Goal: Task Accomplishment & Management: Complete application form

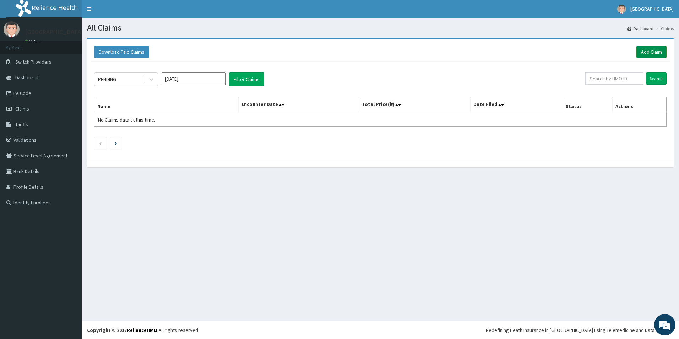
click at [654, 53] on link "Add Claim" at bounding box center [651, 52] width 30 height 12
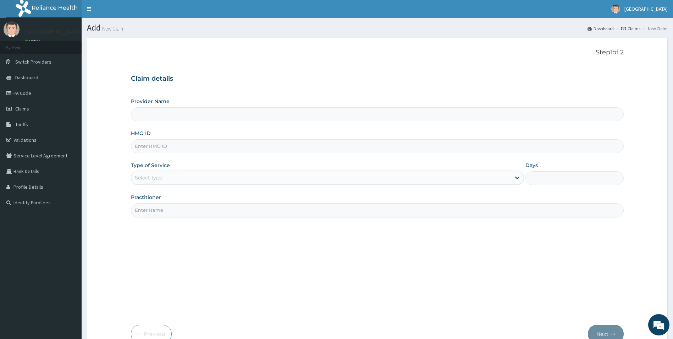
type input "[GEOGRAPHIC_DATA]"
click at [167, 147] on input "HMO ID" at bounding box center [377, 146] width 493 height 14
paste input "hia/11412/a"
type input "hia/11412/a"
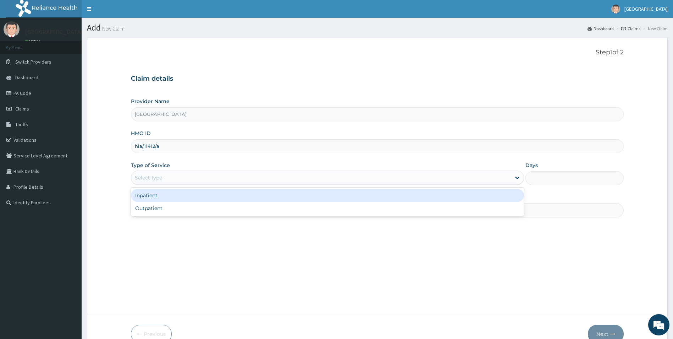
click at [329, 174] on div "Select type" at bounding box center [321, 177] width 380 height 11
click at [321, 195] on div "Inpatient" at bounding box center [328, 195] width 394 height 13
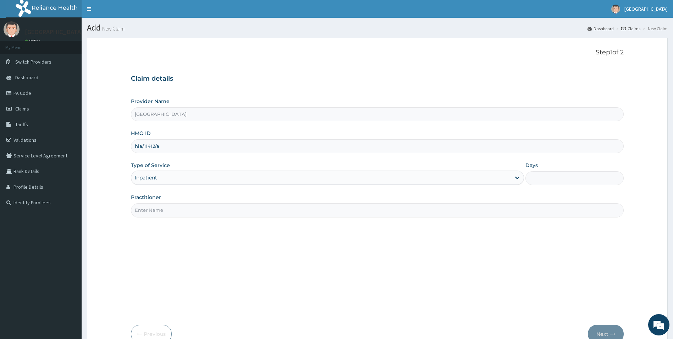
click at [548, 173] on input "Days" at bounding box center [575, 178] width 98 height 14
type input "2"
click at [301, 211] on input "Practitioner" at bounding box center [377, 210] width 493 height 14
type input "[PERSON_NAME] [PERSON_NAME]"
click at [608, 329] on button "Next" at bounding box center [606, 333] width 36 height 18
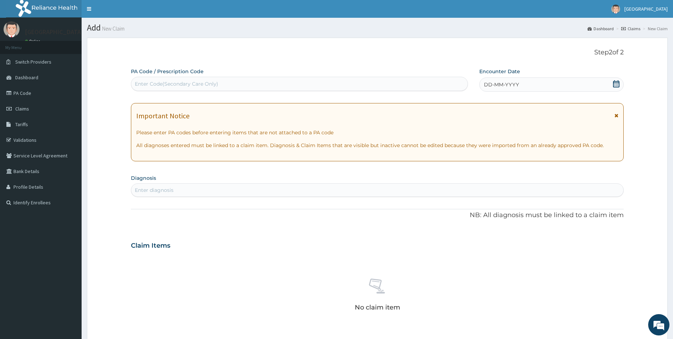
click at [620, 83] on icon at bounding box center [616, 83] width 7 height 7
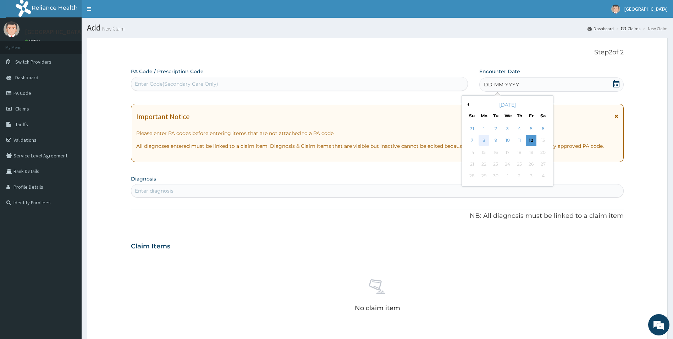
click at [484, 140] on div "8" at bounding box center [484, 140] width 11 height 11
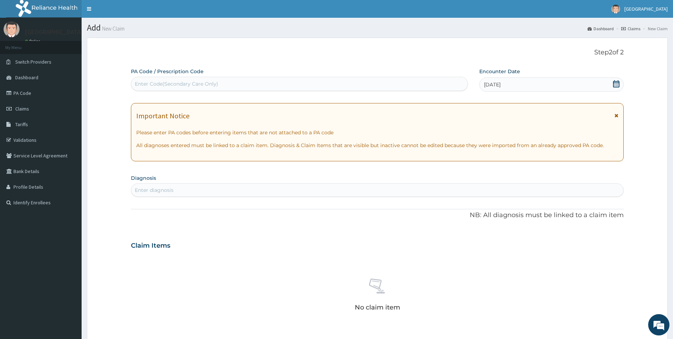
click at [261, 191] on div "Enter diagnosis" at bounding box center [377, 189] width 493 height 11
type input "malaria"
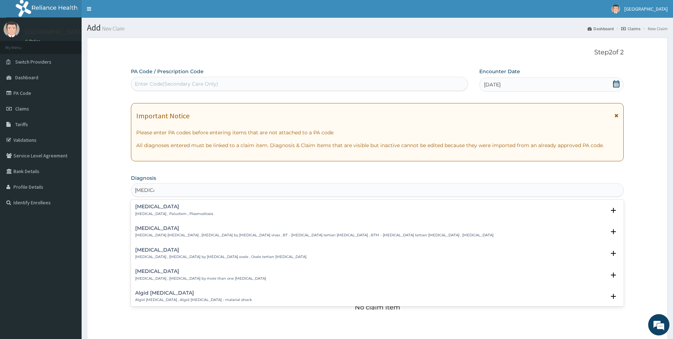
click at [144, 211] on div "Malaria Malaria , Paludism , Plasmodiosis" at bounding box center [174, 210] width 78 height 12
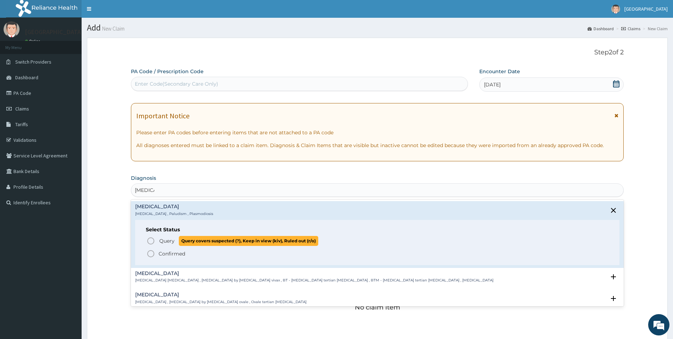
click at [151, 242] on icon "status option query" at bounding box center [151, 240] width 9 height 9
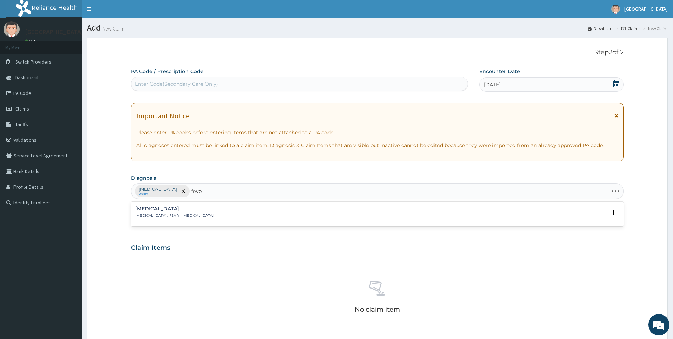
type input "fever"
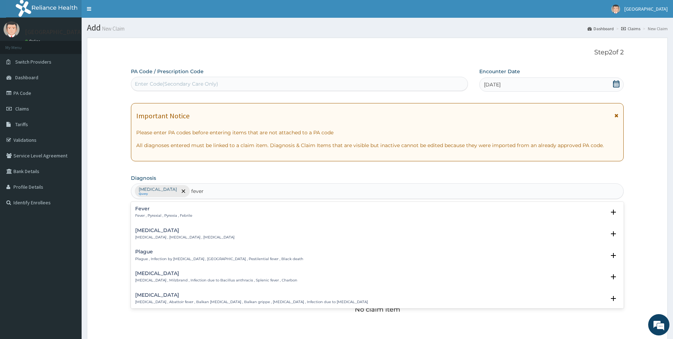
click at [146, 214] on p "Fever , Pyrexial , Pyrexia , Febrile" at bounding box center [163, 215] width 57 height 5
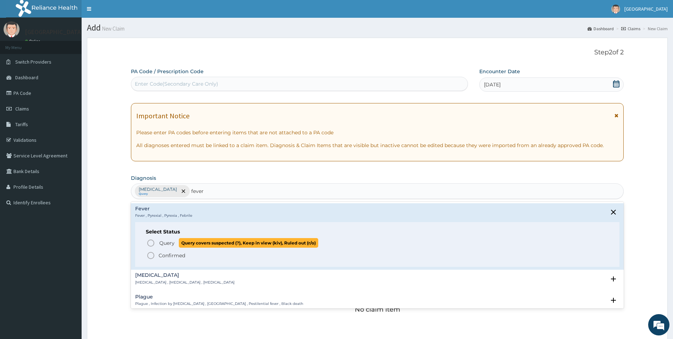
click at [151, 244] on icon "status option query" at bounding box center [151, 243] width 9 height 9
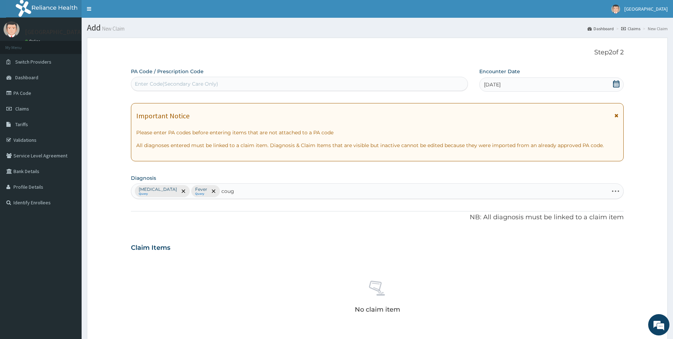
type input "cough"
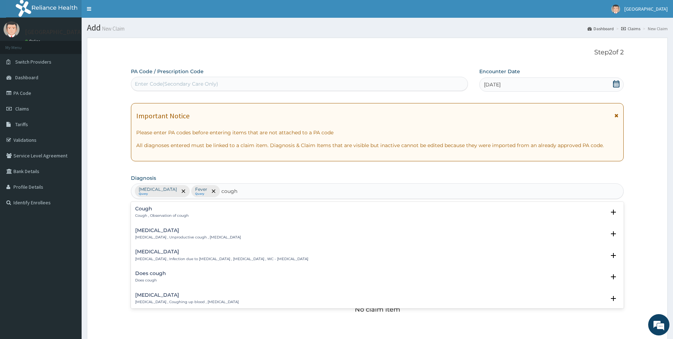
click at [148, 213] on p "Cough , Observation of cough" at bounding box center [162, 215] width 54 height 5
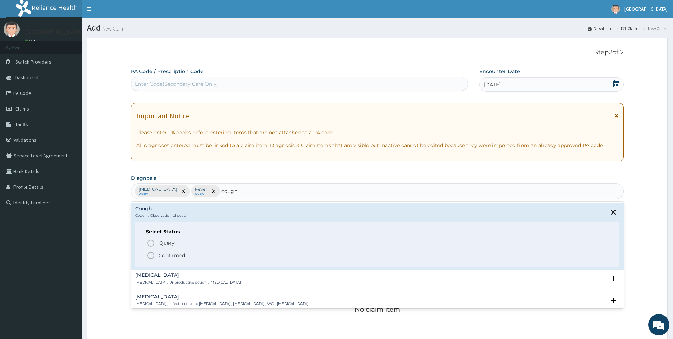
click at [151, 253] on icon "status option filled" at bounding box center [151, 255] width 9 height 9
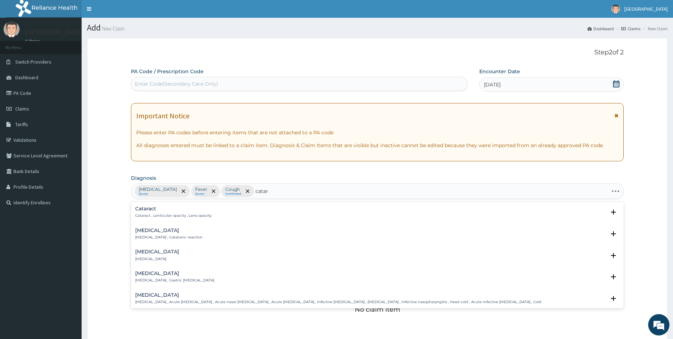
type input "catarr"
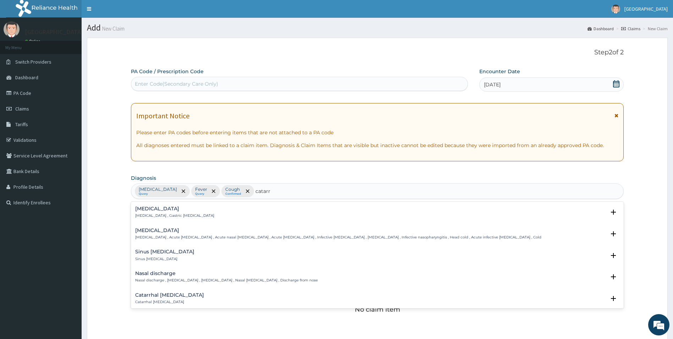
click at [144, 213] on p "Gastritis , Gastric catarrh" at bounding box center [174, 215] width 79 height 5
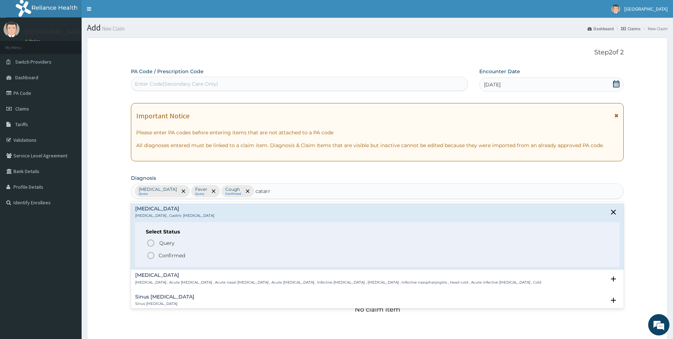
click at [151, 254] on icon "status option filled" at bounding box center [151, 255] width 9 height 9
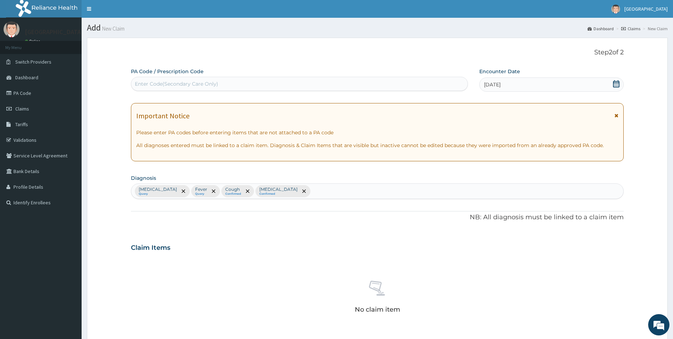
click at [209, 81] on div "Enter Code(Secondary Care Only)" at bounding box center [176, 83] width 83 height 7
paste input "PA/825F0B"
type input "PA/825F0B"
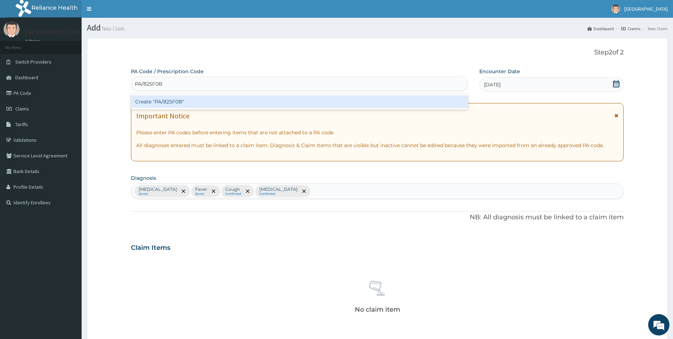
click at [178, 102] on div "Create "PA/825F0B"" at bounding box center [299, 101] width 337 height 13
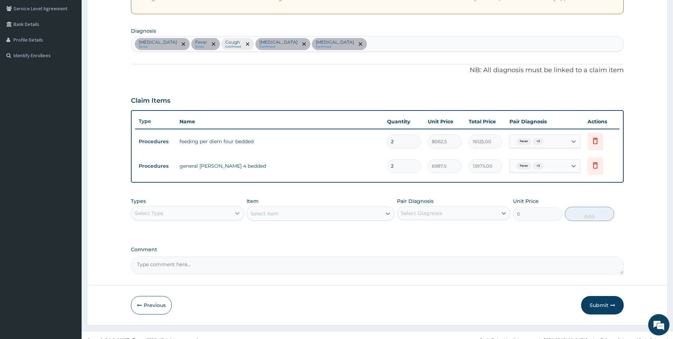
scroll to position [157, 0]
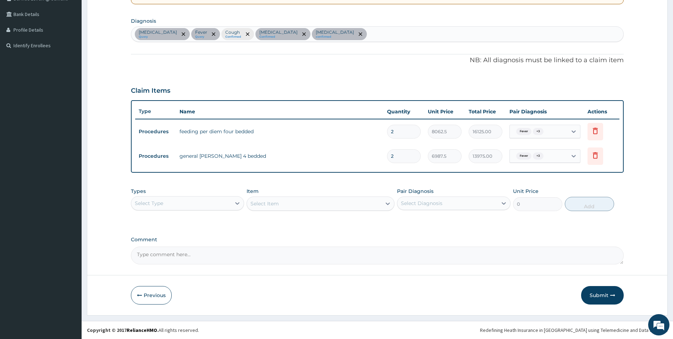
click at [207, 202] on div "Select Type" at bounding box center [181, 202] width 100 height 11
click at [206, 251] on div "Procedures" at bounding box center [188, 246] width 114 height 13
click at [309, 203] on div "Select Item" at bounding box center [321, 203] width 148 height 14
click at [305, 202] on div "Select Item" at bounding box center [314, 203] width 135 height 11
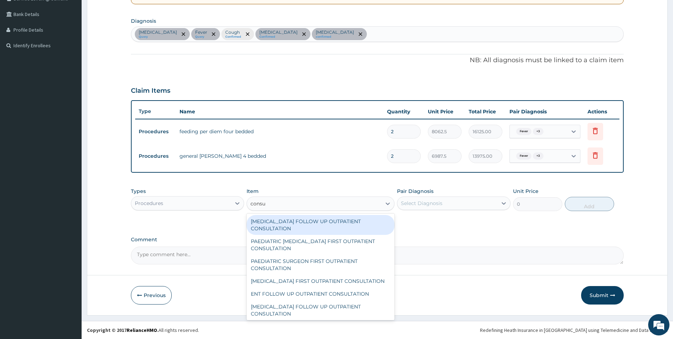
type input "consul"
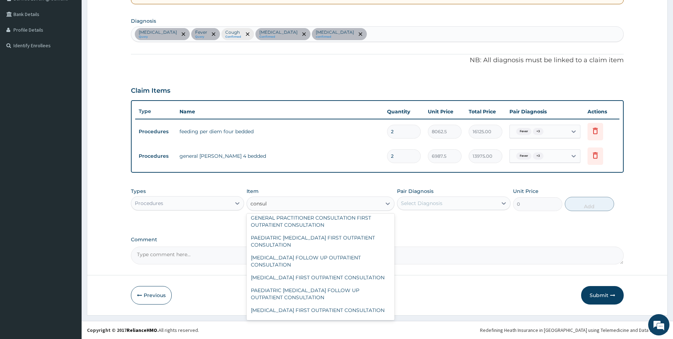
scroll to position [178, 0]
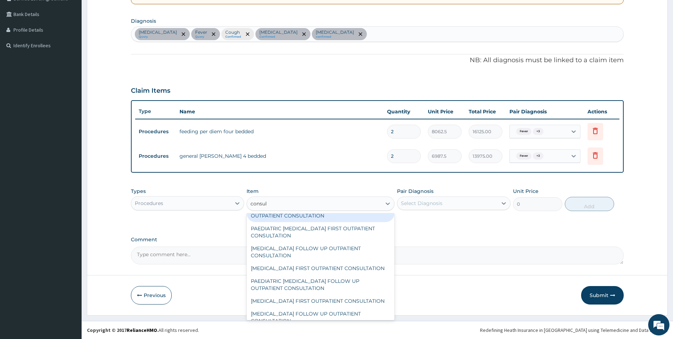
click at [321, 221] on div "GENERAL PRACTITIONER CONSULTATION FIRST OUTPATIENT CONSULTATION" at bounding box center [321, 212] width 148 height 20
type input "3547.5"
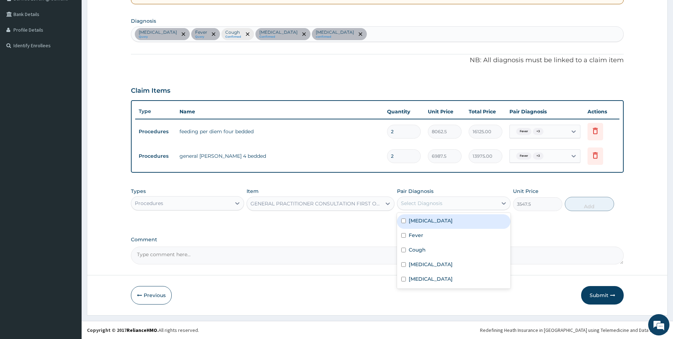
click at [472, 202] on div "Select Diagnosis" at bounding box center [448, 202] width 100 height 11
click at [454, 222] on div "Malaria" at bounding box center [454, 221] width 114 height 15
checkbox input "true"
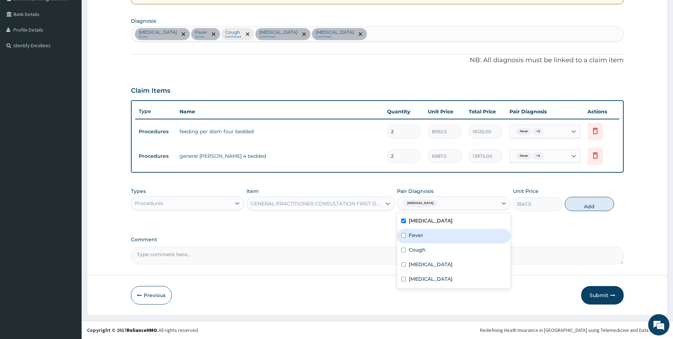
click at [439, 235] on div "Fever" at bounding box center [454, 236] width 114 height 15
checkbox input "true"
click at [427, 249] on div "Cough" at bounding box center [454, 250] width 114 height 15
checkbox input "true"
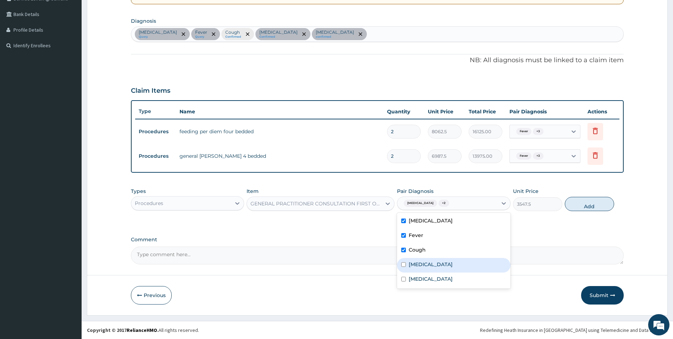
drag, startPoint x: 424, startPoint y: 264, endPoint x: 424, endPoint y: 271, distance: 6.4
click at [424, 264] on label "Gastritis" at bounding box center [431, 264] width 44 height 7
checkbox input "true"
click at [424, 272] on div "Common cold" at bounding box center [454, 279] width 114 height 15
checkbox input "true"
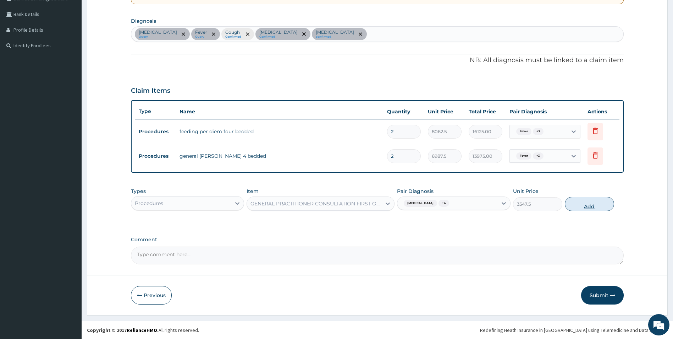
click at [590, 205] on button "Add" at bounding box center [589, 204] width 49 height 14
type input "0"
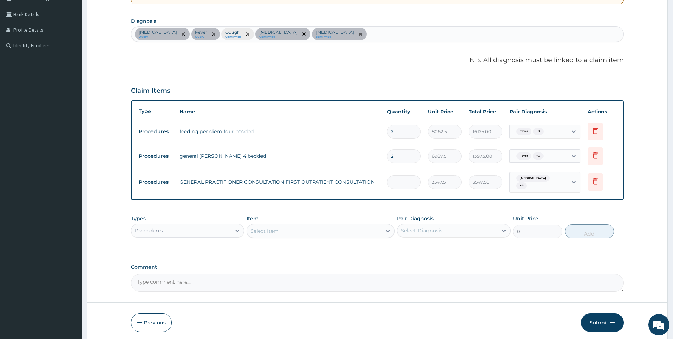
click at [351, 231] on div "Select Item" at bounding box center [314, 230] width 135 height 11
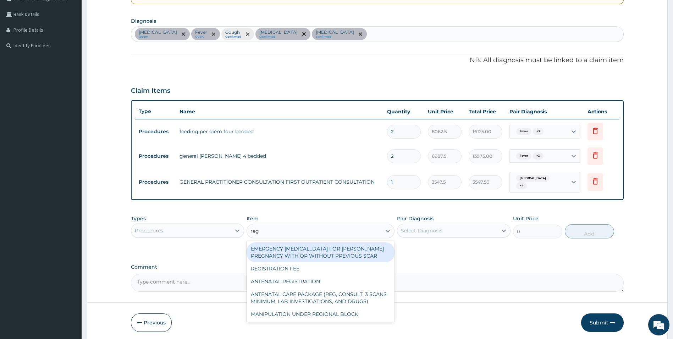
type input "regi"
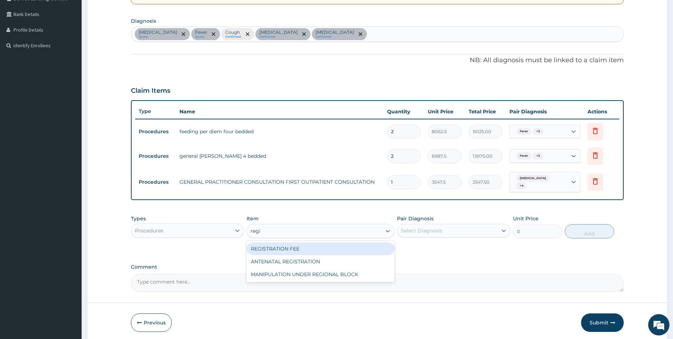
click at [334, 249] on div "REGISTRATION FEE" at bounding box center [321, 248] width 148 height 13
type input "2150"
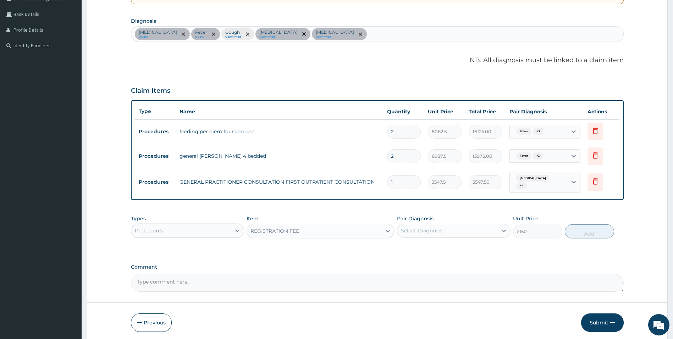
click at [428, 231] on div "Select Diagnosis" at bounding box center [422, 230] width 42 height 7
click at [420, 246] on label "Malaria" at bounding box center [431, 247] width 44 height 7
checkbox input "true"
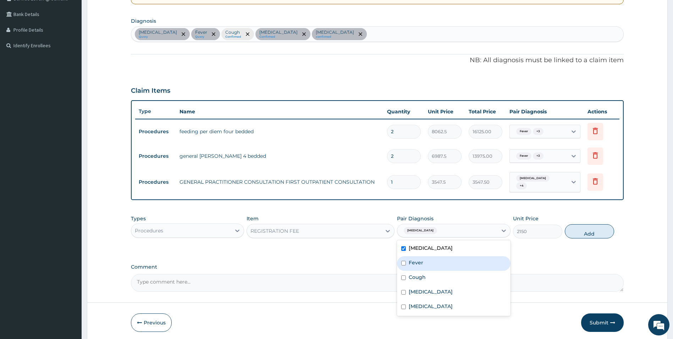
click at [413, 271] on div "Cough" at bounding box center [454, 278] width 114 height 15
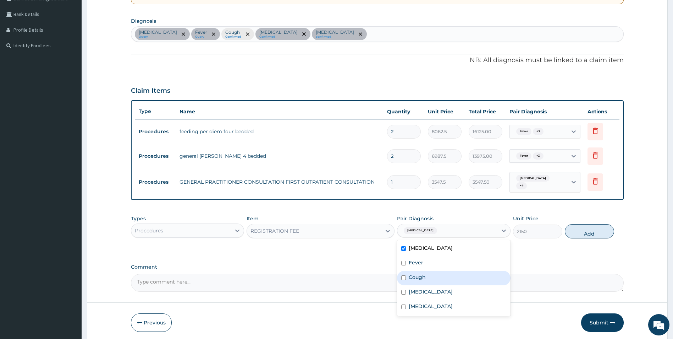
checkbox input "false"
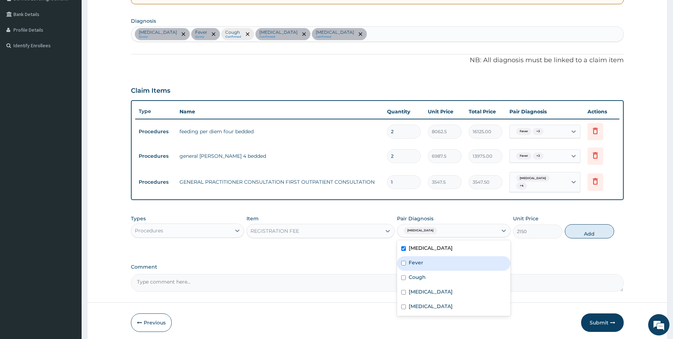
click at [411, 259] on label "Fever" at bounding box center [416, 262] width 15 height 7
checkbox input "true"
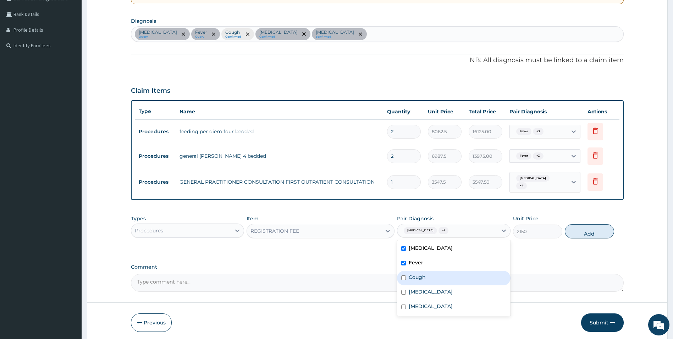
click at [409, 275] on label "Cough" at bounding box center [417, 276] width 17 height 7
checkbox input "true"
click at [410, 292] on label "Gastritis" at bounding box center [431, 291] width 44 height 7
checkbox input "true"
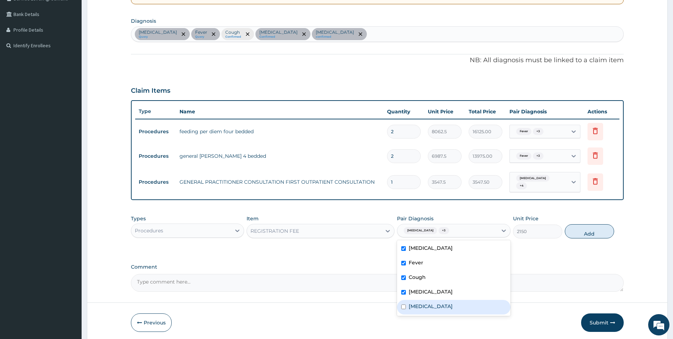
click at [413, 305] on label "Common cold" at bounding box center [431, 305] width 44 height 7
checkbox input "true"
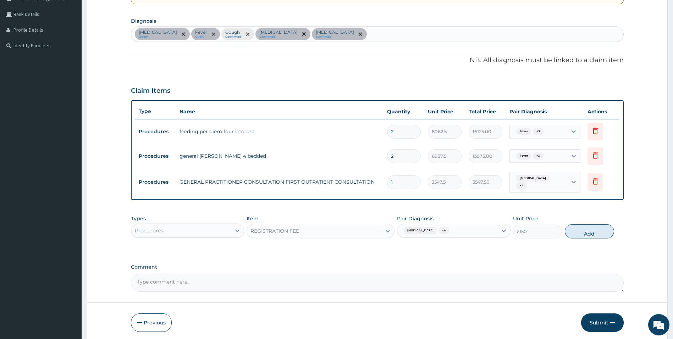
click at [587, 233] on button "Add" at bounding box center [589, 231] width 49 height 14
type input "0"
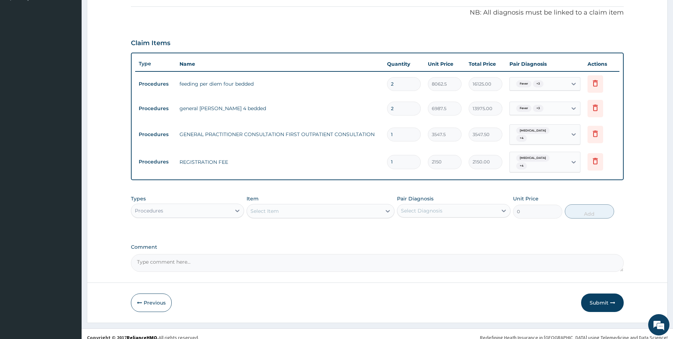
scroll to position [206, 0]
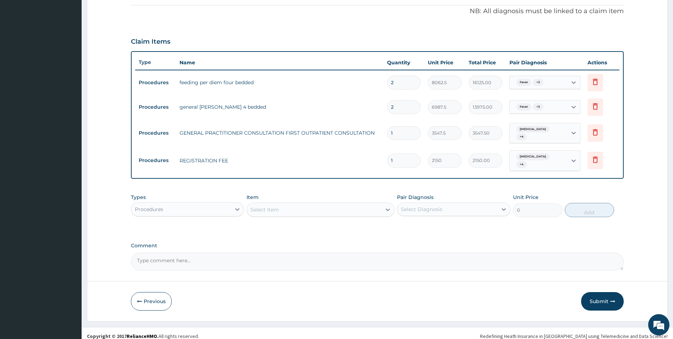
click at [224, 203] on div "Procedures" at bounding box center [181, 208] width 100 height 11
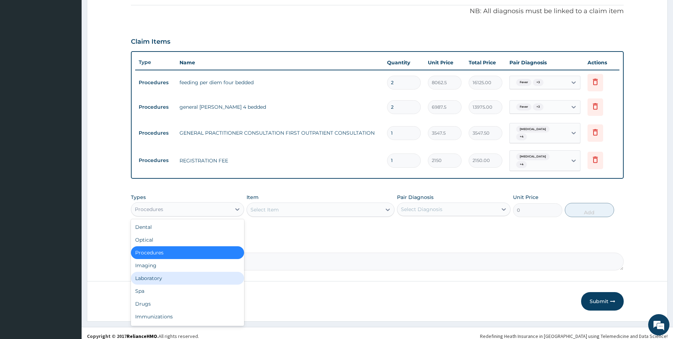
click at [206, 272] on div "Laboratory" at bounding box center [188, 278] width 114 height 13
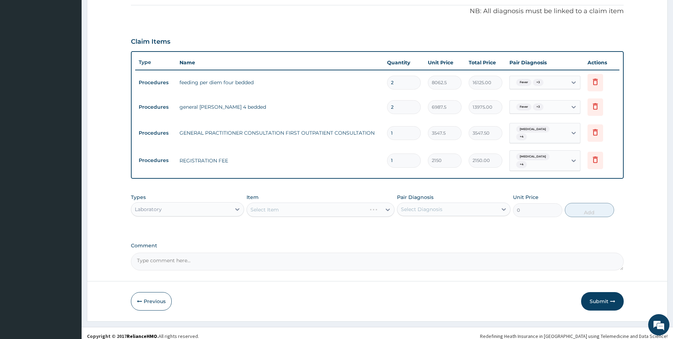
click at [312, 204] on div "Select Item" at bounding box center [321, 209] width 148 height 14
click at [312, 202] on div "Select Item" at bounding box center [321, 209] width 148 height 14
click at [310, 202] on div "Select Item" at bounding box center [321, 209] width 148 height 14
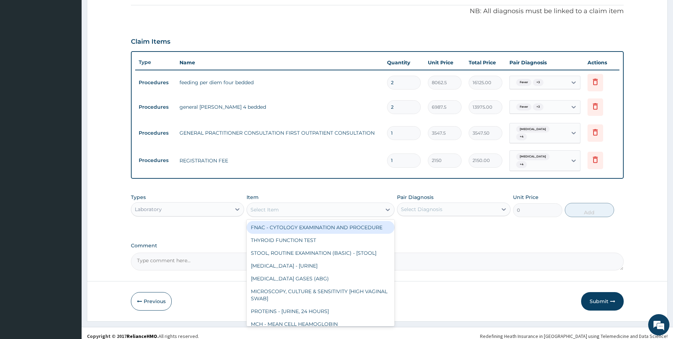
click at [311, 204] on div "Select Item" at bounding box center [314, 209] width 135 height 11
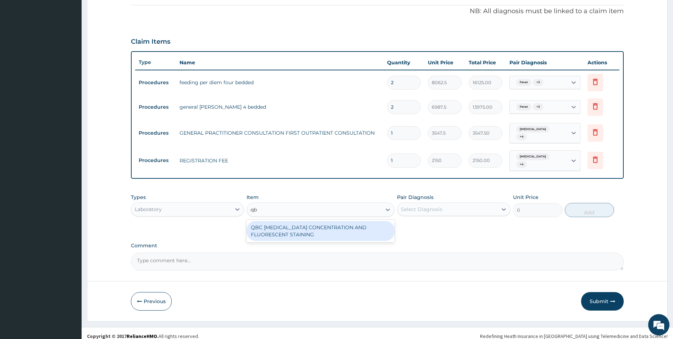
type input "qbc"
click at [314, 224] on div "QBC MALARIA CONCENTRATION AND FLUORESCENT STAINING" at bounding box center [321, 231] width 148 height 20
type input "1612.5"
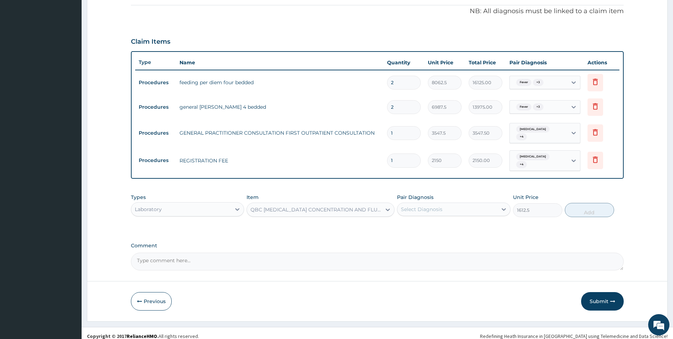
click at [466, 204] on div "Select Diagnosis" at bounding box center [448, 208] width 100 height 11
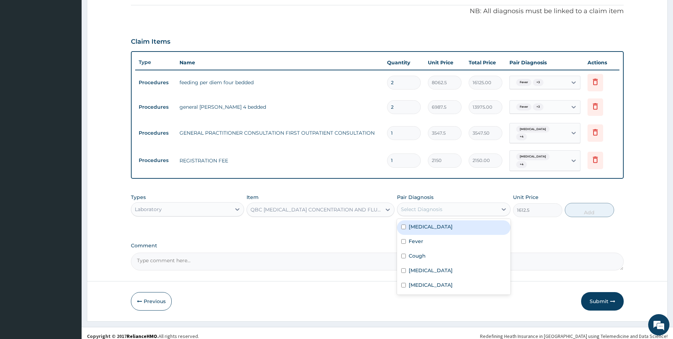
click at [431, 223] on div "Malaria" at bounding box center [454, 227] width 114 height 15
checkbox input "true"
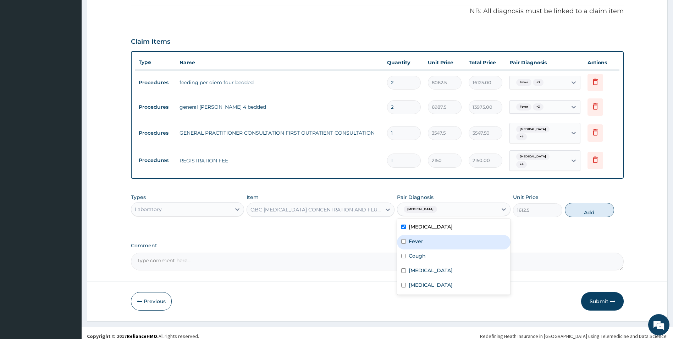
click at [423, 237] on div "Fever" at bounding box center [454, 242] width 114 height 15
checkbox input "true"
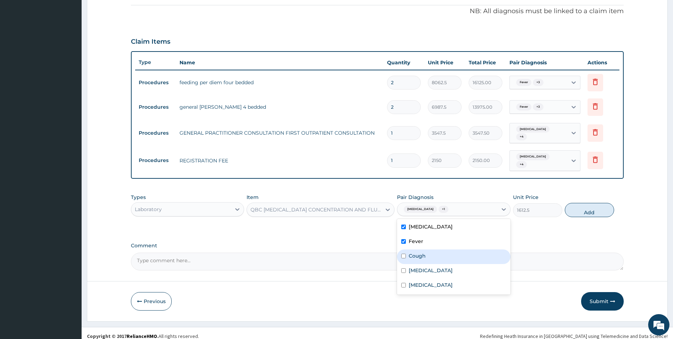
click at [422, 252] on label "Cough" at bounding box center [417, 255] width 17 height 7
checkbox input "true"
click at [421, 267] on label "Gastritis" at bounding box center [431, 270] width 44 height 7
checkbox input "true"
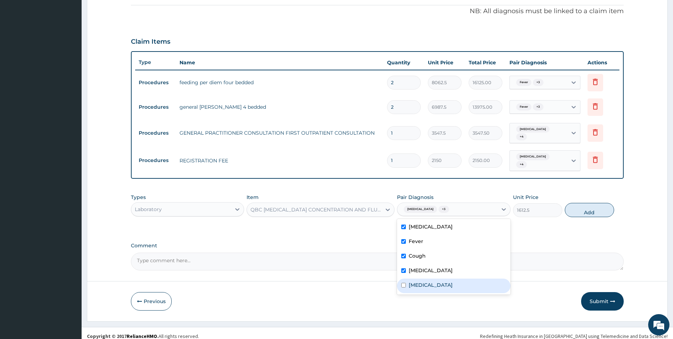
click at [425, 281] on label "Common cold" at bounding box center [431, 284] width 44 height 7
checkbox input "true"
click at [590, 208] on button "Add" at bounding box center [589, 210] width 49 height 14
type input "0"
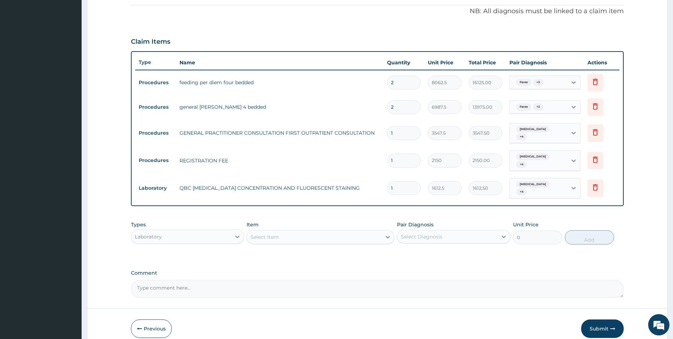
click at [314, 231] on div "Select Item" at bounding box center [314, 236] width 135 height 11
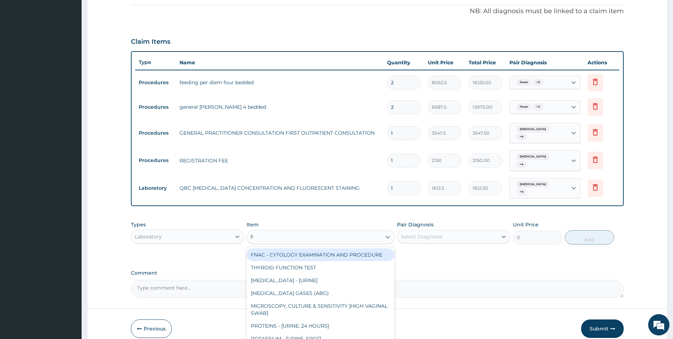
type input "fbc"
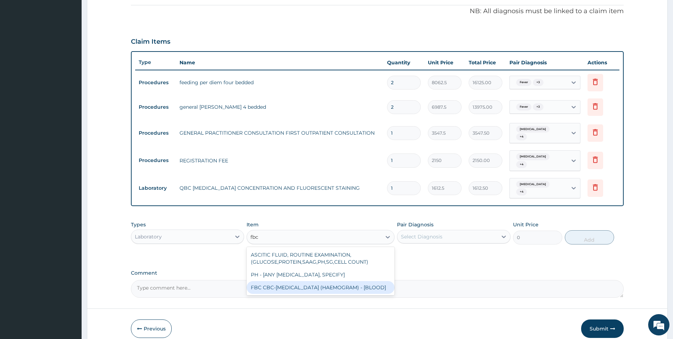
click at [315, 283] on div "FBC CBC-COMPLETE BLOOD COUNT (HAEMOGRAM) - [BLOOD]" at bounding box center [321, 287] width 148 height 13
type input "4300"
click at [315, 283] on textarea "Comment" at bounding box center [377, 289] width 493 height 18
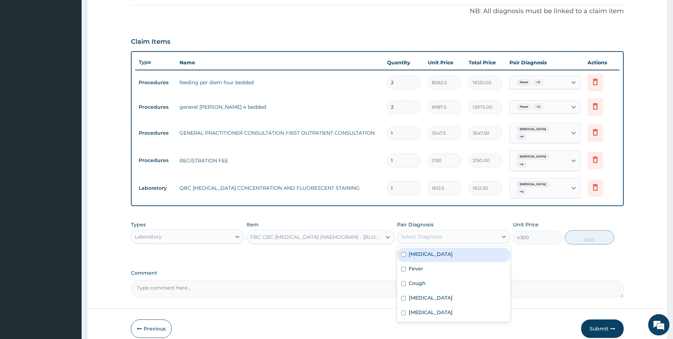
click at [454, 231] on div "Select Diagnosis" at bounding box center [448, 236] width 100 height 11
click at [438, 248] on div "Malaria" at bounding box center [454, 254] width 114 height 15
checkbox input "true"
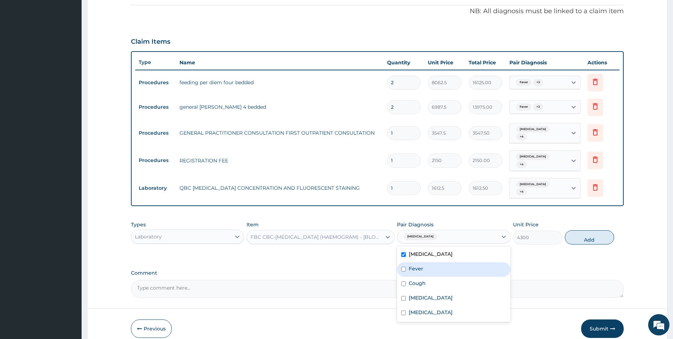
click at [437, 262] on div "Fever" at bounding box center [454, 269] width 114 height 15
checkbox input "true"
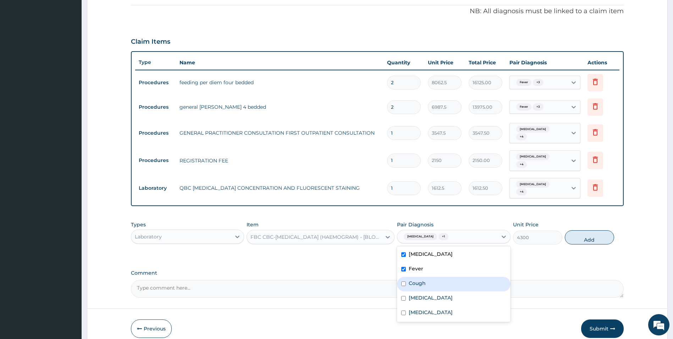
click at [435, 277] on div "Cough" at bounding box center [454, 284] width 114 height 15
checkbox input "true"
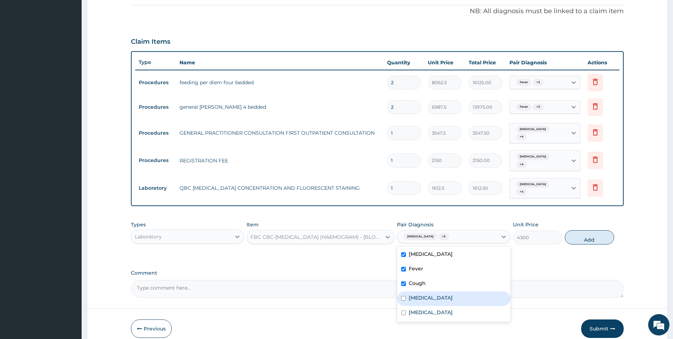
click at [433, 291] on div "Gastritis" at bounding box center [454, 298] width 114 height 15
checkbox input "true"
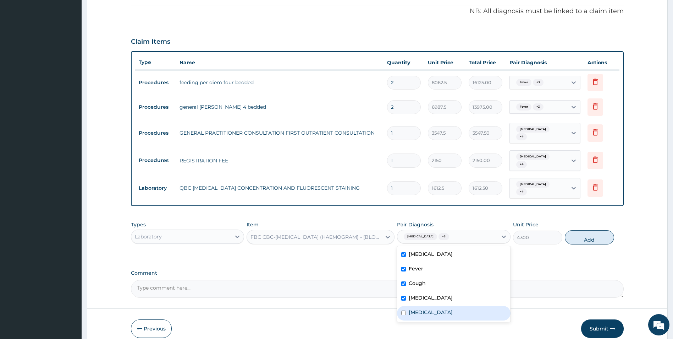
click at [435, 309] on label "Common cold" at bounding box center [431, 312] width 44 height 7
checkbox input "true"
click at [582, 230] on button "Add" at bounding box center [589, 237] width 49 height 14
type input "0"
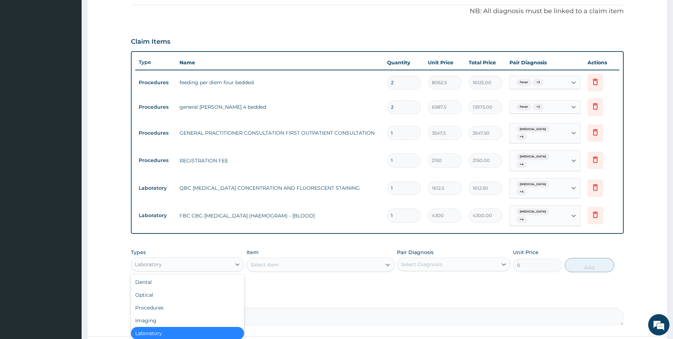
click at [228, 258] on div "Laboratory" at bounding box center [181, 263] width 100 height 11
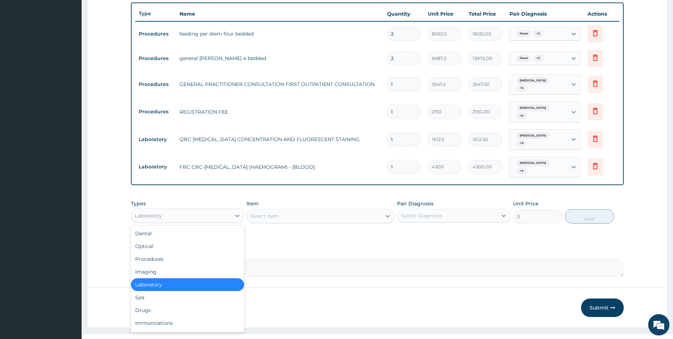
scroll to position [255, 0]
click at [207, 303] on div "Drugs" at bounding box center [188, 309] width 114 height 13
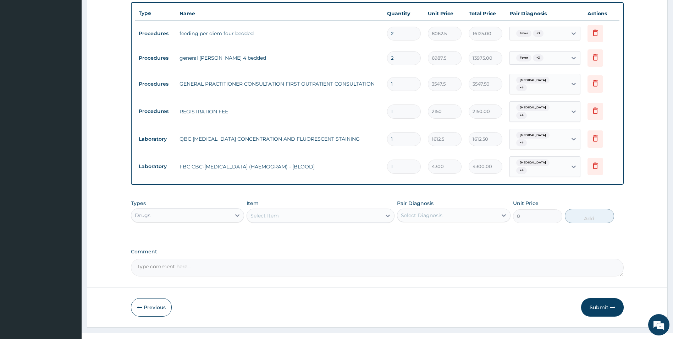
click at [283, 210] on div "Select Item" at bounding box center [314, 215] width 135 height 11
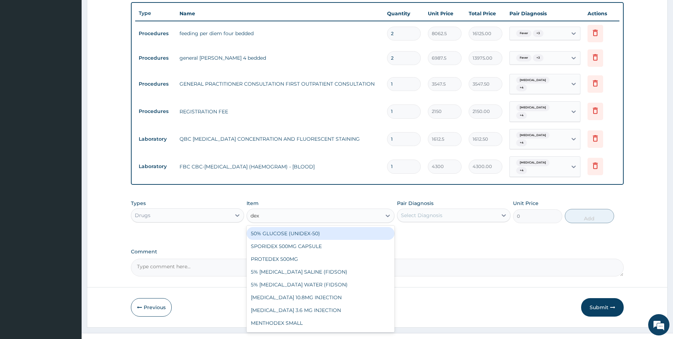
type input "dext"
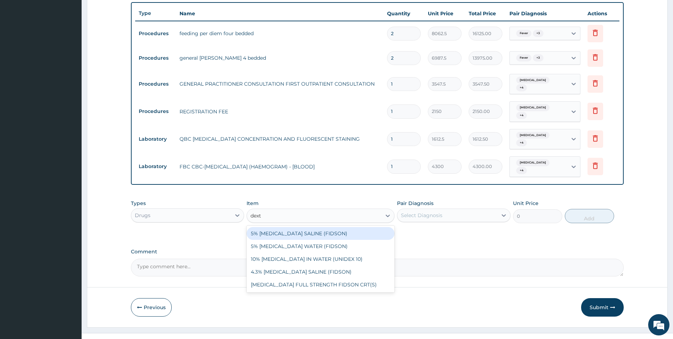
click at [315, 227] on div "5% DEXTROSE SALINE (FIDSON)" at bounding box center [321, 233] width 148 height 13
type input "1773.75"
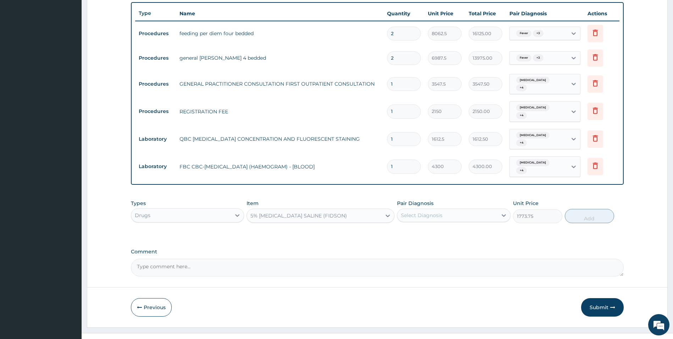
click at [442, 212] on div "Select Diagnosis" at bounding box center [422, 215] width 42 height 7
click at [436, 226] on div "Malaria" at bounding box center [454, 233] width 114 height 15
checkbox input "true"
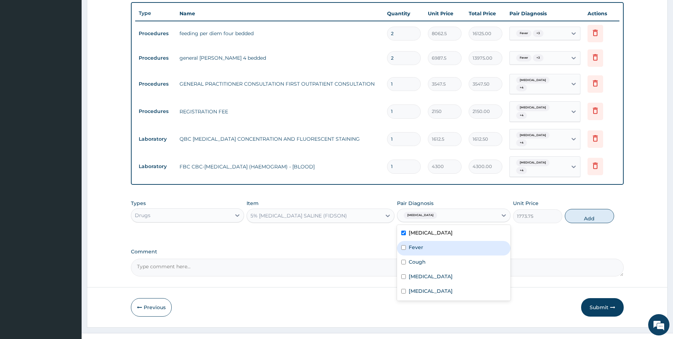
click at [429, 241] on div "Fever" at bounding box center [454, 248] width 114 height 15
checkbox input "true"
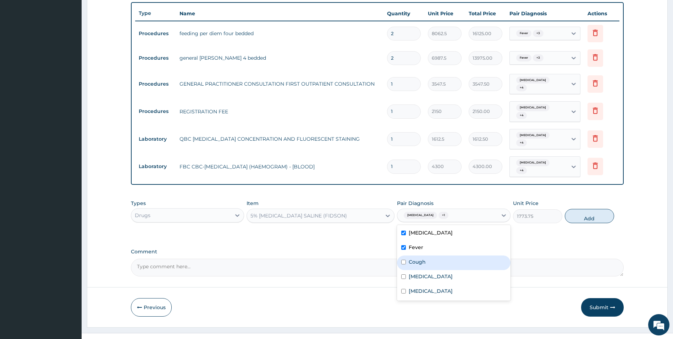
click at [425, 258] on label "Cough" at bounding box center [417, 261] width 17 height 7
checkbox input "true"
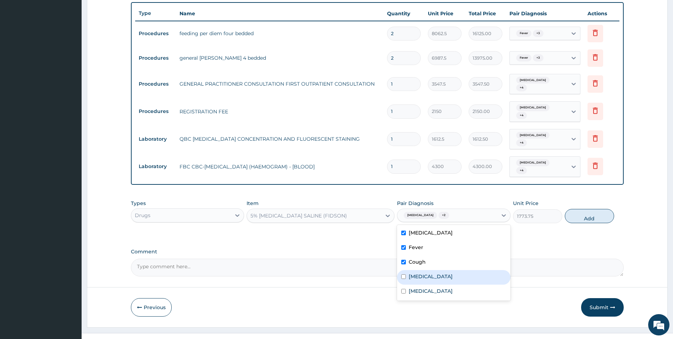
click at [427, 273] on label "Gastritis" at bounding box center [431, 276] width 44 height 7
checkbox input "true"
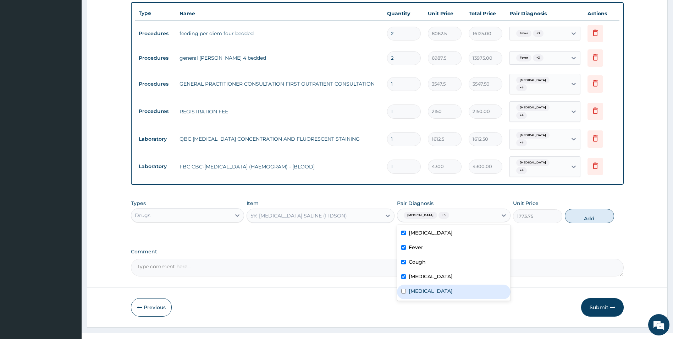
click at [435, 287] on label "Common cold" at bounding box center [431, 290] width 44 height 7
checkbox input "true"
click at [586, 209] on button "Add" at bounding box center [589, 216] width 49 height 14
type input "0"
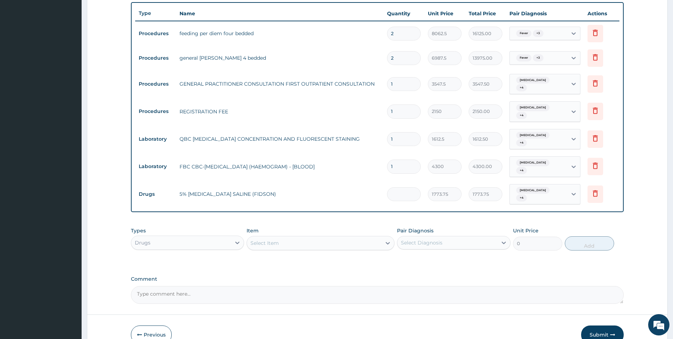
type input "0.00"
type input "25"
type input "44343.75"
type input "2"
type input "3547.50"
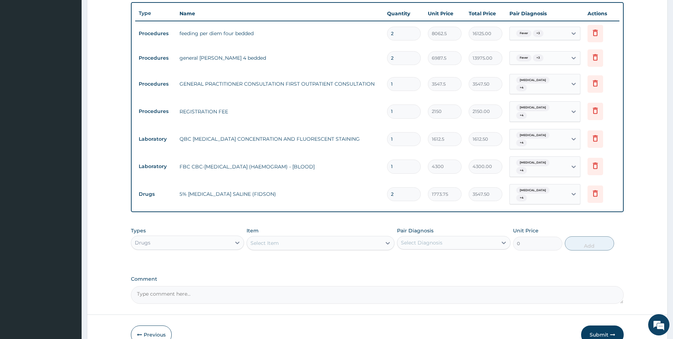
type input "2"
click at [288, 237] on div "Select Item" at bounding box center [314, 242] width 135 height 11
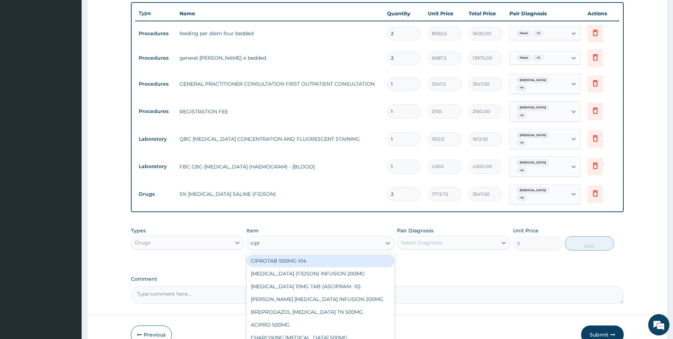
type input "cipro"
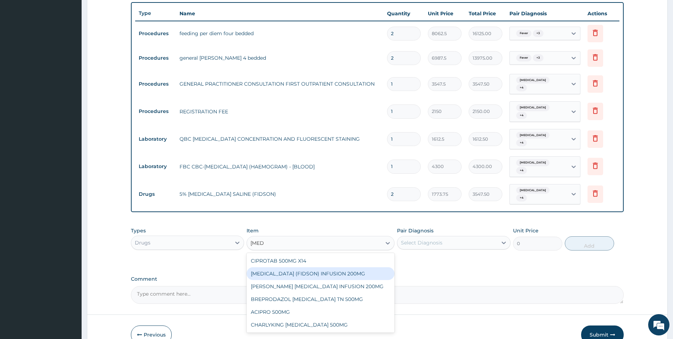
click at [333, 267] on div "CIPRO (FIDSON) INFUSION 200MG" at bounding box center [321, 273] width 148 height 13
type input "1182.5"
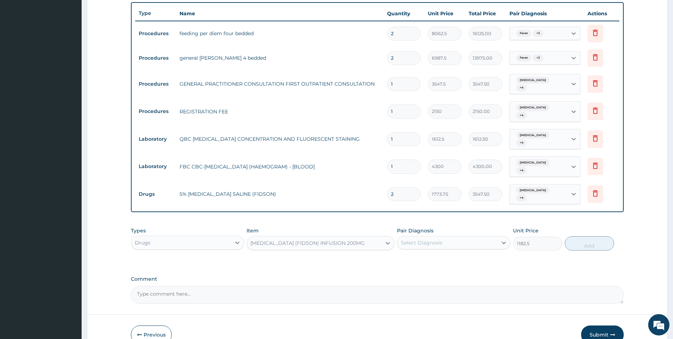
click at [436, 239] on div "Select Diagnosis" at bounding box center [422, 242] width 42 height 7
click at [427, 256] on label "Malaria" at bounding box center [431, 259] width 44 height 7
checkbox input "true"
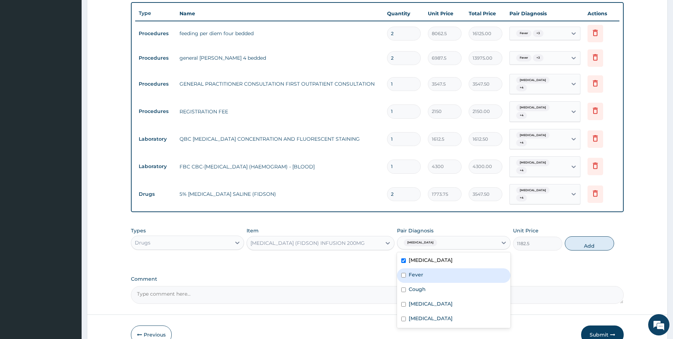
click at [424, 268] on div "Fever" at bounding box center [454, 275] width 114 height 15
checkbox input "true"
click at [423, 283] on div "Cough" at bounding box center [454, 290] width 114 height 15
click at [423, 285] on label "Cough" at bounding box center [417, 288] width 17 height 7
checkbox input "false"
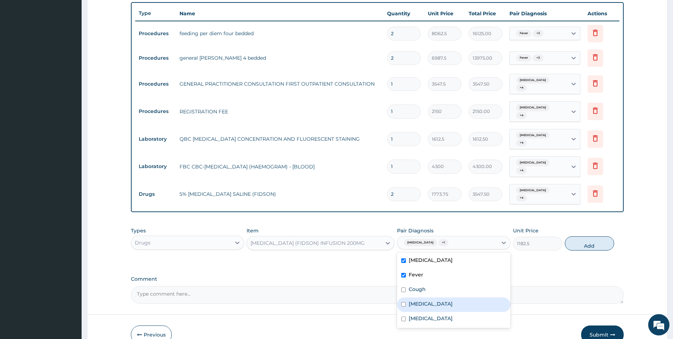
click at [422, 297] on div "Gastritis" at bounding box center [454, 304] width 114 height 15
checkbox input "true"
click at [422, 283] on div "Cough" at bounding box center [454, 290] width 114 height 15
checkbox input "true"
click at [424, 315] on label "Common cold" at bounding box center [431, 318] width 44 height 7
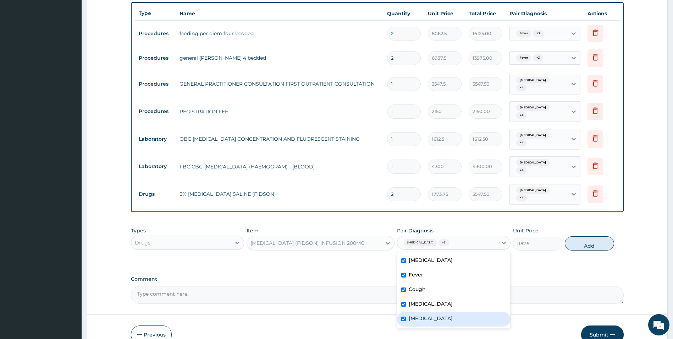
checkbox input "true"
click at [600, 236] on button "Add" at bounding box center [589, 243] width 49 height 14
type input "0"
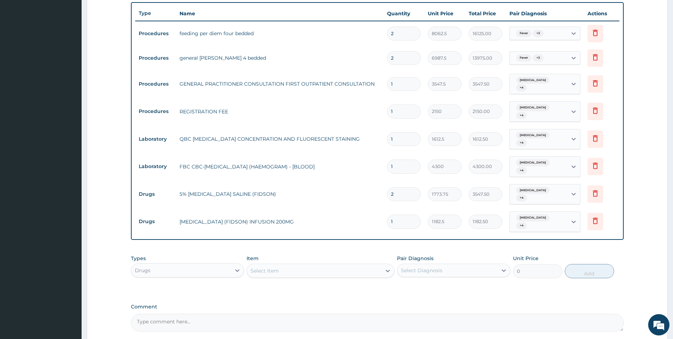
type input "0.00"
type input "2"
type input "2365.00"
type input "2"
click at [277, 267] on div "Select Item" at bounding box center [265, 270] width 28 height 7
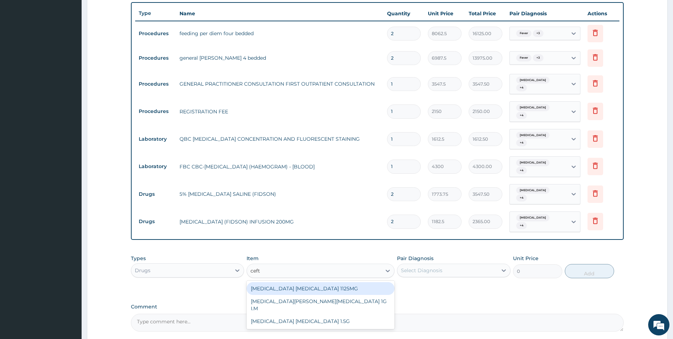
type input "ceftr"
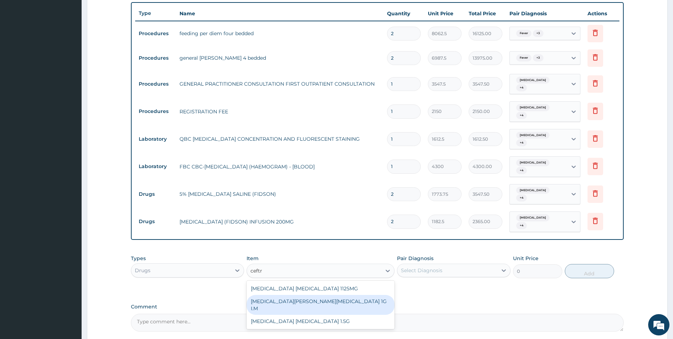
click at [308, 295] on div "ROCEPHIN CEFTRIAXONE 1G I.M" at bounding box center [321, 305] width 148 height 20
type input "8277.5"
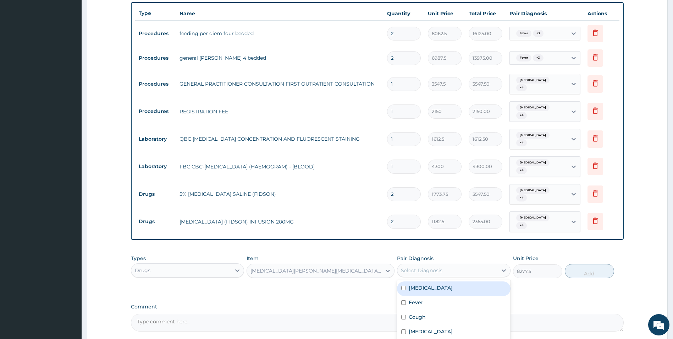
click at [442, 267] on div "Select Diagnosis" at bounding box center [422, 270] width 42 height 7
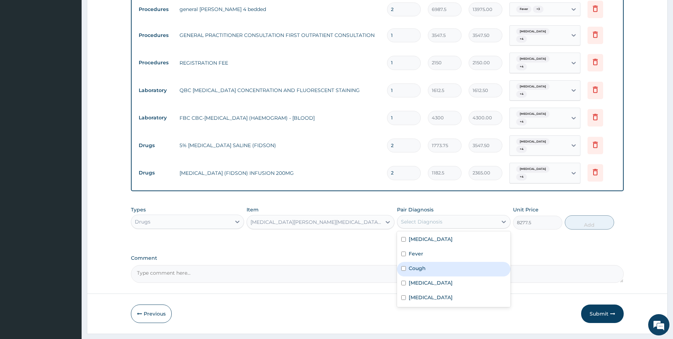
scroll to position [304, 0]
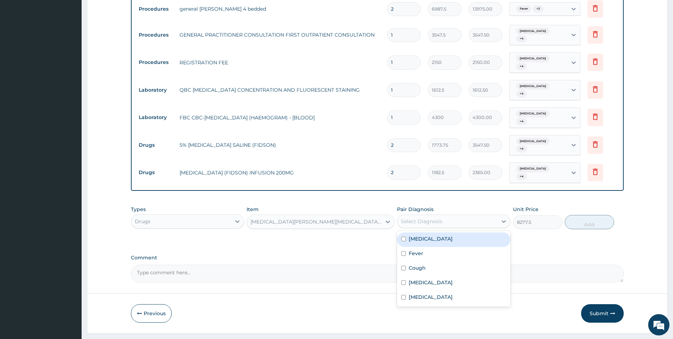
click at [437, 232] on div "Malaria" at bounding box center [454, 239] width 114 height 15
checkbox input "true"
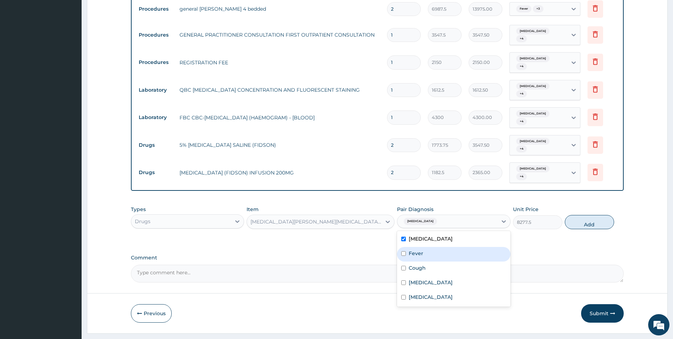
click at [426, 247] on div "Fever" at bounding box center [454, 254] width 114 height 15
checkbox input "false"
click at [425, 264] on label "Cough" at bounding box center [417, 267] width 17 height 7
checkbox input "true"
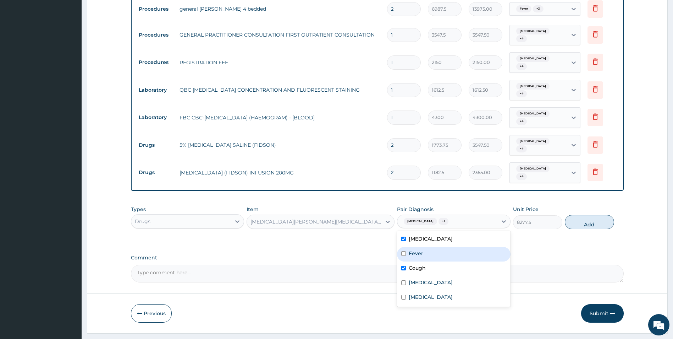
click at [423, 247] on div "Fever" at bounding box center [454, 254] width 114 height 15
checkbox input "true"
click at [420, 279] on label "Gastritis" at bounding box center [431, 282] width 44 height 7
checkbox input "true"
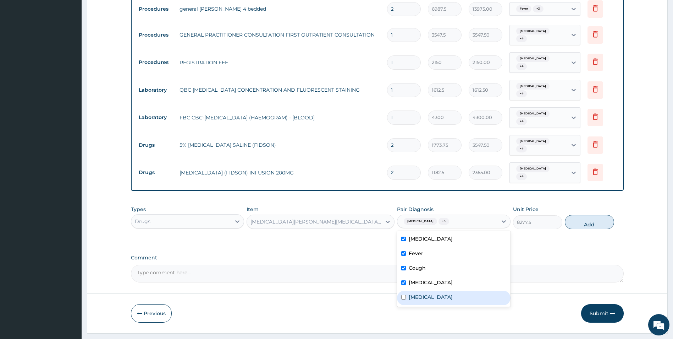
click at [421, 293] on label "Common cold" at bounding box center [431, 296] width 44 height 7
checkbox input "true"
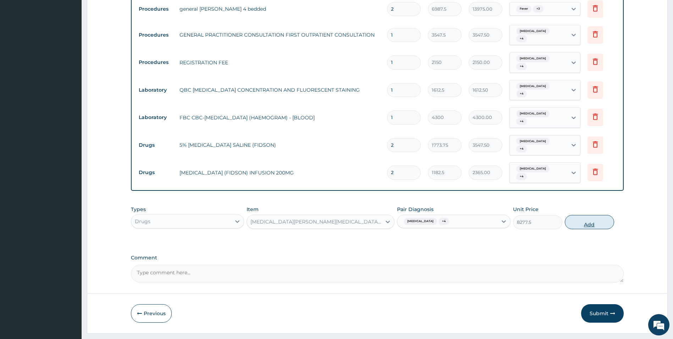
click at [592, 215] on button "Add" at bounding box center [589, 222] width 49 height 14
type input "0"
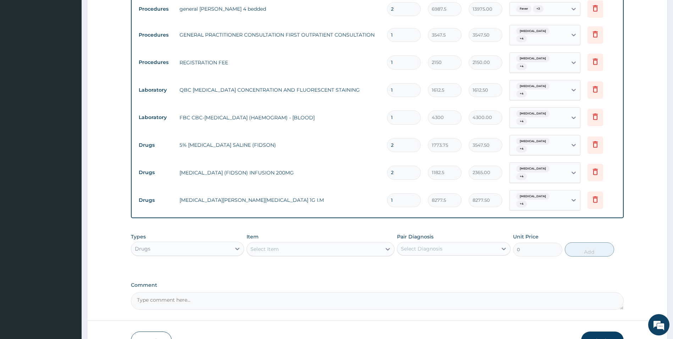
type input "0.00"
type input "2"
type input "16555.00"
type input "1"
type input "8277.50"
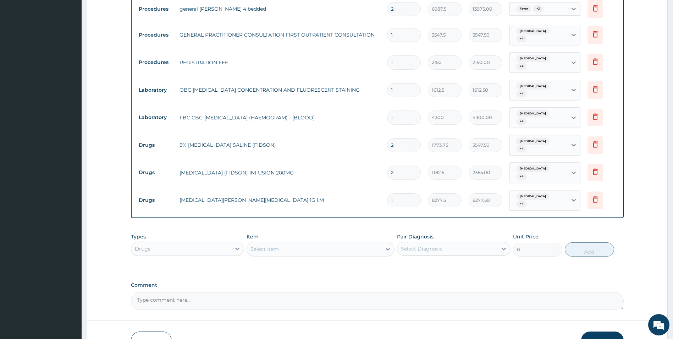
scroll to position [328, 0]
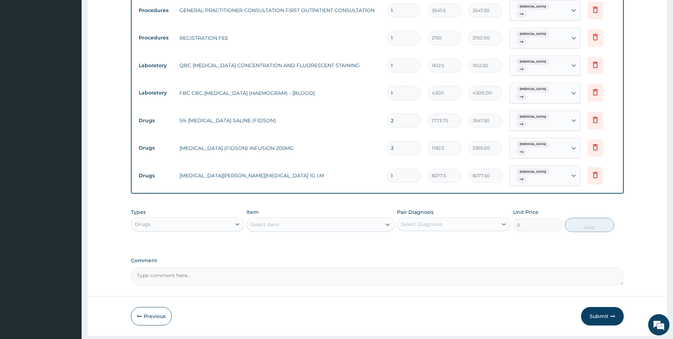
click at [302, 219] on div "Select Item" at bounding box center [314, 224] width 135 height 11
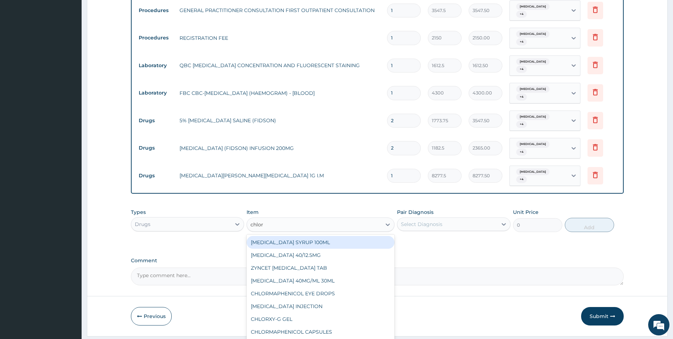
type input "chloro"
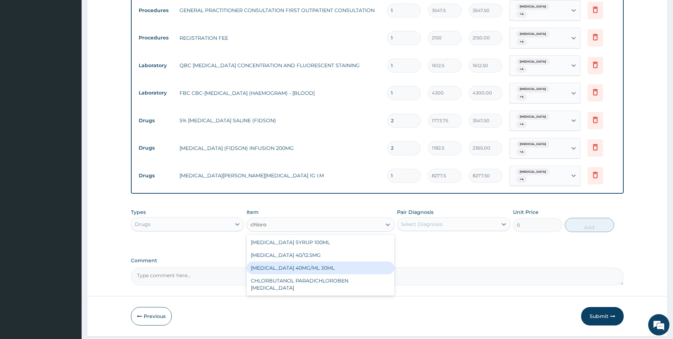
click at [334, 261] on div "[MEDICAL_DATA] 40MG/ML 30ML" at bounding box center [321, 267] width 148 height 13
type input "1419"
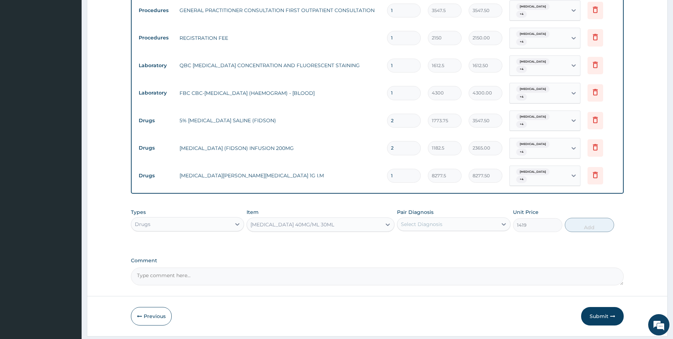
click at [447, 218] on div "Select Diagnosis" at bounding box center [448, 223] width 100 height 11
click at [414, 235] on div "Malaria" at bounding box center [454, 242] width 114 height 15
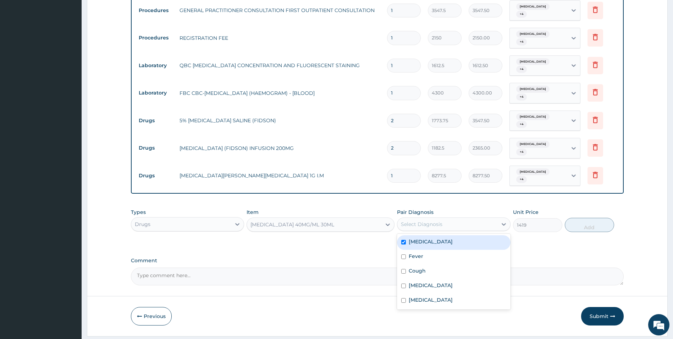
checkbox input "true"
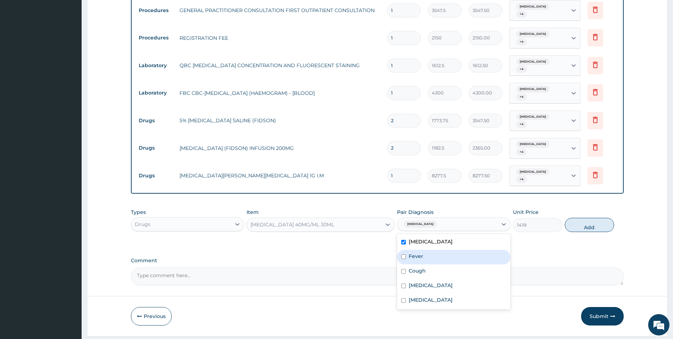
click at [411, 252] on label "Fever" at bounding box center [416, 255] width 15 height 7
checkbox input "true"
click at [411, 267] on label "Cough" at bounding box center [417, 270] width 17 height 7
drag, startPoint x: 411, startPoint y: 247, endPoint x: 411, endPoint y: 254, distance: 6.4
click at [411, 267] on label "Cough" at bounding box center [417, 270] width 17 height 7
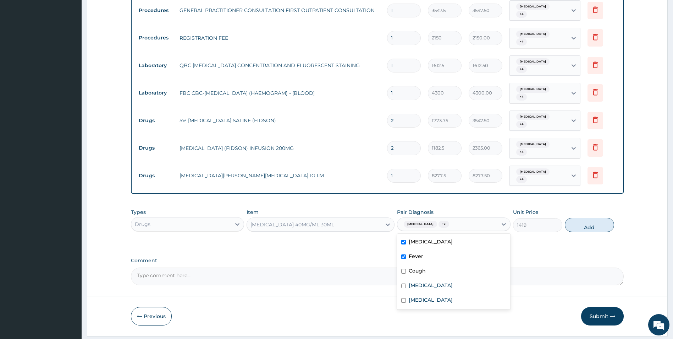
checkbox input "false"
click at [413, 279] on div "Gastritis" at bounding box center [454, 286] width 114 height 15
checkbox input "true"
click at [413, 267] on label "Cough" at bounding box center [417, 270] width 17 height 7
checkbox input "true"
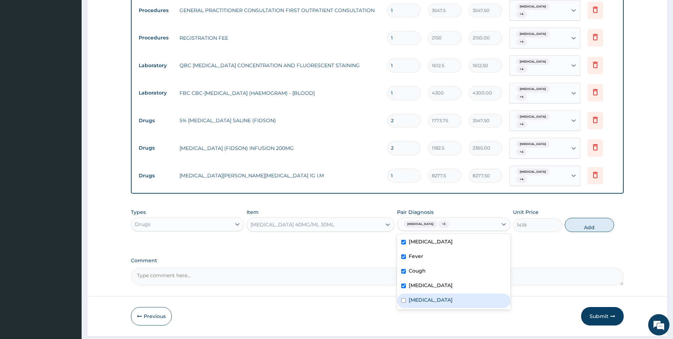
click at [415, 296] on label "Common cold" at bounding box center [431, 299] width 44 height 7
checkbox input "true"
click at [587, 218] on button "Add" at bounding box center [589, 225] width 49 height 14
type input "0"
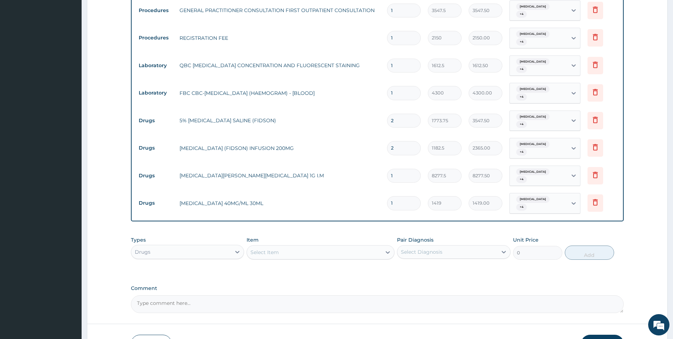
type input "0.00"
type input "6"
type input "8514.00"
type input "6"
click at [306, 246] on div "Select Item" at bounding box center [314, 251] width 135 height 11
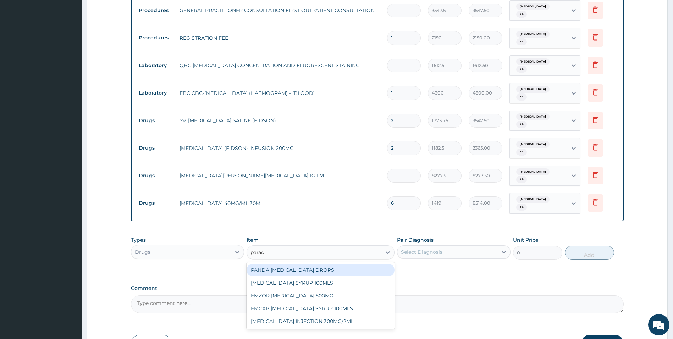
type input "parace"
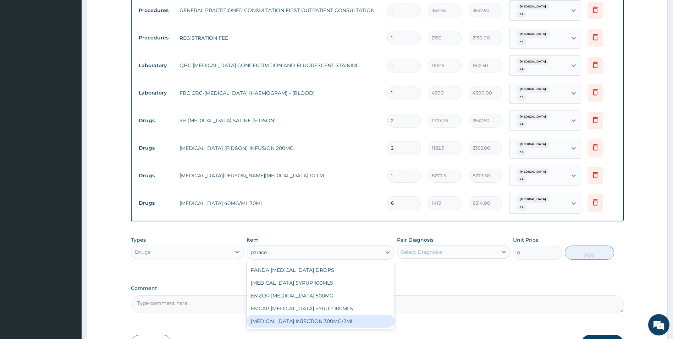
click at [325, 315] on div "[MEDICAL_DATA] INJECTION 300MG/2ML" at bounding box center [321, 321] width 148 height 13
type input "260.1499938964844"
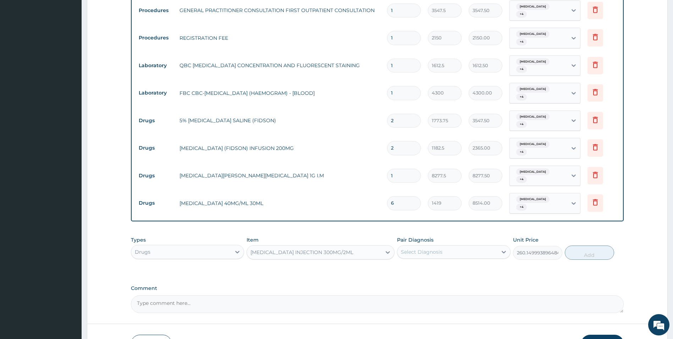
click at [435, 248] on div "Select Diagnosis" at bounding box center [422, 251] width 42 height 7
click at [421, 263] on div "Malaria" at bounding box center [454, 270] width 114 height 15
checkbox input "true"
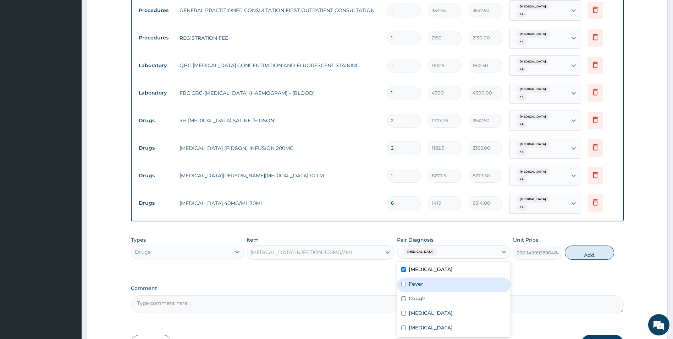
click at [420, 280] on label "Fever" at bounding box center [416, 283] width 15 height 7
checkbox input "true"
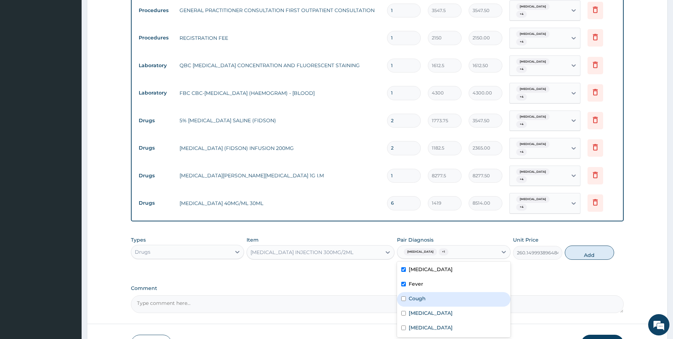
click at [421, 295] on label "Cough" at bounding box center [417, 298] width 17 height 7
checkbox input "true"
click at [419, 309] on label "Gastritis" at bounding box center [431, 312] width 44 height 7
checkbox input "true"
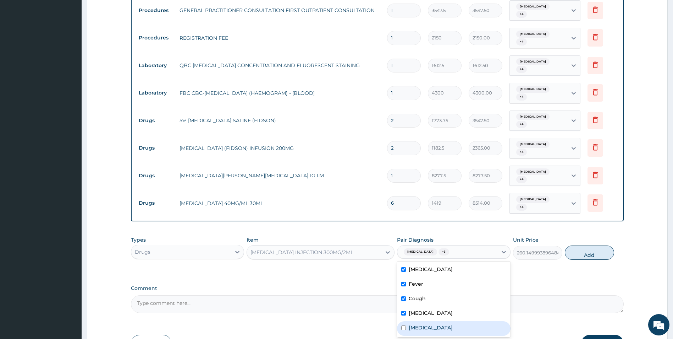
click at [420, 324] on label "Common cold" at bounding box center [431, 327] width 44 height 7
checkbox input "true"
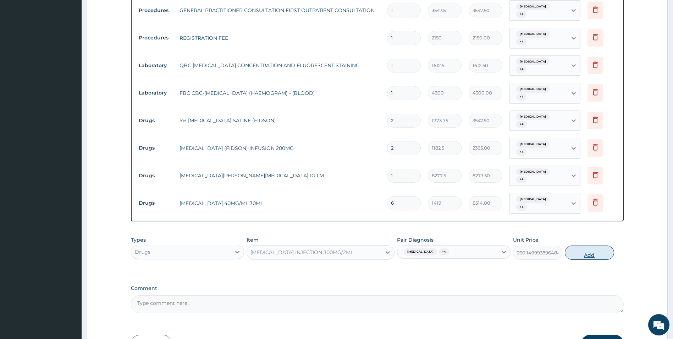
click at [586, 245] on button "Add" at bounding box center [589, 252] width 49 height 14
type input "0"
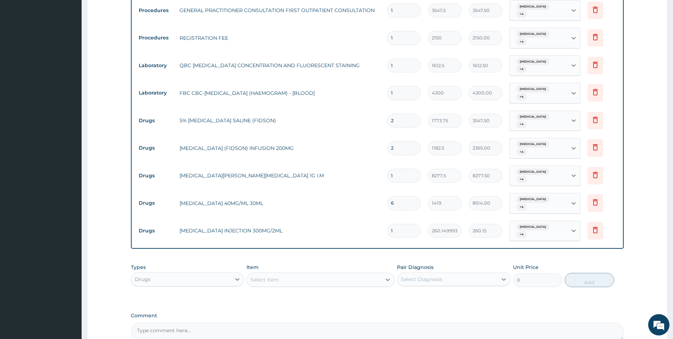
type input "0.00"
type input "6"
type input "1560.90"
type input "6"
click at [294, 274] on div "Select Item" at bounding box center [314, 279] width 135 height 11
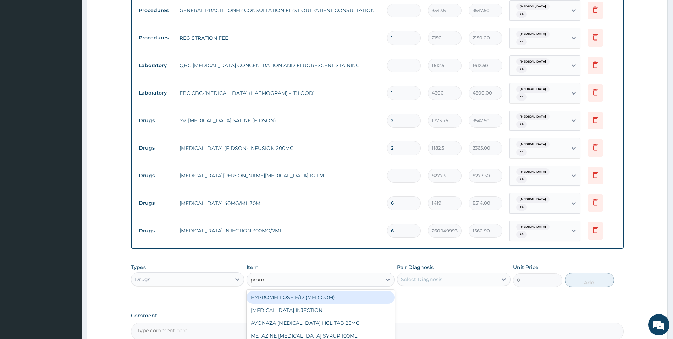
type input "prome"
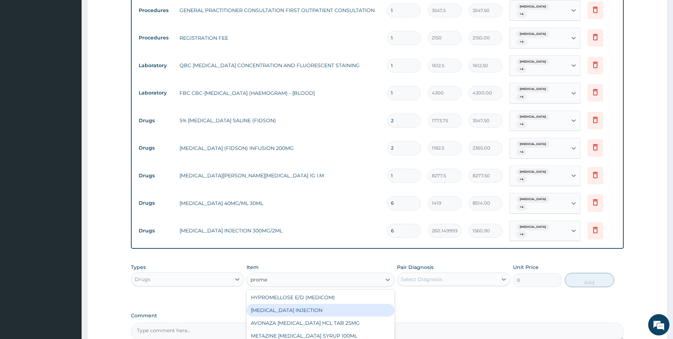
click at [306, 304] on div "[MEDICAL_DATA] INJECTION" at bounding box center [321, 310] width 148 height 13
type input "354.75"
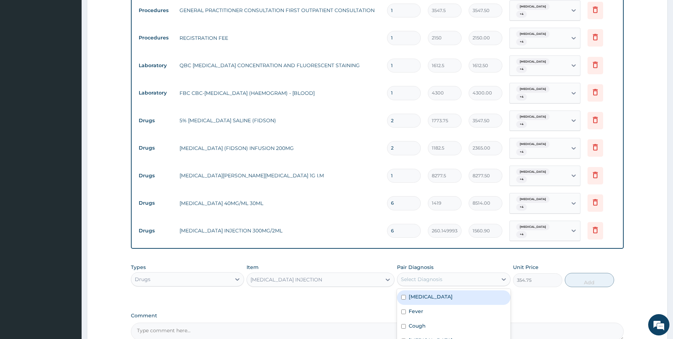
click at [460, 273] on div "Select Diagnosis" at bounding box center [448, 278] width 100 height 11
click at [452, 290] on div "Malaria" at bounding box center [454, 297] width 114 height 15
checkbox input "false"
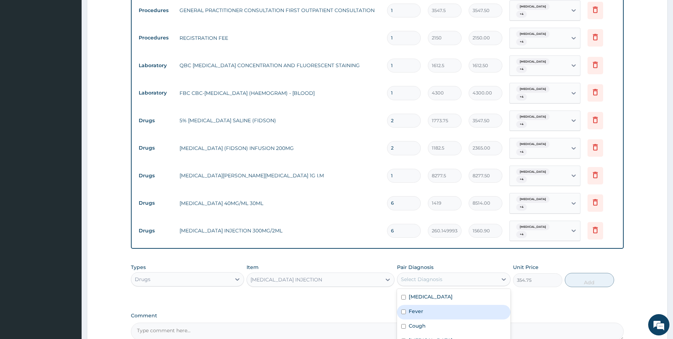
click at [451, 305] on div "Fever" at bounding box center [454, 312] width 114 height 15
checkbox input "true"
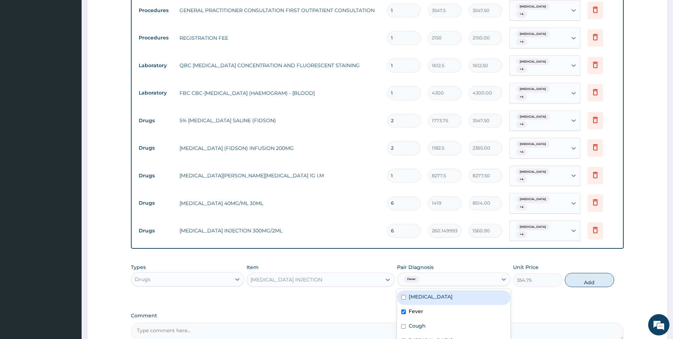
click at [450, 290] on div "Malaria" at bounding box center [454, 297] width 114 height 15
checkbox input "true"
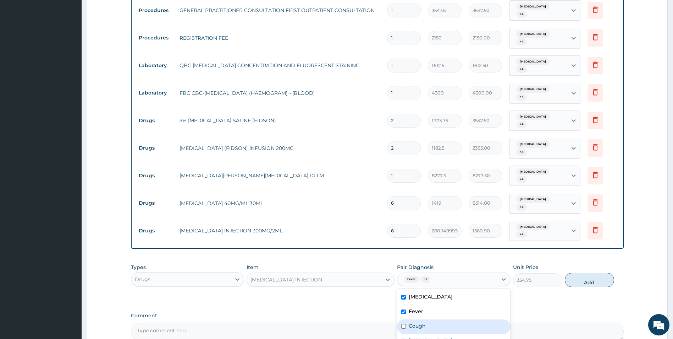
click at [442, 319] on div "Cough" at bounding box center [454, 326] width 114 height 15
checkbox input "true"
click at [441, 334] on div "Gastritis" at bounding box center [454, 341] width 114 height 15
checkbox input "true"
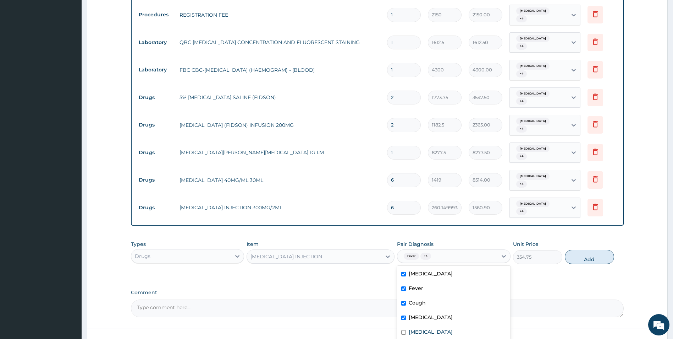
scroll to position [377, 0]
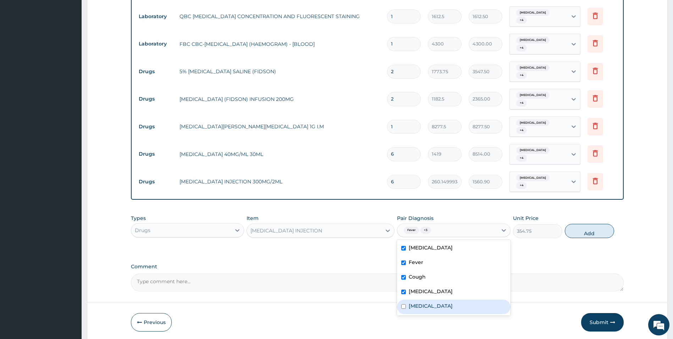
click at [464, 299] on div "Common cold" at bounding box center [454, 306] width 114 height 15
checkbox input "true"
click at [596, 224] on button "Add" at bounding box center [589, 231] width 49 height 14
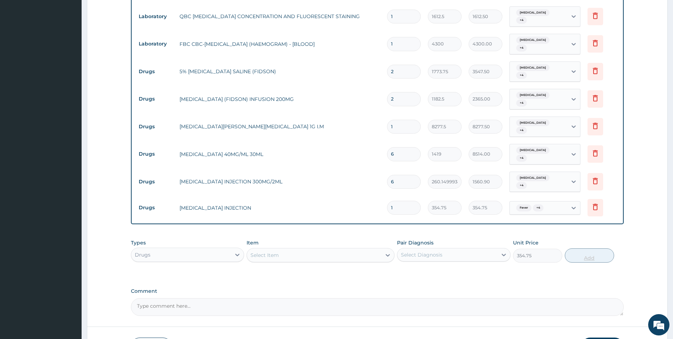
type input "0"
click at [282, 249] on div "Select Item" at bounding box center [314, 254] width 135 height 11
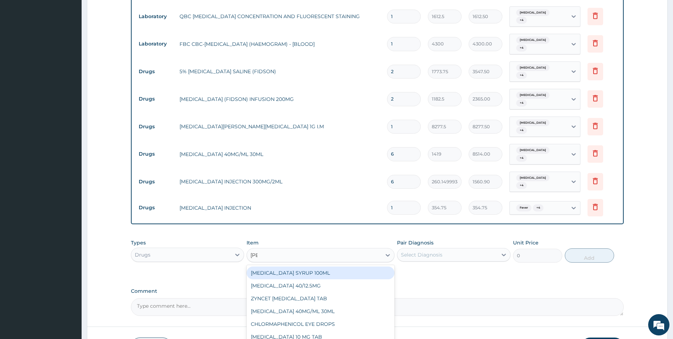
type input "lorat"
click at [293, 266] on div "[MEDICAL_DATA] 10 MG TAB" at bounding box center [321, 272] width 148 height 13
type input "59.125"
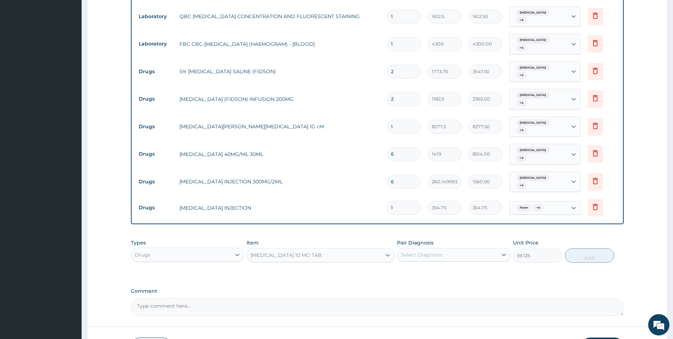
click at [449, 249] on div "Select Diagnosis" at bounding box center [448, 254] width 100 height 11
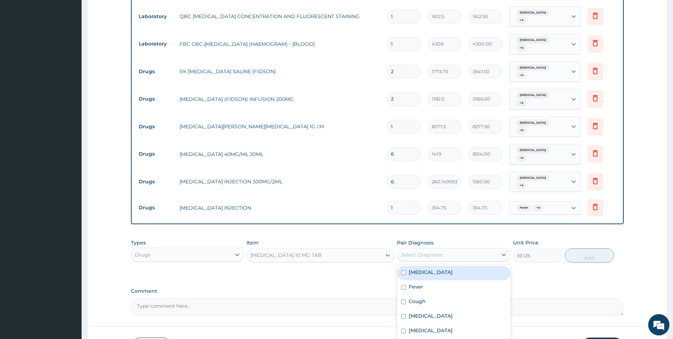
click at [433, 266] on div "Malaria" at bounding box center [454, 273] width 114 height 15
checkbox input "true"
click at [428, 280] on div "Fever" at bounding box center [454, 287] width 114 height 15
checkbox input "true"
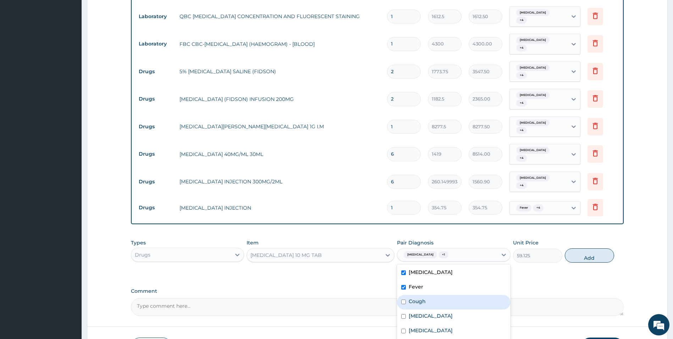
click at [425, 295] on div "Cough" at bounding box center [454, 302] width 114 height 15
checkbox input "true"
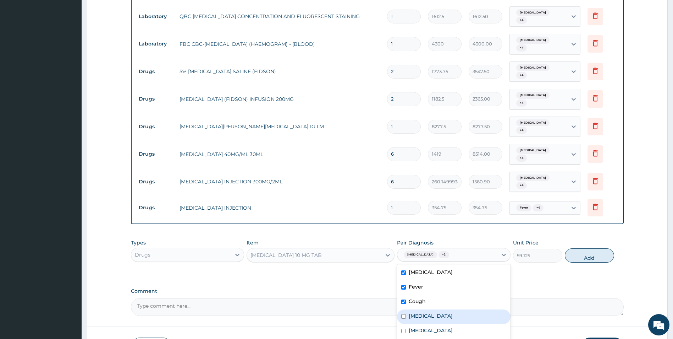
click at [425, 312] on label "Gastritis" at bounding box center [431, 315] width 44 height 7
checkbox input "true"
click at [425, 327] on label "Common cold" at bounding box center [431, 330] width 44 height 7
checkbox input "true"
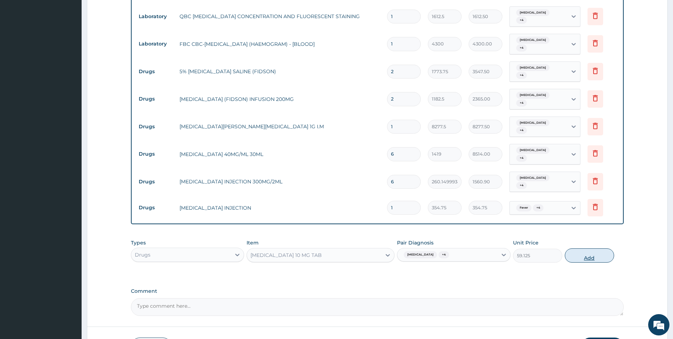
click at [589, 248] on button "Add" at bounding box center [589, 255] width 49 height 14
type input "0"
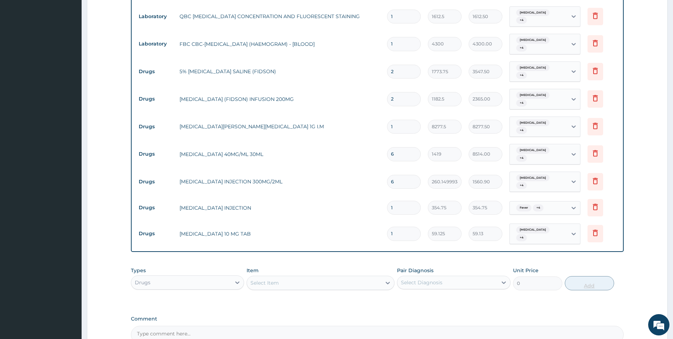
type input "10"
type input "591.25"
type input "10"
click at [309, 277] on div "Select Item" at bounding box center [314, 282] width 135 height 11
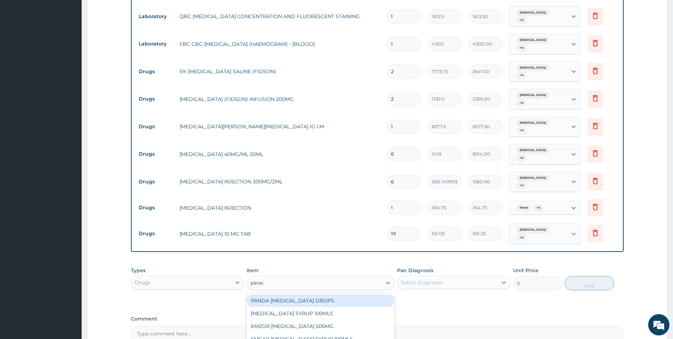
type input "parace"
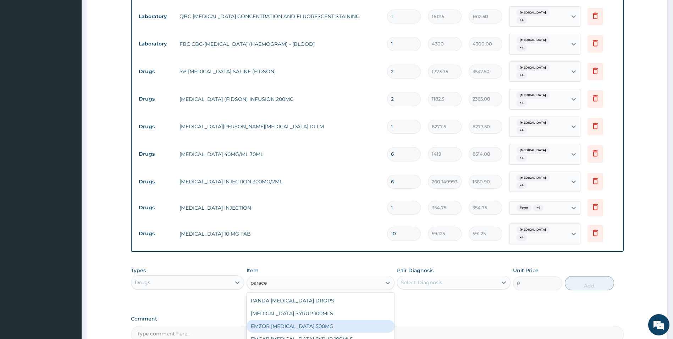
click at [319, 320] on div "EMZOR PARACETAMOL 500MG" at bounding box center [321, 326] width 148 height 13
type input "23.64999961853027"
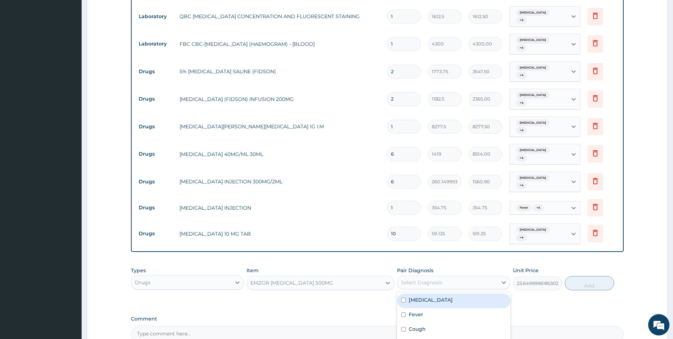
click at [452, 277] on div "Select Diagnosis" at bounding box center [448, 282] width 100 height 11
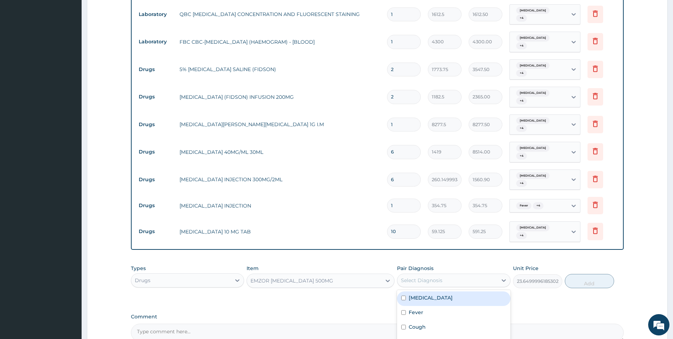
scroll to position [426, 0]
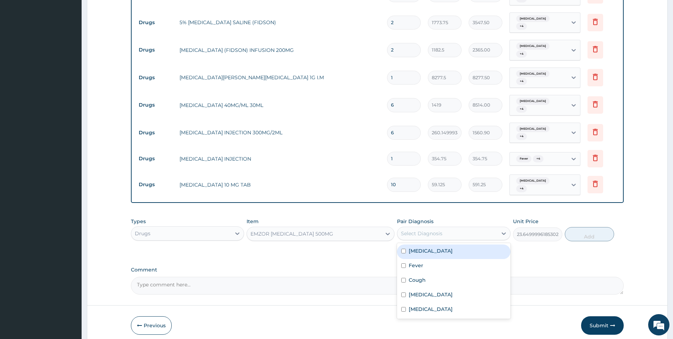
click at [454, 244] on div "Malaria" at bounding box center [454, 251] width 114 height 15
checkbox input "true"
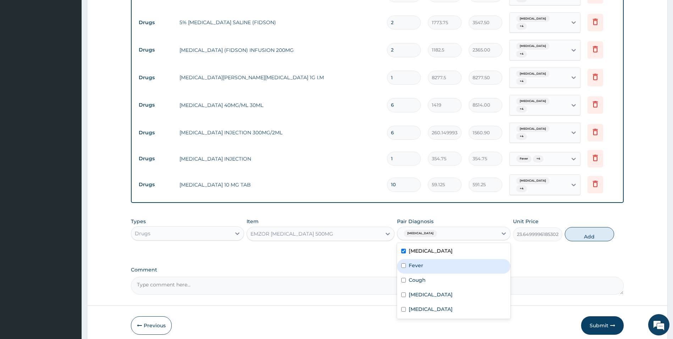
click at [452, 259] on div "Fever" at bounding box center [454, 266] width 114 height 15
checkbox input "true"
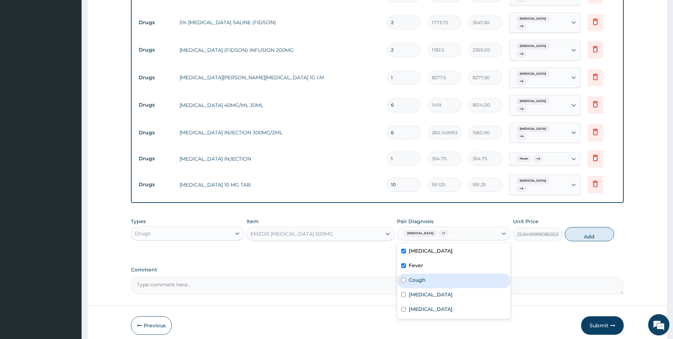
click at [448, 273] on div "Cough" at bounding box center [454, 280] width 114 height 15
checkbox input "true"
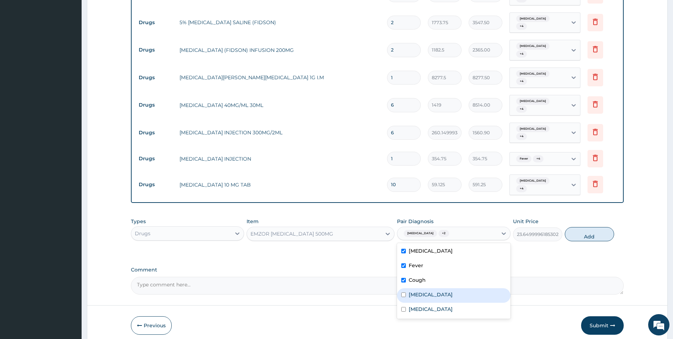
click at [447, 288] on div "Gastritis" at bounding box center [454, 295] width 114 height 15
checkbox input "true"
click at [448, 302] on div "Common cold" at bounding box center [454, 309] width 114 height 15
checkbox input "true"
click at [592, 227] on button "Add" at bounding box center [589, 234] width 49 height 14
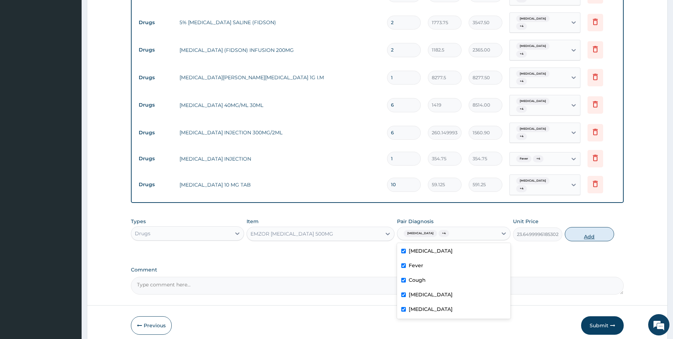
type input "0"
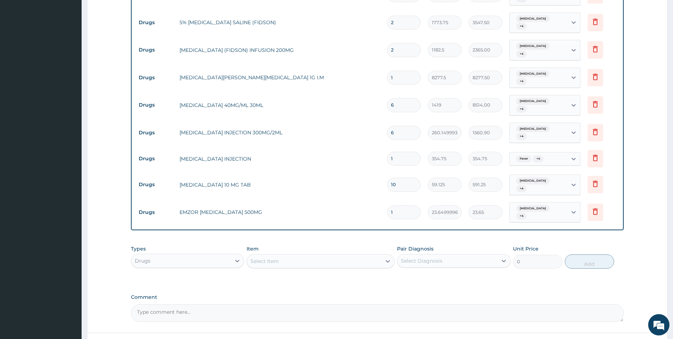
type input "18"
type input "425.70"
type input "18"
click at [344, 255] on div "Select Item" at bounding box center [314, 260] width 135 height 11
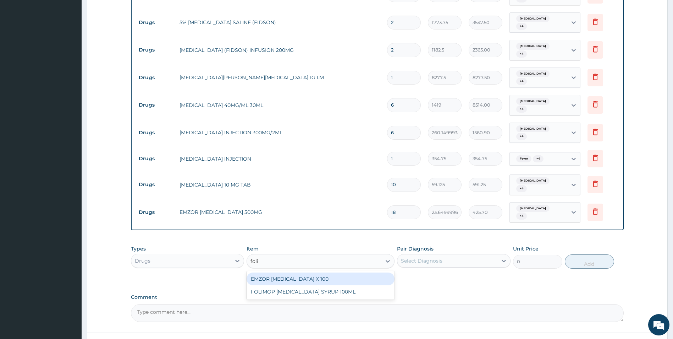
type input "folic"
click at [324, 272] on div "EMZOR FOLIC ACID X 100" at bounding box center [321, 278] width 148 height 13
type input "23.64999961853027"
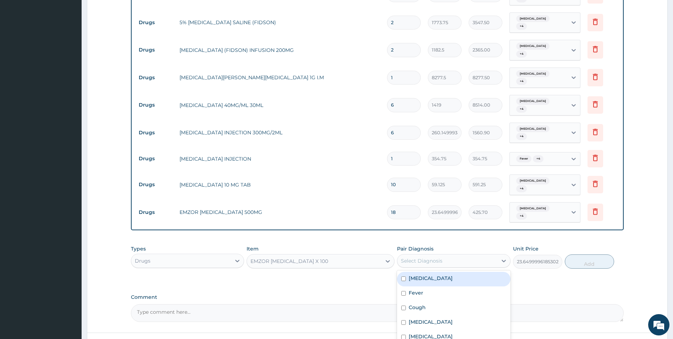
click at [452, 255] on div "Select Diagnosis" at bounding box center [448, 260] width 100 height 11
click at [432, 272] on div "[MEDICAL_DATA]" at bounding box center [454, 279] width 114 height 15
checkbox input "true"
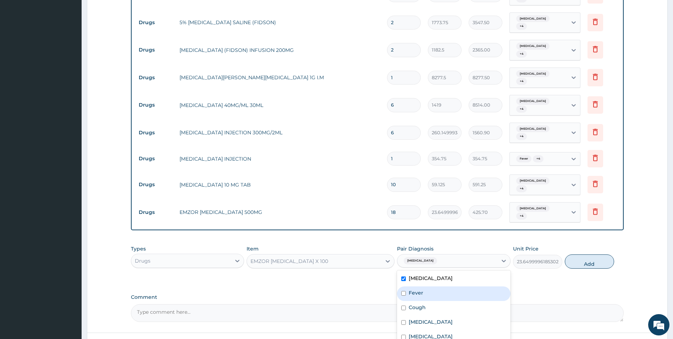
click at [430, 286] on div "Fever" at bounding box center [454, 293] width 114 height 15
checkbox input "true"
click at [425, 301] on div "Cough" at bounding box center [454, 308] width 114 height 15
checkbox input "true"
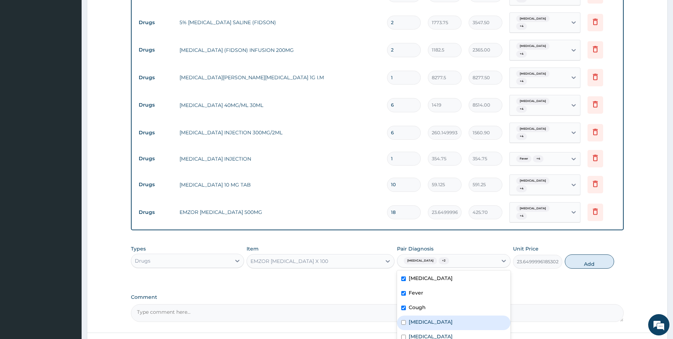
click at [420, 318] on label "Gastritis" at bounding box center [431, 321] width 44 height 7
checkbox input "true"
click at [419, 333] on label "Common cold" at bounding box center [431, 336] width 44 height 7
checkbox input "true"
click at [589, 254] on button "Add" at bounding box center [589, 261] width 49 height 14
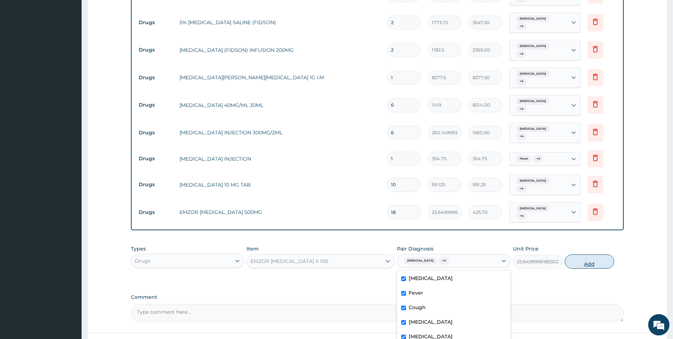
type input "0"
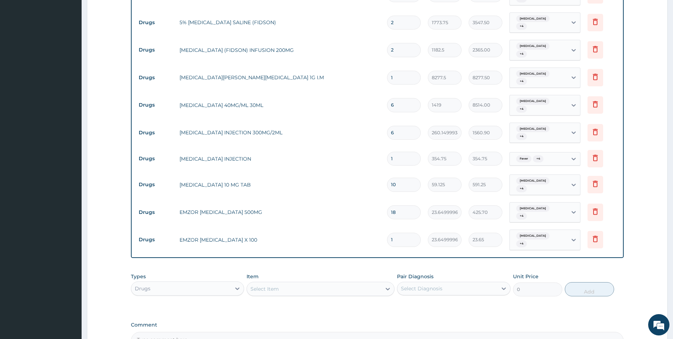
type input "0.00"
type input "5"
type input "118.25"
type input "5"
click at [321, 283] on div "Select Item" at bounding box center [314, 288] width 135 height 11
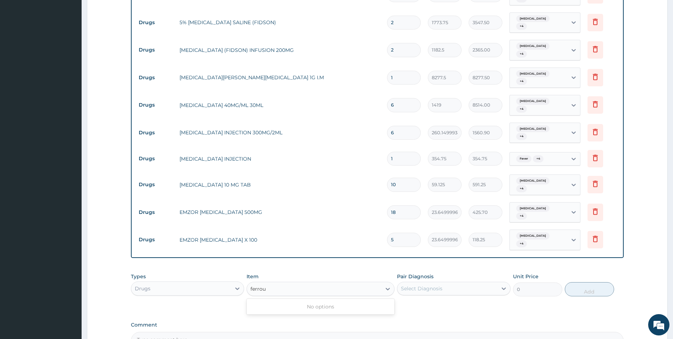
type input "ferro"
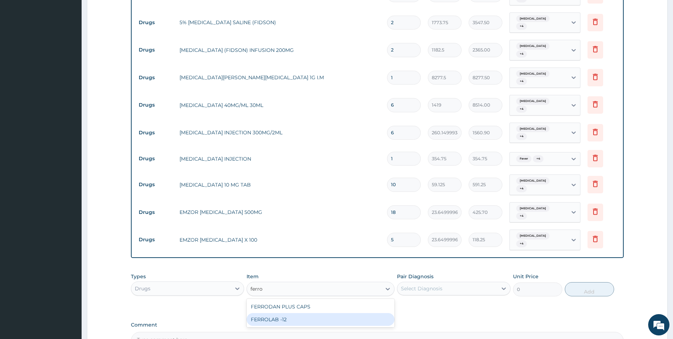
click at [291, 313] on div "FERROLAB -12" at bounding box center [321, 319] width 148 height 13
type input "23.64999961853027"
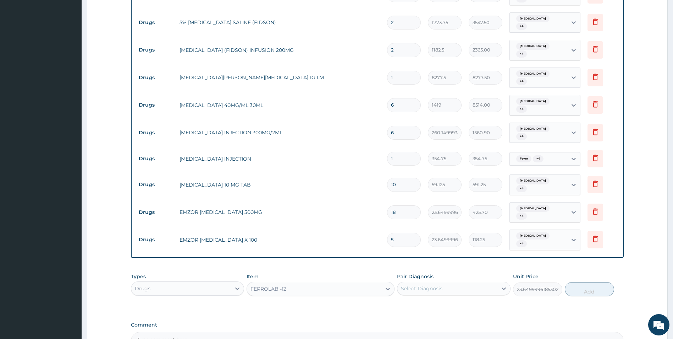
click at [475, 283] on div "Select Diagnosis" at bounding box center [448, 288] width 100 height 11
click at [455, 299] on div "[MEDICAL_DATA]" at bounding box center [454, 306] width 114 height 15
checkbox input "true"
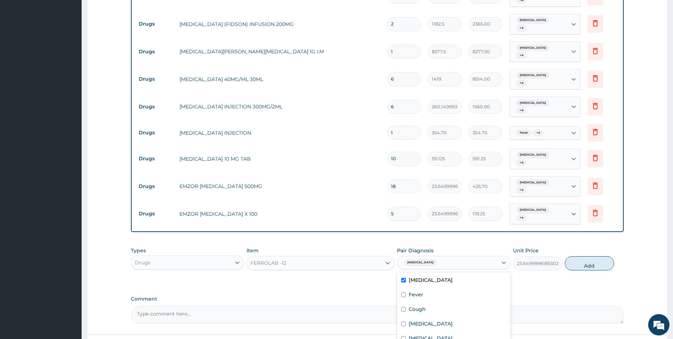
scroll to position [475, 0]
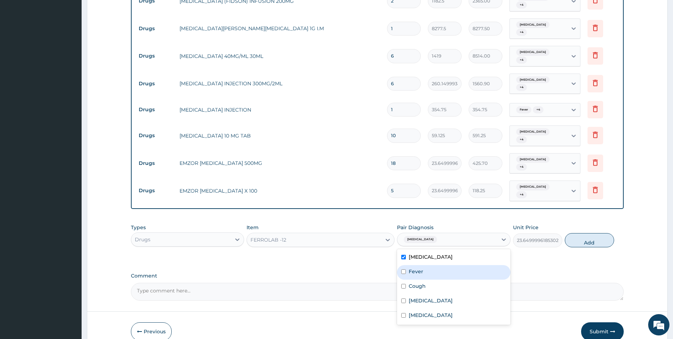
click at [428, 265] on div "Fever" at bounding box center [454, 272] width 114 height 15
checkbox input "true"
click at [429, 279] on div "Cough" at bounding box center [454, 286] width 114 height 15
checkbox input "true"
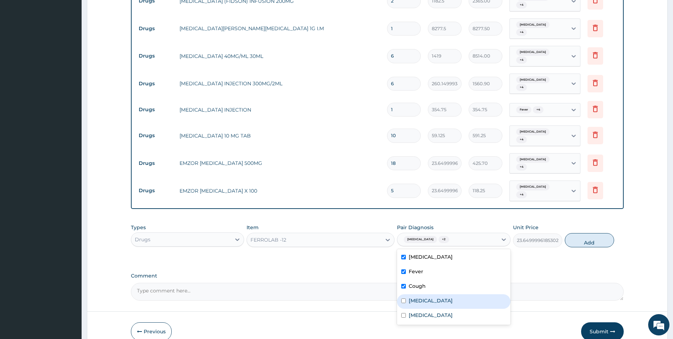
click at [429, 297] on label "Gastritis" at bounding box center [431, 300] width 44 height 7
click at [431, 294] on div "Gastritis" at bounding box center [454, 301] width 114 height 15
checkbox input "false"
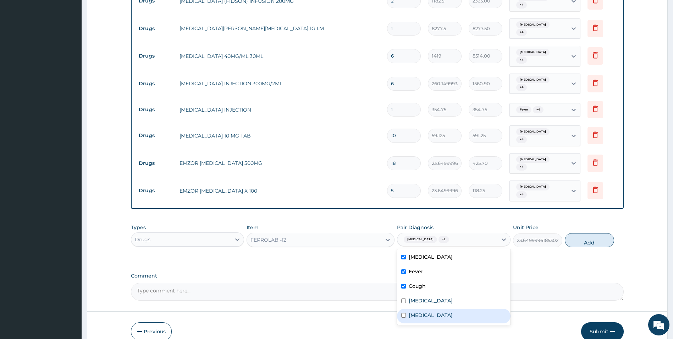
click at [432, 311] on label "Common cold" at bounding box center [431, 314] width 44 height 7
checkbox input "true"
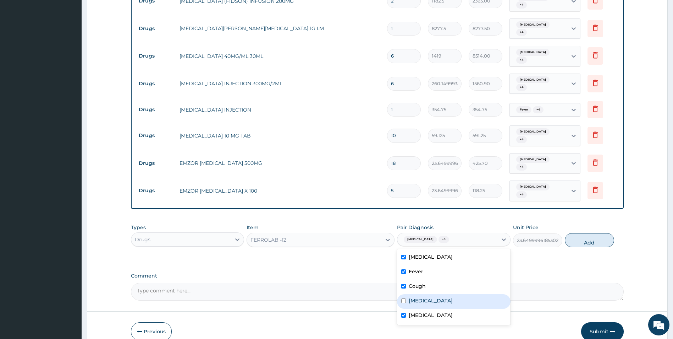
click at [431, 294] on div "Gastritis" at bounding box center [454, 301] width 114 height 15
checkbox input "true"
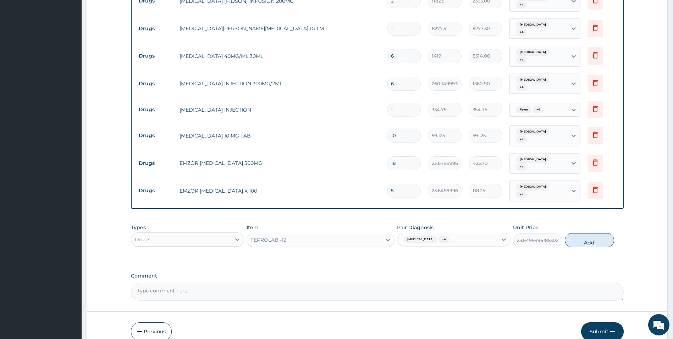
click at [590, 233] on button "Add" at bounding box center [589, 240] width 49 height 14
type input "0"
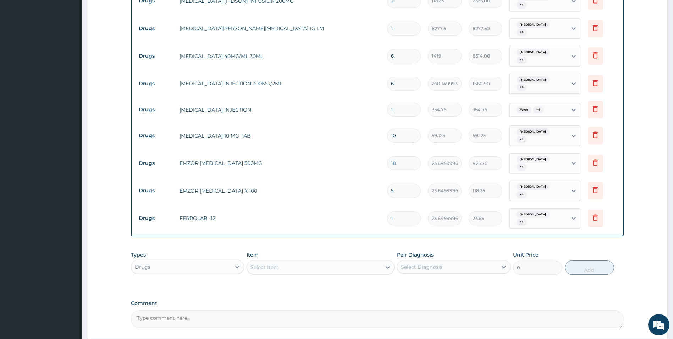
type input "15"
type input "354.75"
type input "15"
click at [293, 261] on div "Select Item" at bounding box center [314, 266] width 135 height 11
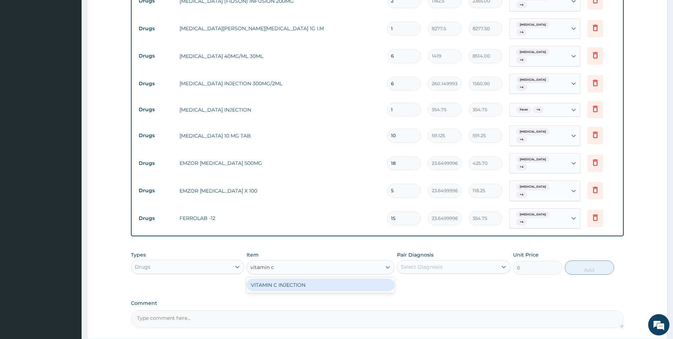
type input "vitamin"
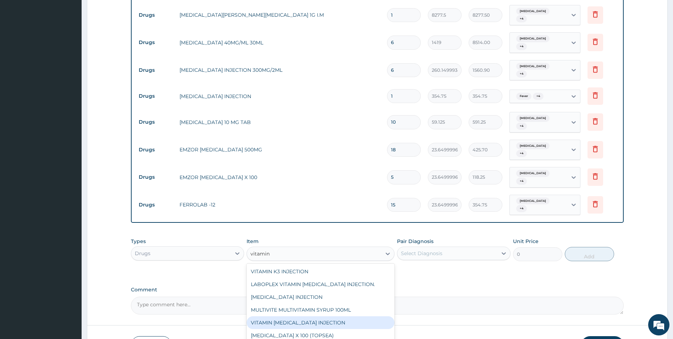
scroll to position [500, 0]
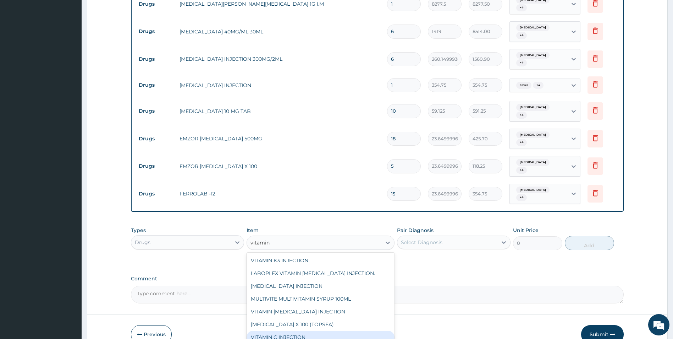
click at [329, 331] on div "VITAMIN C INJECTION" at bounding box center [321, 337] width 148 height 13
type input "141.8999938964844"
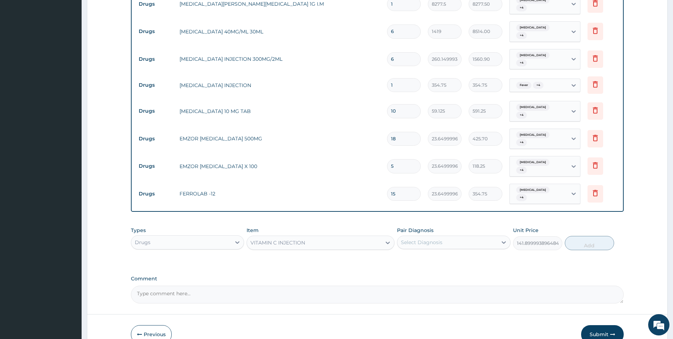
click at [494, 236] on div "Select Diagnosis" at bounding box center [448, 241] width 100 height 11
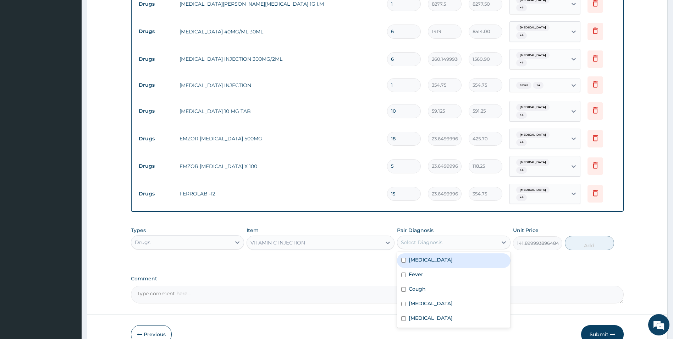
click at [438, 253] on div "[MEDICAL_DATA]" at bounding box center [454, 260] width 114 height 15
click at [417, 256] on label "[MEDICAL_DATA]" at bounding box center [431, 259] width 44 height 7
checkbox input "true"
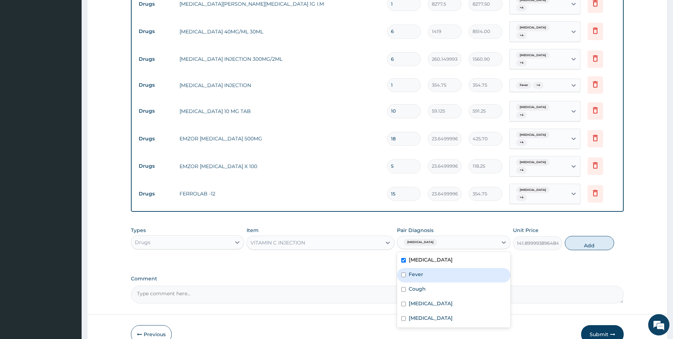
click at [411, 271] on label "Fever" at bounding box center [416, 274] width 15 height 7
checkbox input "true"
click at [408, 282] on div "Cough" at bounding box center [454, 289] width 114 height 15
checkbox input "true"
click at [408, 297] on div "Gastritis" at bounding box center [454, 304] width 114 height 15
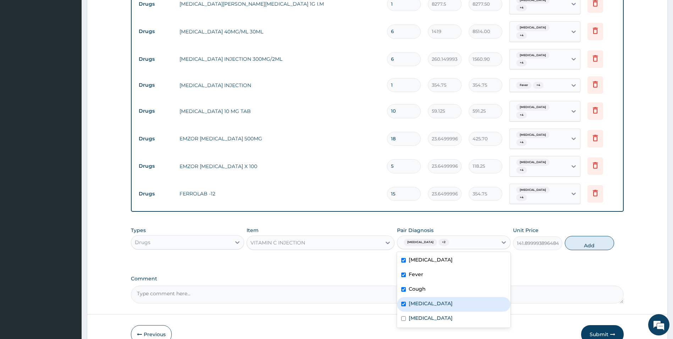
checkbox input "true"
click at [409, 311] on div "Common cold" at bounding box center [454, 318] width 114 height 15
click at [408, 311] on div "Common cold" at bounding box center [454, 318] width 114 height 15
click at [416, 314] on label "Common cold" at bounding box center [431, 317] width 44 height 7
checkbox input "true"
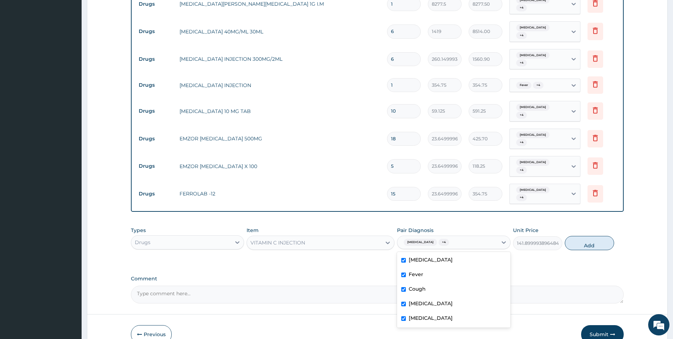
click at [589, 236] on button "Add" at bounding box center [589, 243] width 49 height 14
type input "0"
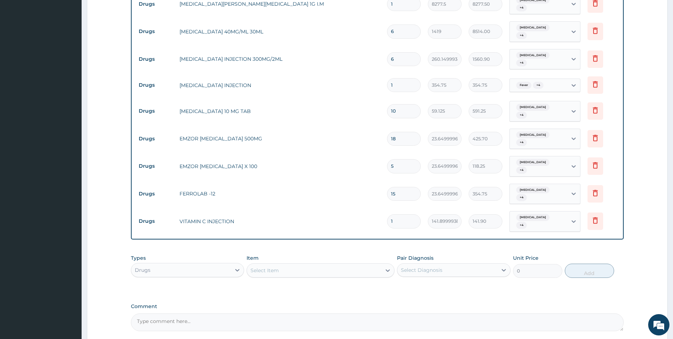
type input "0.00"
type input "2"
type input "283.80"
type input "2"
click at [226, 264] on div "Drugs" at bounding box center [181, 269] width 100 height 11
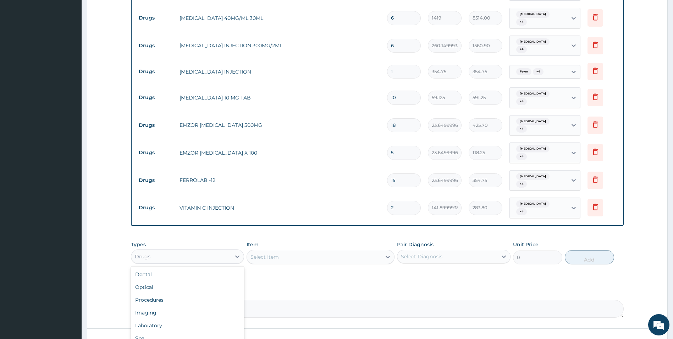
scroll to position [524, 0]
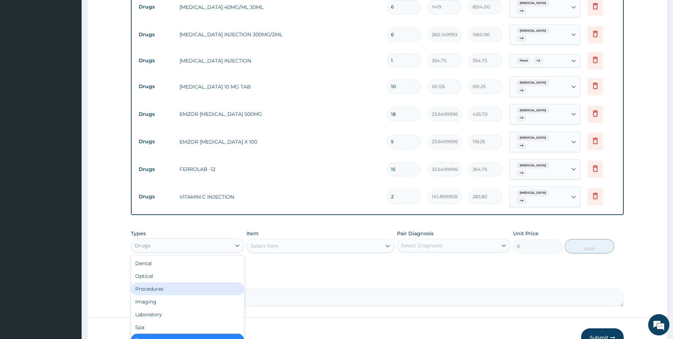
click at [195, 282] on div "Procedures" at bounding box center [188, 288] width 114 height 13
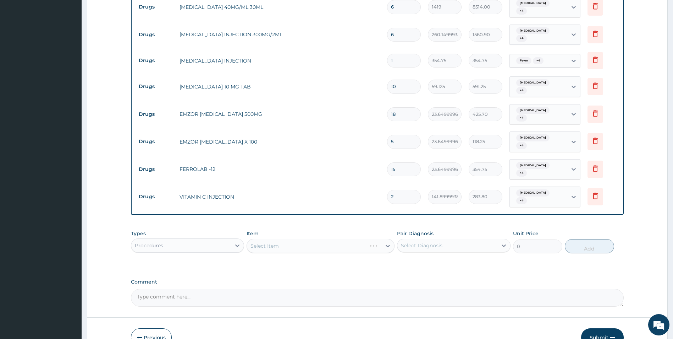
click at [300, 239] on div "Select Item" at bounding box center [321, 246] width 148 height 14
click at [302, 240] on div "Select Item" at bounding box center [314, 245] width 135 height 11
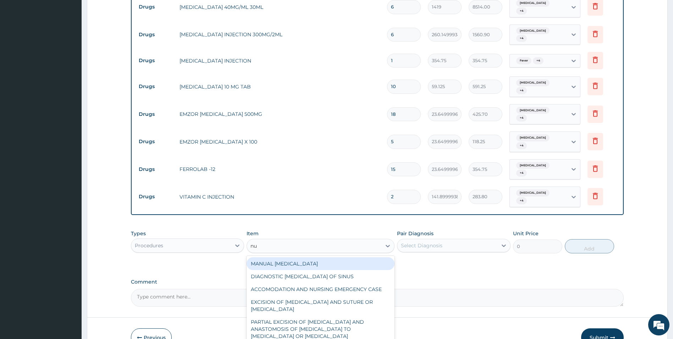
type input "nur"
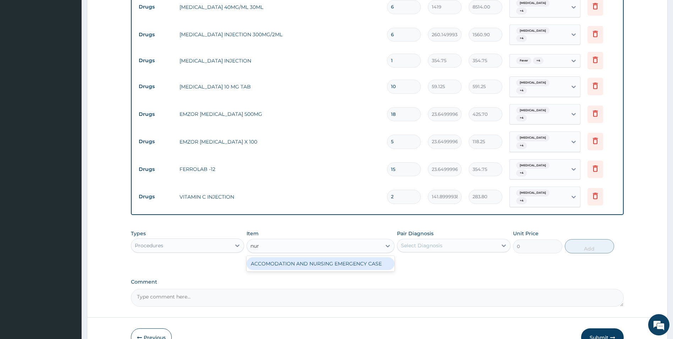
click at [313, 257] on div "ACCOMODATION AND NURSING EMERGENCY CASE" at bounding box center [321, 263] width 148 height 13
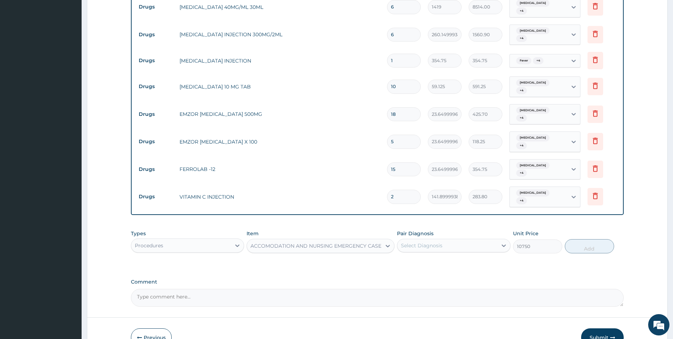
click at [465, 240] on div "Select Diagnosis" at bounding box center [448, 245] width 100 height 11
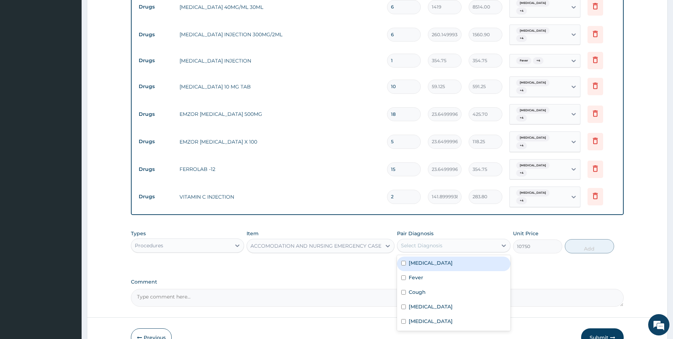
click at [451, 256] on div "[MEDICAL_DATA]" at bounding box center [454, 263] width 114 height 15
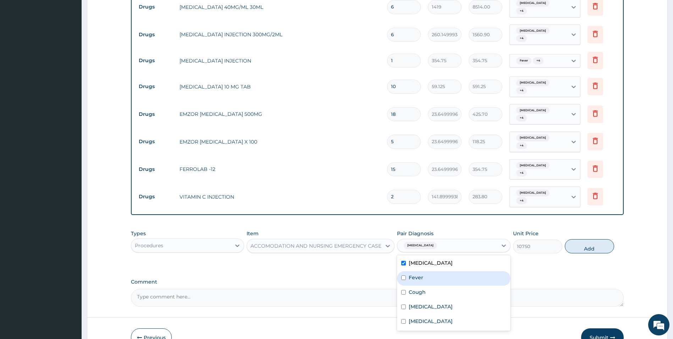
click at [445, 271] on div "Fever" at bounding box center [454, 278] width 114 height 15
click at [433, 285] on div "Cough" at bounding box center [454, 292] width 114 height 15
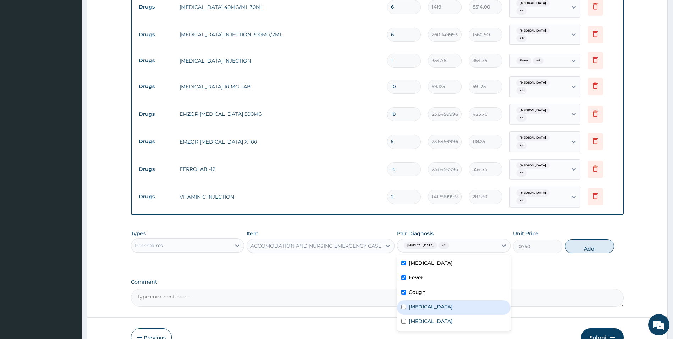
click at [430, 300] on div "Gastritis" at bounding box center [454, 307] width 114 height 15
click at [431, 315] on div "Common cold" at bounding box center [454, 322] width 114 height 15
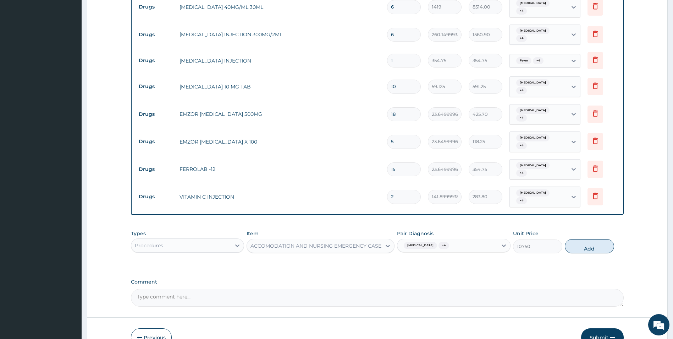
click at [588, 239] on button "Add" at bounding box center [589, 246] width 49 height 14
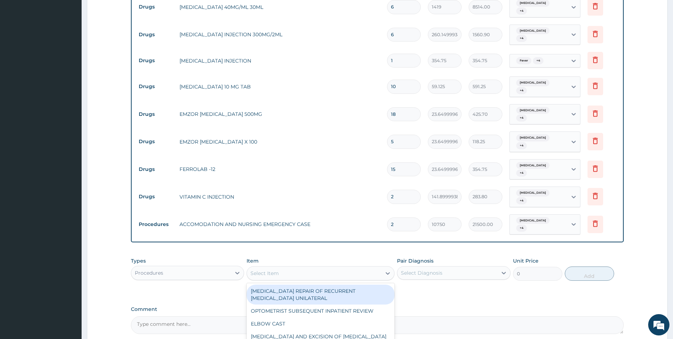
click at [290, 267] on div "Select Item" at bounding box center [314, 272] width 135 height 11
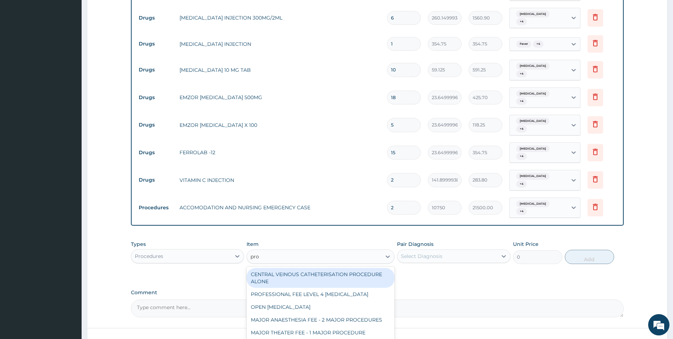
scroll to position [549, 0]
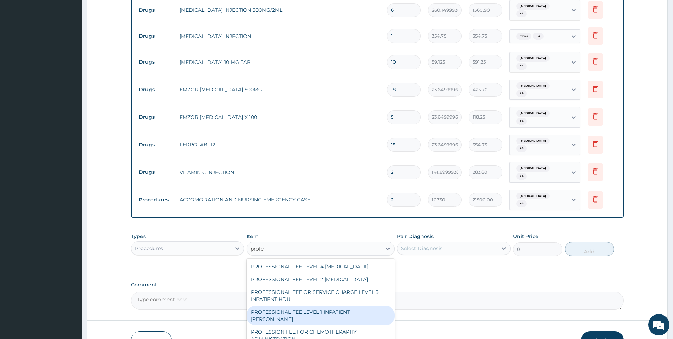
click at [347, 305] on div "PROFESSIONAL FEE LEVEL 1 INPATIENT WARD" at bounding box center [321, 315] width 148 height 20
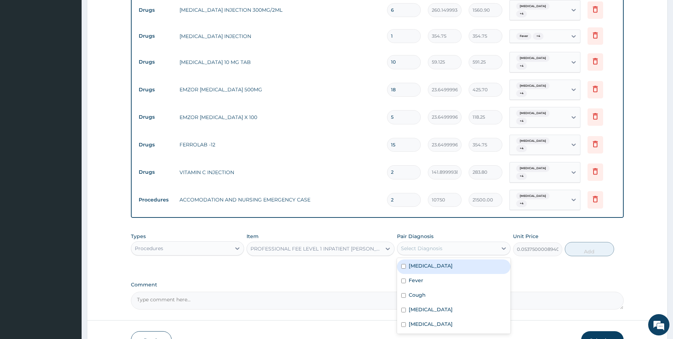
click at [459, 242] on div "Select Diagnosis" at bounding box center [448, 247] width 100 height 11
click at [435, 259] on div "[MEDICAL_DATA]" at bounding box center [454, 266] width 114 height 15
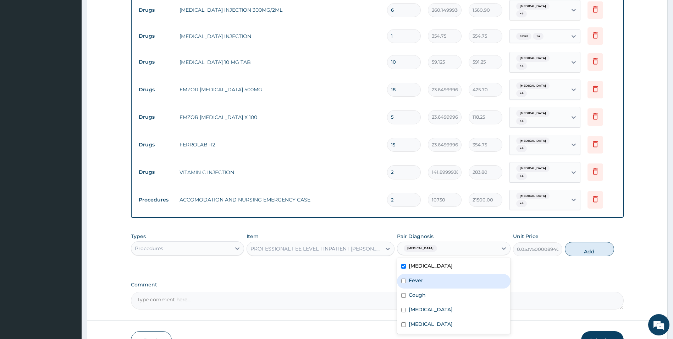
click at [434, 274] on div "Fever" at bounding box center [454, 281] width 114 height 15
click at [431, 274] on div "Fever" at bounding box center [454, 281] width 114 height 15
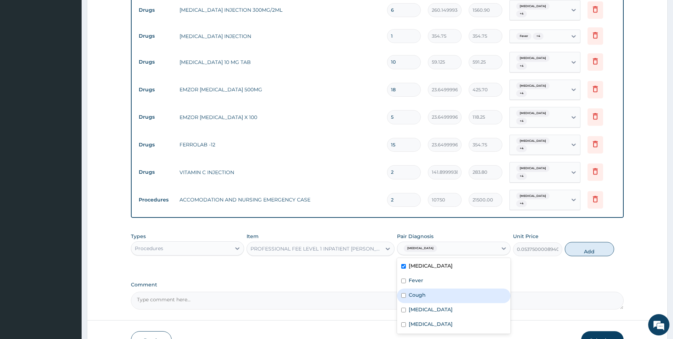
click at [430, 288] on div "Cough" at bounding box center [454, 295] width 114 height 15
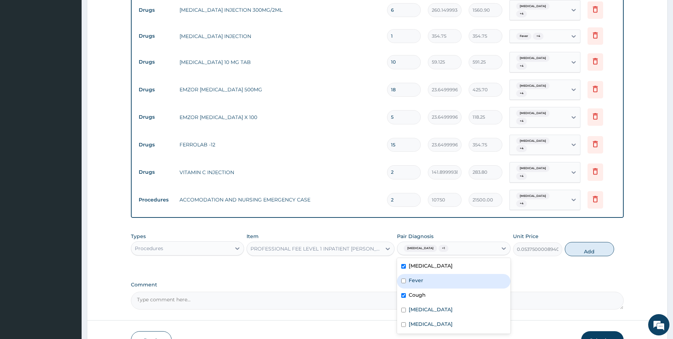
click at [429, 274] on div "Fever" at bounding box center [454, 281] width 114 height 15
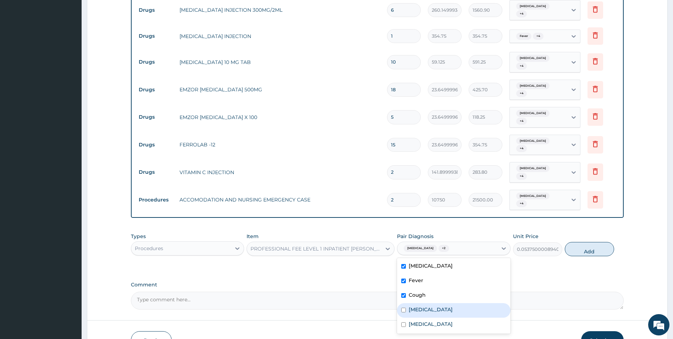
click at [426, 306] on label "Gastritis" at bounding box center [431, 309] width 44 height 7
click at [427, 320] on label "Common cold" at bounding box center [431, 323] width 44 height 7
click at [442, 320] on label "Common cold" at bounding box center [431, 323] width 44 height 7
click at [590, 242] on button "Add" at bounding box center [589, 249] width 49 height 14
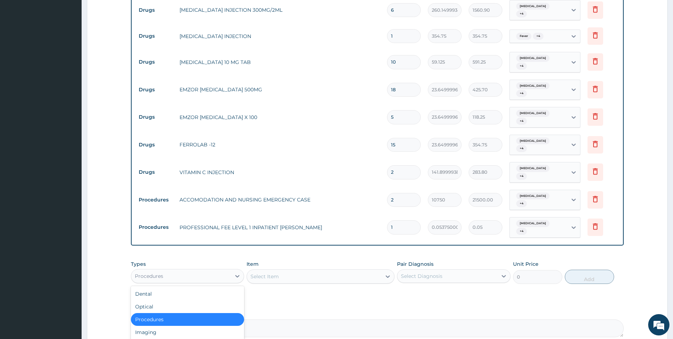
click at [218, 270] on div "Procedures" at bounding box center [181, 275] width 100 height 11
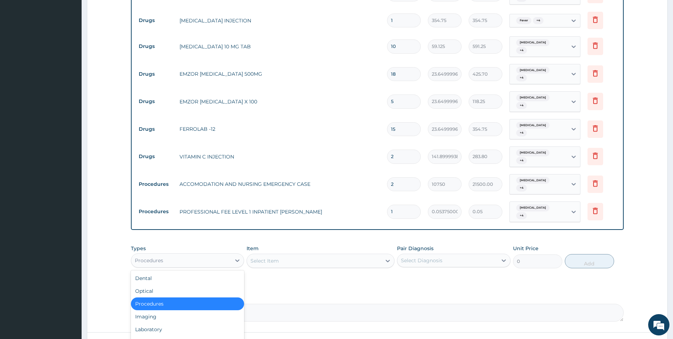
scroll to position [573, 0]
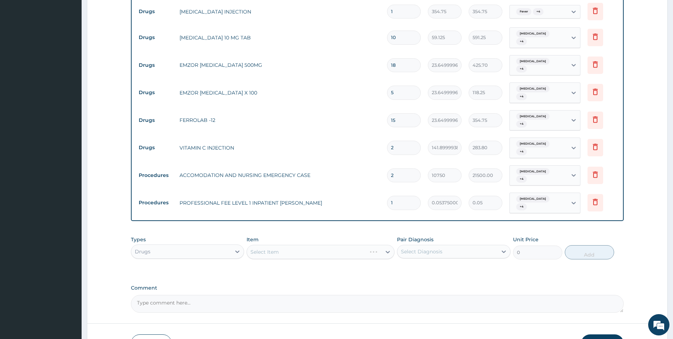
click at [291, 245] on div "Select Item" at bounding box center [321, 252] width 148 height 14
click at [299, 246] on div "Select Item" at bounding box center [314, 251] width 135 height 11
click at [293, 276] on div "23G NEEDLE" at bounding box center [321, 282] width 148 height 13
click at [457, 246] on div "Select Diagnosis" at bounding box center [448, 251] width 100 height 11
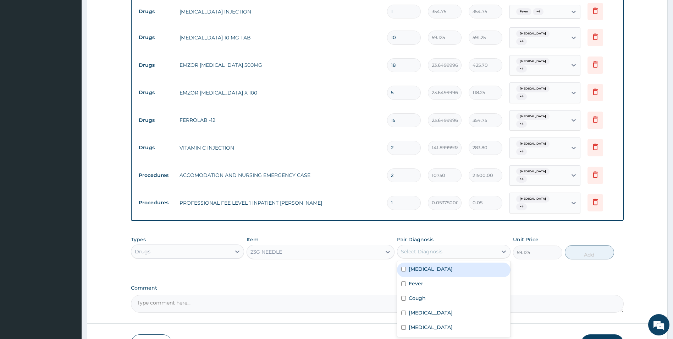
click at [446, 262] on div "Malaria" at bounding box center [454, 269] width 114 height 15
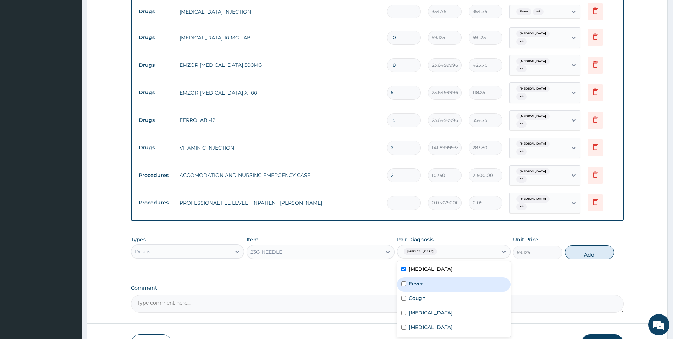
click at [436, 277] on div "Fever" at bounding box center [454, 284] width 114 height 15
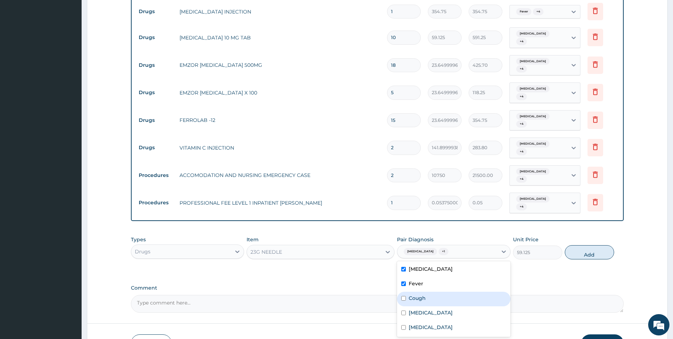
click at [425, 294] on label "Cough" at bounding box center [417, 297] width 17 height 7
click at [421, 309] on label "Gastritis" at bounding box center [431, 312] width 44 height 7
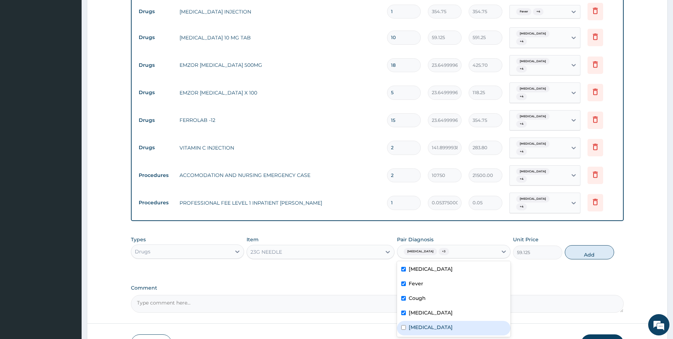
click at [423, 323] on label "[MEDICAL_DATA]" at bounding box center [431, 326] width 44 height 7
click at [590, 245] on button "Add" at bounding box center [589, 252] width 49 height 14
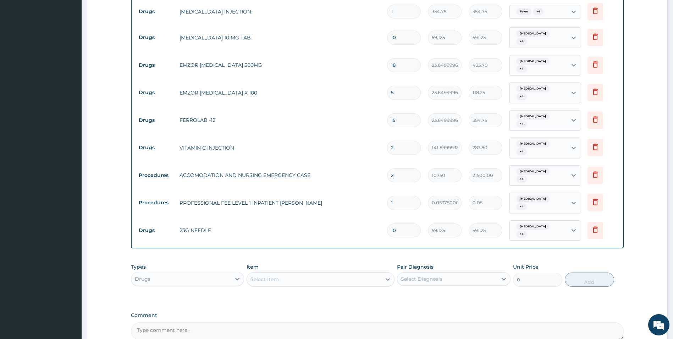
click at [305, 273] on div "Select Item" at bounding box center [314, 278] width 135 height 11
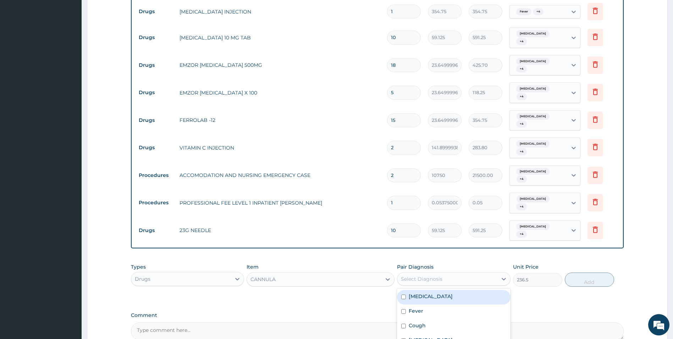
click at [475, 273] on div "Select Diagnosis" at bounding box center [448, 278] width 100 height 11
click at [449, 290] on div "[MEDICAL_DATA]" at bounding box center [454, 297] width 114 height 15
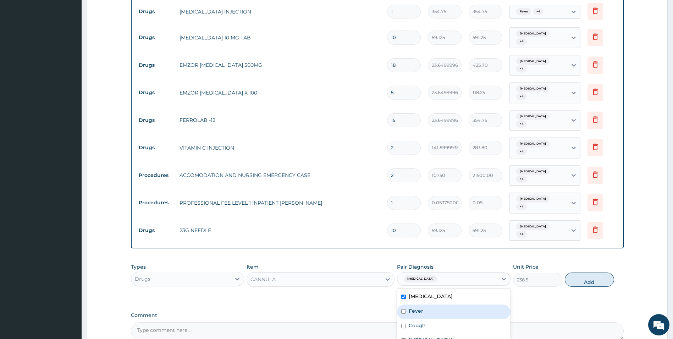
click at [446, 304] on div "Fever" at bounding box center [454, 311] width 114 height 15
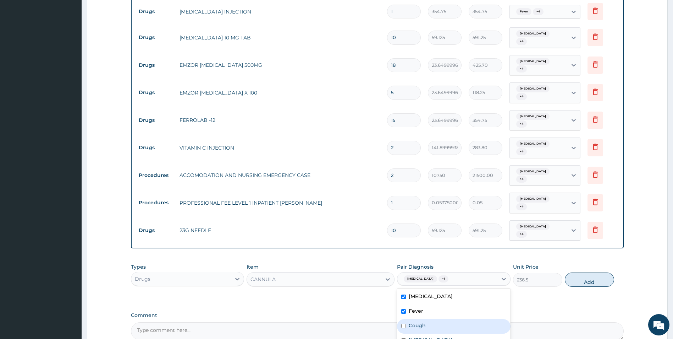
click at [444, 319] on div "Cough" at bounding box center [454, 326] width 114 height 15
click at [442, 333] on div "[MEDICAL_DATA]" at bounding box center [454, 340] width 114 height 15
click at [596, 272] on button "Add" at bounding box center [589, 279] width 49 height 14
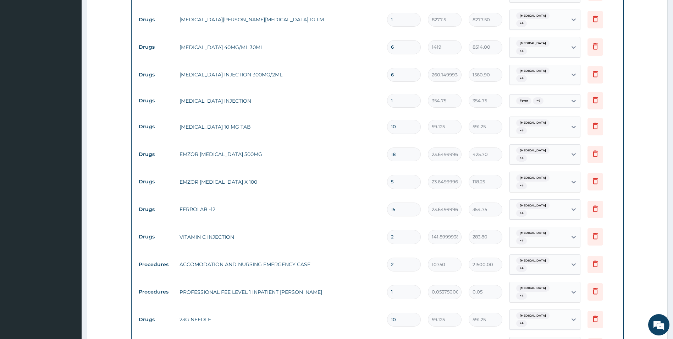
scroll to position [622, 0]
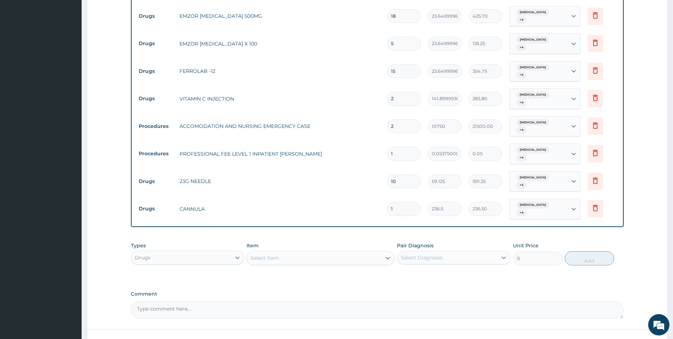
click at [321, 252] on div "Select Item" at bounding box center [314, 257] width 135 height 11
click at [399, 202] on input "1" at bounding box center [404, 209] width 34 height 14
click at [286, 252] on div "Select Item" at bounding box center [314, 257] width 135 height 11
click at [271, 269] on div "DRIP SET" at bounding box center [321, 275] width 148 height 13
click at [442, 252] on div "Select Diagnosis" at bounding box center [448, 257] width 100 height 11
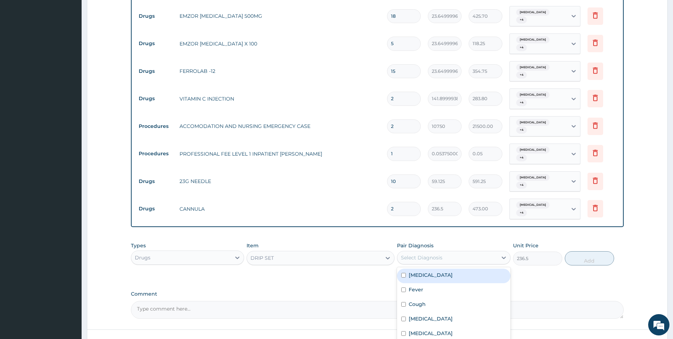
click at [430, 268] on div "[MEDICAL_DATA]" at bounding box center [454, 275] width 114 height 15
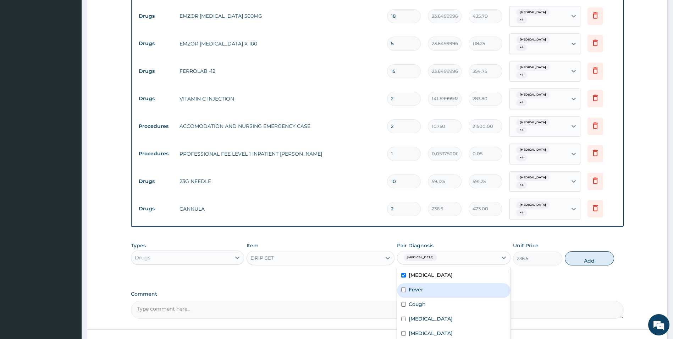
click at [424, 283] on div "Fever" at bounding box center [454, 290] width 114 height 15
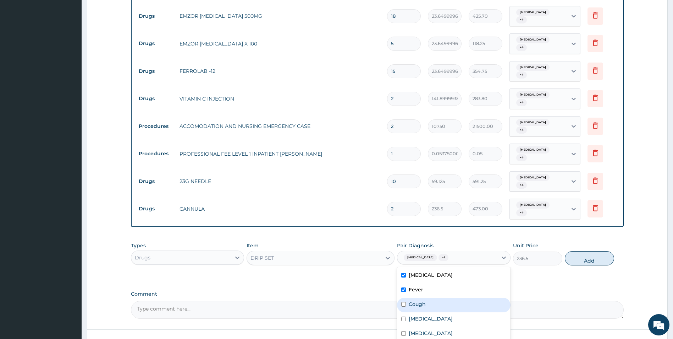
click at [424, 297] on div "Cough" at bounding box center [454, 304] width 114 height 15
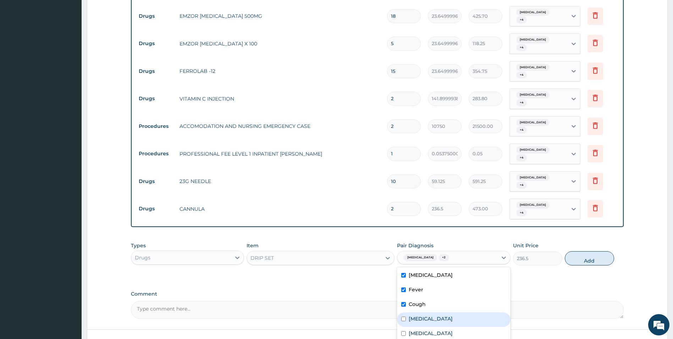
click at [424, 315] on label "[MEDICAL_DATA]" at bounding box center [431, 318] width 44 height 7
click at [424, 327] on div "[MEDICAL_DATA]" at bounding box center [454, 334] width 114 height 15
click at [602, 251] on button "Add" at bounding box center [589, 258] width 49 height 14
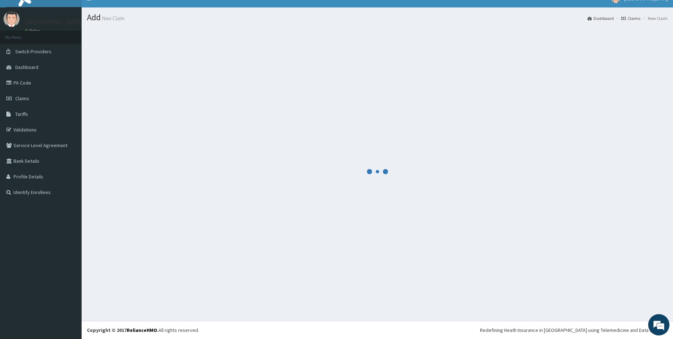
scroll to position [10, 0]
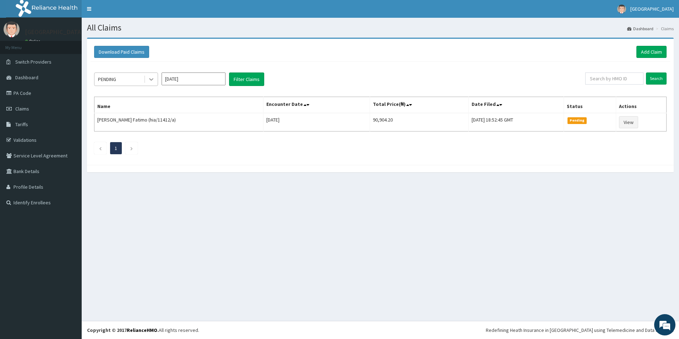
click at [147, 78] on div at bounding box center [151, 79] width 13 height 13
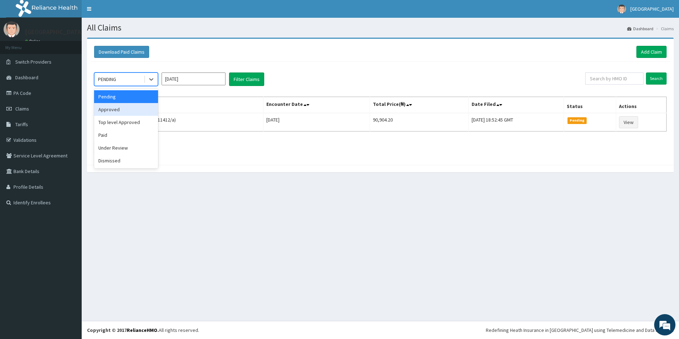
click at [133, 109] on div "Approved" at bounding box center [126, 109] width 64 height 13
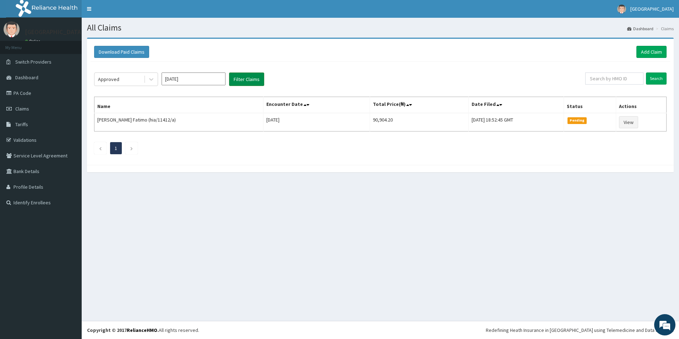
click at [250, 79] on button "Filter Claims" at bounding box center [246, 78] width 35 height 13
click at [250, 81] on button "Filter Claims" at bounding box center [246, 78] width 35 height 13
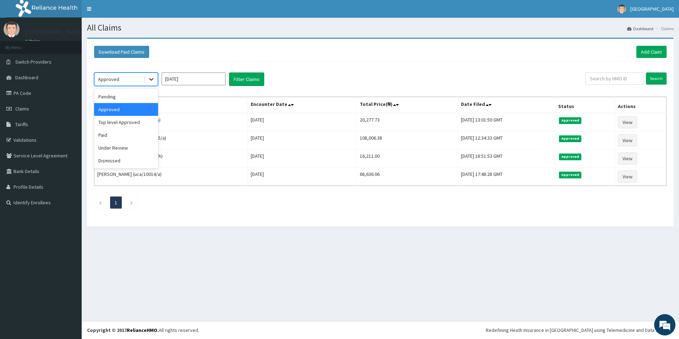
click at [154, 80] on icon at bounding box center [151, 79] width 7 height 7
click at [133, 126] on div "Top level Approved" at bounding box center [126, 122] width 64 height 13
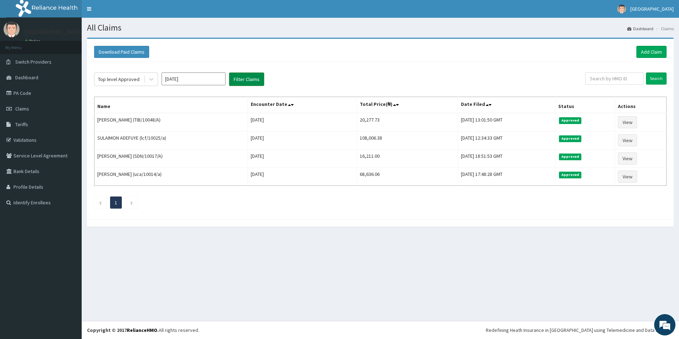
click at [245, 82] on button "Filter Claims" at bounding box center [246, 78] width 35 height 13
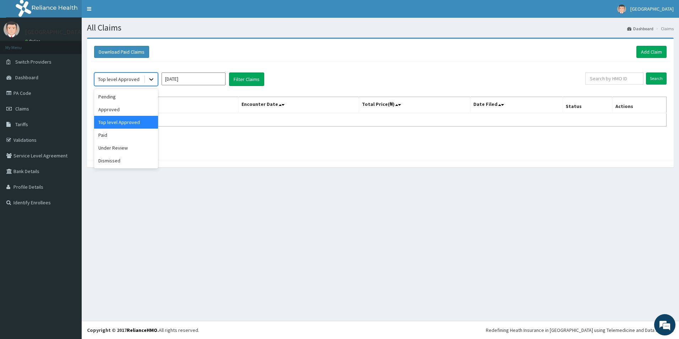
click at [148, 81] on icon at bounding box center [151, 79] width 7 height 7
click at [129, 138] on div "Paid" at bounding box center [126, 135] width 64 height 13
click at [253, 72] on div "option Paid, selected. Select is focused ,type to refine list, press Down to op…" at bounding box center [380, 109] width 579 height 94
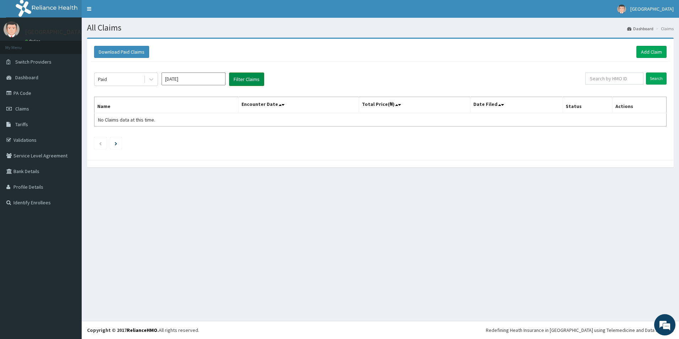
click at [251, 83] on button "Filter Claims" at bounding box center [246, 78] width 35 height 13
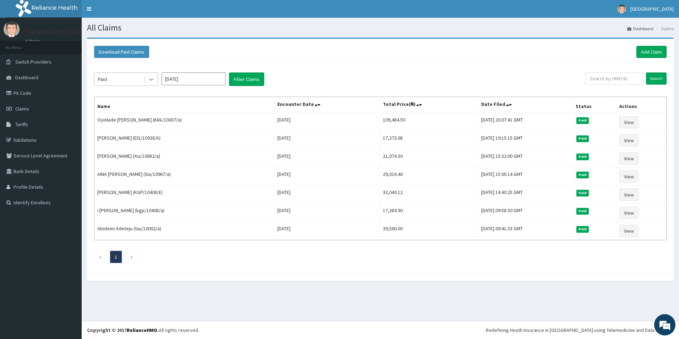
click at [148, 78] on icon at bounding box center [151, 79] width 7 height 7
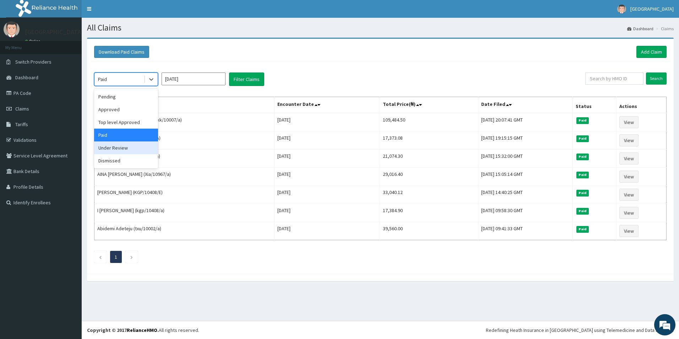
click at [134, 152] on div "Under Review" at bounding box center [126, 147] width 64 height 13
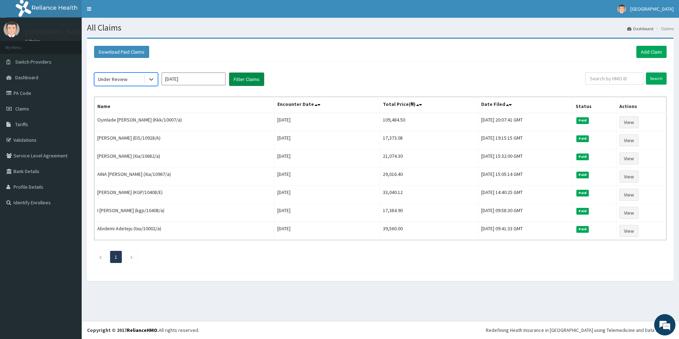
click at [248, 81] on button "Filter Claims" at bounding box center [246, 78] width 35 height 13
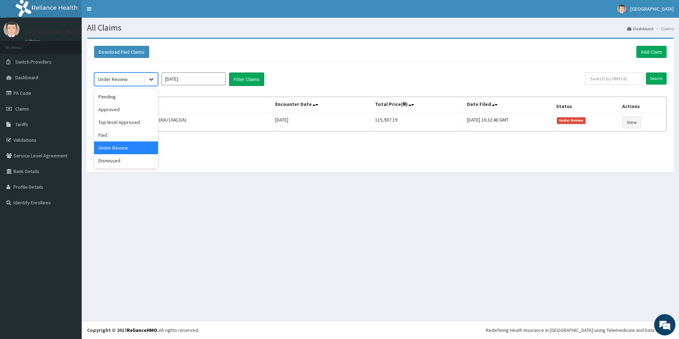
click at [152, 78] on icon at bounding box center [151, 79] width 7 height 7
click at [204, 80] on input "Sep 2025" at bounding box center [194, 78] width 64 height 13
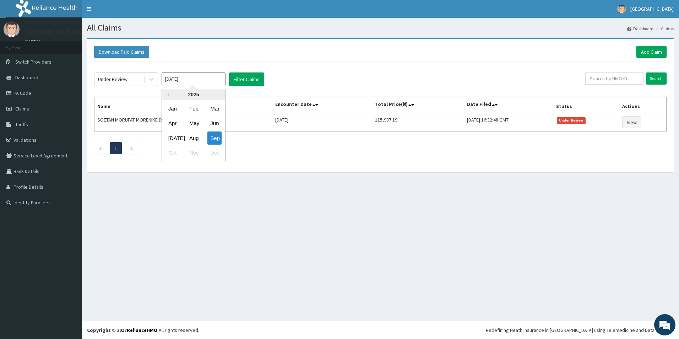
click at [196, 137] on div "Aug" at bounding box center [193, 137] width 14 height 13
type input "Aug 2025"
click at [238, 79] on button "Filter Claims" at bounding box center [246, 78] width 35 height 13
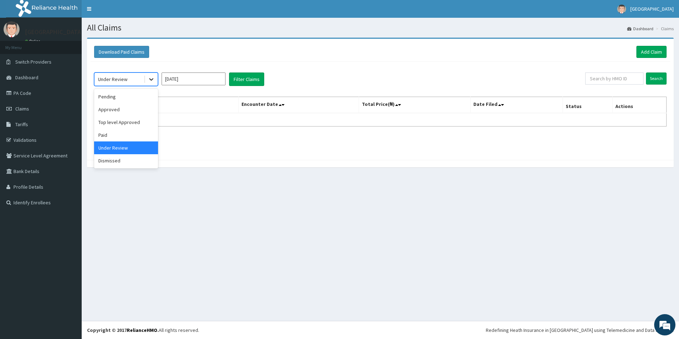
click at [149, 77] on icon at bounding box center [151, 79] width 7 height 7
click at [130, 161] on div "Dismissed" at bounding box center [126, 160] width 64 height 13
click at [255, 80] on button "Filter Claims" at bounding box center [246, 78] width 35 height 13
click at [152, 78] on icon at bounding box center [151, 79] width 7 height 7
click at [133, 144] on div "Under Review" at bounding box center [126, 147] width 64 height 13
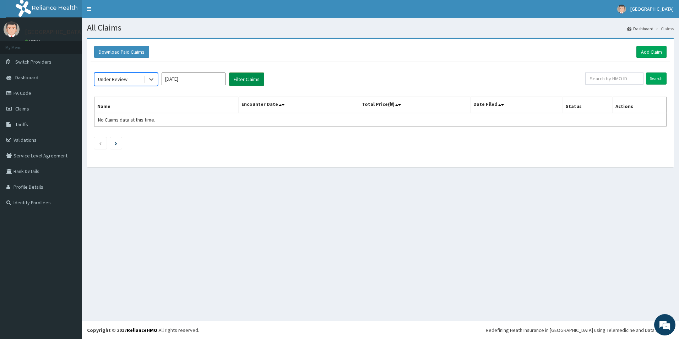
click at [253, 81] on button "Filter Claims" at bounding box center [246, 78] width 35 height 13
click at [151, 75] on div at bounding box center [151, 79] width 13 height 13
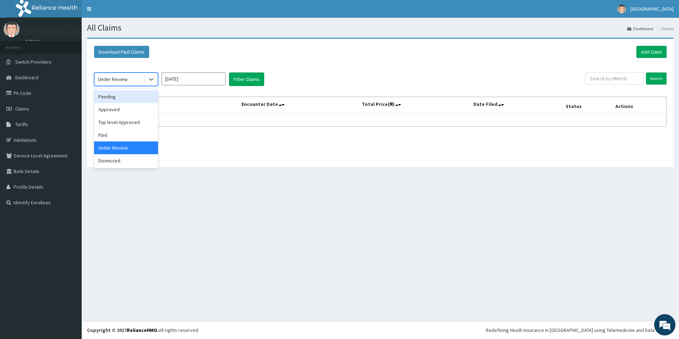
click at [141, 99] on div "Pending" at bounding box center [126, 96] width 64 height 13
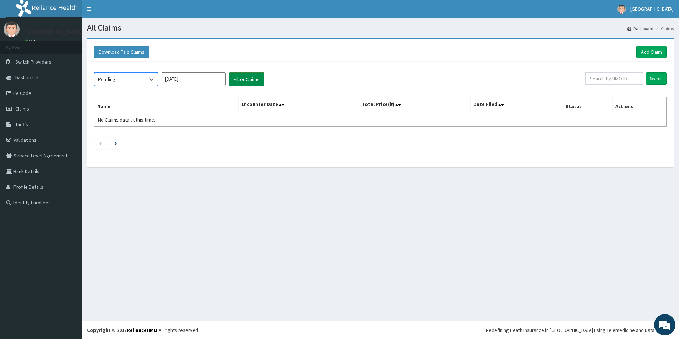
click at [241, 80] on button "Filter Claims" at bounding box center [246, 78] width 35 height 13
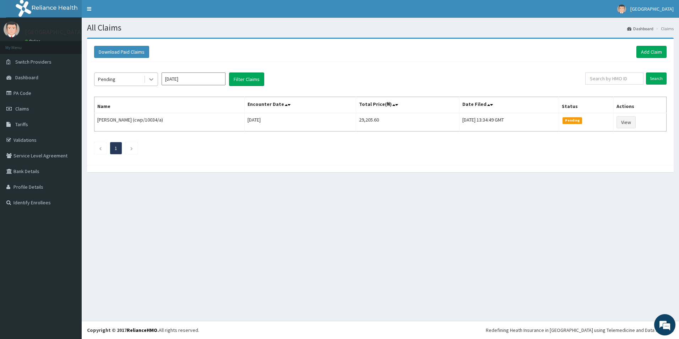
click at [149, 82] on icon at bounding box center [151, 79] width 7 height 7
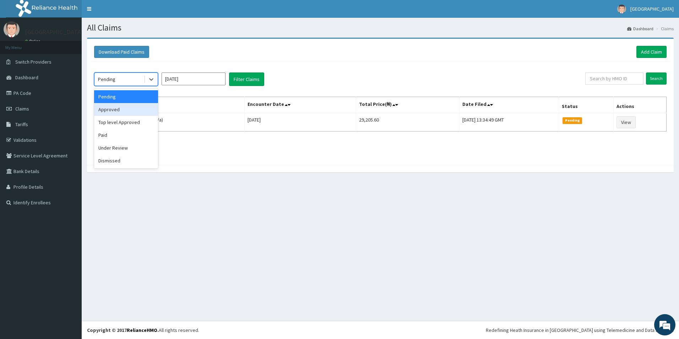
click at [142, 115] on div "Approved" at bounding box center [126, 109] width 64 height 13
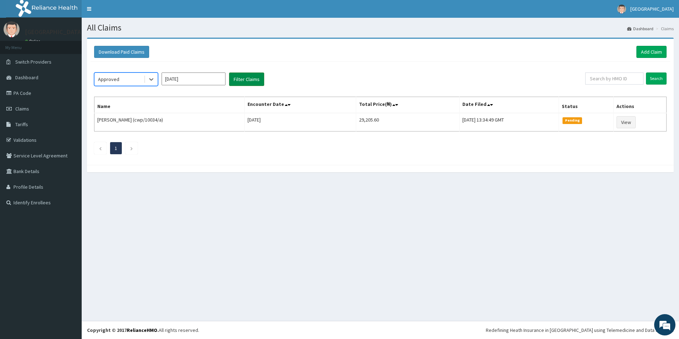
click at [250, 81] on button "Filter Claims" at bounding box center [246, 78] width 35 height 13
click at [659, 54] on link "Add Claim" at bounding box center [651, 52] width 30 height 12
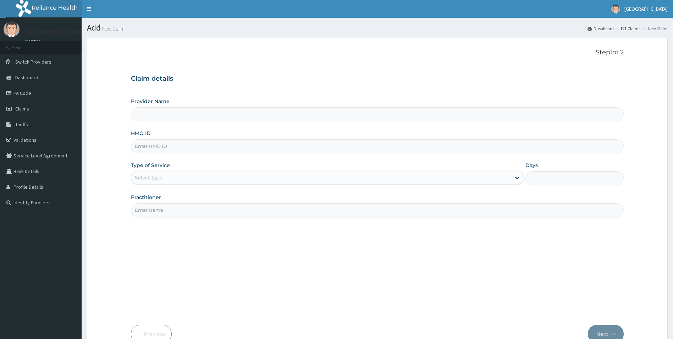
type input "[GEOGRAPHIC_DATA]"
click at [230, 144] on input "HMO ID" at bounding box center [377, 146] width 493 height 14
paste input "10d/10087/a"
type input "IOD/10087/A"
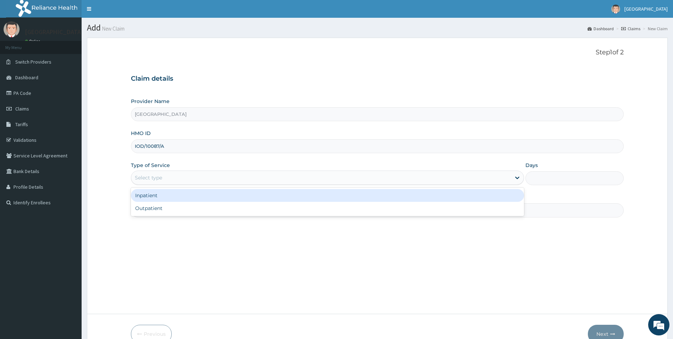
click at [257, 175] on div "Select type" at bounding box center [321, 177] width 380 height 11
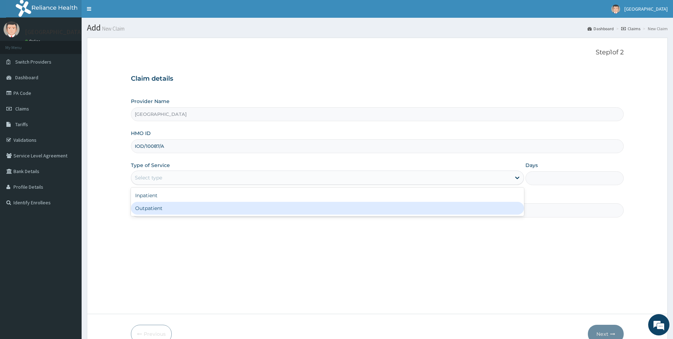
click at [204, 203] on div "Outpatient" at bounding box center [328, 208] width 394 height 13
type input "1"
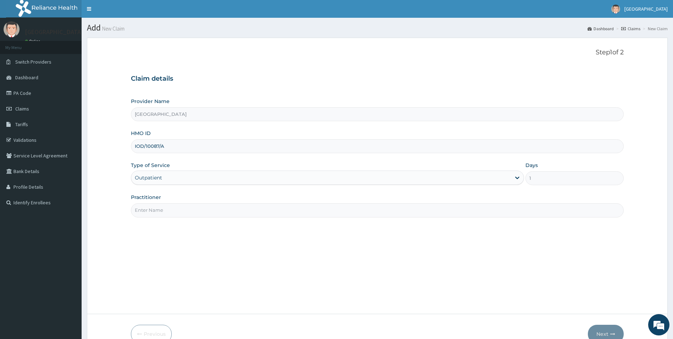
click at [461, 210] on input "Practitioner" at bounding box center [377, 210] width 493 height 14
type input "[PERSON_NAME] [PERSON_NAME]"
click at [606, 332] on button "Next" at bounding box center [606, 333] width 36 height 18
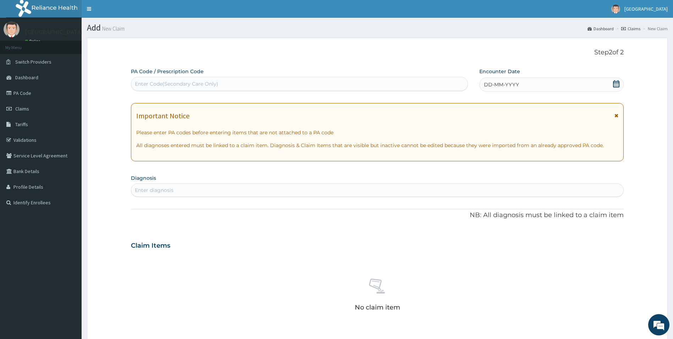
click at [572, 86] on div "DD-MM-YYYY" at bounding box center [552, 84] width 144 height 14
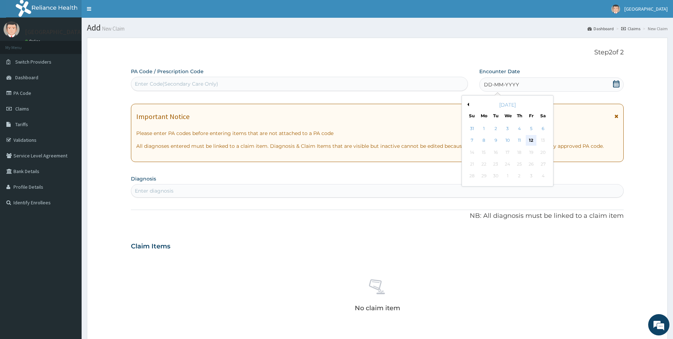
click at [531, 138] on div "12" at bounding box center [531, 140] width 11 height 11
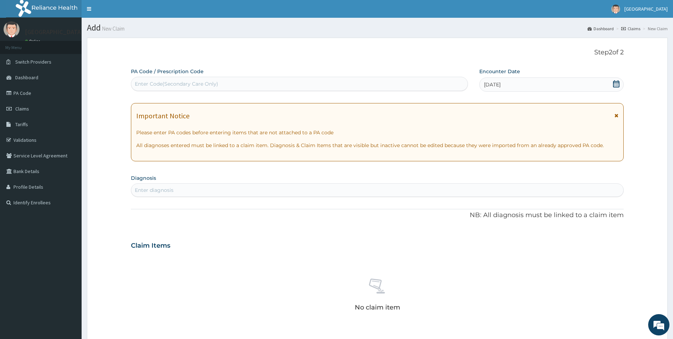
click at [202, 191] on div "Enter diagnosis" at bounding box center [377, 189] width 493 height 11
type input "[MEDICAL_DATA]"
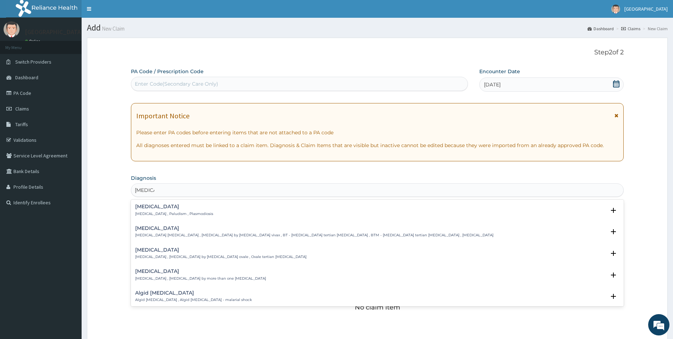
click at [154, 212] on p "Malaria , Paludism , Plasmodiosis" at bounding box center [174, 213] width 78 height 5
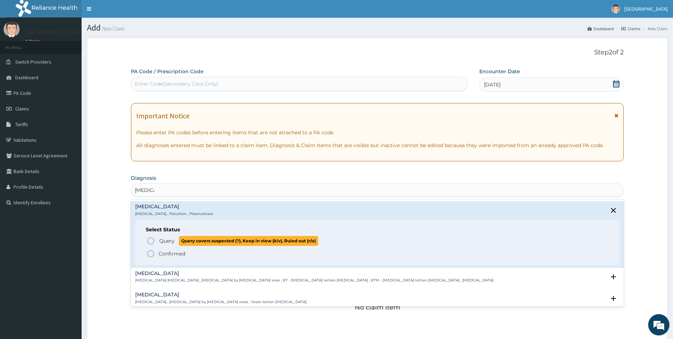
click at [149, 239] on icon "status option query" at bounding box center [151, 240] width 9 height 9
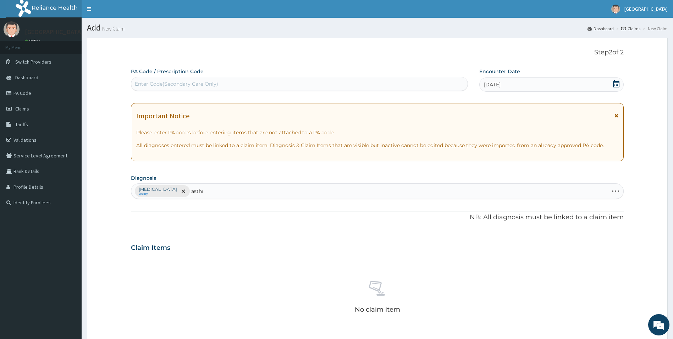
type input "asthma"
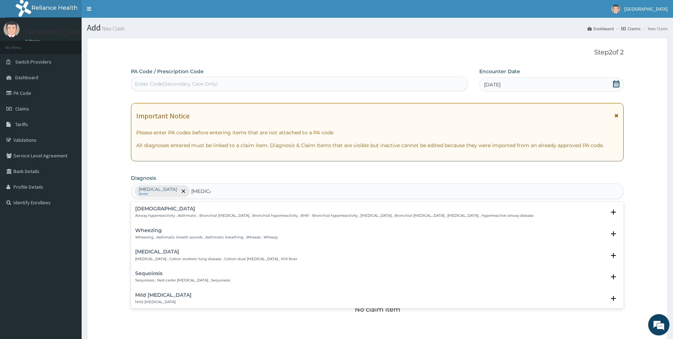
click at [142, 209] on h4 "Asthma" at bounding box center [334, 208] width 399 height 5
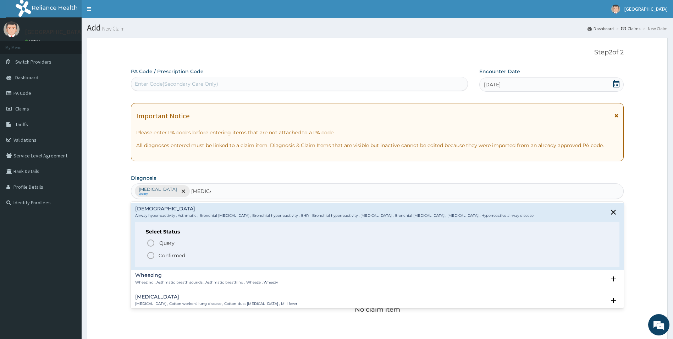
click at [152, 255] on icon "status option filled" at bounding box center [151, 255] width 9 height 9
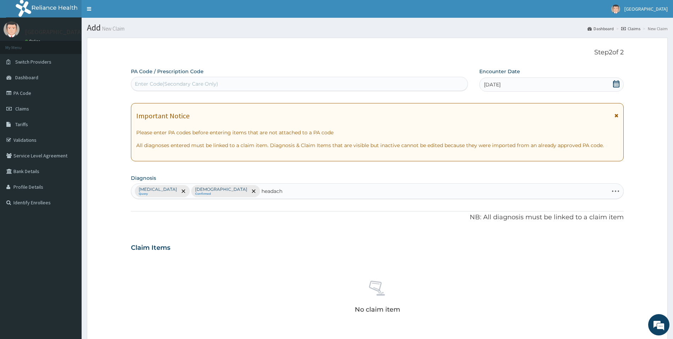
type input "headache"
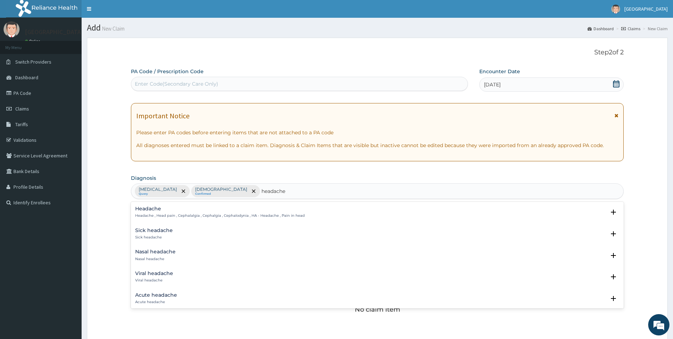
click at [153, 214] on p "Headache , Head pain , Cephalalgia , Cephalgia , Cephalodynia , HA - Headache ,…" at bounding box center [220, 215] width 170 height 5
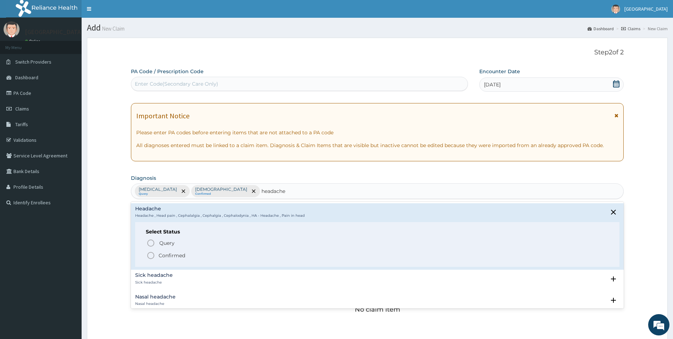
click at [152, 255] on icon "status option filled" at bounding box center [151, 255] width 9 height 9
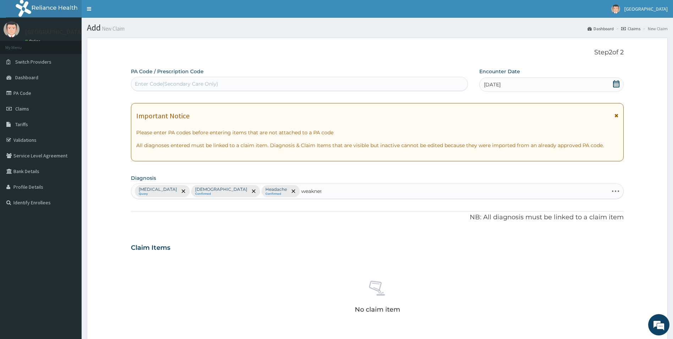
type input "weakness"
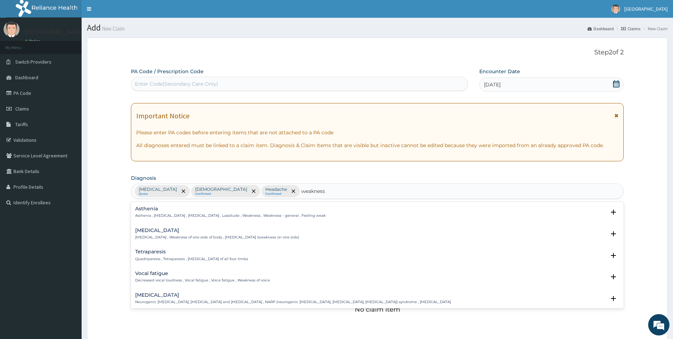
click at [147, 212] on div "Asthenia Asthenia , General weakness , Debility , Lassitude , Weakness , Weakne…" at bounding box center [230, 212] width 191 height 12
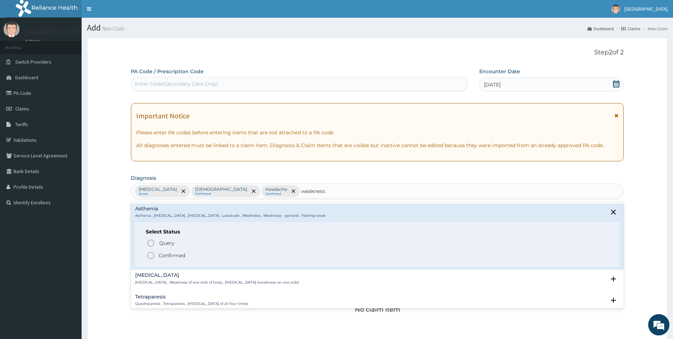
click at [151, 256] on icon "status option filled" at bounding box center [151, 255] width 9 height 9
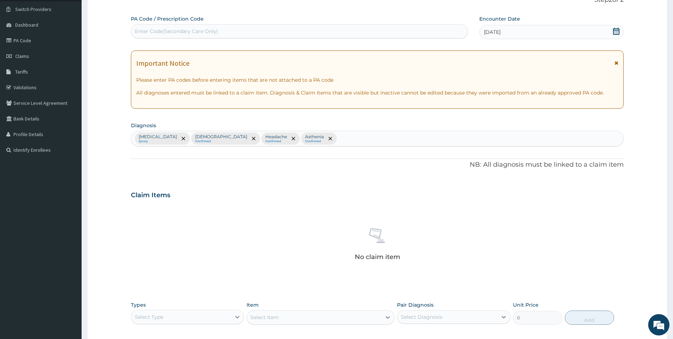
scroll to position [166, 0]
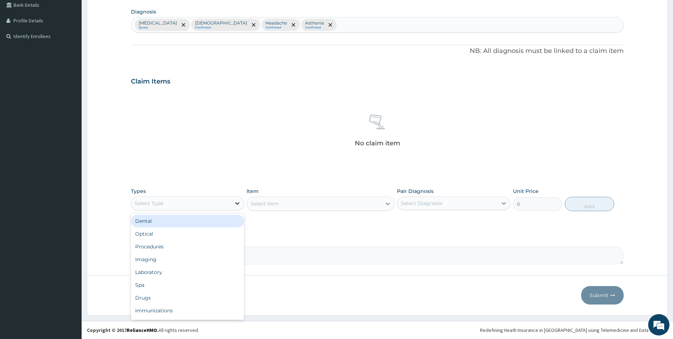
click at [233, 204] on div at bounding box center [237, 203] width 13 height 13
click at [209, 246] on div "Procedures" at bounding box center [188, 246] width 114 height 13
click at [342, 205] on div "Select Item" at bounding box center [321, 203] width 148 height 14
click at [342, 205] on div "Select Item" at bounding box center [314, 203] width 135 height 11
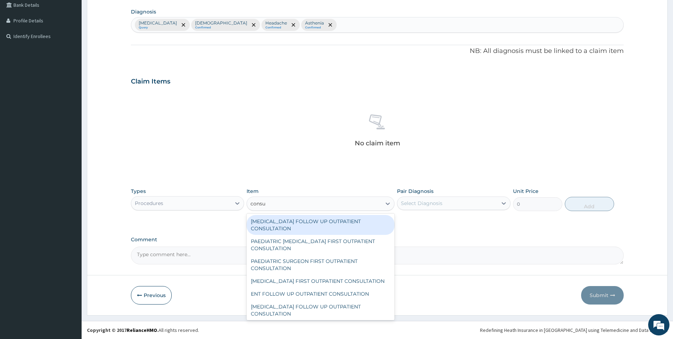
type input "consul"
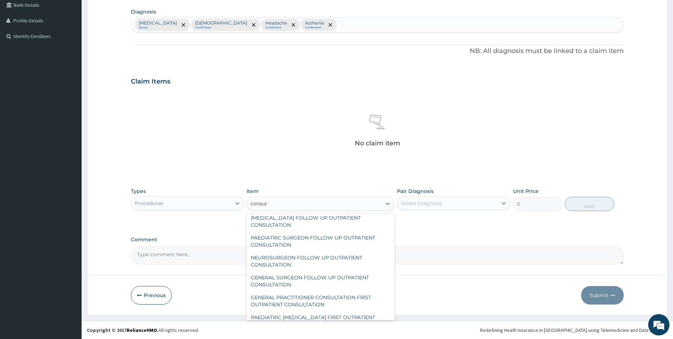
scroll to position [107, 0]
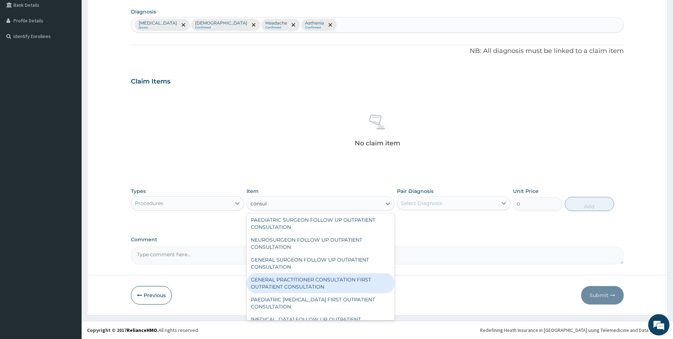
click at [331, 288] on div "GENERAL PRACTITIONER CONSULTATION FIRST OUTPATIENT CONSULTATION" at bounding box center [321, 283] width 148 height 20
type input "3547.5"
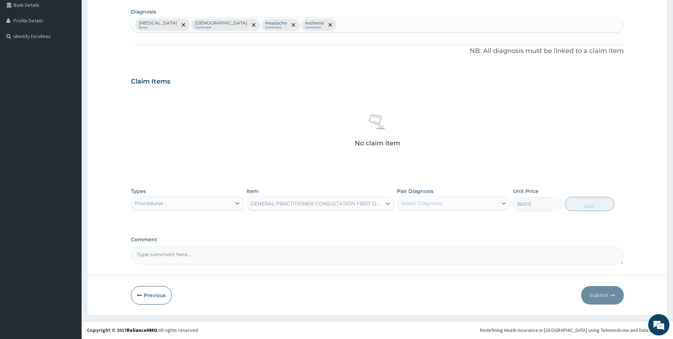
click at [451, 205] on div "Select Diagnosis" at bounding box center [448, 202] width 100 height 11
click at [444, 220] on div "Malaria" at bounding box center [454, 221] width 114 height 15
checkbox input "true"
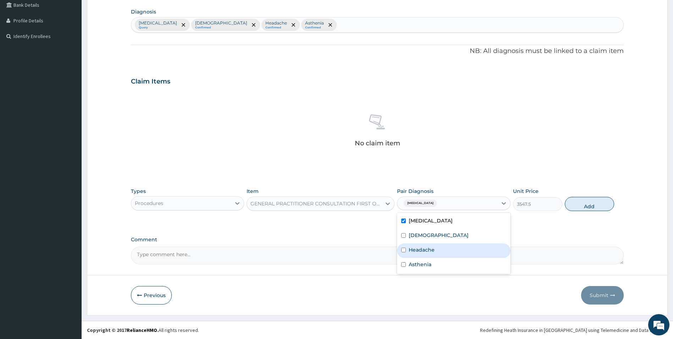
click at [433, 243] on div "Headache" at bounding box center [454, 250] width 114 height 15
checkbox input "true"
click at [432, 235] on div "Asthma" at bounding box center [454, 236] width 114 height 15
checkbox input "true"
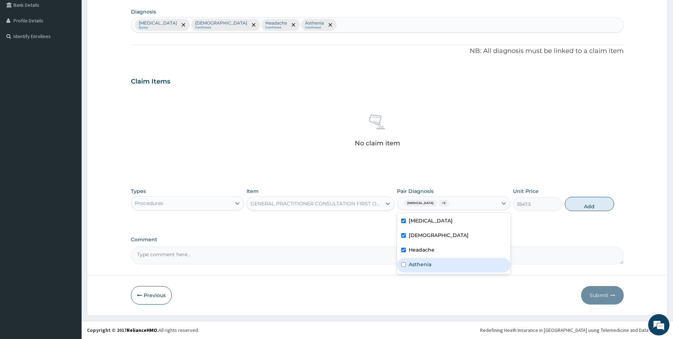
click at [433, 263] on div "Asthenia" at bounding box center [454, 265] width 114 height 15
checkbox input "true"
click at [591, 204] on button "Add" at bounding box center [589, 204] width 49 height 14
type input "0"
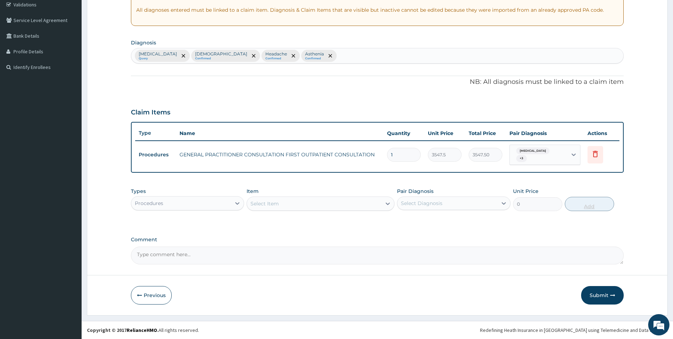
scroll to position [132, 0]
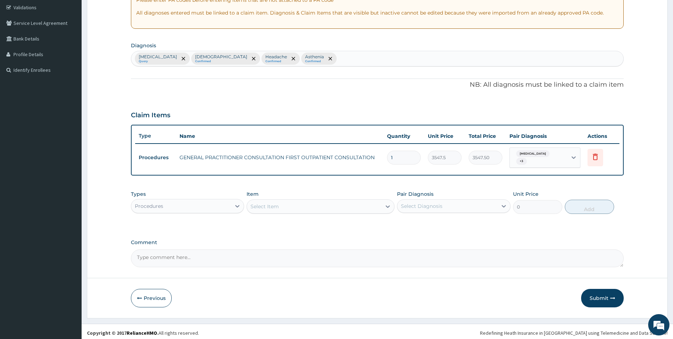
click at [332, 206] on div "Select Item" at bounding box center [314, 206] width 135 height 11
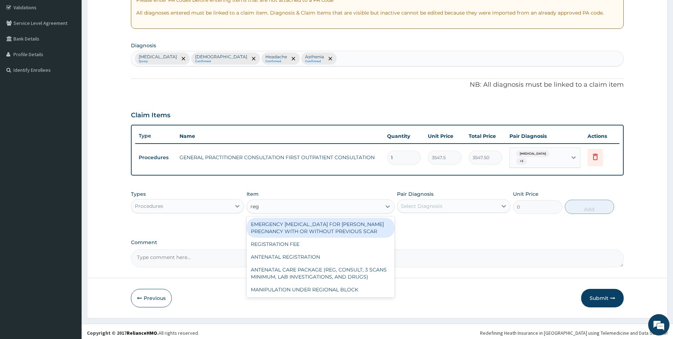
type input "regis"
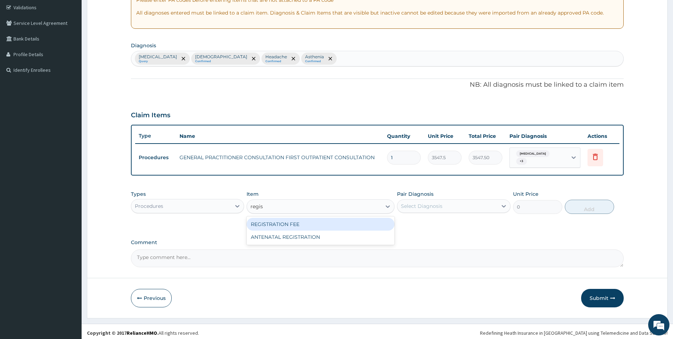
click at [328, 220] on div "REGISTRATION FEE" at bounding box center [321, 224] width 148 height 13
type input "2150"
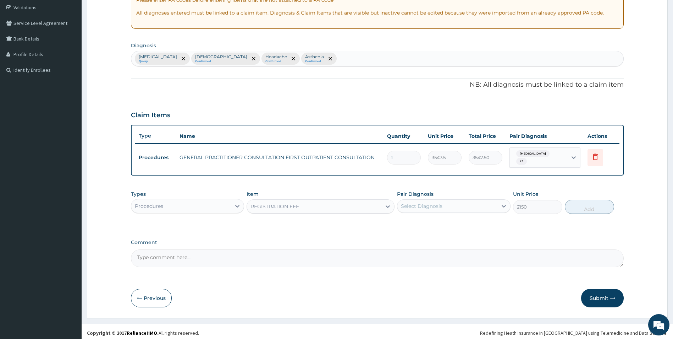
click at [470, 201] on div "Select Diagnosis" at bounding box center [448, 205] width 100 height 11
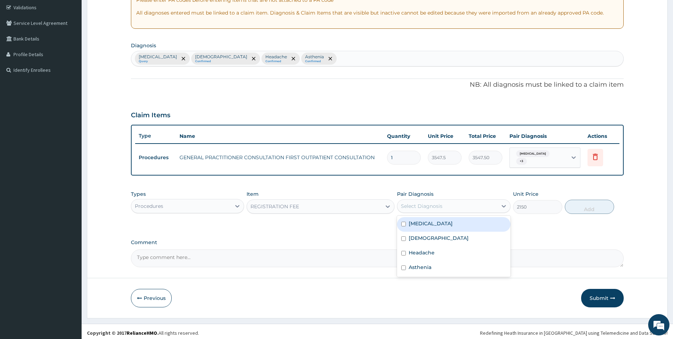
click at [440, 224] on div "Malaria" at bounding box center [454, 224] width 114 height 15
checkbox input "true"
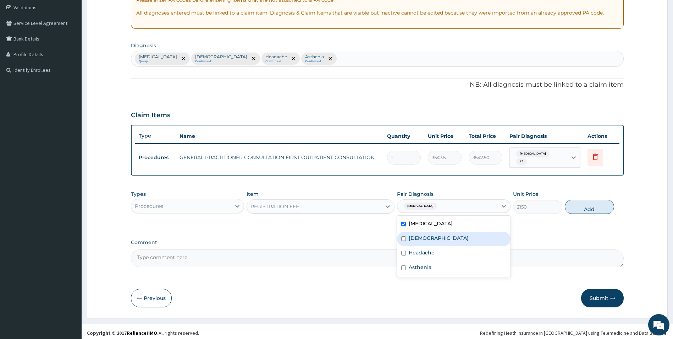
click at [435, 233] on div "Asthma" at bounding box center [454, 238] width 114 height 15
checkbox input "true"
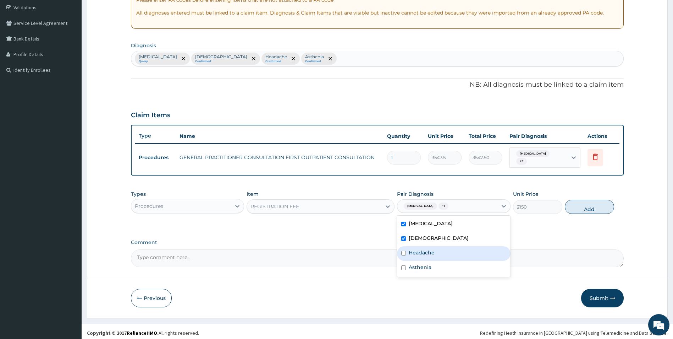
click at [431, 249] on label "Headache" at bounding box center [422, 252] width 26 height 7
checkbox input "true"
click at [431, 265] on label "Asthenia" at bounding box center [420, 266] width 23 height 7
checkbox input "true"
click at [588, 204] on button "Add" at bounding box center [589, 207] width 49 height 14
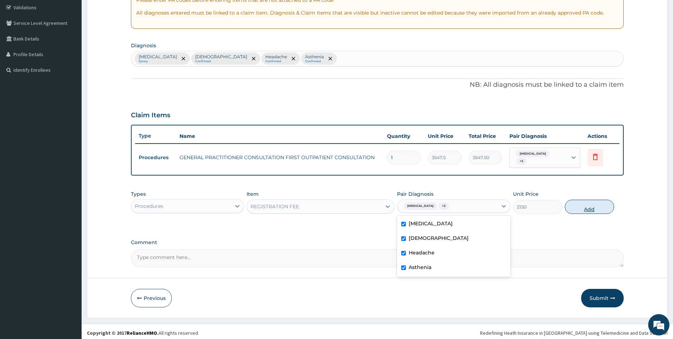
type input "0"
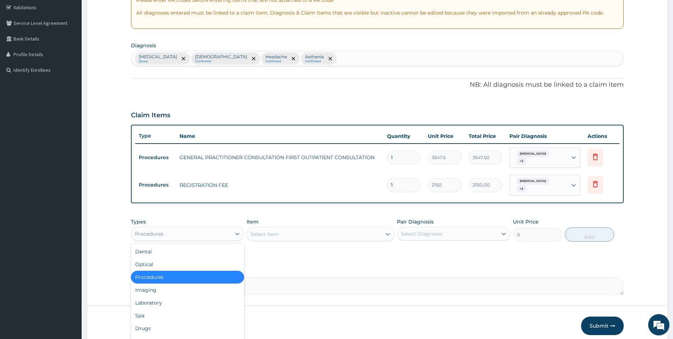
click at [222, 228] on div "Procedures" at bounding box center [181, 233] width 100 height 11
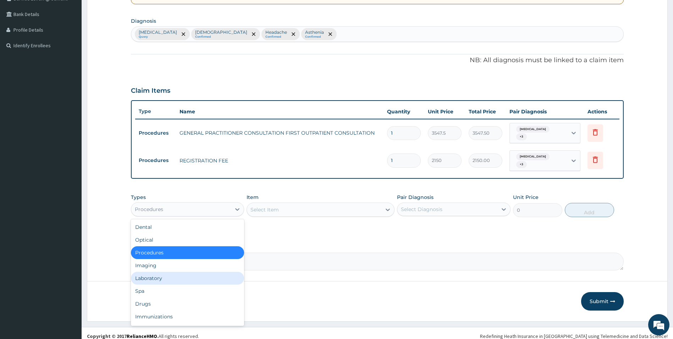
click at [192, 275] on div "Laboratory" at bounding box center [188, 278] width 114 height 13
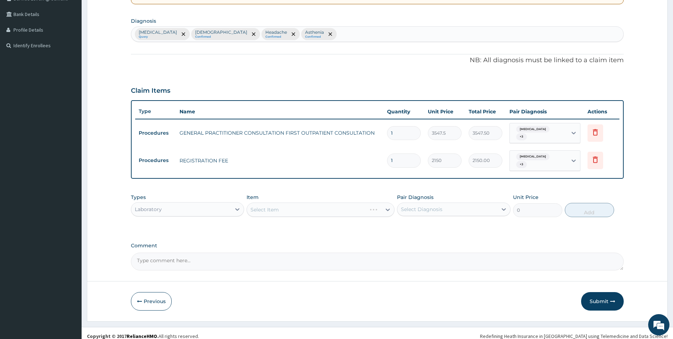
click at [290, 202] on div "Select Item" at bounding box center [321, 209] width 148 height 14
click at [306, 205] on div "Select Item" at bounding box center [321, 209] width 148 height 14
click at [287, 202] on div "Select Item" at bounding box center [321, 209] width 148 height 14
click at [286, 204] on div "Select Item" at bounding box center [321, 209] width 148 height 14
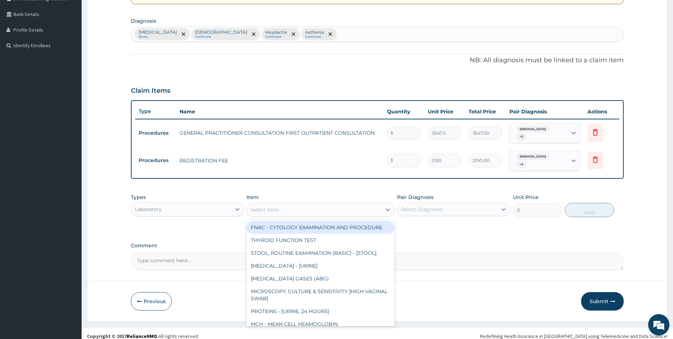
click at [294, 207] on div "Select Item" at bounding box center [314, 209] width 135 height 11
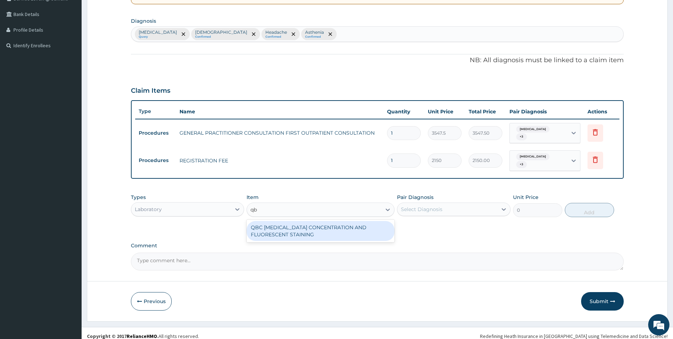
type input "qbc"
click at [301, 226] on div "QBC MALARIA CONCENTRATION AND FLUORESCENT STAINING" at bounding box center [321, 231] width 148 height 20
type input "1612.5"
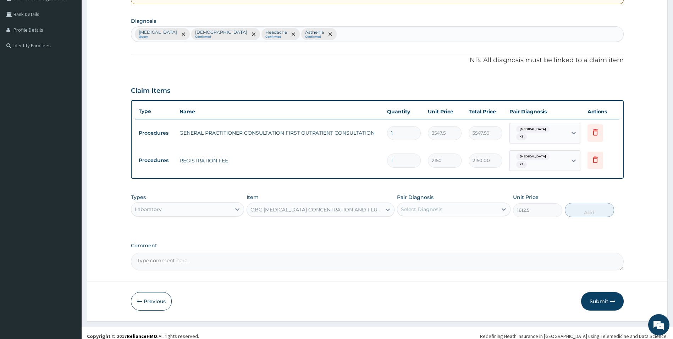
click at [455, 203] on div "Select Diagnosis" at bounding box center [448, 208] width 100 height 11
click at [438, 222] on div "Malaria" at bounding box center [454, 227] width 114 height 15
checkbox input "true"
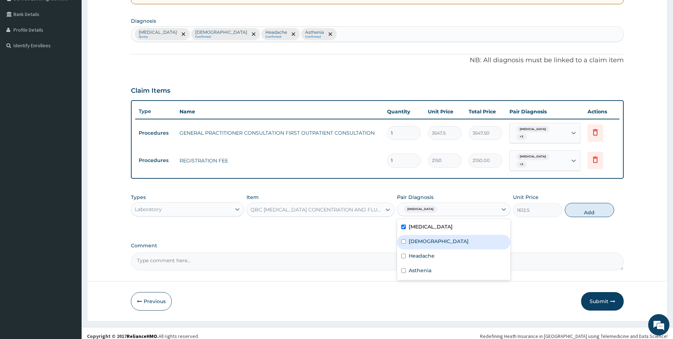
click at [436, 235] on div "Asthma" at bounding box center [454, 242] width 114 height 15
checkbox input "true"
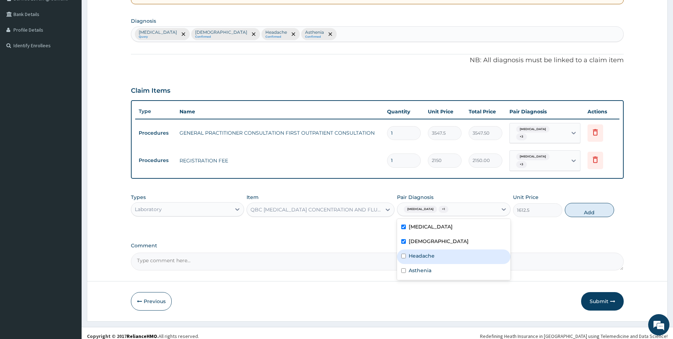
click at [431, 252] on label "Headache" at bounding box center [422, 255] width 26 height 7
checkbox input "true"
click at [431, 264] on div "Asthenia" at bounding box center [454, 271] width 114 height 15
checkbox input "true"
click at [590, 207] on button "Add" at bounding box center [589, 210] width 49 height 14
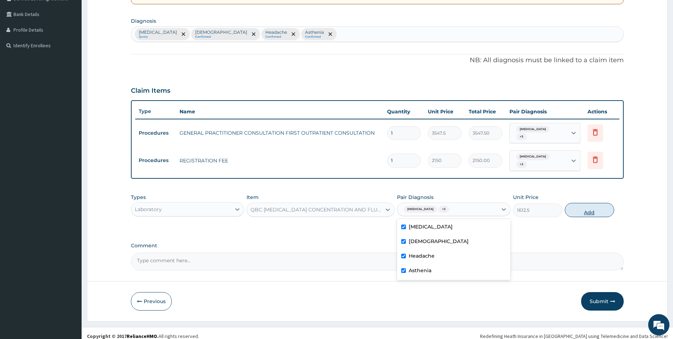
type input "0"
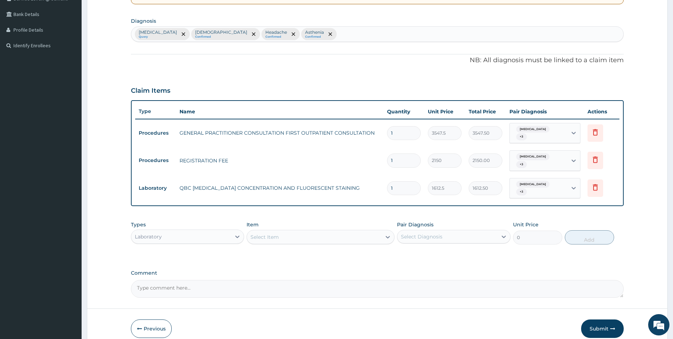
click at [315, 231] on div "Select Item" at bounding box center [314, 236] width 135 height 11
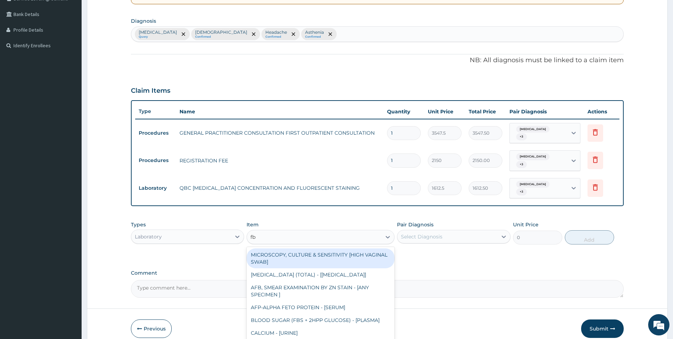
type input "fbc"
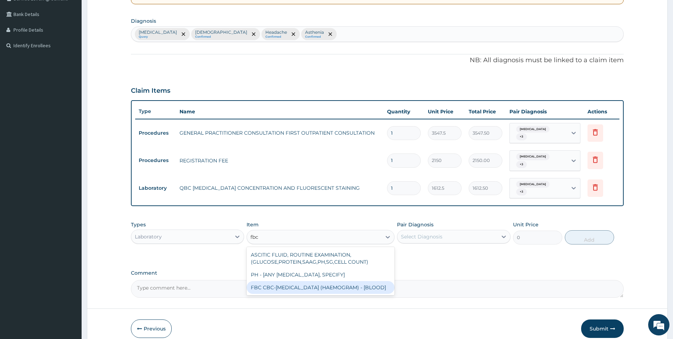
click at [316, 283] on div "FBC CBC-COMPLETE BLOOD COUNT (HAEMOGRAM) - [BLOOD]" at bounding box center [321, 287] width 148 height 13
type input "4300"
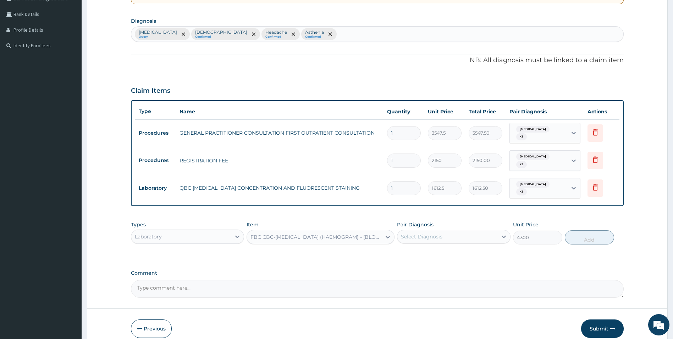
click at [475, 231] on div "Select Diagnosis" at bounding box center [448, 236] width 100 height 11
click at [451, 247] on div "Malaria" at bounding box center [454, 254] width 114 height 15
checkbox input "true"
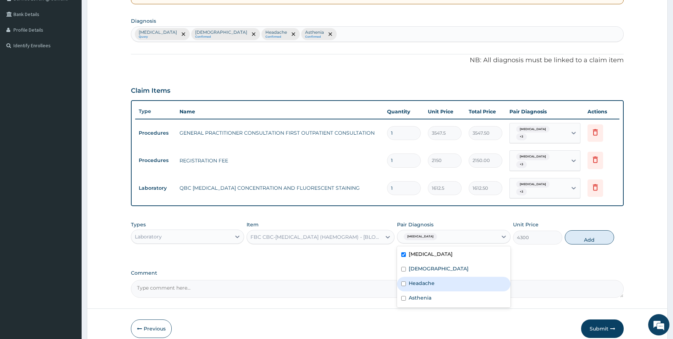
click at [436, 277] on div "Headache" at bounding box center [454, 284] width 114 height 15
checkbox input "true"
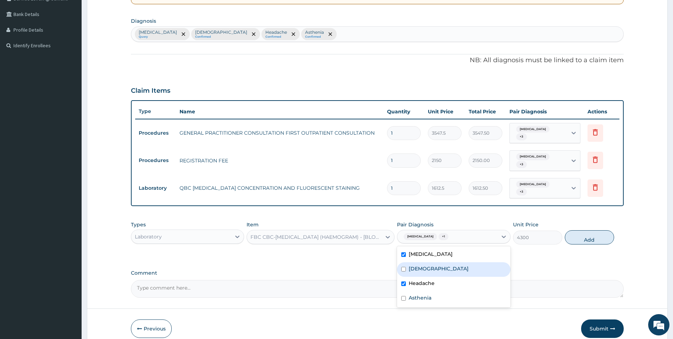
click at [440, 262] on div "Asthma" at bounding box center [454, 269] width 114 height 15
checkbox input "true"
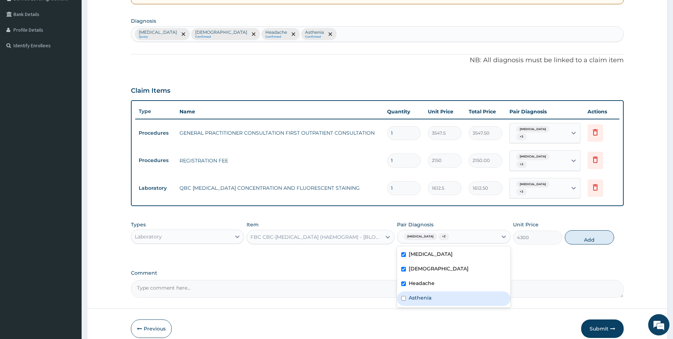
click at [431, 291] on div "Asthenia" at bounding box center [454, 298] width 114 height 15
click at [445, 294] on div "Asthenia" at bounding box center [454, 298] width 114 height 15
checkbox input "true"
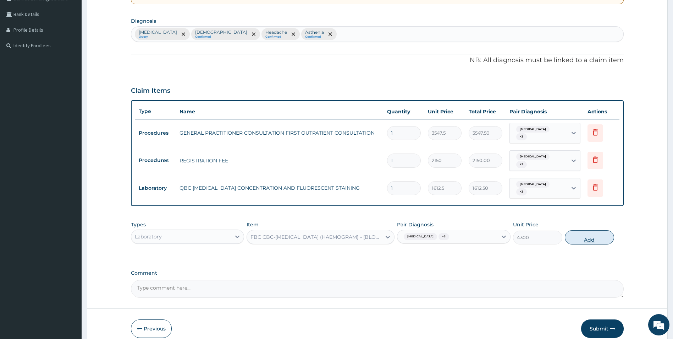
click at [589, 230] on button "Add" at bounding box center [589, 237] width 49 height 14
type input "0"
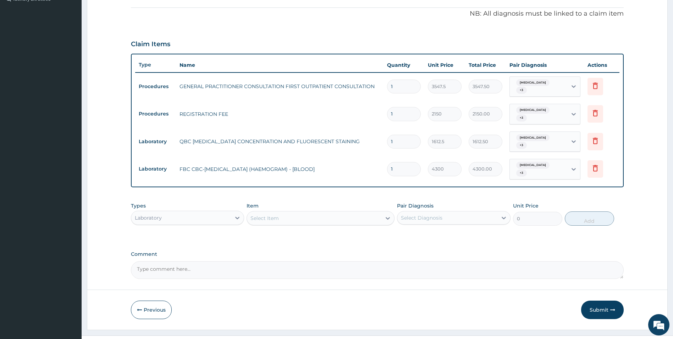
scroll to position [206, 0]
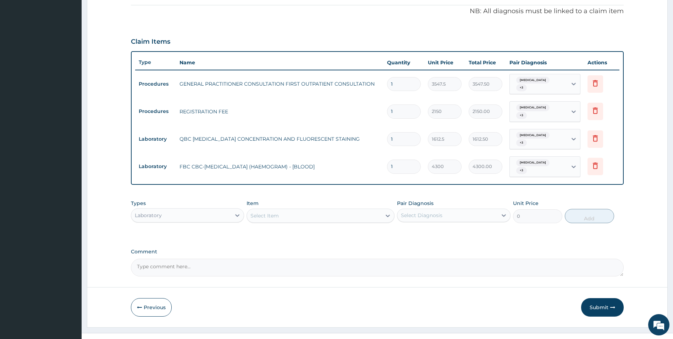
click at [220, 209] on div "Laboratory" at bounding box center [181, 214] width 100 height 11
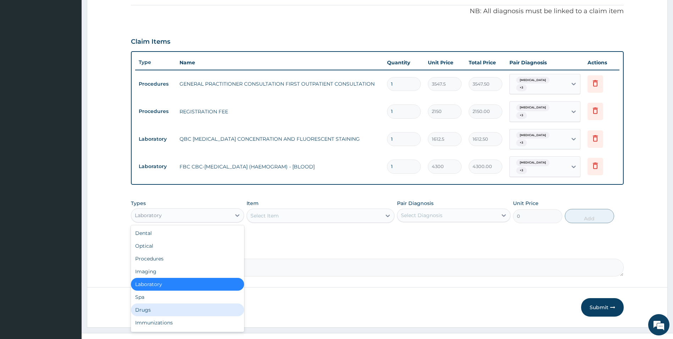
click at [206, 303] on div "Drugs" at bounding box center [188, 309] width 114 height 13
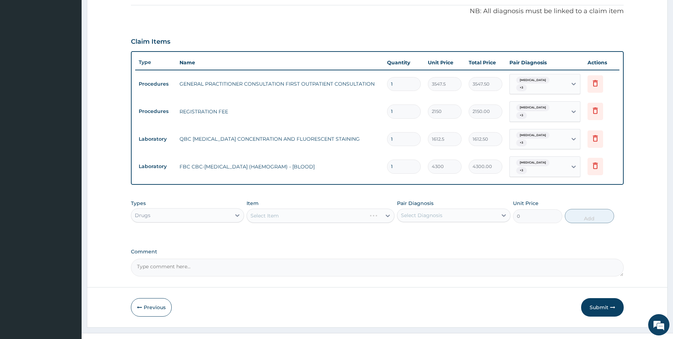
click at [320, 208] on div "Select Item" at bounding box center [321, 215] width 148 height 14
click at [317, 208] on div "Select Item" at bounding box center [321, 215] width 148 height 14
click at [316, 208] on div "Select Item" at bounding box center [321, 215] width 148 height 14
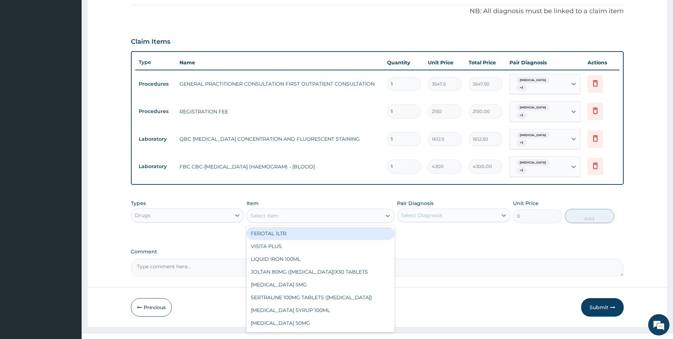
click at [305, 210] on div "Select Item" at bounding box center [314, 215] width 135 height 11
type input "chlo"
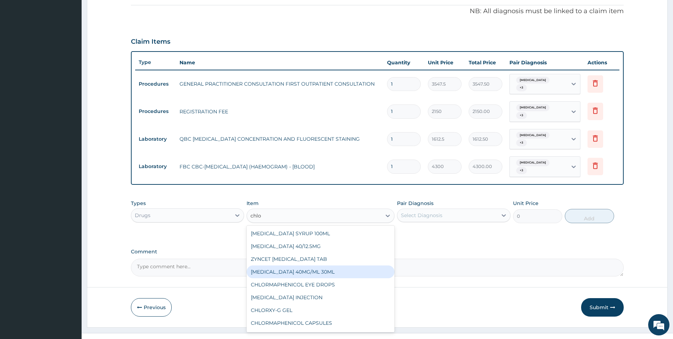
click at [323, 265] on div "CHLOROQUINE 40MG/ML 30ML" at bounding box center [321, 271] width 148 height 13
type input "1419"
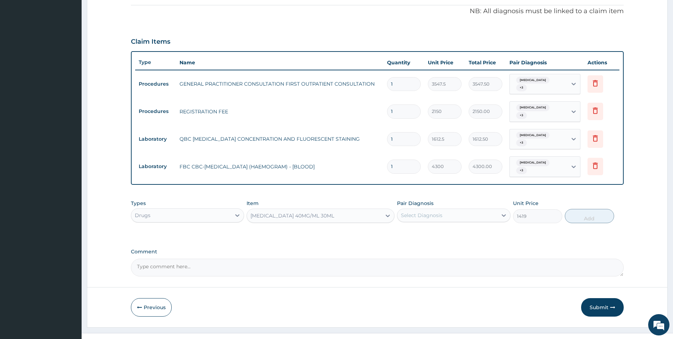
click at [461, 209] on div "Select Diagnosis" at bounding box center [448, 214] width 100 height 11
click at [446, 228] on div "Malaria" at bounding box center [454, 233] width 114 height 15
checkbox input "true"
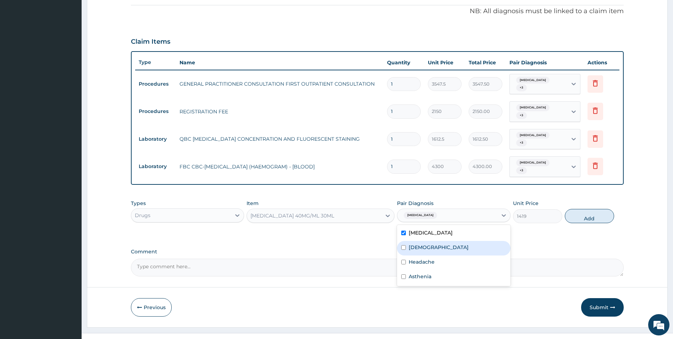
click at [444, 241] on div "Asthma" at bounding box center [454, 248] width 114 height 15
checkbox input "true"
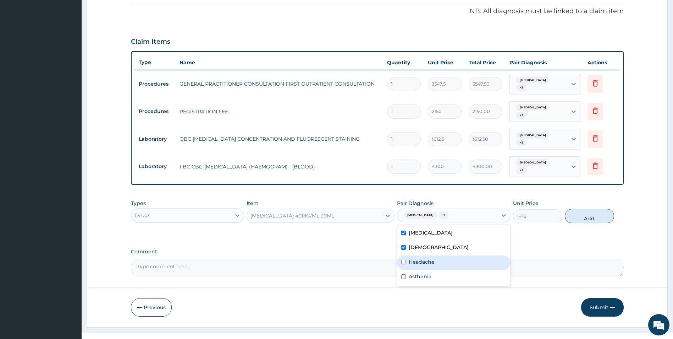
click at [442, 255] on div "Headache" at bounding box center [454, 262] width 114 height 15
checkbox input "true"
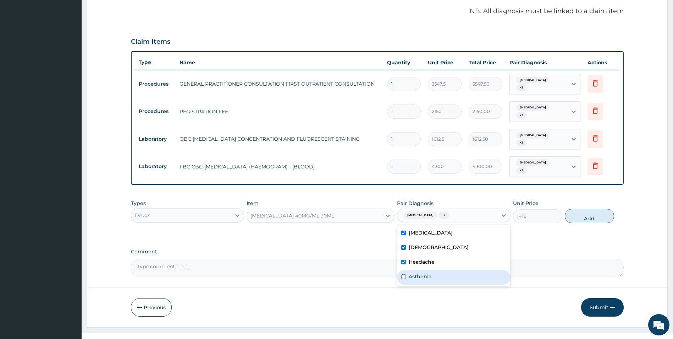
click at [438, 270] on div "Asthenia" at bounding box center [454, 277] width 114 height 15
checkbox input "true"
click at [586, 209] on button "Add" at bounding box center [589, 216] width 49 height 14
type input "0"
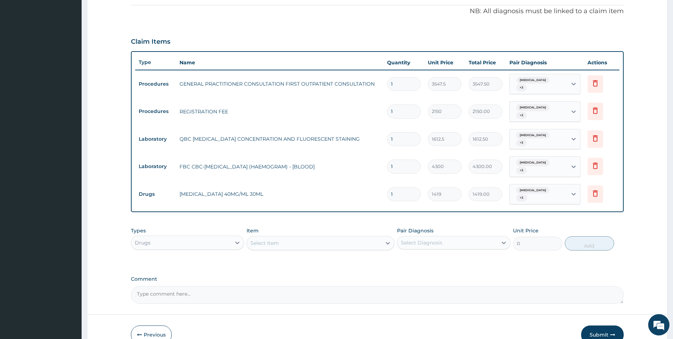
type input "0.00"
type input "6"
type input "8514.00"
type input "6"
click at [288, 237] on div "Select Item" at bounding box center [314, 242] width 135 height 11
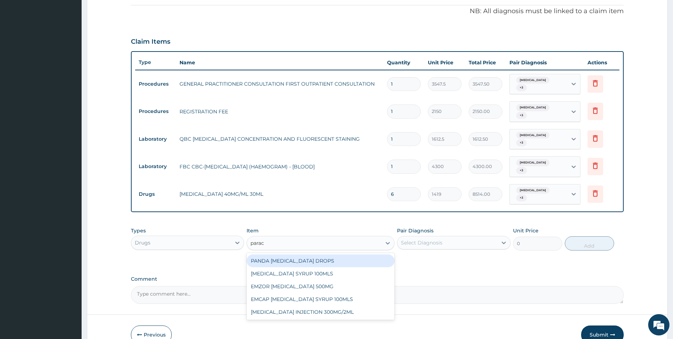
type input "parace"
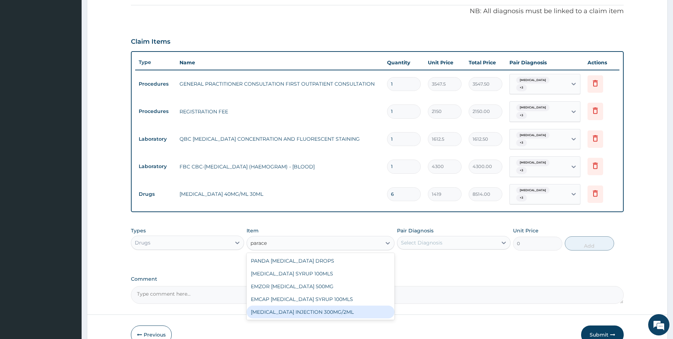
click at [334, 305] on div "PARACETAMOL INJECTION 300MG/2ML" at bounding box center [321, 311] width 148 height 13
type input "260.1499938964844"
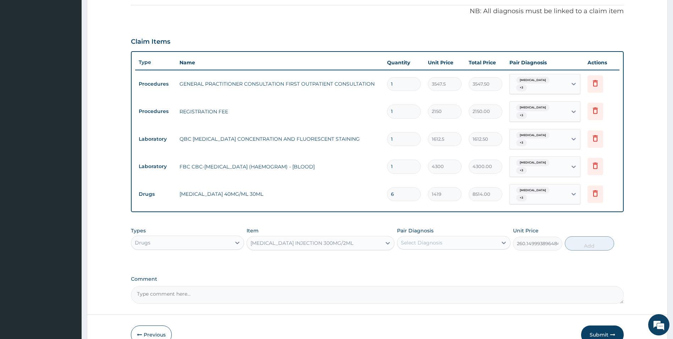
click at [470, 237] on div "Select Diagnosis" at bounding box center [448, 242] width 100 height 11
click at [444, 253] on div "Malaria" at bounding box center [454, 260] width 114 height 15
checkbox input "true"
click at [440, 268] on div "Asthma" at bounding box center [454, 275] width 114 height 15
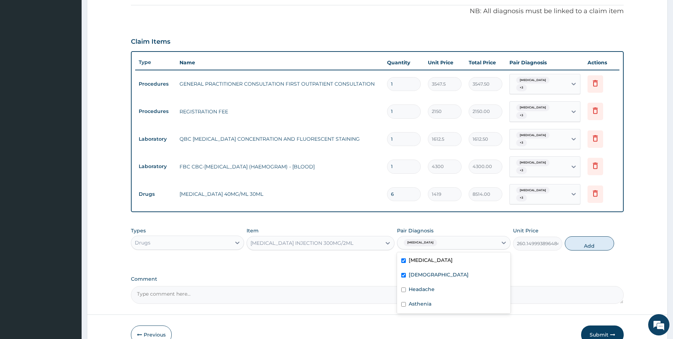
checkbox input "true"
click at [442, 283] on div "Headache" at bounding box center [454, 290] width 114 height 15
checkbox input "true"
click at [433, 297] on div "Asthenia" at bounding box center [454, 304] width 114 height 15
checkbox input "true"
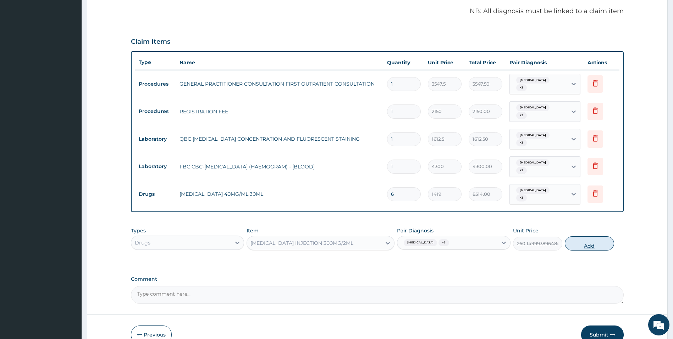
click at [582, 236] on button "Add" at bounding box center [589, 243] width 49 height 14
type input "0"
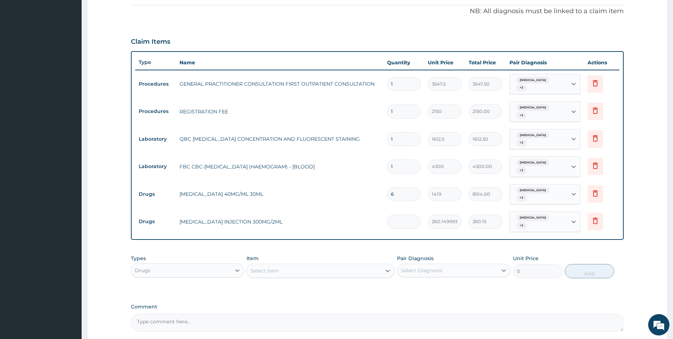
type input "0.00"
type input "6"
type input "1560.90"
type input "6"
click at [286, 265] on div "Select Item" at bounding box center [314, 270] width 135 height 11
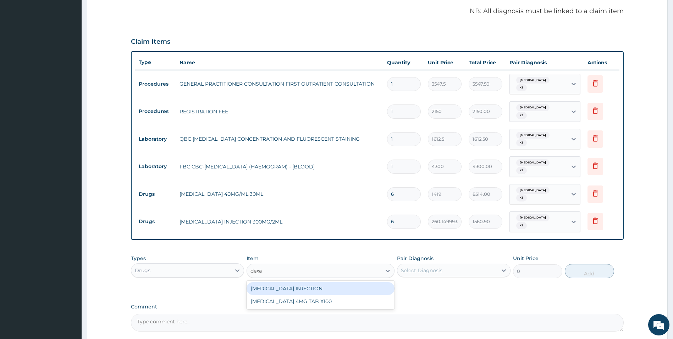
type input "dexam"
click at [297, 282] on div "DEXAMETHASONE INJECTION." at bounding box center [321, 288] width 148 height 13
type input "591.25"
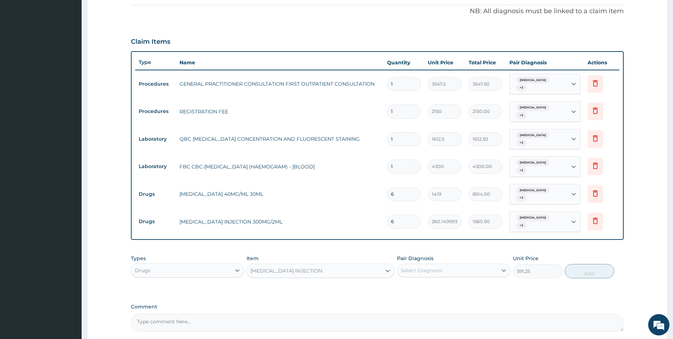
click at [470, 264] on div "Select Diagnosis" at bounding box center [448, 269] width 100 height 11
click at [442, 281] on div "Malaria" at bounding box center [454, 288] width 114 height 15
checkbox input "true"
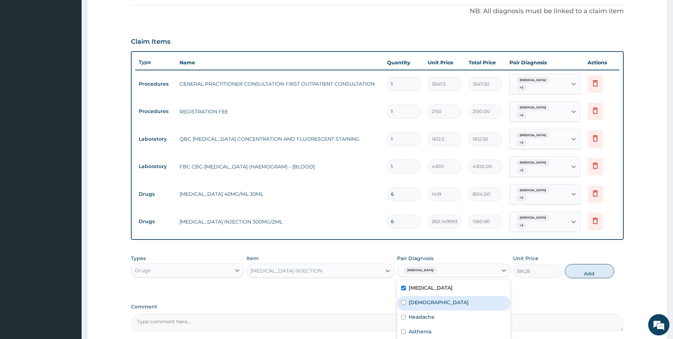
click at [435, 296] on div "Asthma" at bounding box center [454, 303] width 114 height 15
checkbox input "true"
click at [433, 310] on div "Headache" at bounding box center [454, 317] width 114 height 15
checkbox input "true"
click at [432, 325] on div "Asthenia" at bounding box center [454, 332] width 114 height 15
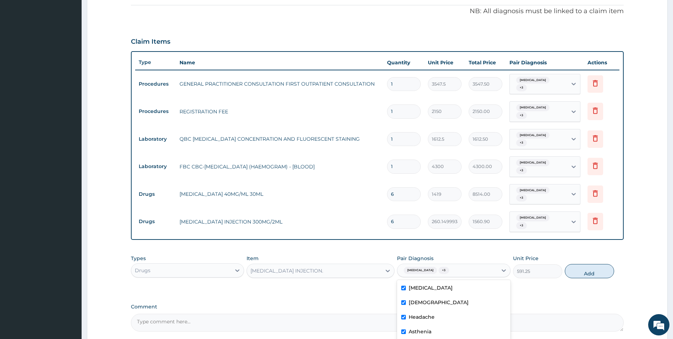
click at [432, 325] on div "Asthenia" at bounding box center [454, 332] width 114 height 15
click at [440, 325] on div "Asthenia" at bounding box center [454, 332] width 114 height 15
checkbox input "true"
click at [587, 263] on div "Types Drugs Item DEXAMETHASONE INJECTION. Pair Diagnosis option Asthenia, selec…" at bounding box center [377, 266] width 493 height 31
click at [591, 264] on button "Add" at bounding box center [589, 271] width 49 height 14
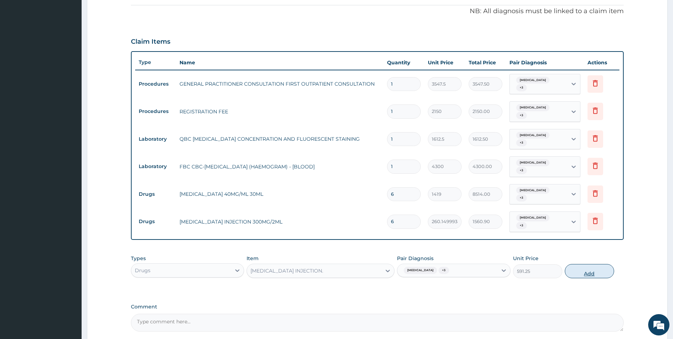
click at [591, 257] on div "Types Drugs Item DEXAMETHASONE INJECTION. Pair Diagnosis Malaria + 3 Unit Price…" at bounding box center [377, 266] width 493 height 31
type input "0"
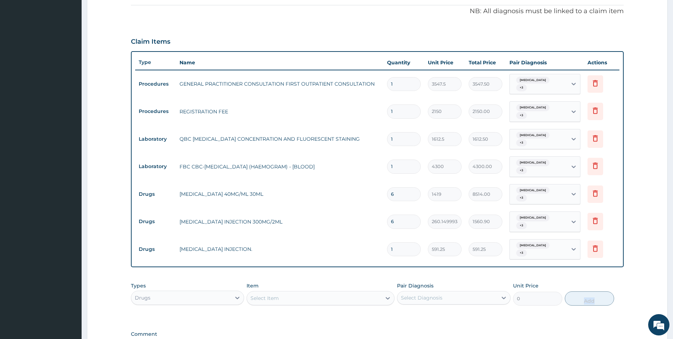
click at [412, 242] on input "1" at bounding box center [404, 249] width 34 height 14
type input "0.00"
type input "25"
type input "14781.25"
type input "2"
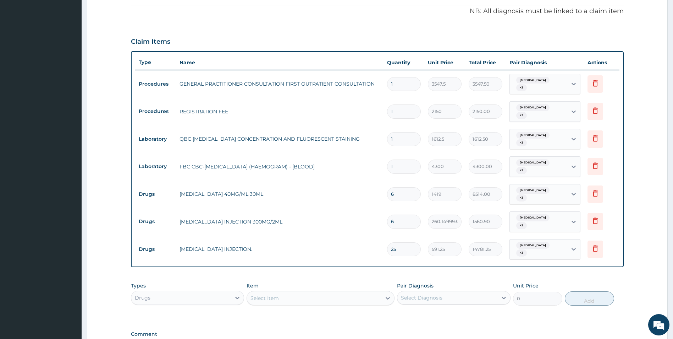
type input "1182.50"
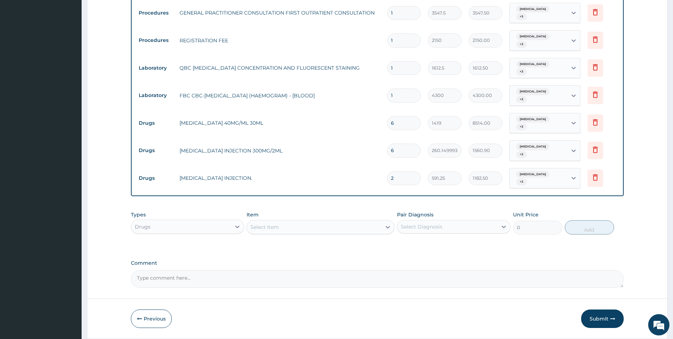
scroll to position [279, 0]
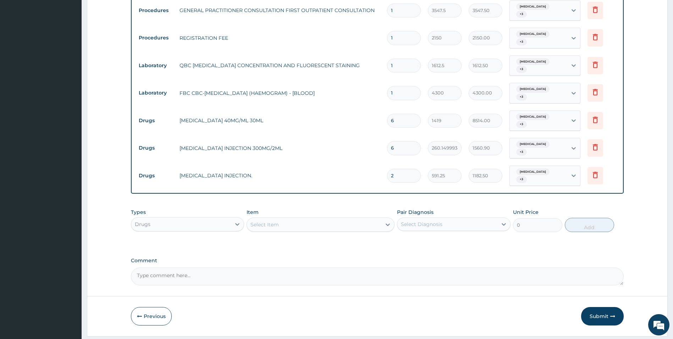
type input "2"
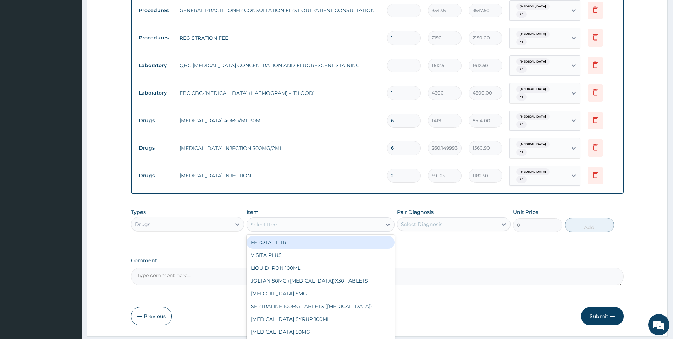
click at [299, 219] on div "Select Item" at bounding box center [314, 224] width 135 height 11
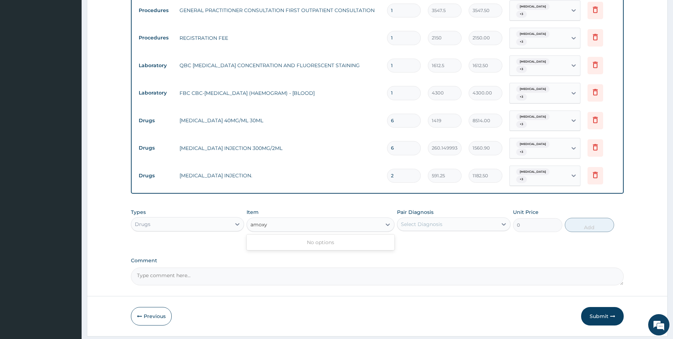
type input "amox"
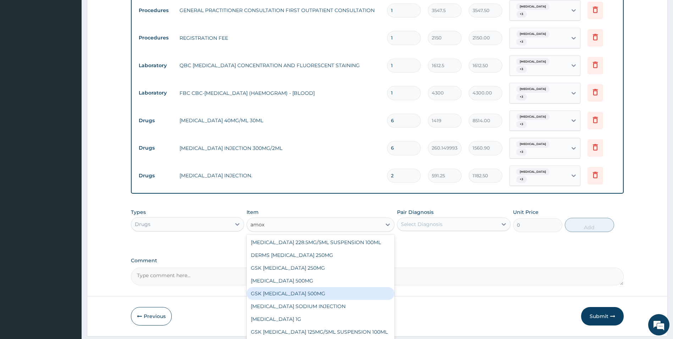
click at [302, 287] on div "GSK AMOXIL 500MG" at bounding box center [321, 293] width 148 height 13
type input "59.125"
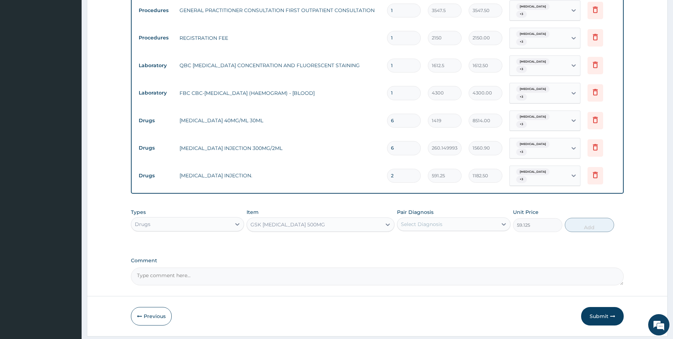
click at [451, 218] on div "Select Diagnosis" at bounding box center [448, 223] width 100 height 11
click at [421, 238] on label "Malaria" at bounding box center [431, 241] width 44 height 7
checkbox input "true"
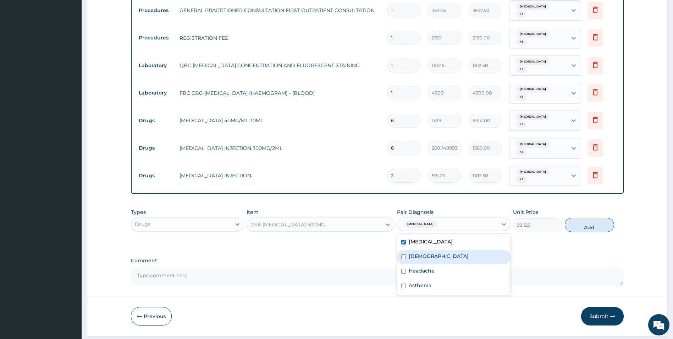
click at [423, 252] on label "Asthma" at bounding box center [439, 255] width 60 height 7
checkbox input "true"
click at [422, 267] on label "Headache" at bounding box center [422, 270] width 26 height 7
checkbox input "true"
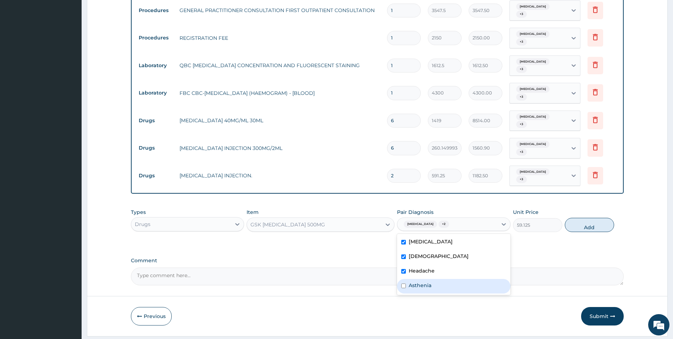
click at [427, 282] on label "Asthenia" at bounding box center [420, 285] width 23 height 7
checkbox input "true"
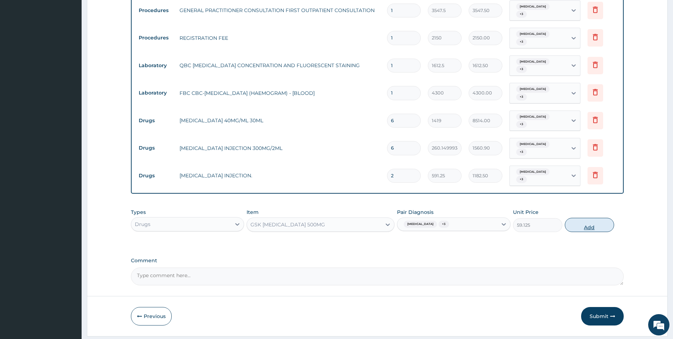
click at [592, 218] on button "Add" at bounding box center [589, 225] width 49 height 14
type input "0"
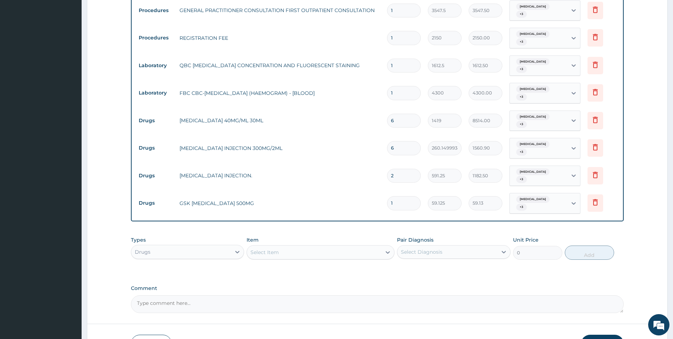
type input "10"
type input "591.25"
click at [338, 246] on div "Select Item" at bounding box center [314, 251] width 135 height 11
click at [410, 196] on input "10" at bounding box center [404, 203] width 34 height 14
type input "1"
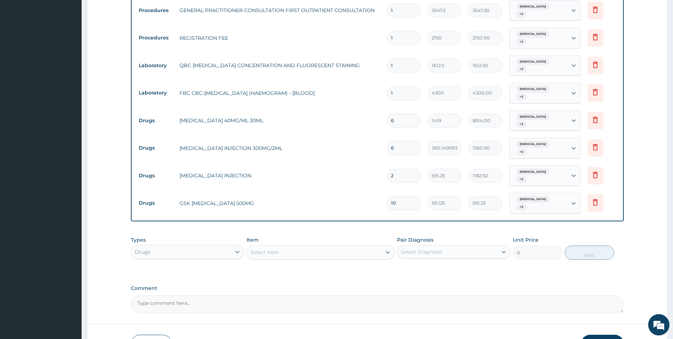
type input "59.13"
type input "15"
type input "886.88"
type input "15"
click at [322, 246] on div "Select Item" at bounding box center [314, 251] width 135 height 11
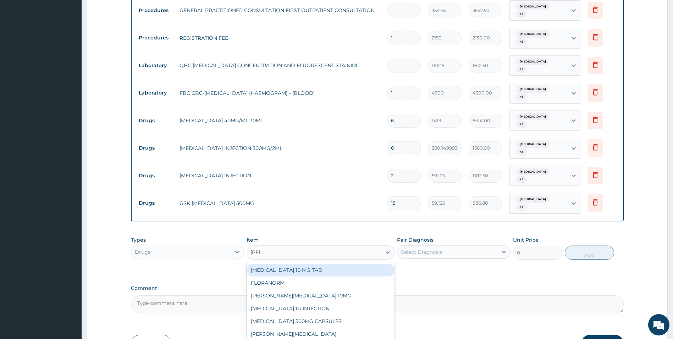
type input "lorat"
click at [320, 263] on div "[MEDICAL_DATA] 10 MG TAB" at bounding box center [321, 269] width 148 height 13
type input "59.125"
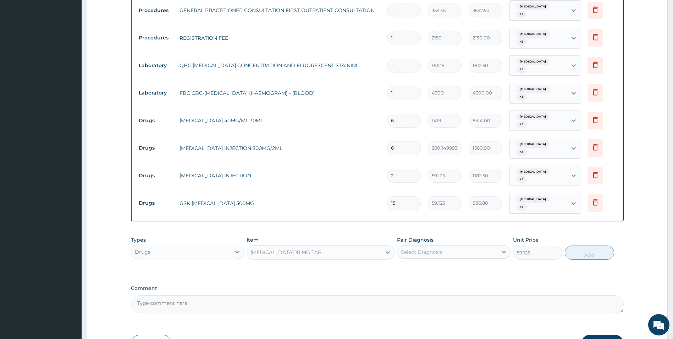
click at [477, 246] on div "Select Diagnosis" at bounding box center [448, 251] width 100 height 11
click at [456, 263] on div "Malaria" at bounding box center [454, 270] width 114 height 15
checkbox input "true"
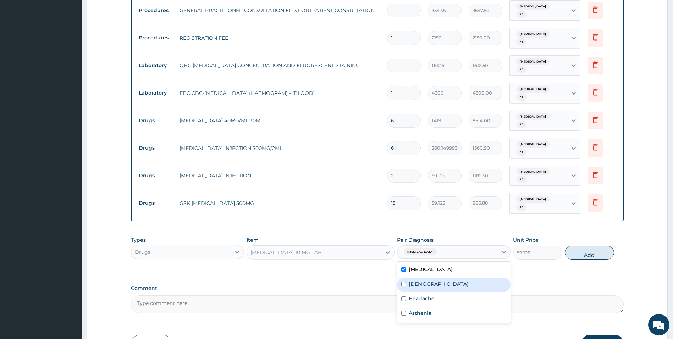
click at [451, 277] on div "Asthma" at bounding box center [454, 284] width 114 height 15
checkbox input "true"
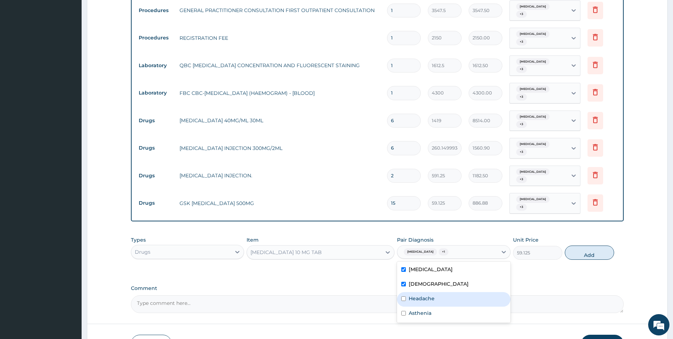
click at [444, 292] on div "Headache" at bounding box center [454, 299] width 114 height 15
checkbox input "true"
click at [441, 306] on div "Asthenia" at bounding box center [454, 313] width 114 height 15
checkbox input "true"
click at [582, 245] on button "Add" at bounding box center [589, 252] width 49 height 14
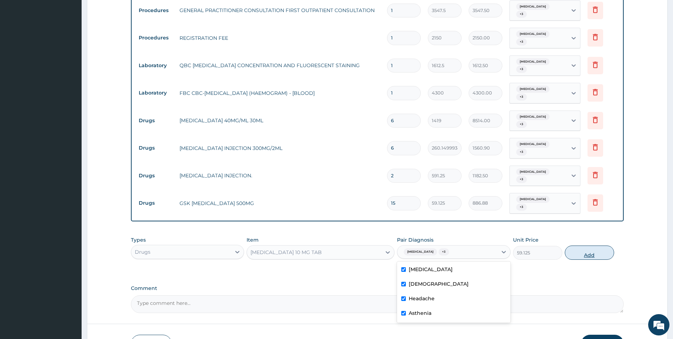
type input "0"
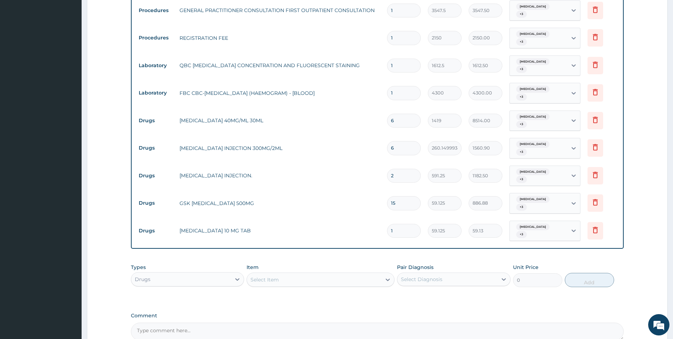
type input "10"
type input "591.25"
type input "10"
click at [331, 274] on div "Select Item" at bounding box center [314, 279] width 135 height 11
type input "predi"
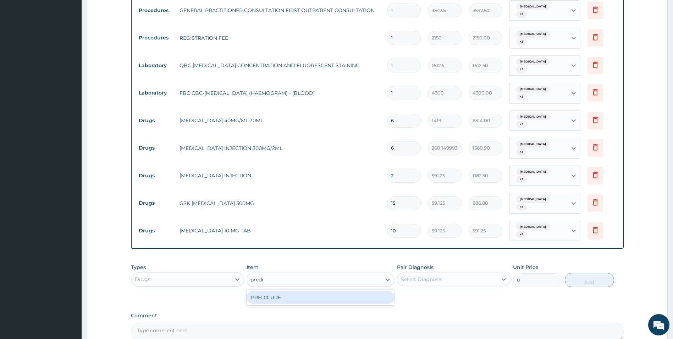
click at [320, 291] on div "PREDICURE" at bounding box center [321, 297] width 148 height 13
type input "53.21250152587891"
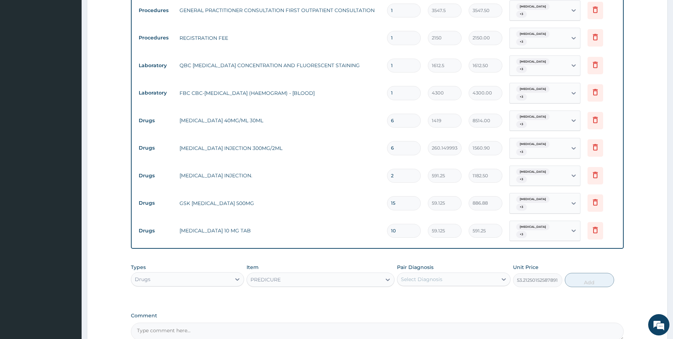
click at [456, 273] on div "Select Diagnosis" at bounding box center [448, 278] width 100 height 11
click at [431, 290] on div "Malaria" at bounding box center [454, 297] width 114 height 15
checkbox input "true"
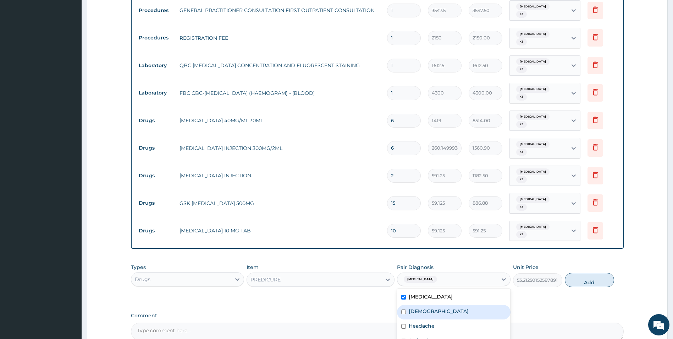
click at [431, 305] on div "Asthma" at bounding box center [454, 312] width 114 height 15
checkbox input "true"
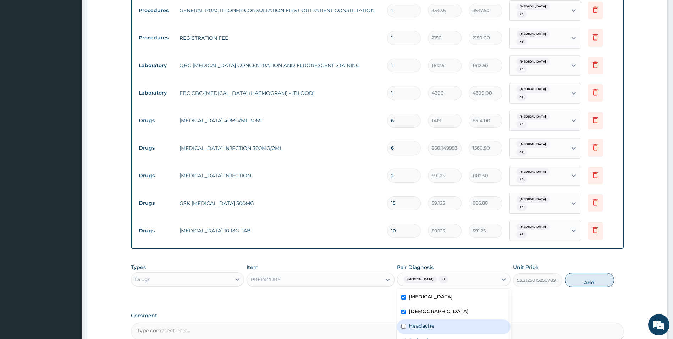
click at [431, 319] on div "Headache" at bounding box center [454, 326] width 114 height 15
checkbox input "true"
click at [431, 337] on label "Asthenia" at bounding box center [420, 340] width 23 height 7
checkbox input "true"
click at [593, 273] on button "Add" at bounding box center [589, 280] width 49 height 14
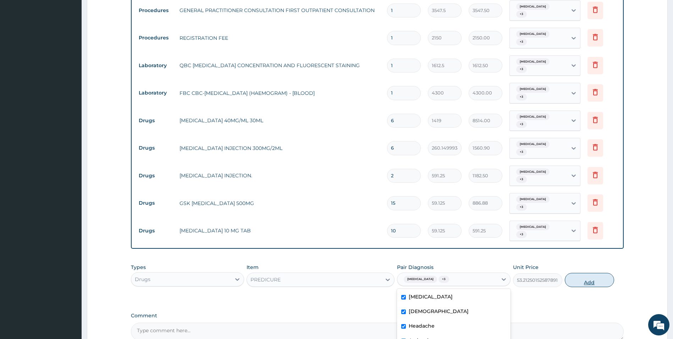
type input "0"
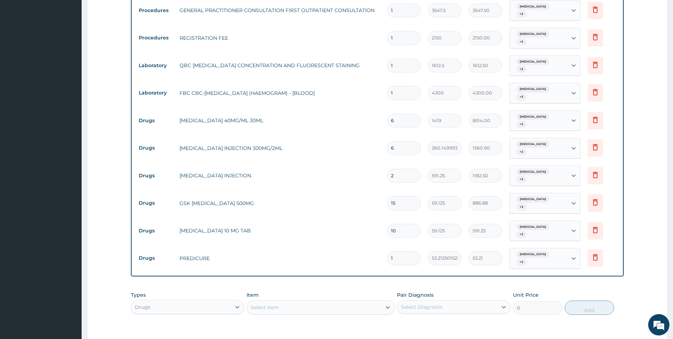
type input "10"
type input "532.13"
type input "10"
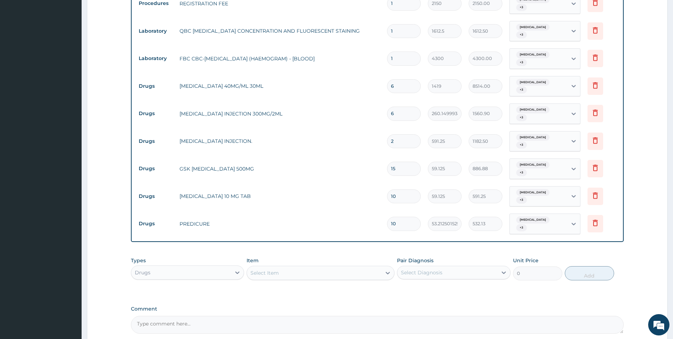
scroll to position [353, 0]
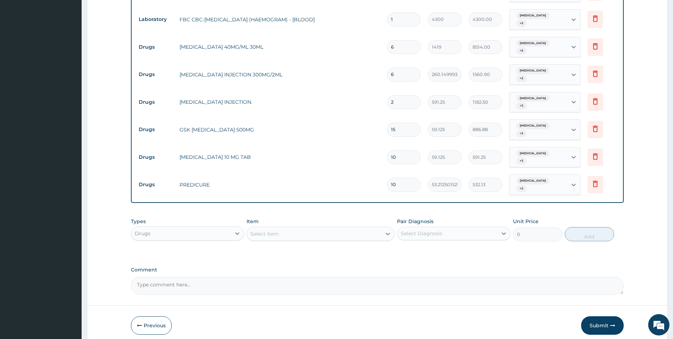
click at [298, 228] on div "Select Item" at bounding box center [314, 233] width 135 height 11
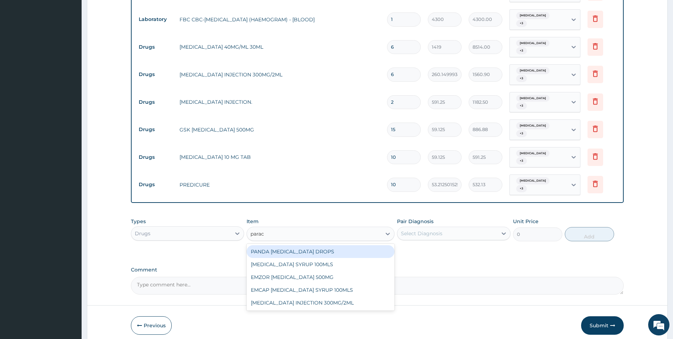
type input "parace"
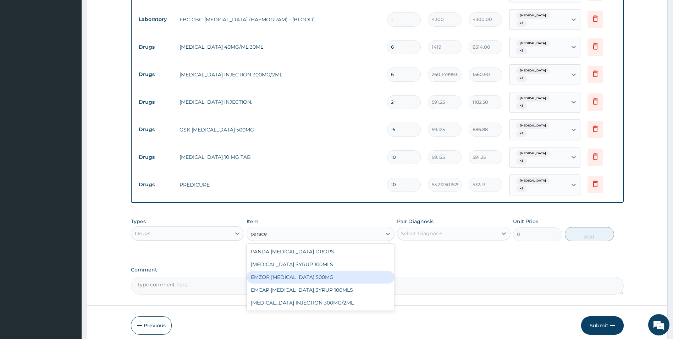
click at [304, 271] on div "EMZOR [MEDICAL_DATA] 500MG" at bounding box center [321, 277] width 148 height 13
type input "23.64999961853027"
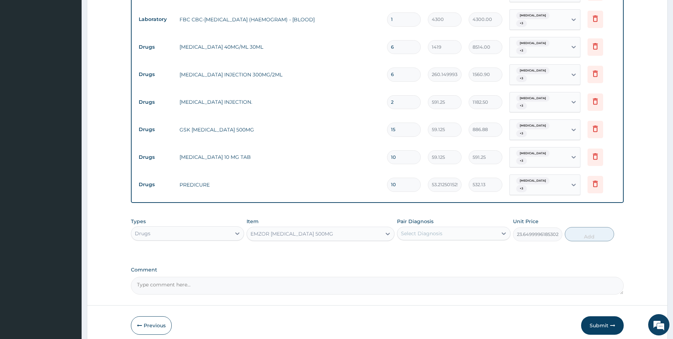
click at [495, 228] on div "Select Diagnosis" at bounding box center [448, 233] width 100 height 11
click at [457, 244] on div "Malaria" at bounding box center [454, 251] width 114 height 15
checkbox input "true"
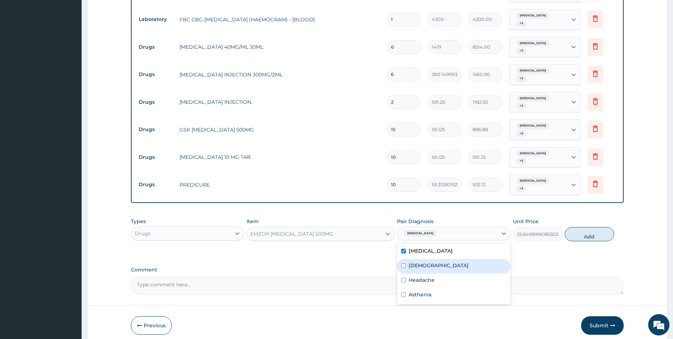
click at [448, 259] on div "Asthma" at bounding box center [454, 266] width 114 height 15
checkbox input "true"
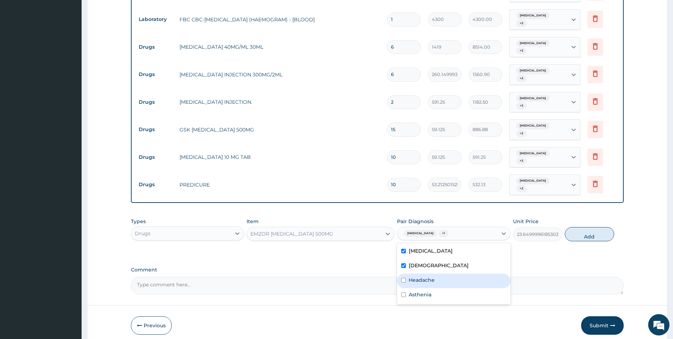
click at [443, 273] on div "Headache" at bounding box center [454, 280] width 114 height 15
checkbox input "true"
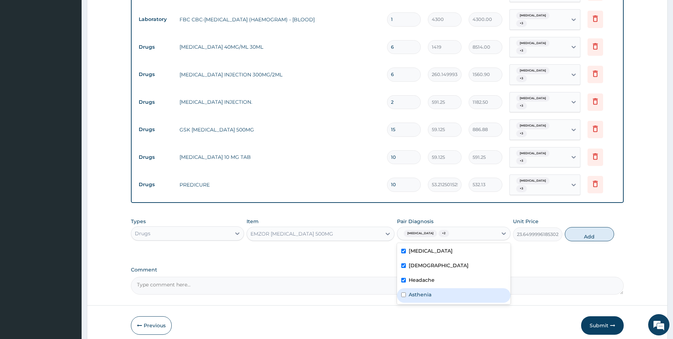
click at [441, 288] on div "Asthenia" at bounding box center [454, 295] width 114 height 15
checkbox input "true"
click at [588, 227] on button "Add" at bounding box center [589, 234] width 49 height 14
type input "0"
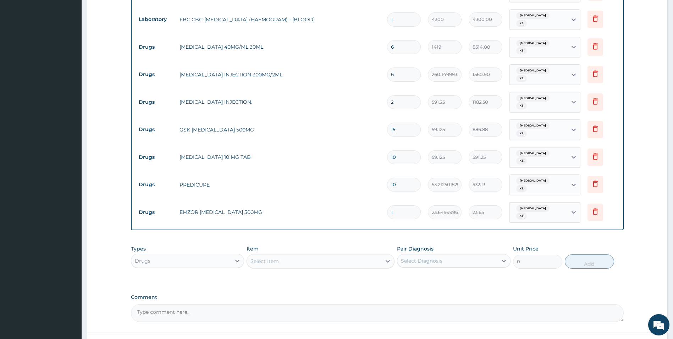
type input "18"
type input "425.70"
type input "18"
click at [300, 255] on div "Select Item" at bounding box center [314, 260] width 135 height 11
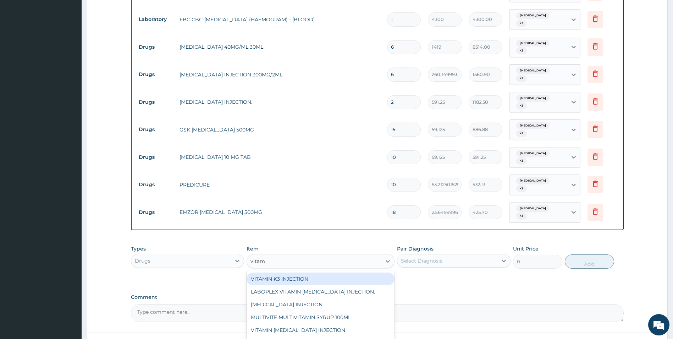
type input "vitami"
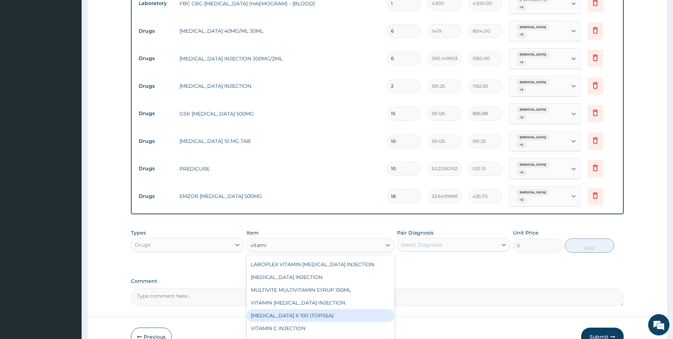
scroll to position [377, 0]
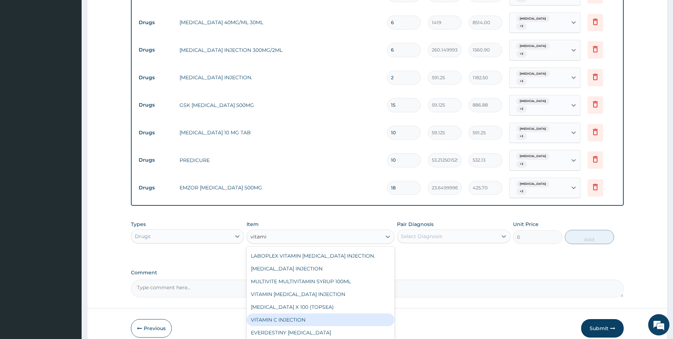
click at [300, 313] on div "VITAMIN C INJECTION" at bounding box center [321, 319] width 148 height 13
type input "141.8999938964844"
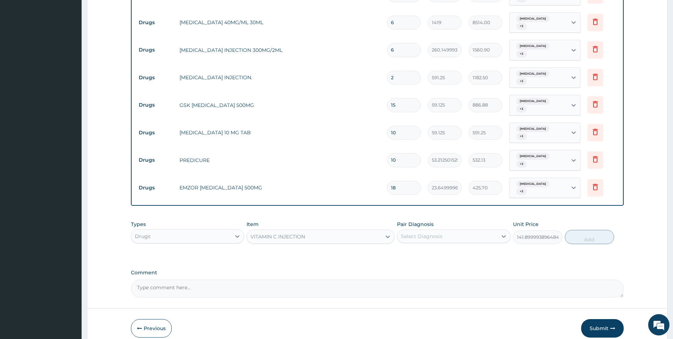
click at [479, 230] on div "Select Diagnosis" at bounding box center [448, 235] width 100 height 11
click at [445, 247] on div "Malaria" at bounding box center [454, 254] width 114 height 15
checkbox input "true"
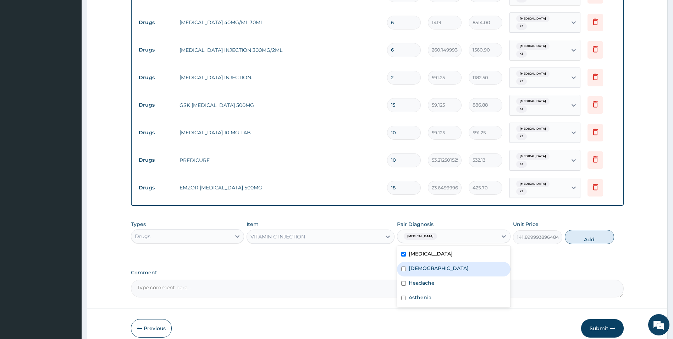
click at [433, 262] on div "Asthma" at bounding box center [454, 269] width 114 height 15
checkbox input "true"
click at [430, 279] on label "Headache" at bounding box center [422, 282] width 26 height 7
checkbox input "true"
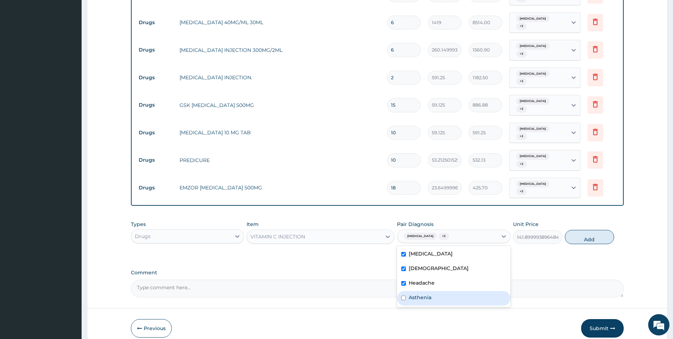
click at [428, 294] on label "Asthenia" at bounding box center [420, 297] width 23 height 7
checkbox input "true"
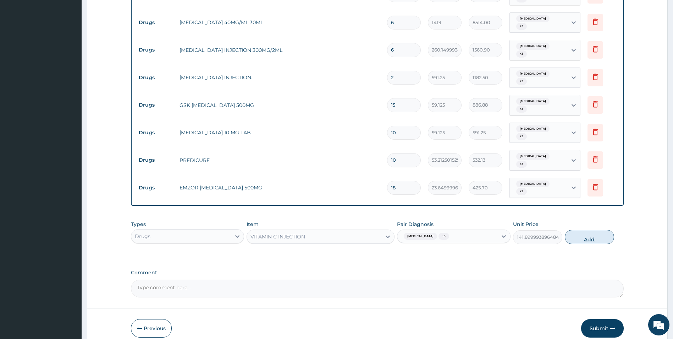
click at [588, 230] on button "Add" at bounding box center [589, 237] width 49 height 14
type input "0"
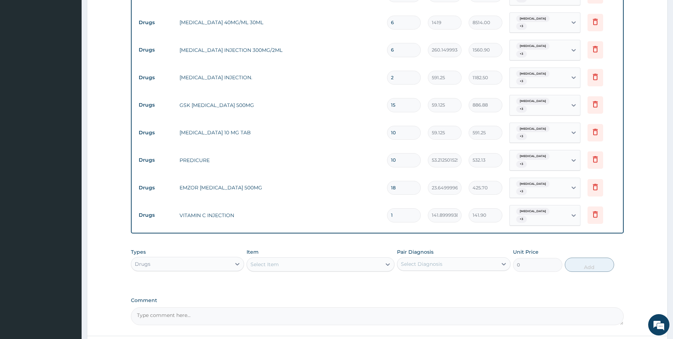
type input "0.00"
type input "3"
type input "425.70"
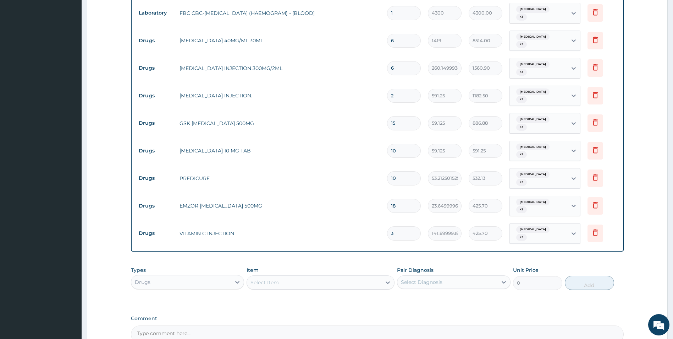
scroll to position [402, 0]
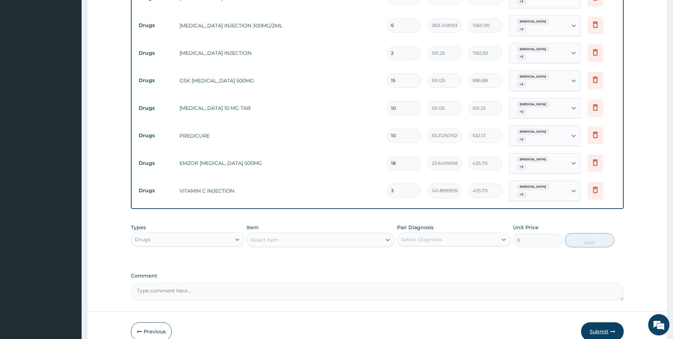
type input "3"
click at [604, 322] on button "Submit" at bounding box center [603, 331] width 43 height 18
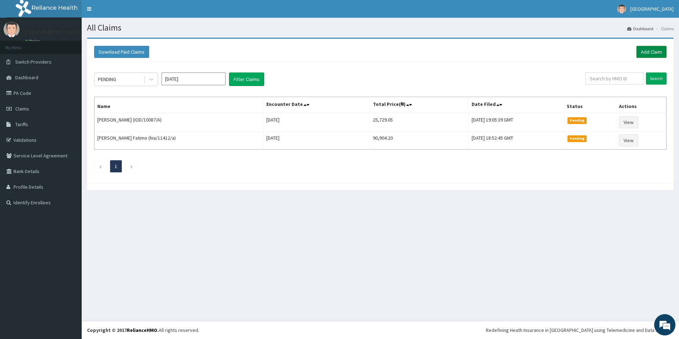
click at [656, 50] on link "Add Claim" at bounding box center [651, 52] width 30 height 12
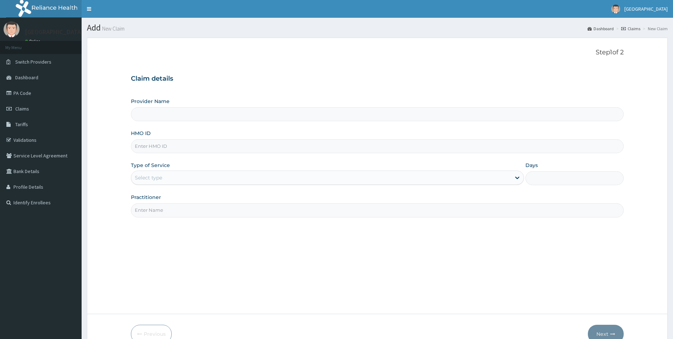
click at [184, 144] on input "HMO ID" at bounding box center [377, 146] width 493 height 14
paste input "Xia/10682/a"
type input "Xia/10682/a"
type input "[GEOGRAPHIC_DATA]"
type input "Xia/10682/a"
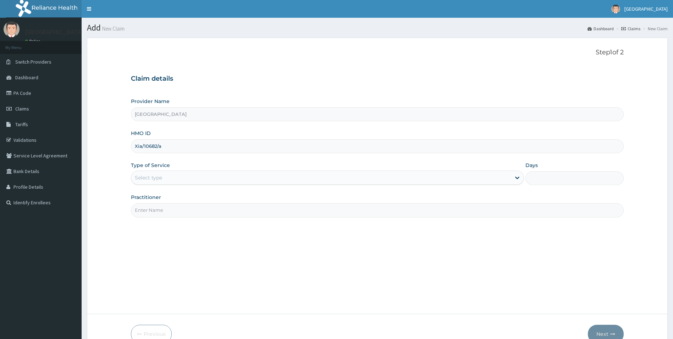
click at [138, 178] on div "Select type" at bounding box center [148, 177] width 27 height 7
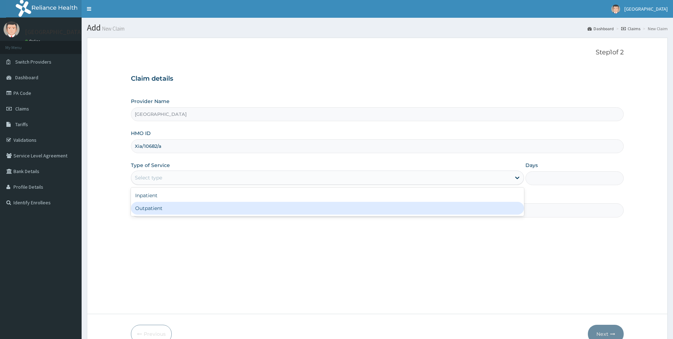
click at [150, 208] on div "Outpatient" at bounding box center [328, 208] width 394 height 13
type input "1"
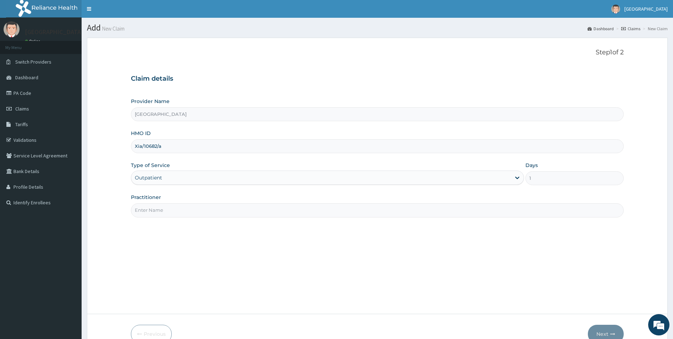
click at [153, 208] on input "Practitioner" at bounding box center [377, 210] width 493 height 14
type input "[PERSON_NAME] [PERSON_NAME]"
click at [608, 333] on button "Next" at bounding box center [606, 333] width 36 height 18
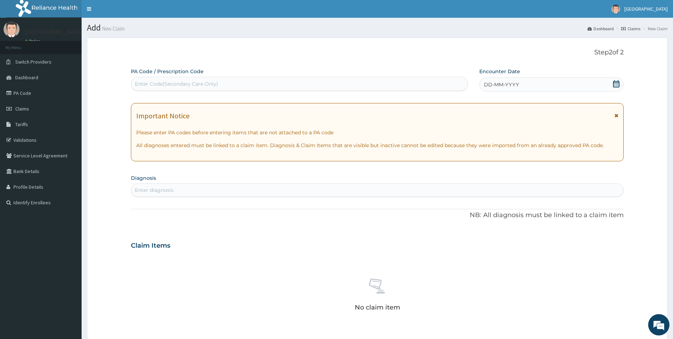
click at [577, 87] on div "DD-MM-YYYY" at bounding box center [552, 84] width 144 height 14
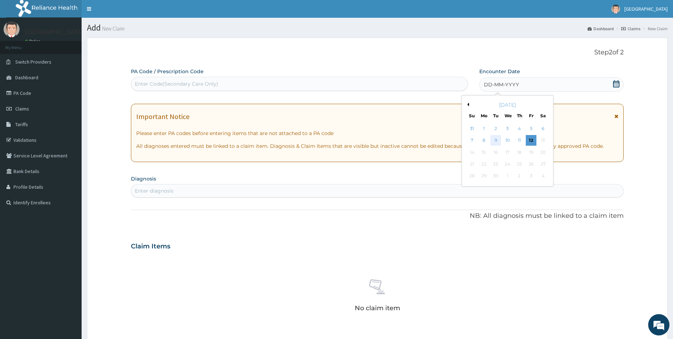
click at [494, 141] on div "9" at bounding box center [496, 140] width 11 height 11
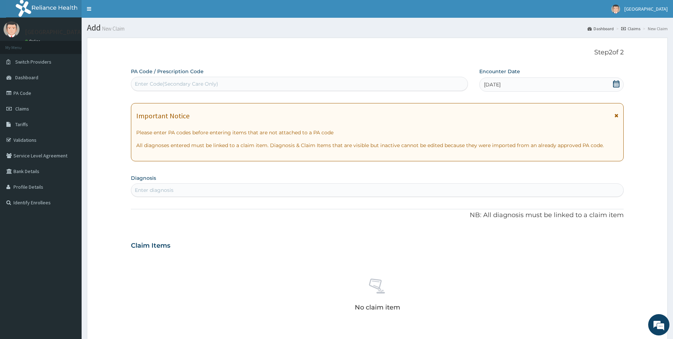
click at [275, 189] on div "Enter diagnosis" at bounding box center [377, 189] width 493 height 11
type input "term pregnancy"
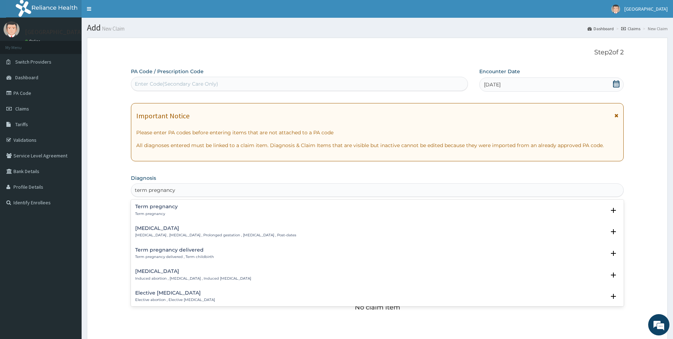
click at [156, 206] on h4 "Term pregnancy" at bounding box center [156, 206] width 43 height 5
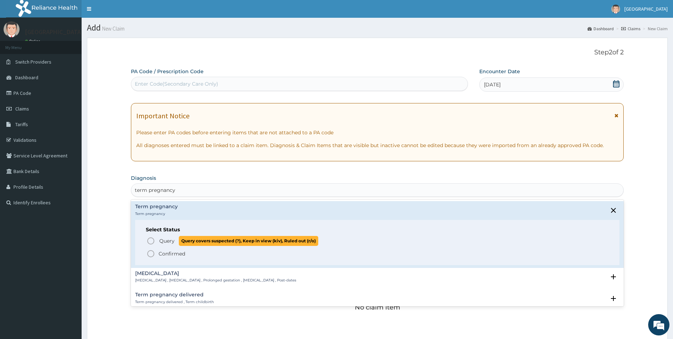
click at [149, 241] on icon "status option query" at bounding box center [151, 240] width 9 height 9
click at [149, 241] on div "Claim Items" at bounding box center [377, 244] width 493 height 18
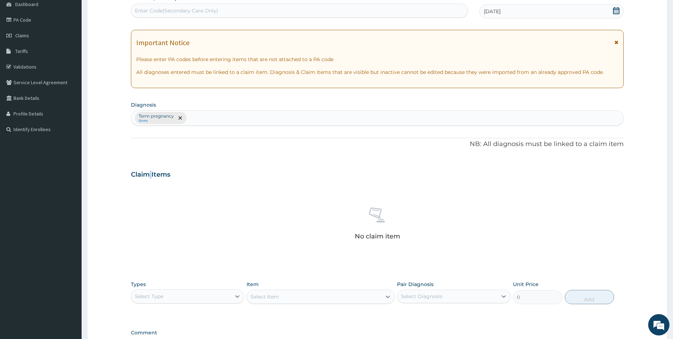
scroll to position [142, 0]
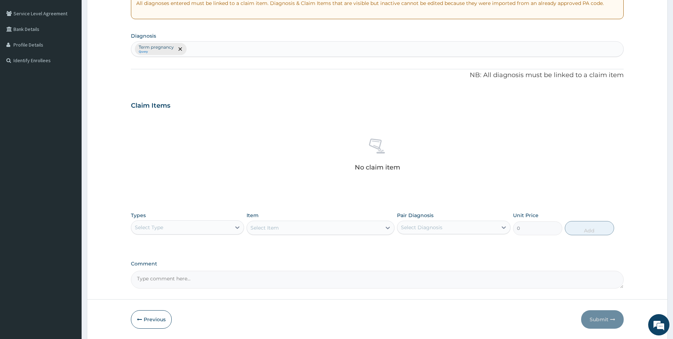
click at [225, 226] on div "Select Type" at bounding box center [181, 227] width 100 height 11
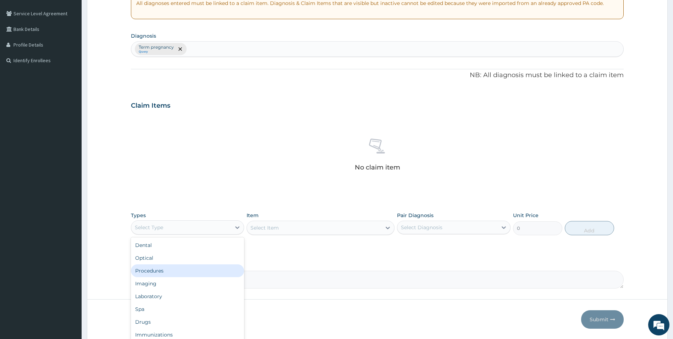
click at [207, 271] on div "Procedures" at bounding box center [188, 270] width 114 height 13
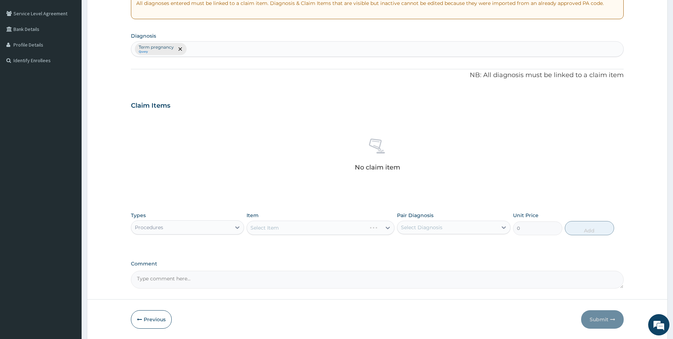
click at [331, 231] on div "Select Item" at bounding box center [321, 227] width 148 height 14
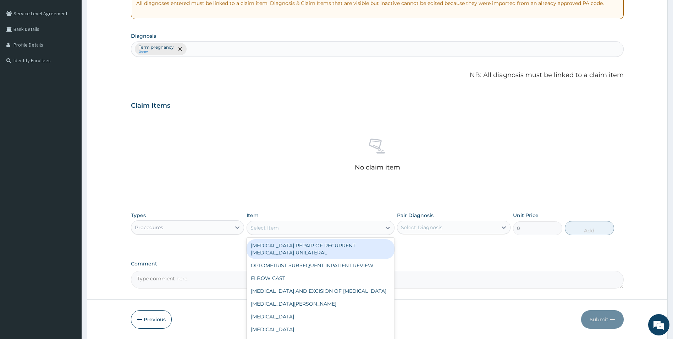
click at [310, 233] on div "Select Item" at bounding box center [314, 227] width 135 height 11
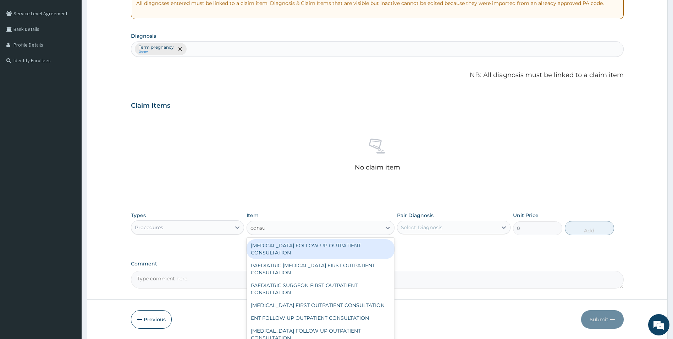
type input "consul"
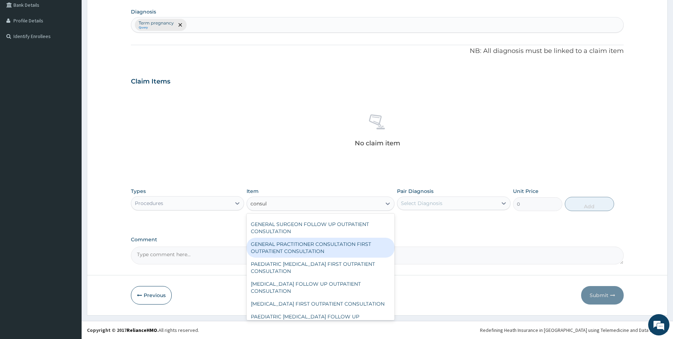
click at [319, 252] on div "GENERAL PRACTITIONER CONSULTATION FIRST OUTPATIENT CONSULTATION" at bounding box center [321, 248] width 148 height 20
type input "3547.5"
click at [319, 252] on textarea "Comment" at bounding box center [377, 255] width 493 height 18
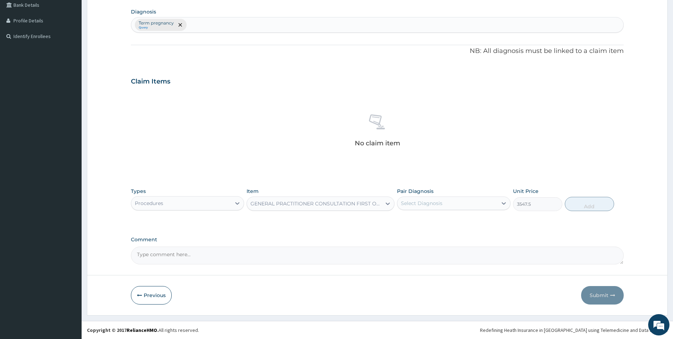
click at [463, 207] on div "Select Diagnosis" at bounding box center [448, 202] width 100 height 11
click at [448, 224] on label "Term pregnancy" at bounding box center [430, 220] width 43 height 7
checkbox input "true"
click at [594, 206] on button "Add" at bounding box center [589, 204] width 49 height 14
type input "0"
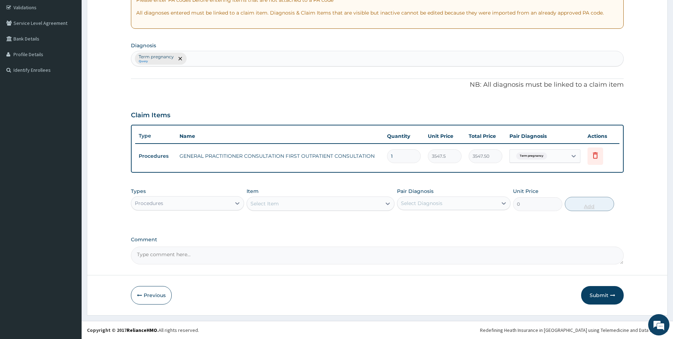
scroll to position [132, 0]
click at [318, 204] on div "Select Item" at bounding box center [314, 203] width 135 height 11
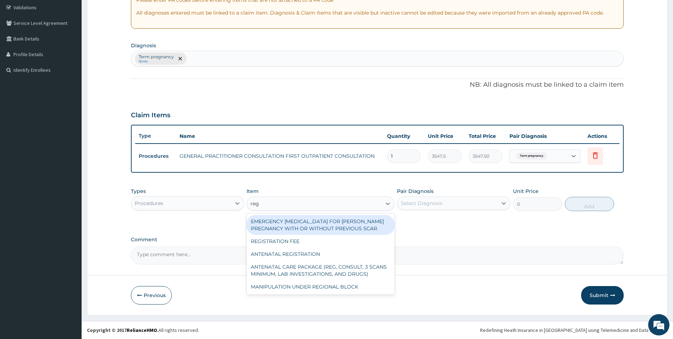
type input "regi"
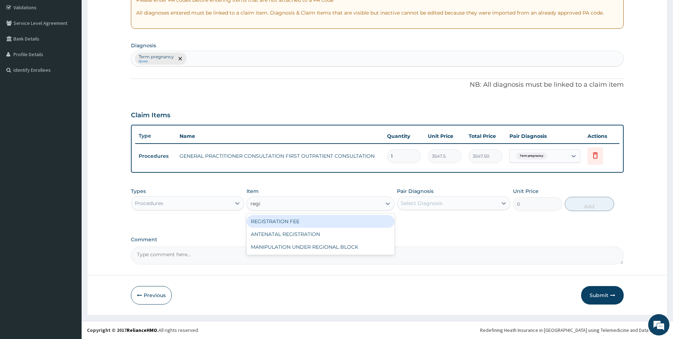
click at [324, 221] on div "REGISTRATION FEE" at bounding box center [321, 221] width 148 height 13
type input "2150"
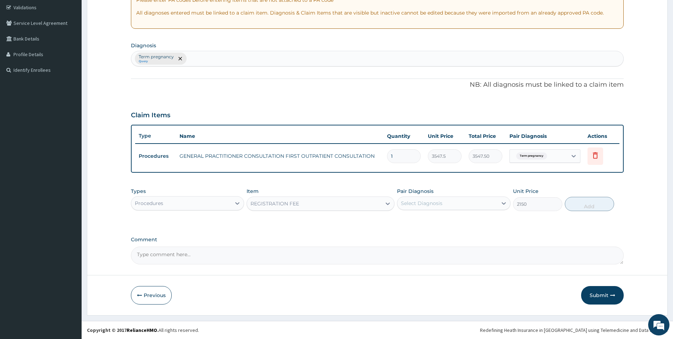
click at [488, 205] on div "Select Diagnosis" at bounding box center [448, 202] width 100 height 11
click at [458, 223] on div "Term pregnancy" at bounding box center [454, 221] width 114 height 15
checkbox input "true"
click at [577, 206] on button "Add" at bounding box center [589, 204] width 49 height 14
click at [577, 206] on div "PA Code / Prescription Code Enter Code(Secondary Care Only) Encounter Date 09-0…" at bounding box center [377, 99] width 493 height 329
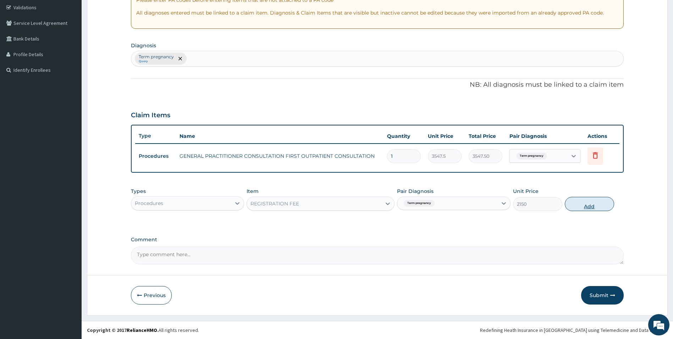
type input "0"
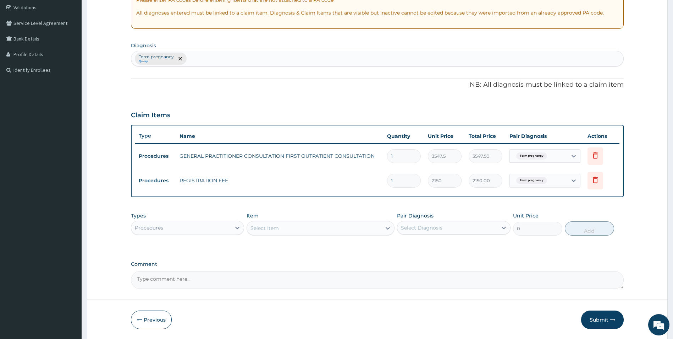
click at [269, 226] on div "Select Item" at bounding box center [265, 227] width 28 height 7
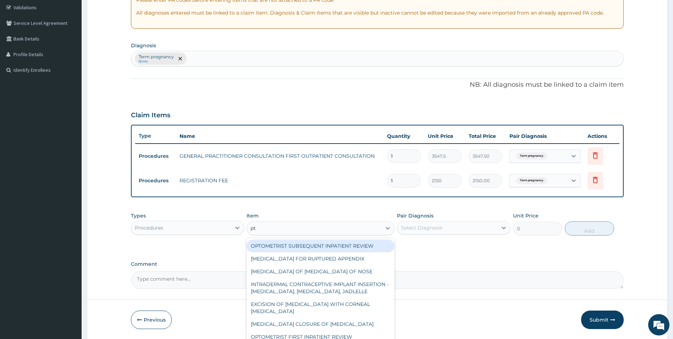
type input "pt"
click at [212, 225] on div "Procedures" at bounding box center [181, 227] width 100 height 11
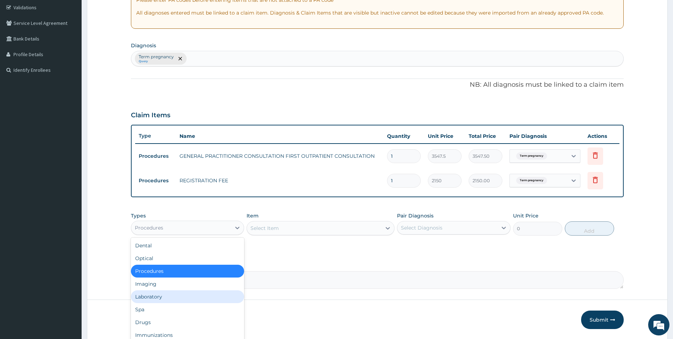
click at [198, 295] on div "Laboratory" at bounding box center [188, 296] width 114 height 13
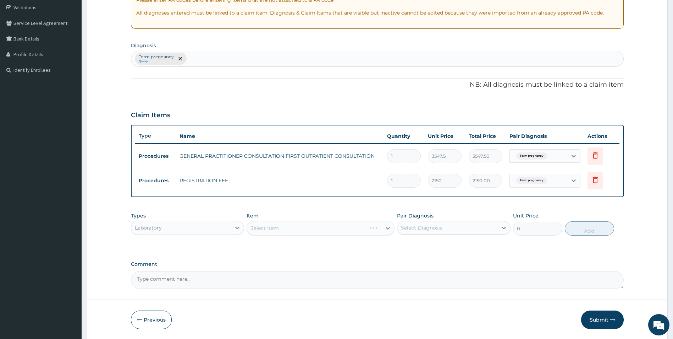
click at [294, 229] on div "Select Item" at bounding box center [321, 228] width 148 height 14
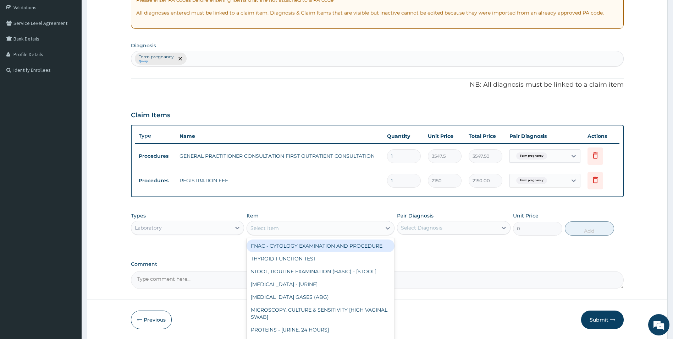
click at [294, 229] on div "Select Item" at bounding box center [314, 227] width 135 height 11
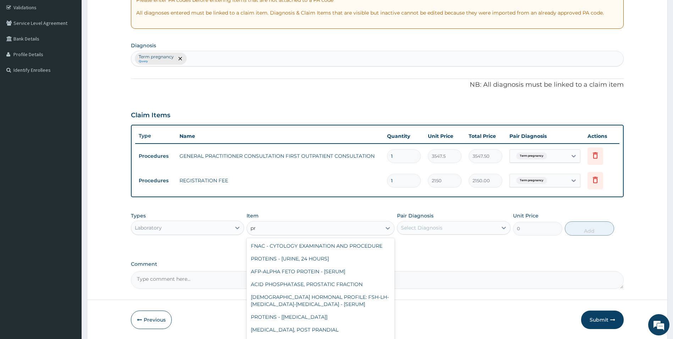
type input "pre"
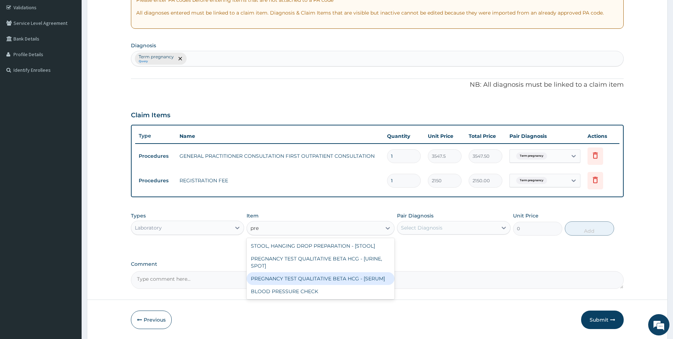
click at [337, 278] on div "PREGNANCY TEST QUALITATIVE BETA HCG - [SERUM]" at bounding box center [321, 278] width 148 height 13
type input "1290"
click at [337, 278] on textarea "Comment" at bounding box center [377, 280] width 493 height 18
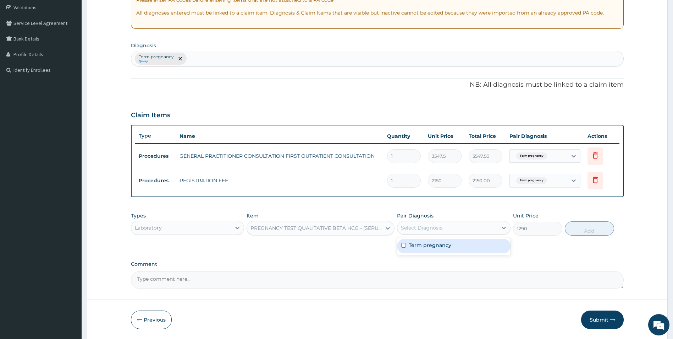
click at [470, 225] on div "Select Diagnosis" at bounding box center [448, 227] width 100 height 11
click at [458, 247] on div "Term pregnancy" at bounding box center [454, 246] width 114 height 15
checkbox input "true"
click at [600, 229] on button "Add" at bounding box center [589, 228] width 49 height 14
type input "0"
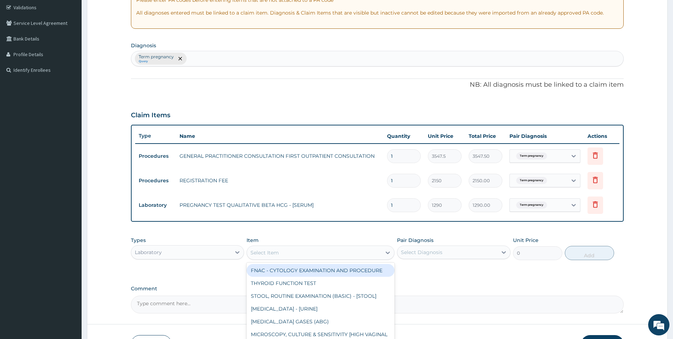
click at [275, 254] on div "Select Item" at bounding box center [265, 252] width 28 height 7
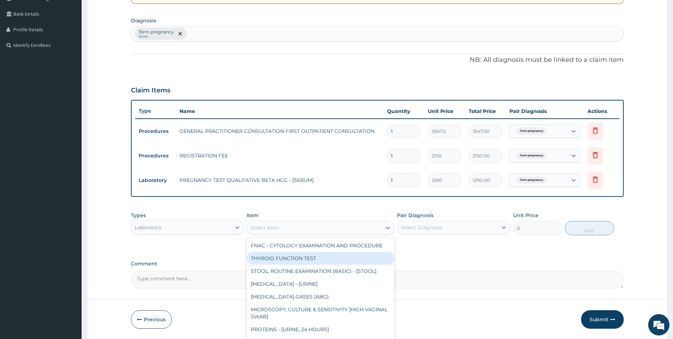
scroll to position [181, 0]
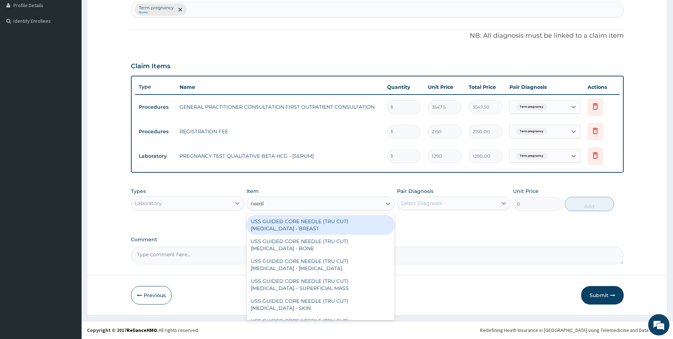
type input "needl"
click at [211, 200] on div "Laboratory" at bounding box center [181, 202] width 100 height 11
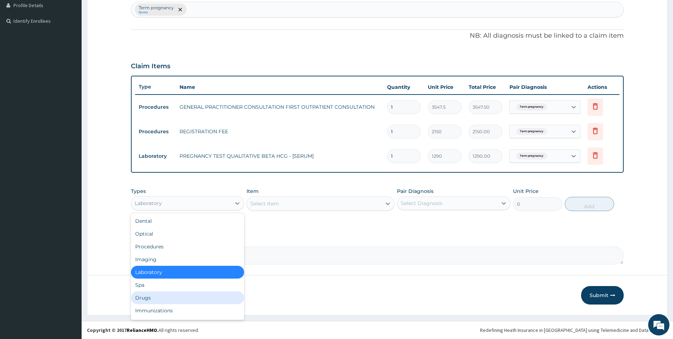
scroll to position [24, 0]
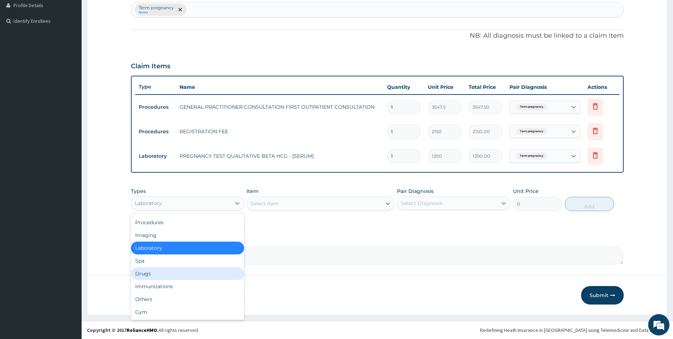
click at [192, 275] on div "Drugs" at bounding box center [188, 273] width 114 height 13
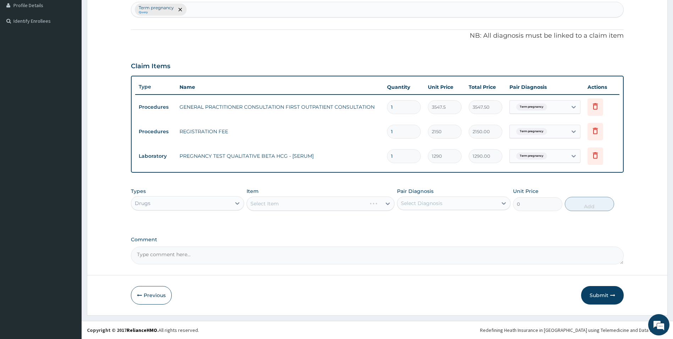
click at [293, 206] on div "Select Item" at bounding box center [321, 203] width 148 height 14
click at [295, 200] on div "Select Item" at bounding box center [321, 203] width 148 height 14
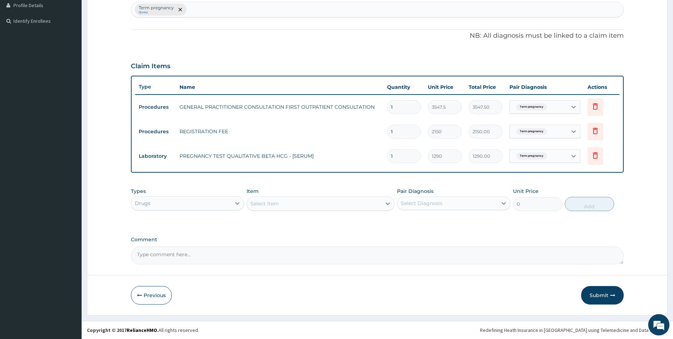
click at [298, 202] on div "Select Item" at bounding box center [314, 203] width 135 height 11
type input "need"
click at [285, 237] on div "23G NEEDLE" at bounding box center [321, 234] width 148 height 13
type input "59.125"
click at [438, 201] on div "Select Diagnosis" at bounding box center [422, 203] width 42 height 7
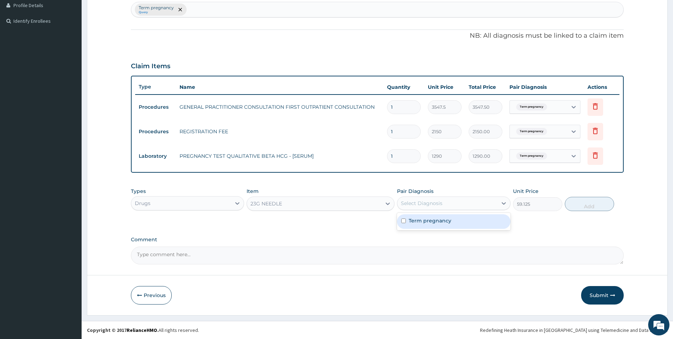
click at [432, 214] on div "Term pregnancy" at bounding box center [454, 221] width 114 height 15
click at [430, 225] on div "Term pregnancy" at bounding box center [454, 221] width 114 height 15
click at [446, 220] on label "Term pregnancy" at bounding box center [430, 220] width 43 height 7
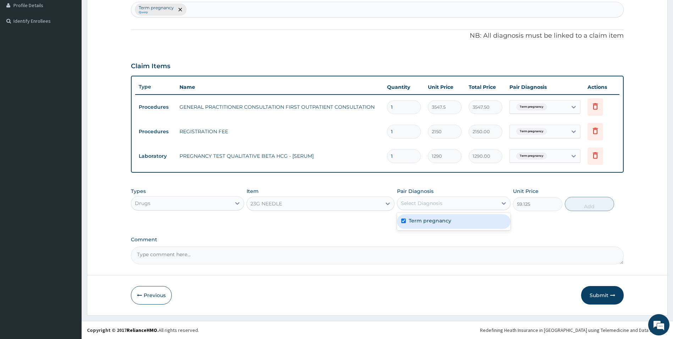
checkbox input "true"
click at [593, 207] on button "Add" at bounding box center [589, 204] width 49 height 14
type input "0"
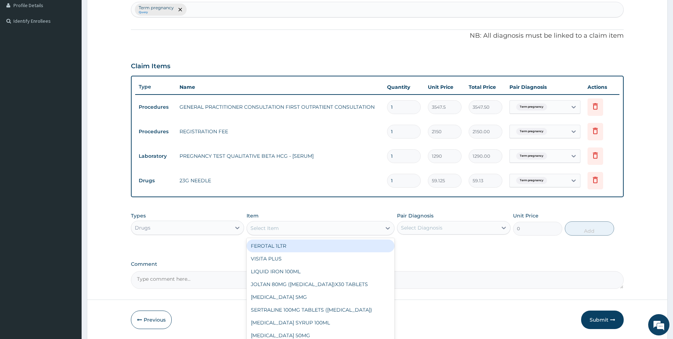
click at [291, 229] on div "Select Item" at bounding box center [314, 227] width 135 height 11
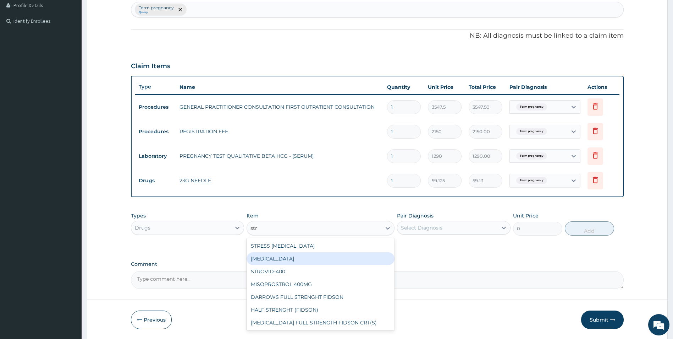
type input "str"
click at [463, 258] on div "PA Code / Prescription Code Enter Code(Secondary Care Only) Encounter Date 09-0…" at bounding box center [377, 87] width 493 height 402
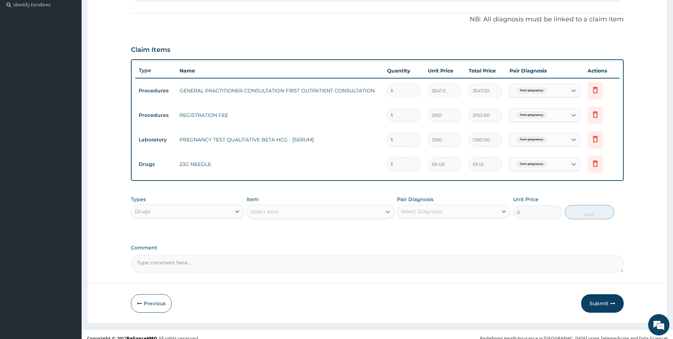
scroll to position [206, 0]
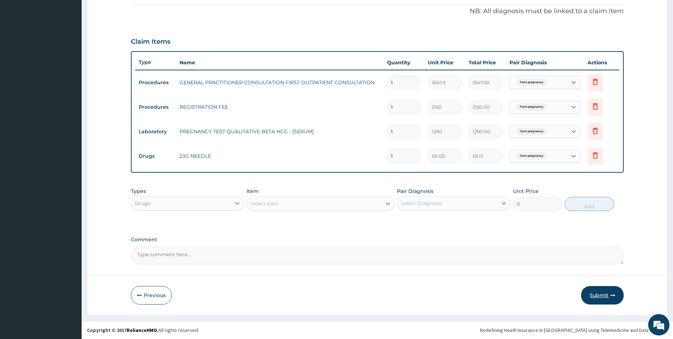
click at [608, 297] on button "Submit" at bounding box center [603, 295] width 43 height 18
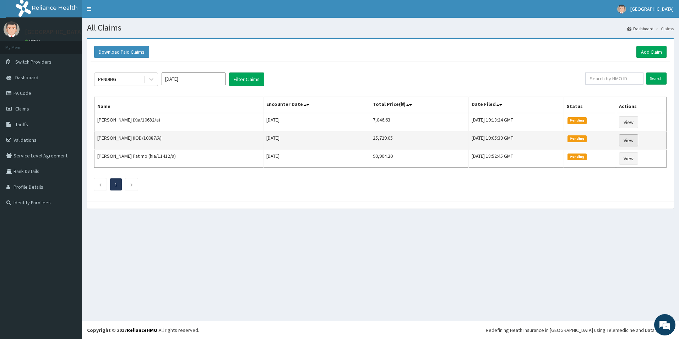
click at [630, 139] on link "View" at bounding box center [628, 140] width 19 height 12
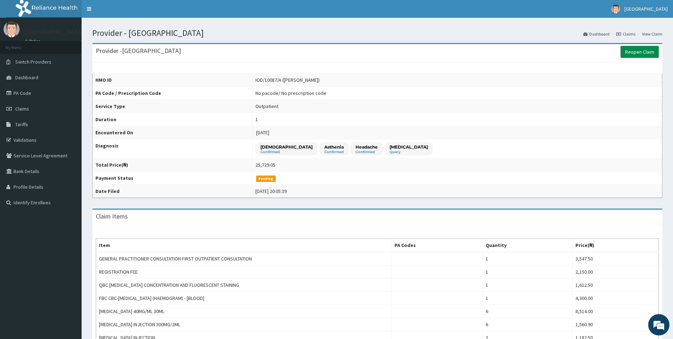
click at [628, 53] on link "Reopen Claim" at bounding box center [640, 52] width 38 height 12
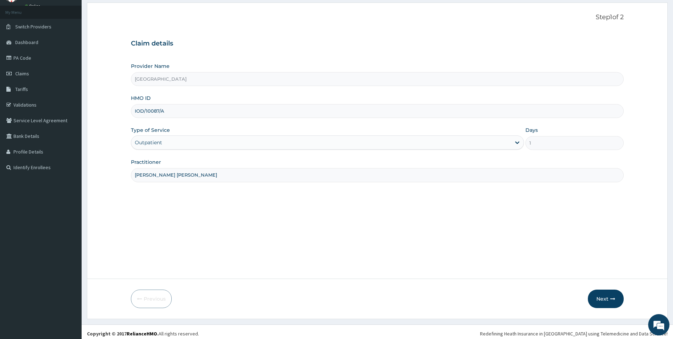
scroll to position [36, 0]
click at [607, 296] on button "Next" at bounding box center [606, 298] width 36 height 18
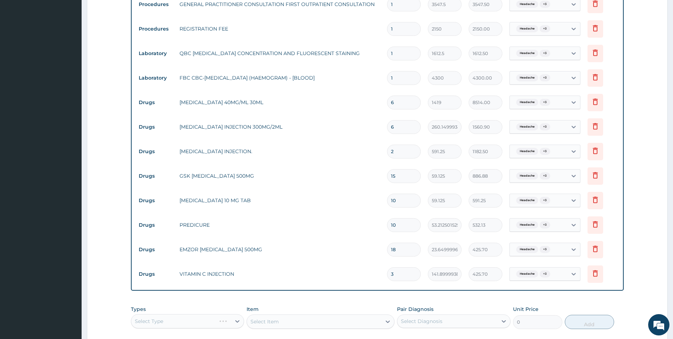
scroll to position [363, 0]
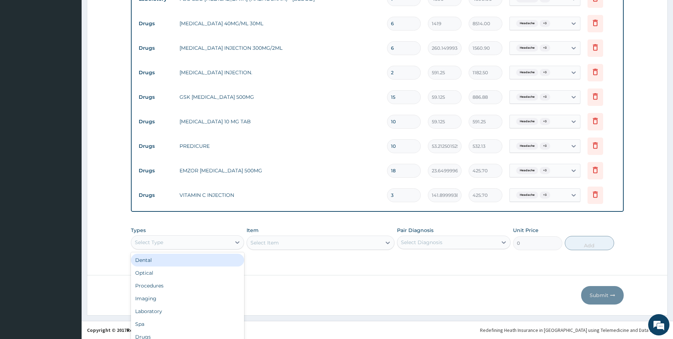
click at [204, 242] on div "option Dental focused, 1 of 10. 10 results available. Use Up and Down to choose…" at bounding box center [188, 242] width 114 height 14
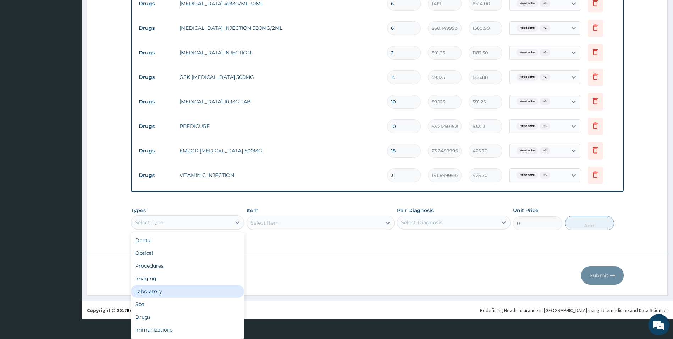
click at [198, 293] on div "Laboratory" at bounding box center [188, 291] width 114 height 13
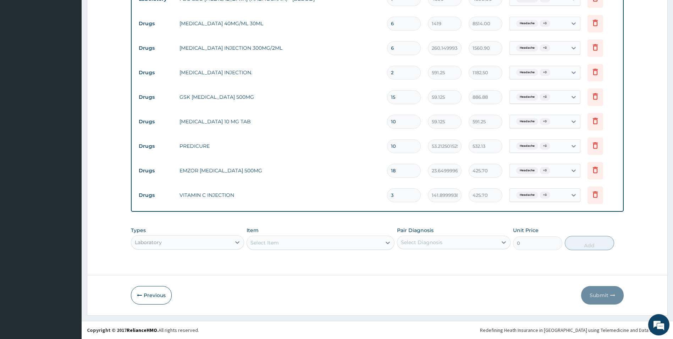
click at [317, 246] on div "Select Item" at bounding box center [321, 242] width 148 height 14
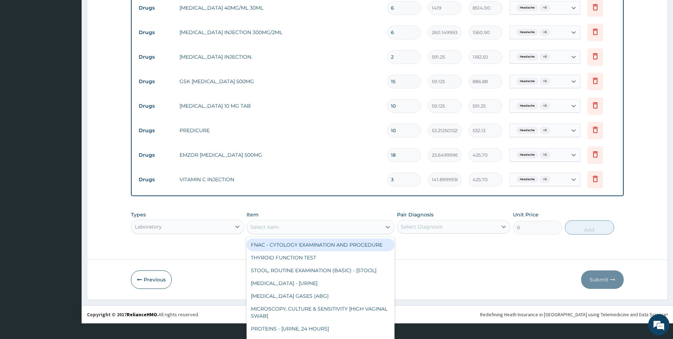
scroll to position [20, 0]
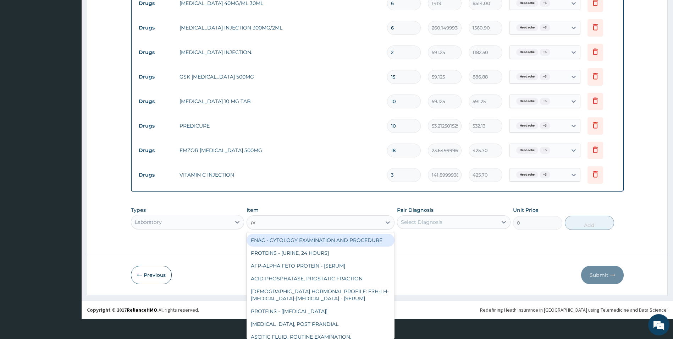
type input "pre"
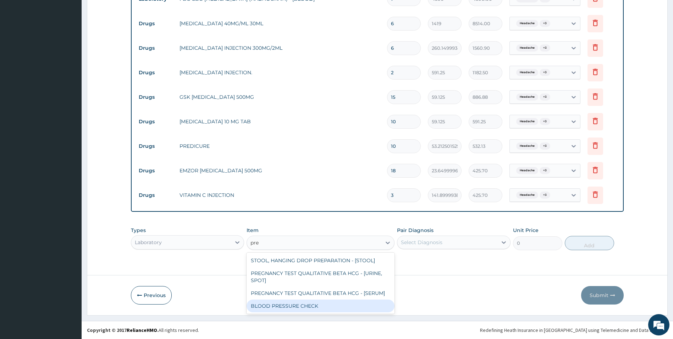
click at [304, 306] on div "BLOOD PRESSURE CHECK" at bounding box center [321, 305] width 148 height 13
type input "1290"
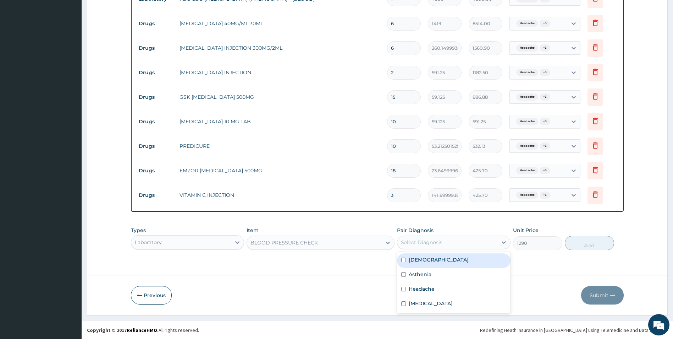
click at [431, 240] on div "Select Diagnosis" at bounding box center [422, 242] width 42 height 7
click at [425, 263] on div "[DEMOGRAPHIC_DATA]" at bounding box center [454, 260] width 114 height 15
checkbox input "true"
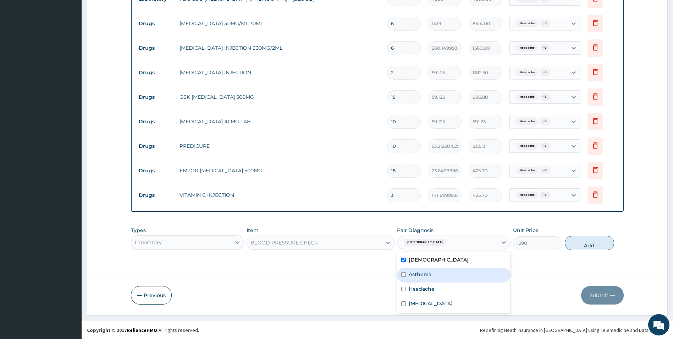
click at [425, 271] on label "Asthenia" at bounding box center [420, 274] width 23 height 7
checkbox input "true"
click at [423, 286] on label "Headache" at bounding box center [422, 288] width 26 height 7
checkbox input "true"
click at [421, 301] on label "[MEDICAL_DATA]" at bounding box center [431, 303] width 44 height 7
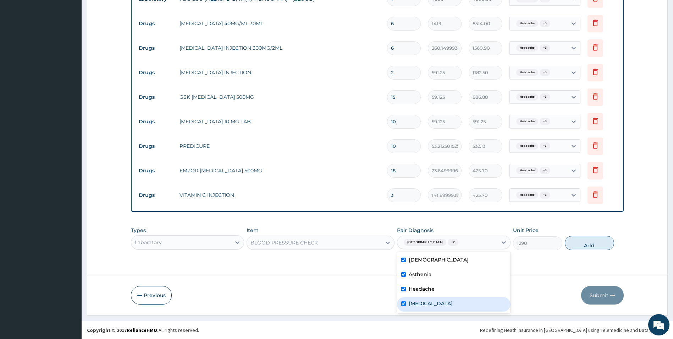
checkbox input "true"
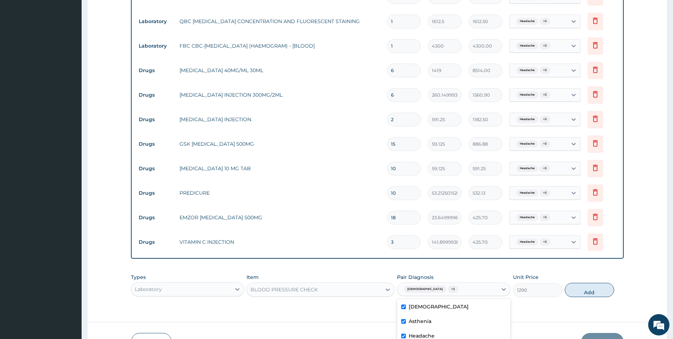
scroll to position [363, 0]
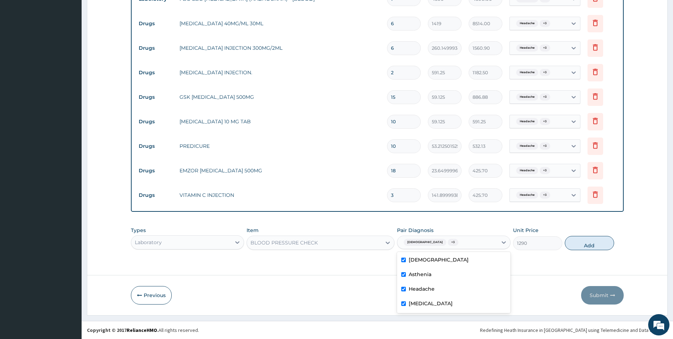
click at [467, 244] on div "[DEMOGRAPHIC_DATA] + 3" at bounding box center [448, 242] width 100 height 12
click at [546, 261] on div "Types Laboratory Item BLOOD PRESSURE CHECK Pair Diagnosis [MEDICAL_DATA] + 3 Un…" at bounding box center [377, 243] width 493 height 41
click at [147, 296] on button "Previous" at bounding box center [151, 295] width 41 height 18
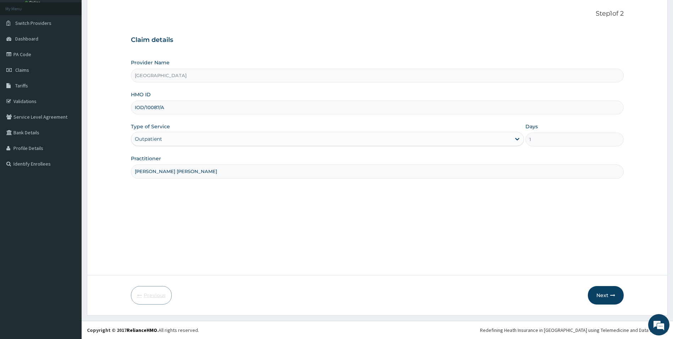
scroll to position [39, 0]
click at [473, 247] on div "Step 1 of 2 Claim details Provider Name [GEOGRAPHIC_DATA] HMO ID IOD/10087/A Ty…" at bounding box center [377, 137] width 493 height 254
click at [606, 293] on button "Next" at bounding box center [606, 295] width 36 height 18
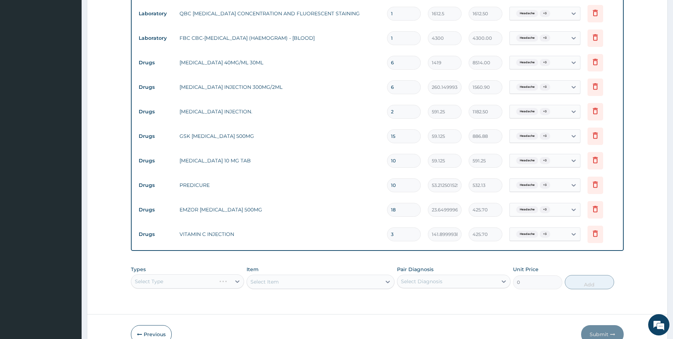
scroll to position [363, 0]
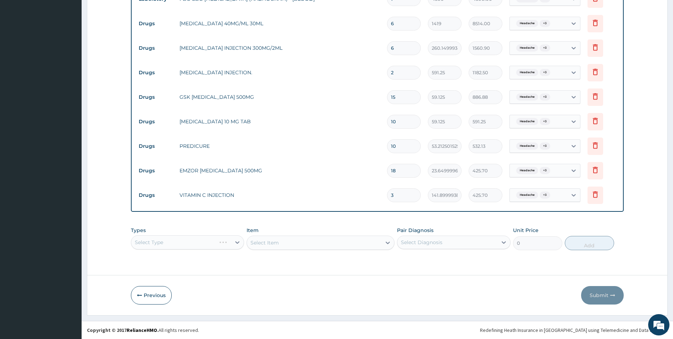
click at [207, 241] on div "Select Type" at bounding box center [188, 242] width 114 height 14
click at [209, 243] on div "Select Type" at bounding box center [188, 242] width 114 height 14
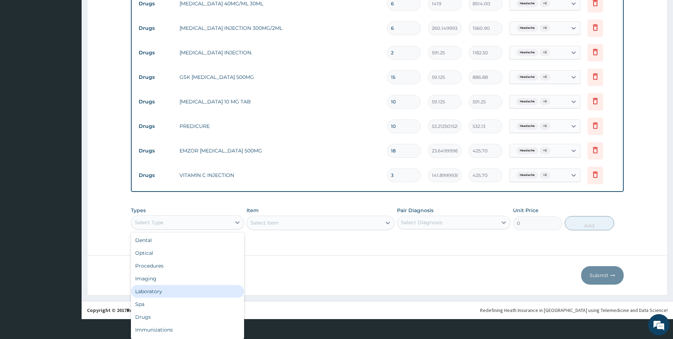
click at [198, 286] on div "Laboratory" at bounding box center [188, 291] width 114 height 13
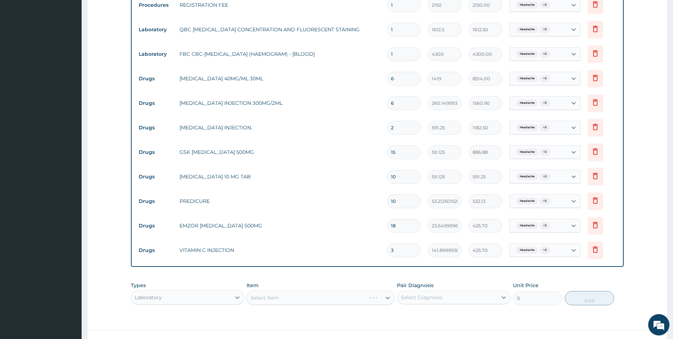
scroll to position [363, 0]
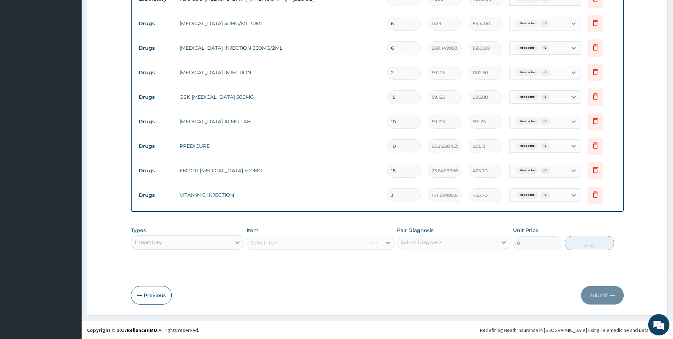
click at [340, 241] on div "Select Item" at bounding box center [321, 242] width 148 height 14
click at [324, 241] on div "Select Item" at bounding box center [321, 242] width 148 height 14
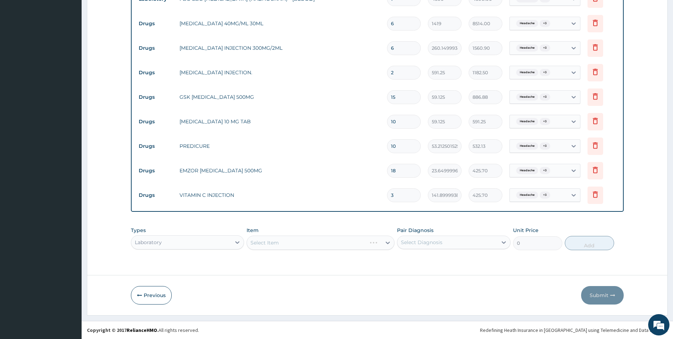
click at [324, 241] on div "Select Item" at bounding box center [321, 242] width 148 height 14
click at [315, 241] on div "Select Item" at bounding box center [321, 242] width 148 height 14
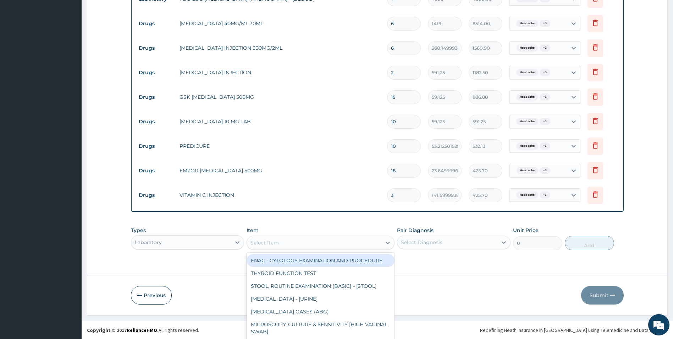
click at [315, 241] on div "option FNAC - CYTOLOGY EXAMINATION AND PROCEDURE focused, 1 of 431. 431 results…" at bounding box center [321, 242] width 148 height 14
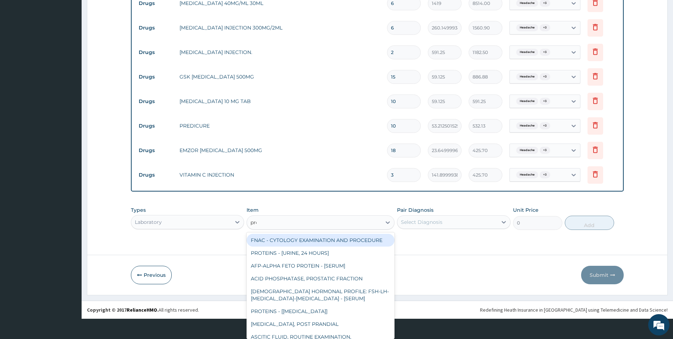
scroll to position [0, 0]
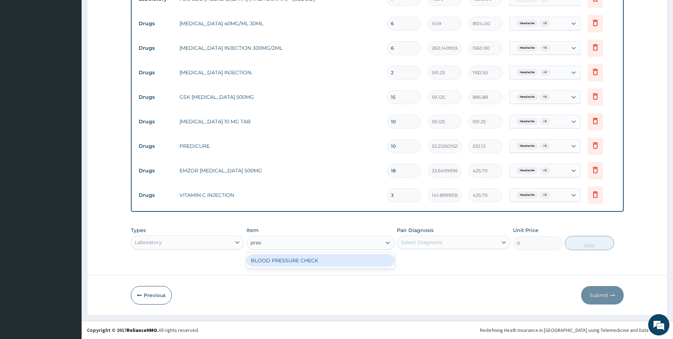
type input "press"
click at [317, 260] on div "BLOOD PRESSURE CHECK" at bounding box center [321, 260] width 148 height 13
type input "1290"
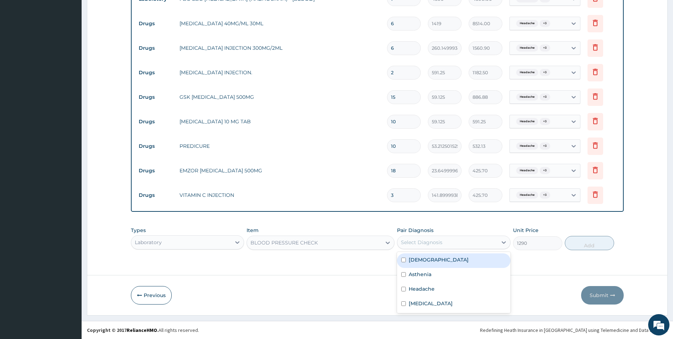
click at [474, 245] on div "Select Diagnosis" at bounding box center [448, 241] width 100 height 11
click at [459, 264] on div "[DEMOGRAPHIC_DATA]" at bounding box center [454, 260] width 114 height 15
checkbox input "true"
click at [455, 272] on div "Asthenia" at bounding box center [454, 275] width 114 height 15
checkbox input "true"
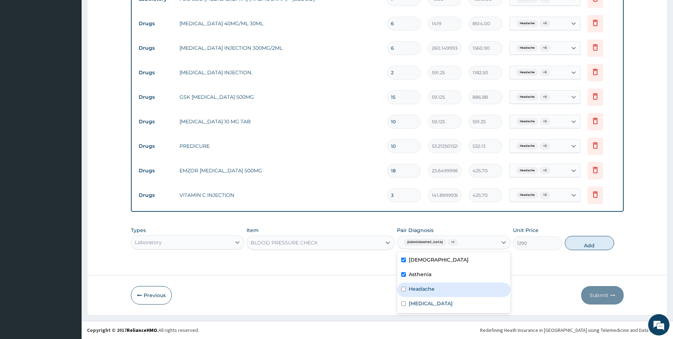
click at [448, 285] on div "Headache" at bounding box center [454, 289] width 114 height 15
checkbox input "true"
click at [442, 302] on div "[MEDICAL_DATA]" at bounding box center [454, 304] width 114 height 15
checkbox input "true"
click at [590, 247] on button "Add" at bounding box center [589, 243] width 49 height 14
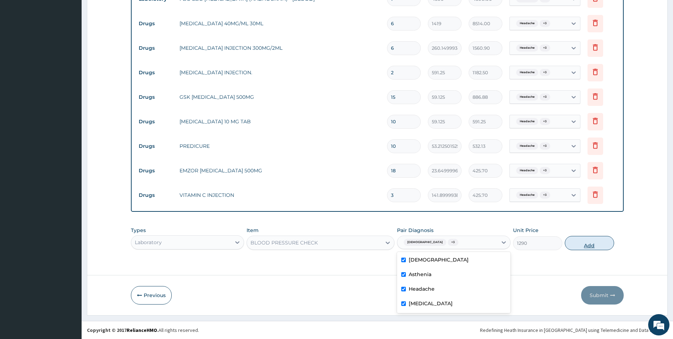
type input "0"
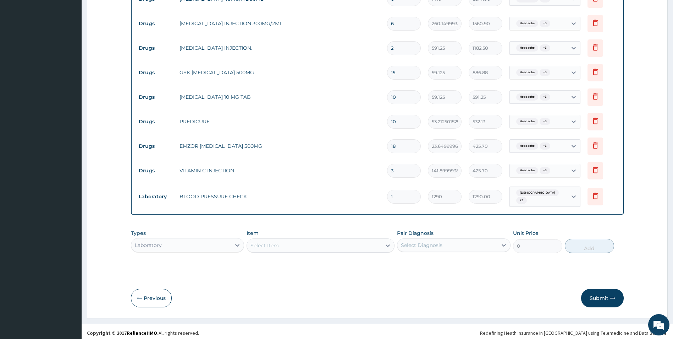
click at [601, 295] on button "Submit" at bounding box center [603, 298] width 43 height 18
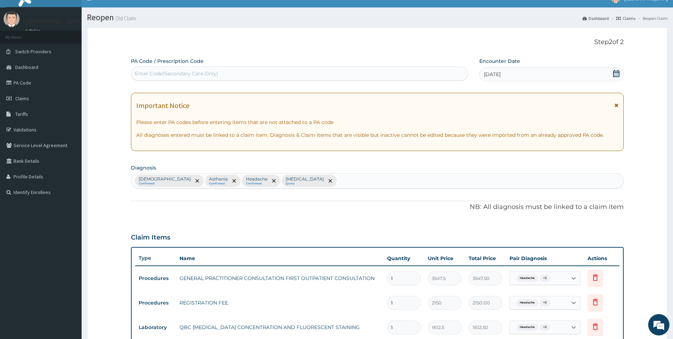
scroll to position [387, 0]
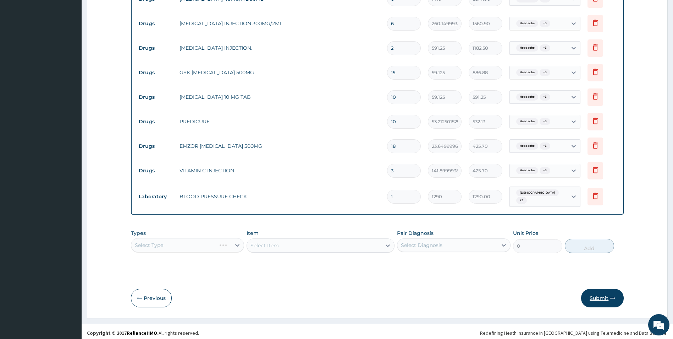
click at [596, 293] on button "Submit" at bounding box center [603, 298] width 43 height 18
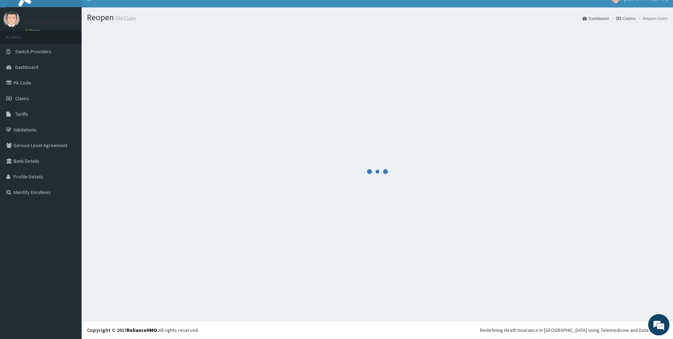
scroll to position [10, 0]
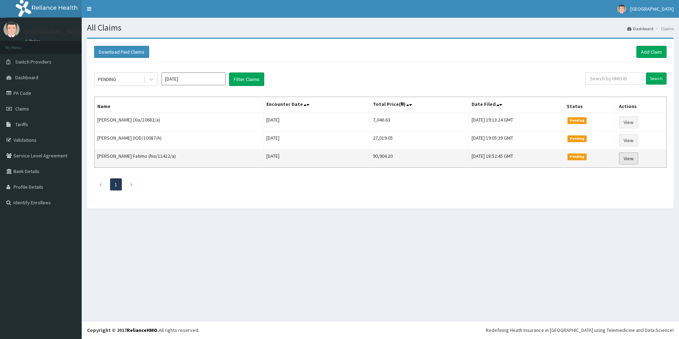
click at [632, 160] on link "View" at bounding box center [628, 158] width 19 height 12
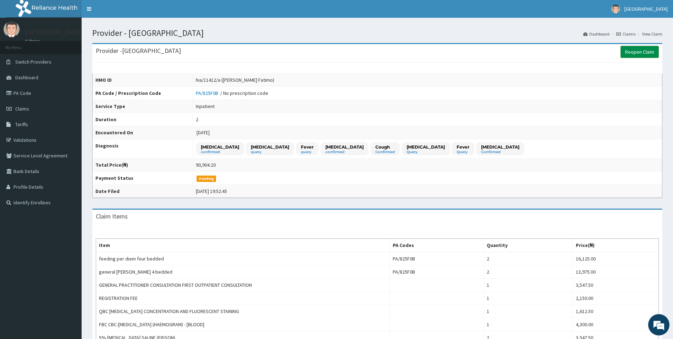
click at [639, 54] on link "Reopen Claim" at bounding box center [640, 52] width 38 height 12
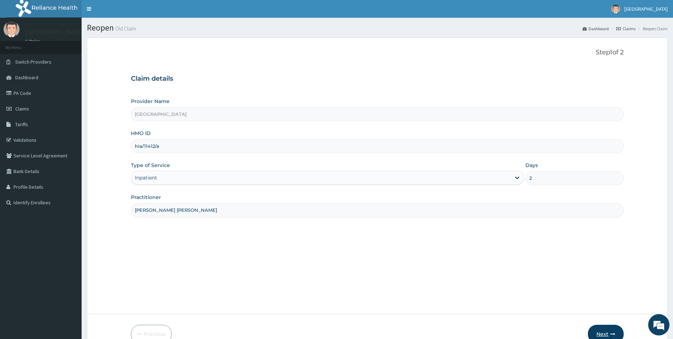
click at [609, 334] on button "Next" at bounding box center [606, 333] width 36 height 18
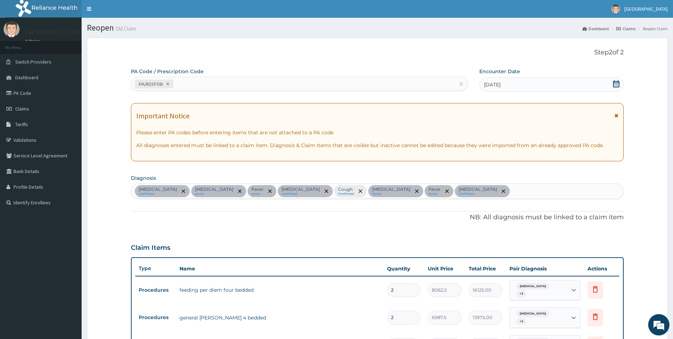
click at [446, 191] on icon "remove selection option" at bounding box center [448, 191] width 4 height 4
click at [441, 176] on section "Diagnosis Common cold confirmed Malaria query Fever query Gastritis confirmed C…" at bounding box center [377, 186] width 493 height 26
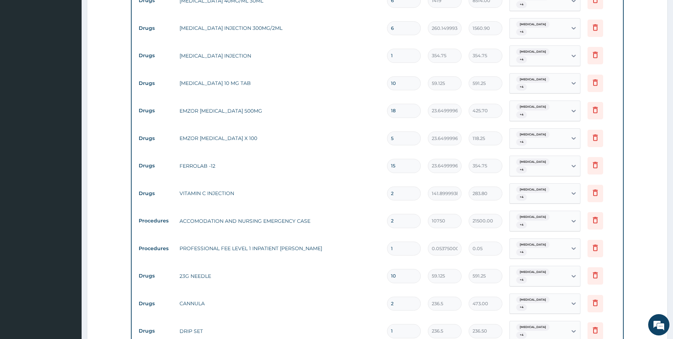
scroll to position [608, 0]
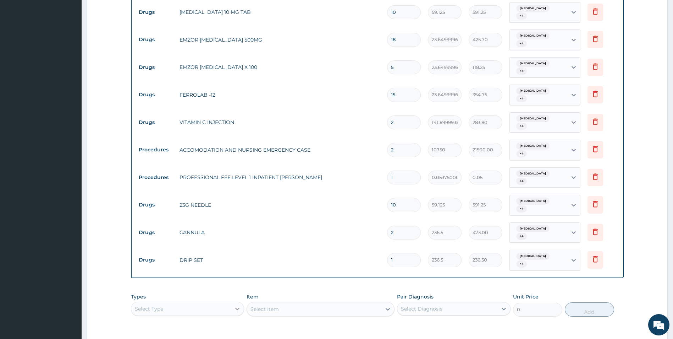
click at [232, 301] on div "Select Type" at bounding box center [188, 308] width 114 height 14
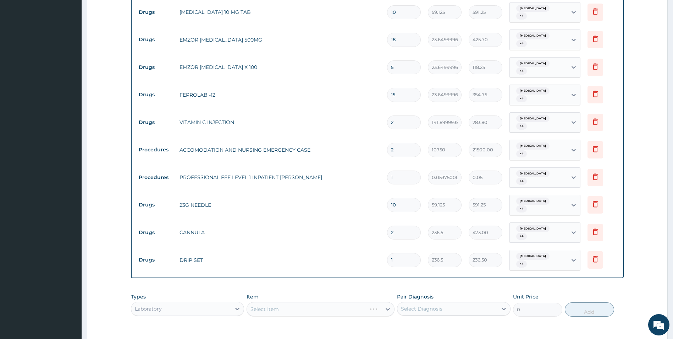
click at [298, 302] on div "Select Item" at bounding box center [321, 309] width 148 height 14
click at [309, 289] on div "Types Laboratory Item Select Item Pair Diagnosis Select Diagnosis Unit Price 0 …" at bounding box center [377, 304] width 493 height 31
type input "pre"
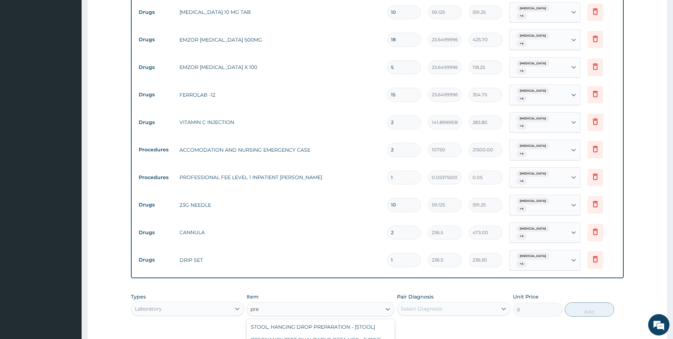
type input "1290"
click at [440, 302] on div "Select Diagnosis" at bounding box center [454, 308] width 114 height 13
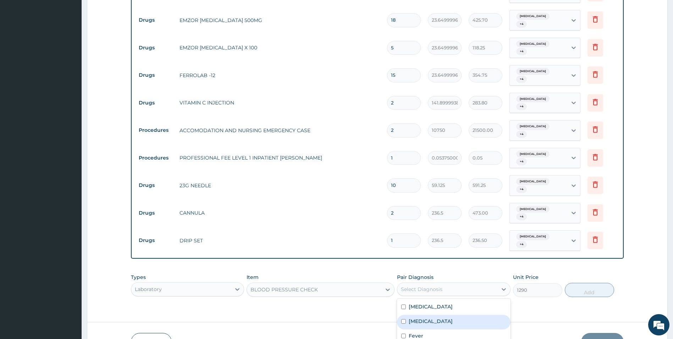
click at [425, 315] on div "[MEDICAL_DATA]" at bounding box center [454, 322] width 114 height 15
checkbox input "true"
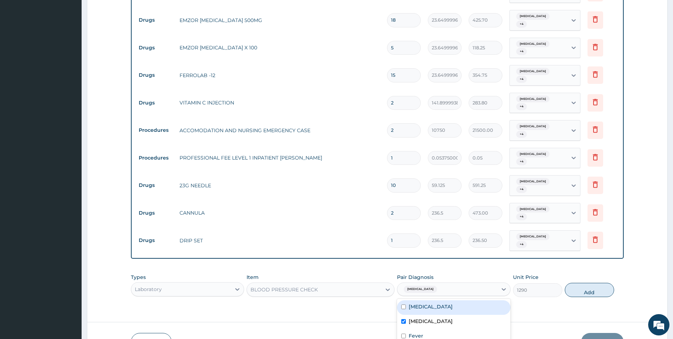
click at [426, 303] on label "Common cold" at bounding box center [431, 306] width 44 height 7
checkbox input "true"
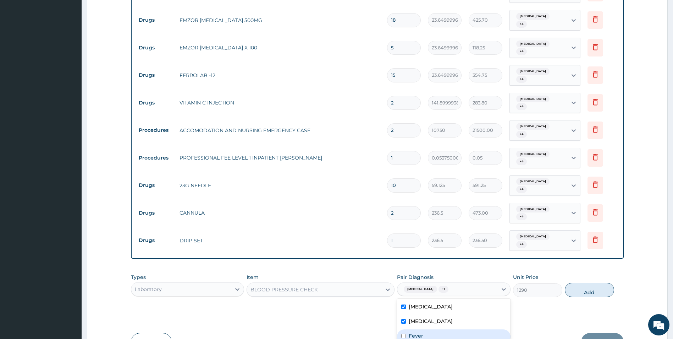
click at [418, 332] on label "Fever" at bounding box center [416, 335] width 15 height 7
checkbox input "true"
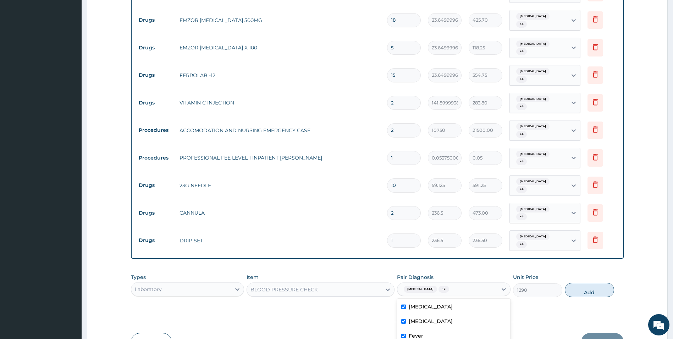
checkbox input "false"
checkbox input "true"
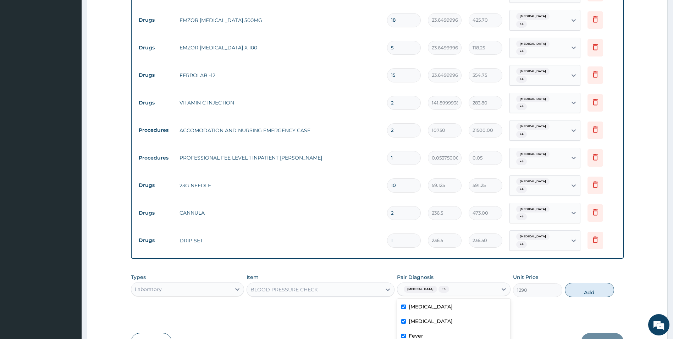
checkbox input "true"
click at [584, 270] on div "Types Laboratory Item BLOOD PRESSURE CHECK Pair Diagnosis option Cough, selecte…" at bounding box center [377, 285] width 493 height 31
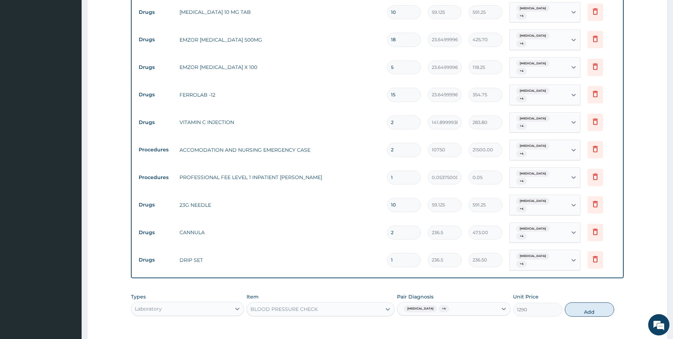
click at [404, 253] on input "1" at bounding box center [404, 260] width 34 height 14
type input "0.00"
type input "8"
type input "1892.00"
type input "0.00"
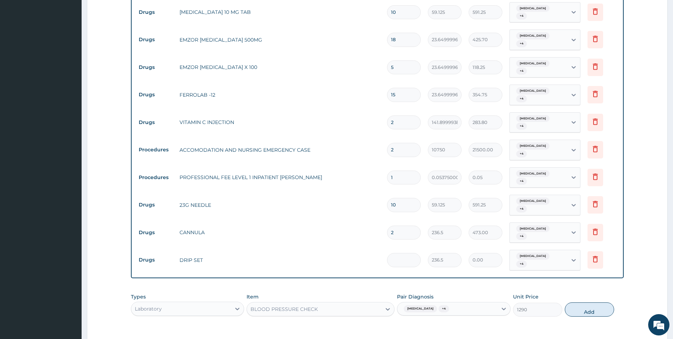
type input "1"
type input "236.50"
click at [592, 302] on button "Add" at bounding box center [589, 309] width 49 height 14
type input "0"
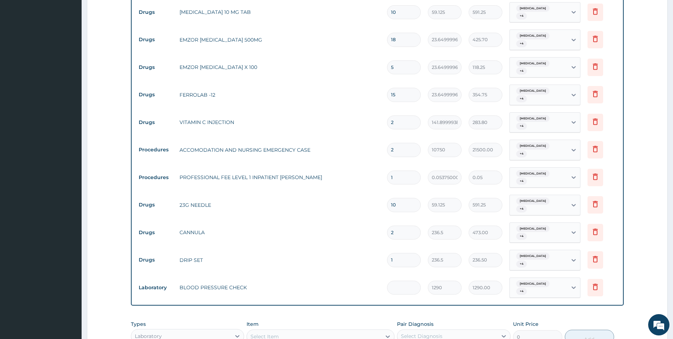
type input "0.00"
type input "8"
type input "10320.00"
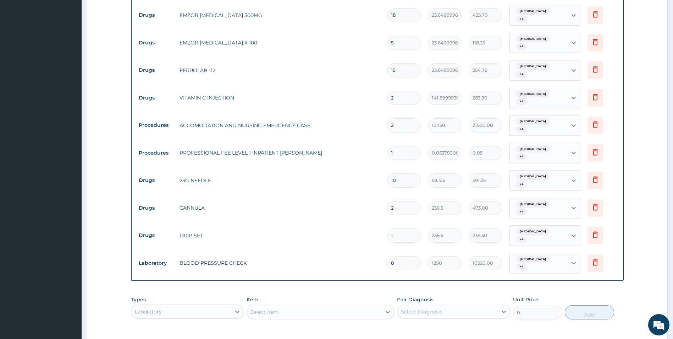
type input "8"
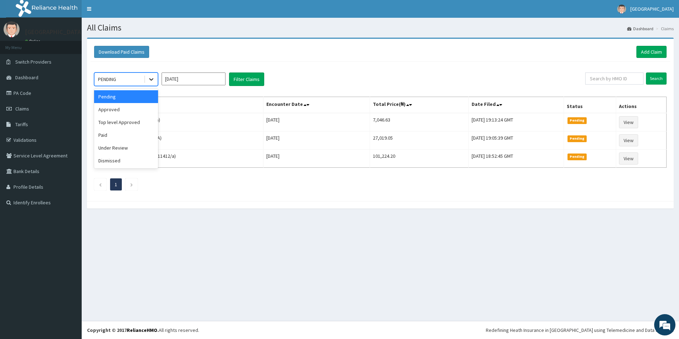
click at [155, 80] on div at bounding box center [151, 79] width 13 height 13
click at [190, 79] on input "[DATE]" at bounding box center [194, 78] width 64 height 13
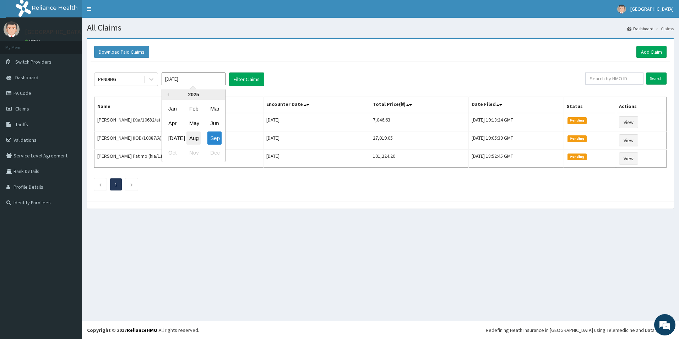
click at [195, 138] on div "Aug" at bounding box center [193, 137] width 14 height 13
type input "[DATE]"
click at [246, 87] on div "PENDING [DATE] Filter Claims Search Name Encounter Date Total Price(₦) Date Fil…" at bounding box center [380, 130] width 579 height 136
click at [248, 80] on button "Filter Claims" at bounding box center [246, 78] width 35 height 13
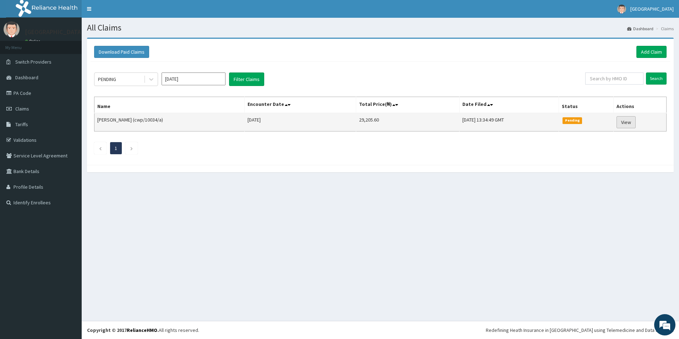
click at [629, 124] on link "View" at bounding box center [625, 122] width 19 height 12
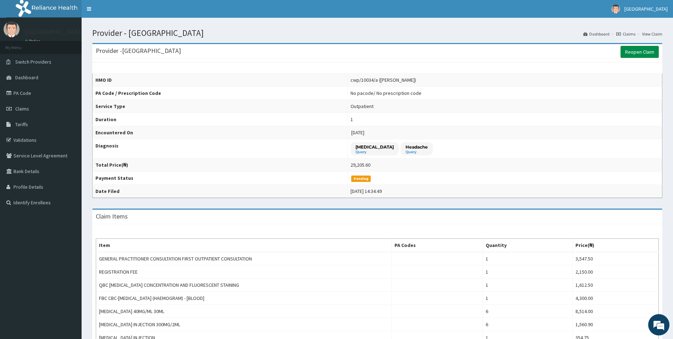
click at [639, 50] on link "Reopen Claim" at bounding box center [640, 52] width 38 height 12
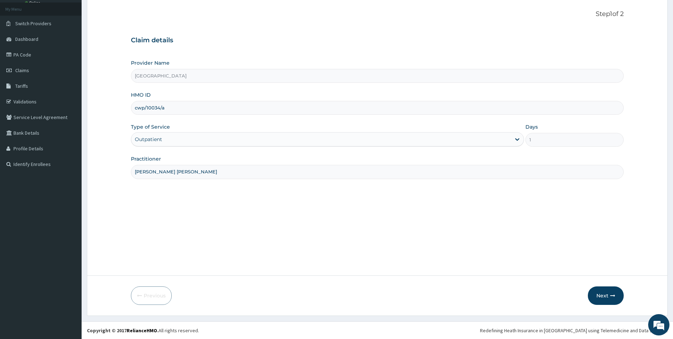
scroll to position [39, 0]
click at [607, 294] on button "Next" at bounding box center [606, 295] width 36 height 18
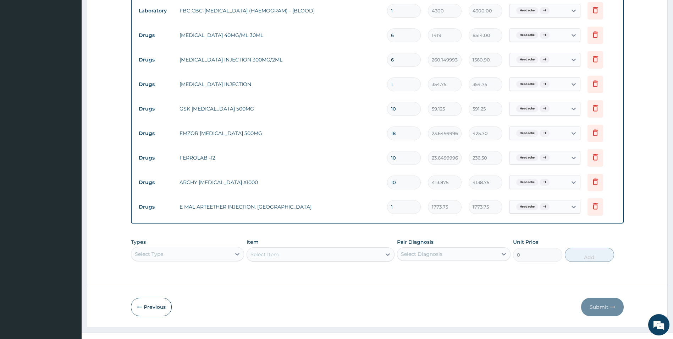
scroll to position [363, 0]
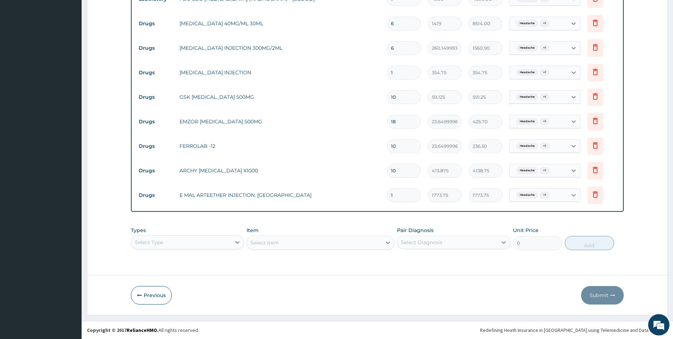
click at [224, 239] on div "Select Type" at bounding box center [181, 241] width 100 height 11
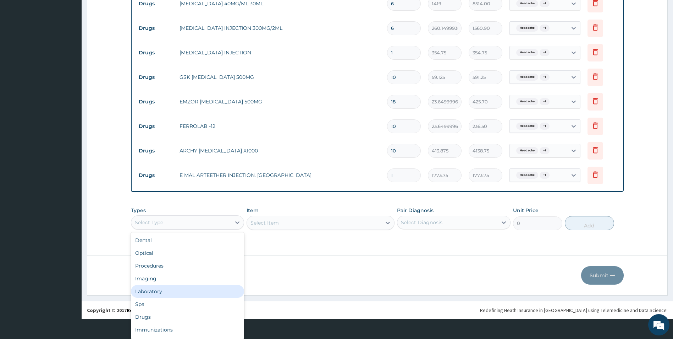
click at [190, 291] on div "Laboratory" at bounding box center [188, 291] width 114 height 13
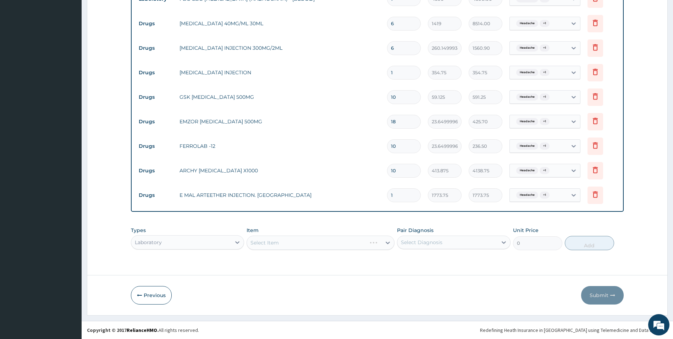
scroll to position [0, 0]
click at [301, 244] on div "Select Item" at bounding box center [321, 242] width 148 height 14
click at [304, 243] on div "Select Item" at bounding box center [314, 242] width 135 height 11
type input "press"
click at [318, 262] on div "BLOOD PRESSURE CHECK" at bounding box center [321, 260] width 148 height 13
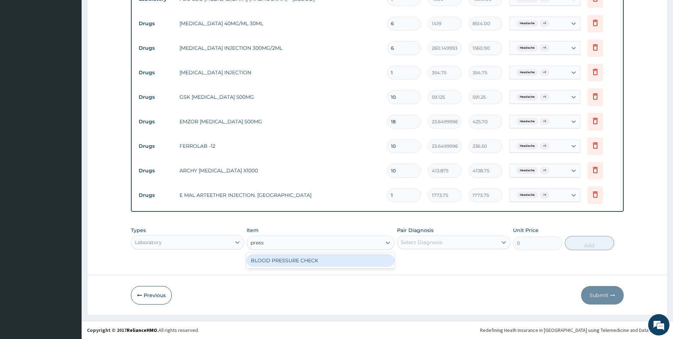
type input "1290"
click at [466, 240] on div "Select Diagnosis" at bounding box center [448, 241] width 100 height 11
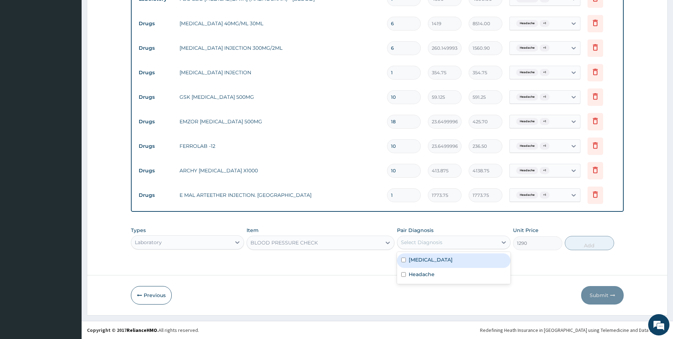
click at [449, 261] on div "[MEDICAL_DATA]" at bounding box center [454, 260] width 114 height 15
checkbox input "true"
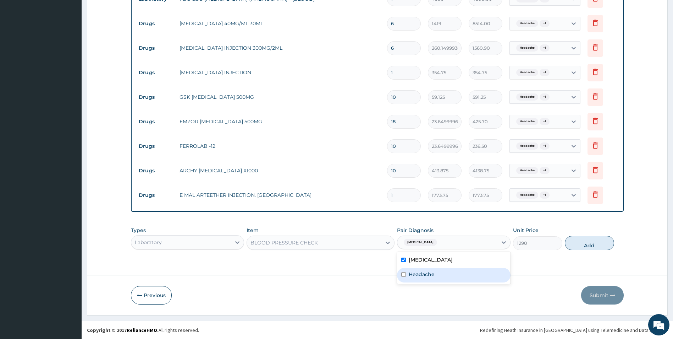
click at [451, 275] on div "Headache" at bounding box center [454, 275] width 114 height 15
checkbox input "true"
click at [586, 246] on button "Add" at bounding box center [589, 243] width 49 height 14
type input "0"
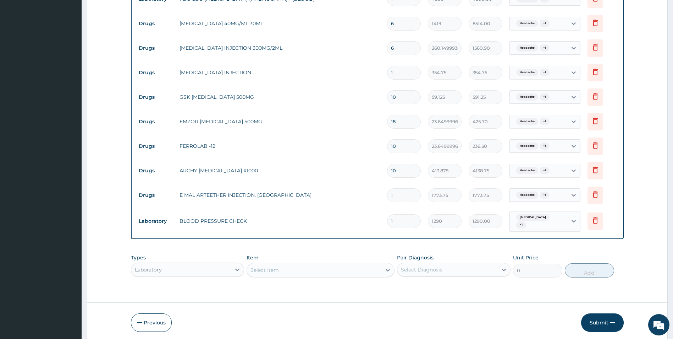
click at [597, 321] on button "Submit" at bounding box center [603, 322] width 43 height 18
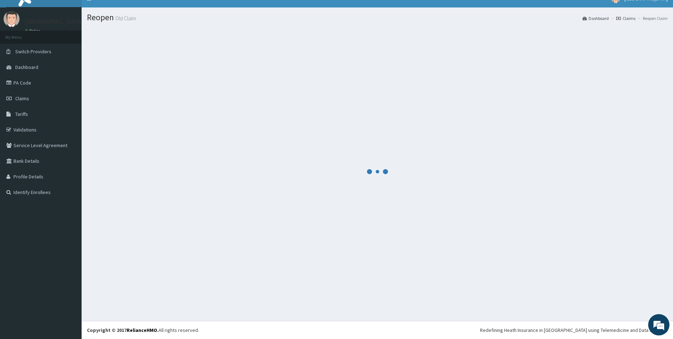
scroll to position [363, 0]
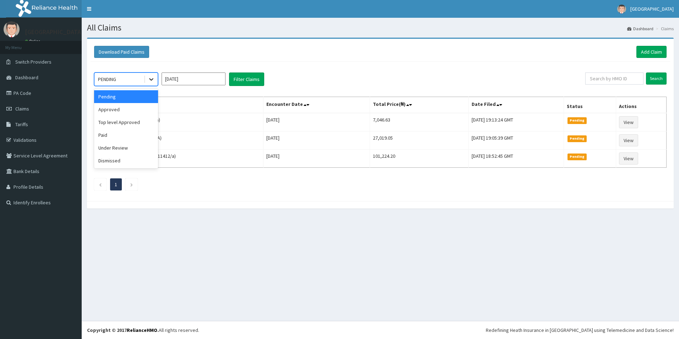
click at [153, 79] on icon at bounding box center [151, 79] width 4 height 2
click at [200, 78] on input "[DATE]" at bounding box center [194, 78] width 64 height 13
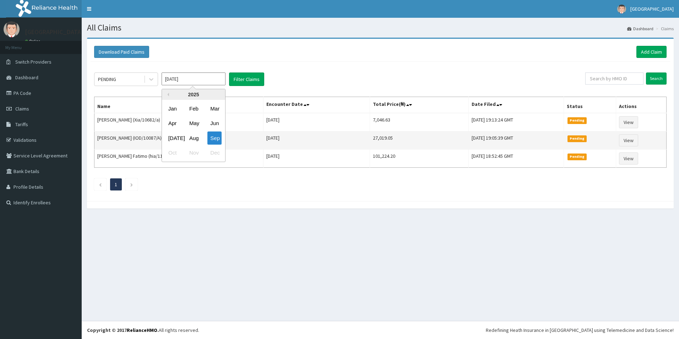
click at [196, 140] on div "Aug" at bounding box center [193, 137] width 14 height 13
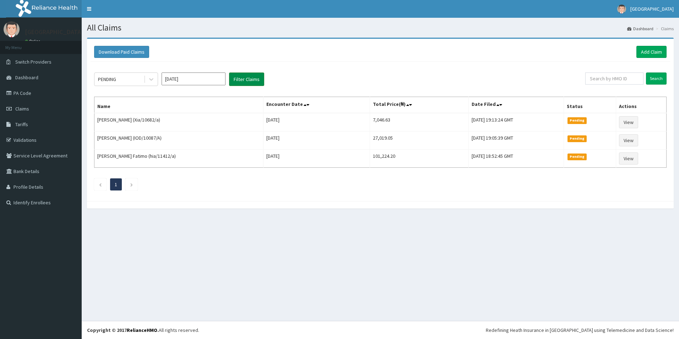
click at [252, 77] on button "Filter Claims" at bounding box center [246, 78] width 35 height 13
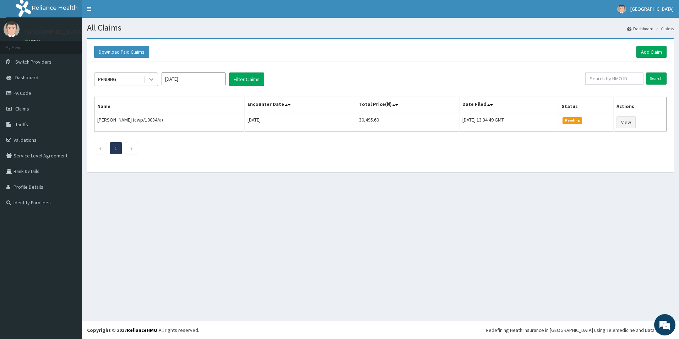
click at [155, 80] on div at bounding box center [151, 79] width 13 height 13
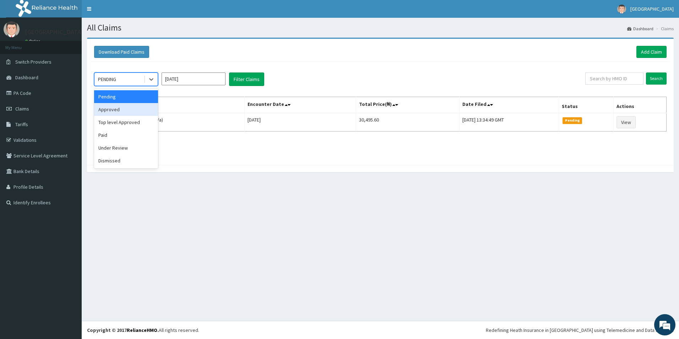
click at [135, 108] on div "Approved" at bounding box center [126, 109] width 64 height 13
click at [149, 80] on icon at bounding box center [151, 79] width 7 height 7
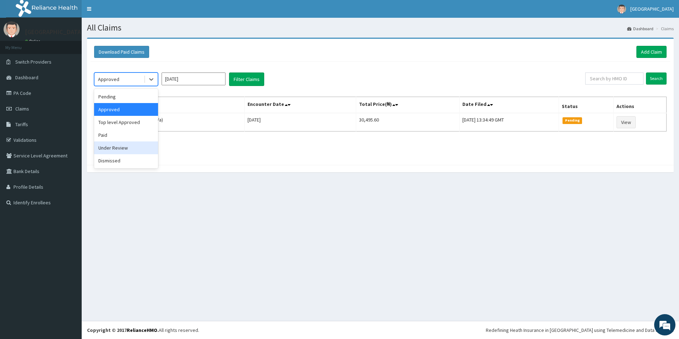
click at [136, 149] on div "Under Review" at bounding box center [126, 147] width 64 height 13
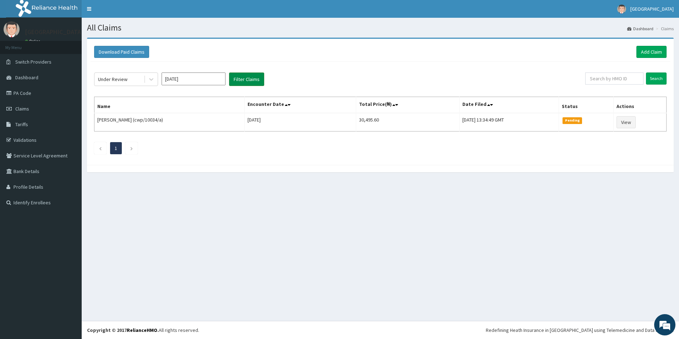
click at [255, 81] on button "Filter Claims" at bounding box center [246, 78] width 35 height 13
click at [202, 78] on input "[DATE]" at bounding box center [194, 78] width 64 height 13
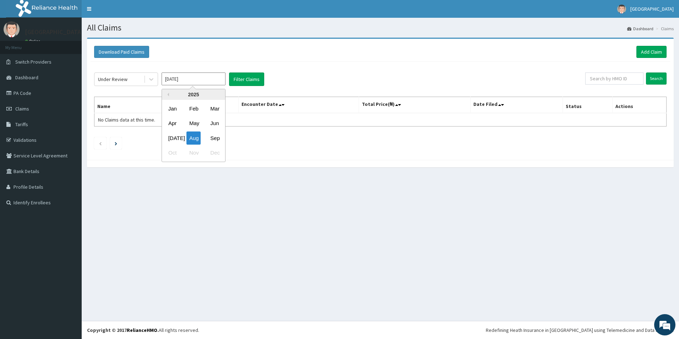
click at [202, 78] on input "[DATE]" at bounding box center [194, 78] width 64 height 13
click at [216, 139] on div "Sep" at bounding box center [214, 137] width 14 height 13
type input "[DATE]"
click at [244, 82] on button "Filter Claims" at bounding box center [246, 78] width 35 height 13
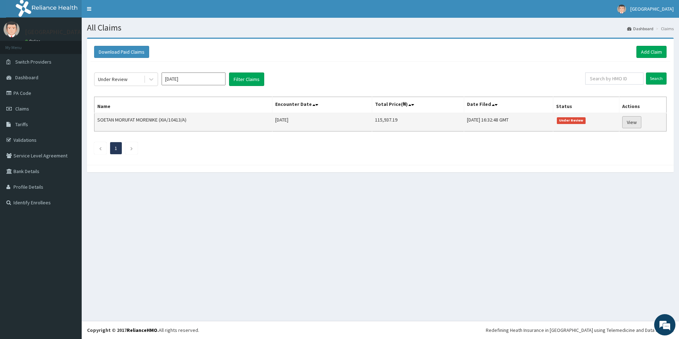
click at [637, 123] on link "View" at bounding box center [631, 122] width 19 height 12
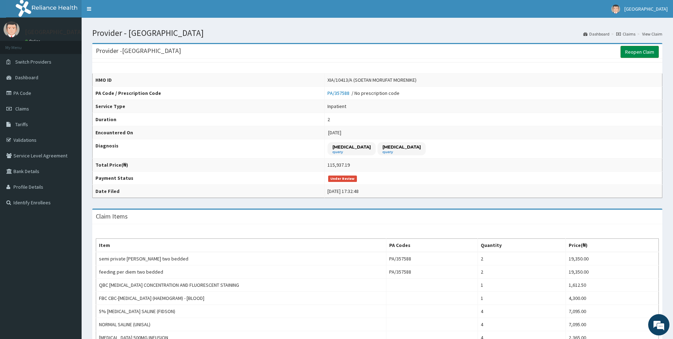
click at [638, 50] on link "Reopen Claim" at bounding box center [640, 52] width 38 height 12
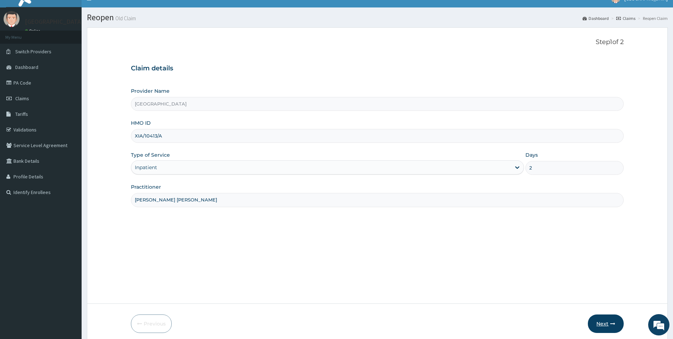
click at [606, 318] on button "Next" at bounding box center [606, 323] width 36 height 18
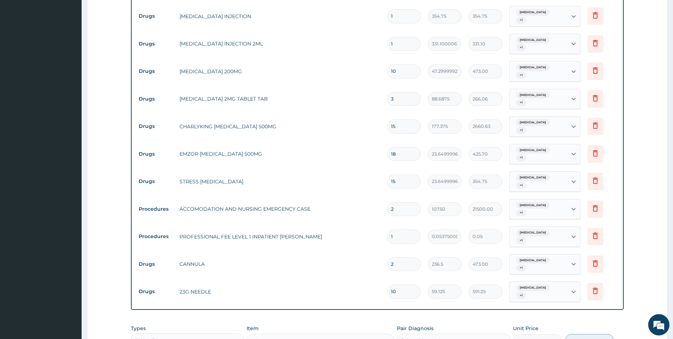
scroll to position [608, 0]
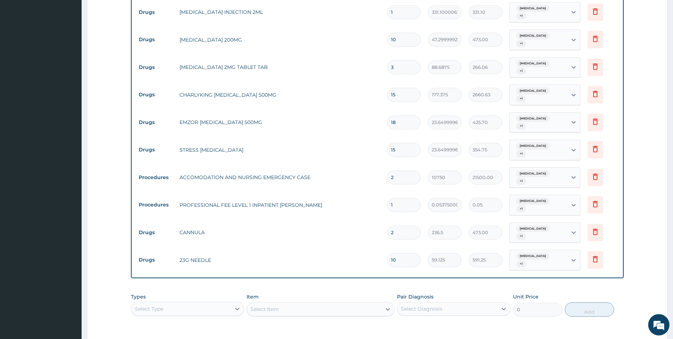
click at [222, 301] on div "Select Type" at bounding box center [188, 308] width 114 height 14
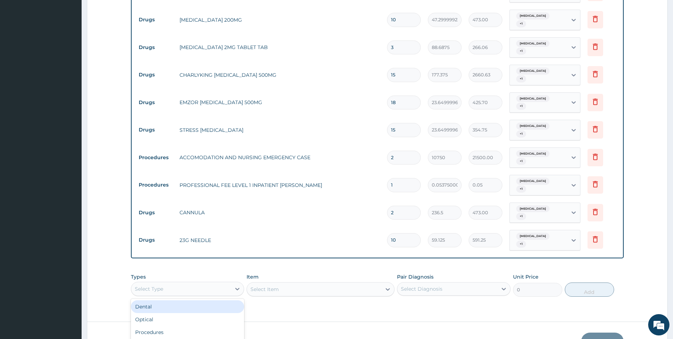
scroll to position [20, 0]
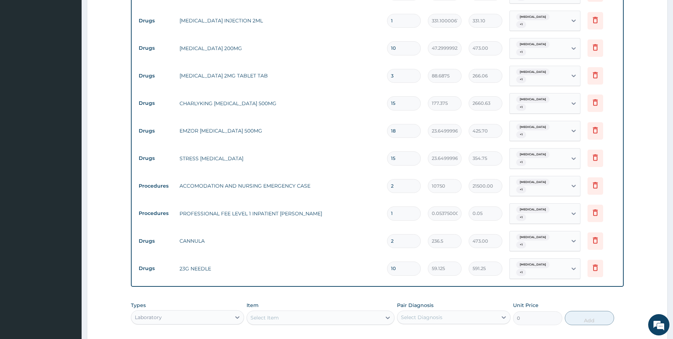
scroll to position [608, 0]
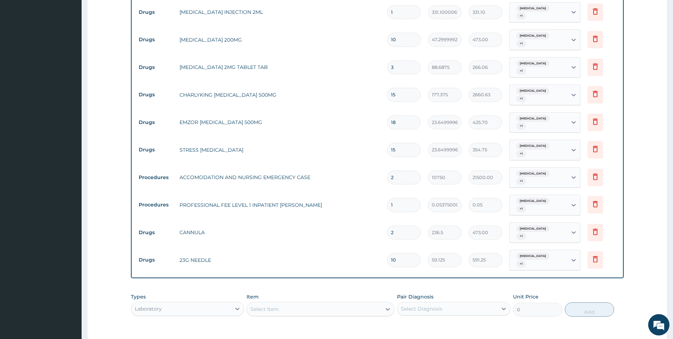
click at [324, 303] on div "Select Item" at bounding box center [314, 308] width 135 height 11
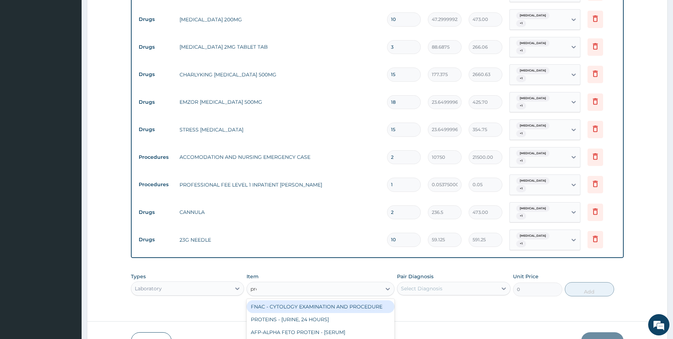
scroll to position [0, 0]
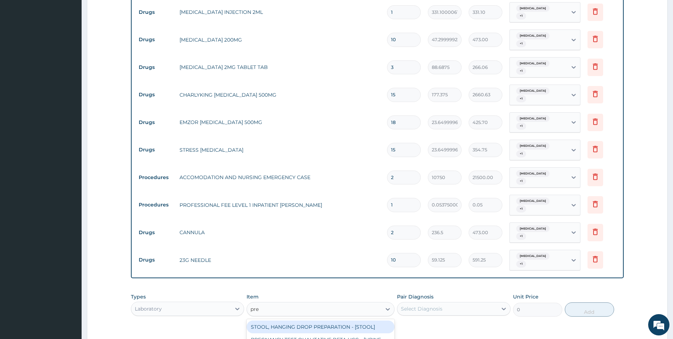
type input "pres"
click at [326, 320] on div "BLOOD PRESSURE CHECK" at bounding box center [321, 326] width 148 height 13
type input "1290"
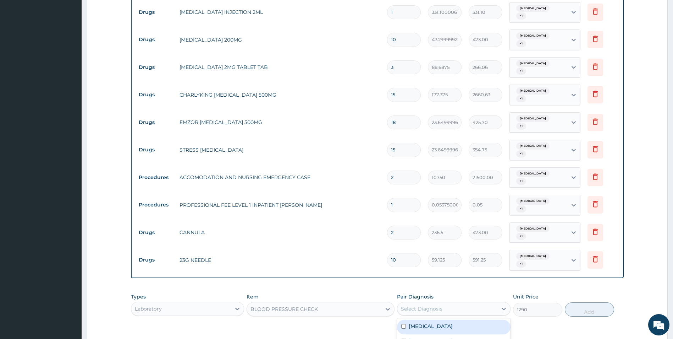
click at [452, 303] on div "Select Diagnosis" at bounding box center [448, 308] width 100 height 11
click at [440, 320] on div "Gastroenteritis" at bounding box center [454, 327] width 114 height 15
checkbox input "true"
click at [437, 334] on div "Malaria" at bounding box center [454, 341] width 114 height 15
checkbox input "true"
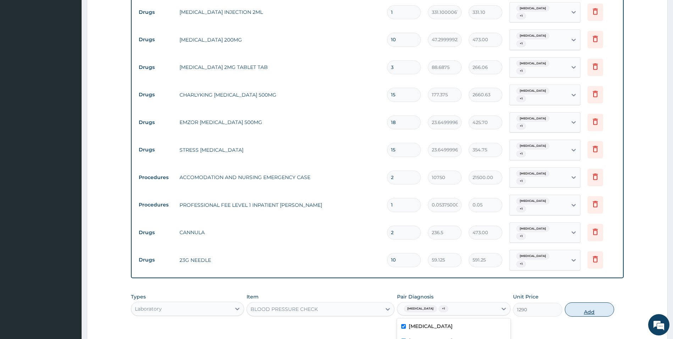
click at [589, 302] on button "Add" at bounding box center [589, 309] width 49 height 14
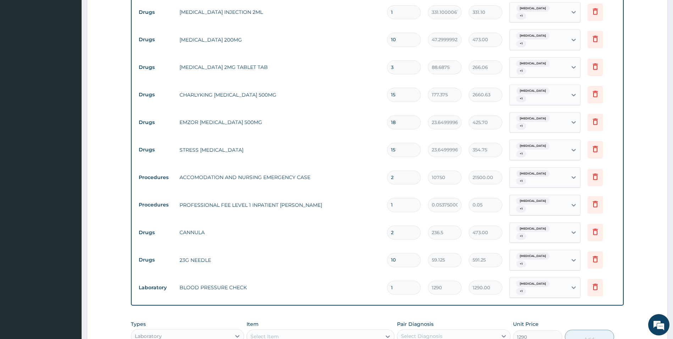
type input "0"
type input "0.00"
type input "8"
type input "10320.00"
type input "8"
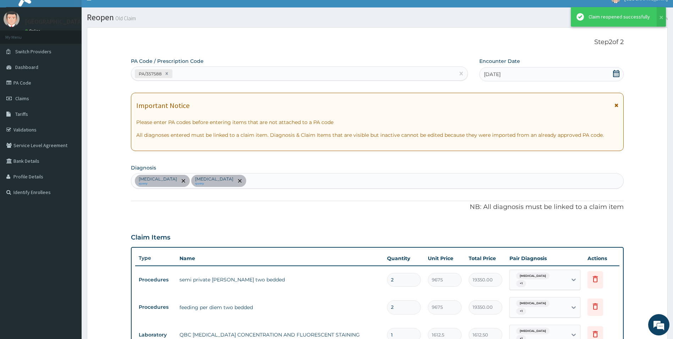
scroll to position [608, 0]
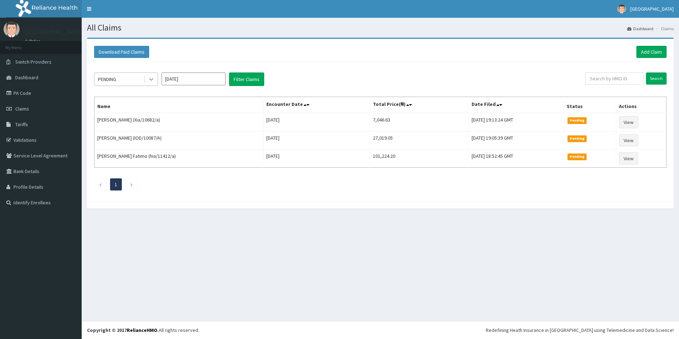
click at [156, 80] on div at bounding box center [151, 79] width 13 height 13
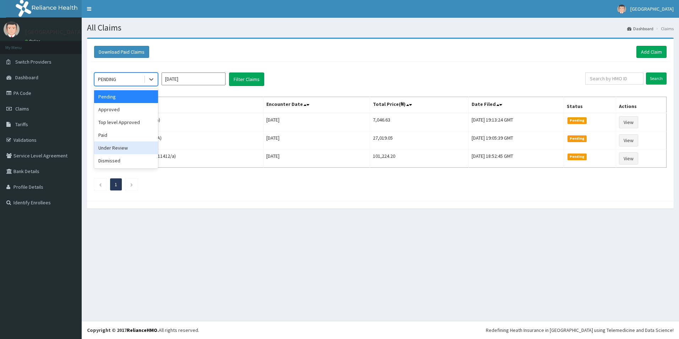
click at [136, 146] on div "Under Review" at bounding box center [126, 147] width 64 height 13
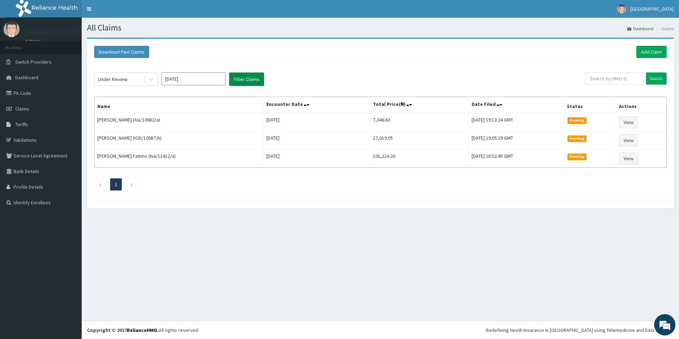
click at [249, 78] on button "Filter Claims" at bounding box center [246, 78] width 35 height 13
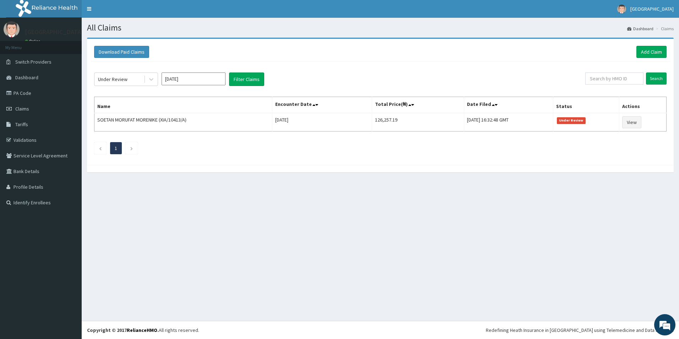
click at [465, 68] on div "Under Review [DATE] Filter Claims Search Name Encounter Date Total Price(₦) Dat…" at bounding box center [380, 111] width 579 height 99
click at [653, 54] on link "Add Claim" at bounding box center [651, 52] width 30 height 12
click at [652, 54] on link "Add Claim" at bounding box center [651, 52] width 30 height 12
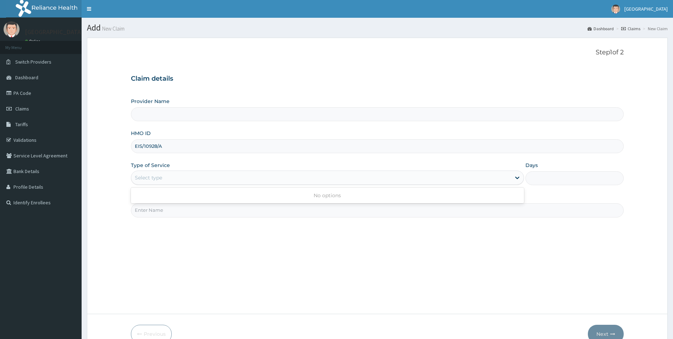
click at [236, 158] on div "Provider Name HMO ID EIS/10928/A Type of Service Use Up and Down to choose opti…" at bounding box center [377, 157] width 493 height 119
type input "[GEOGRAPHIC_DATA]"
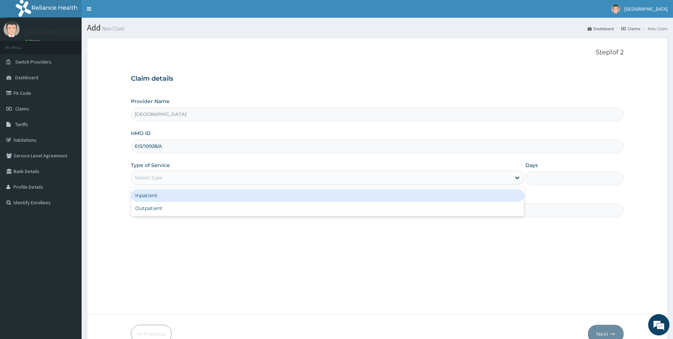
click at [155, 177] on div "Select type" at bounding box center [148, 177] width 27 height 7
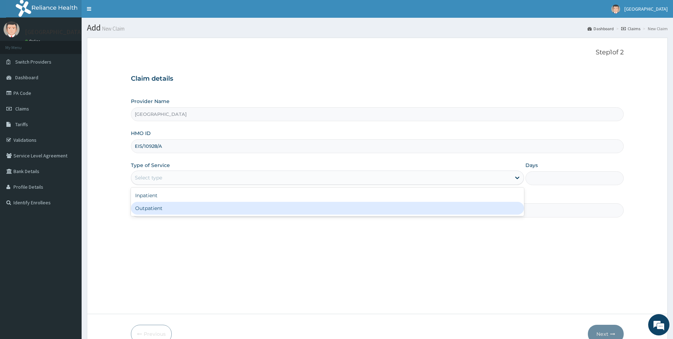
click at [155, 210] on div "Outpatient" at bounding box center [328, 208] width 394 height 13
type input "1"
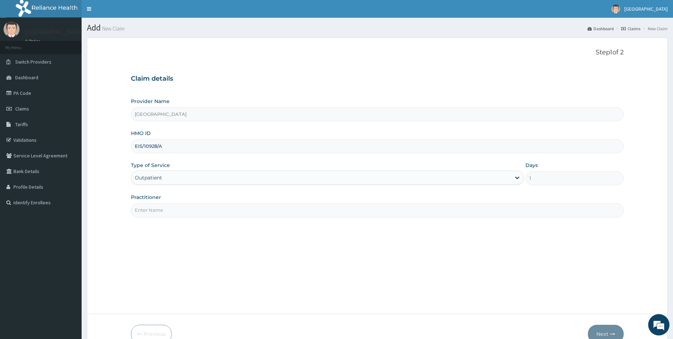
click at [160, 207] on input "Practitioner" at bounding box center [377, 210] width 493 height 14
type input "DR OYELEYE ADETOKUNBO"
click at [607, 329] on button "Next" at bounding box center [606, 333] width 36 height 18
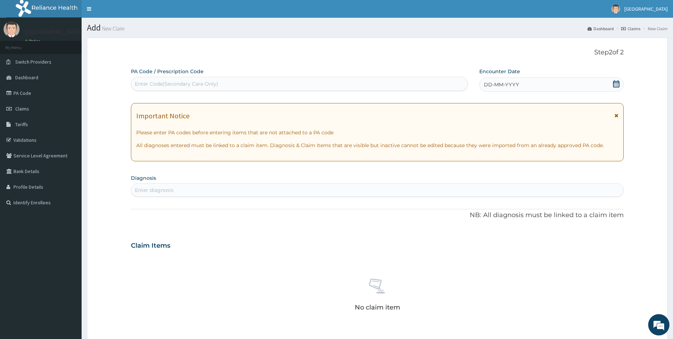
click at [615, 82] on icon at bounding box center [616, 83] width 6 height 7
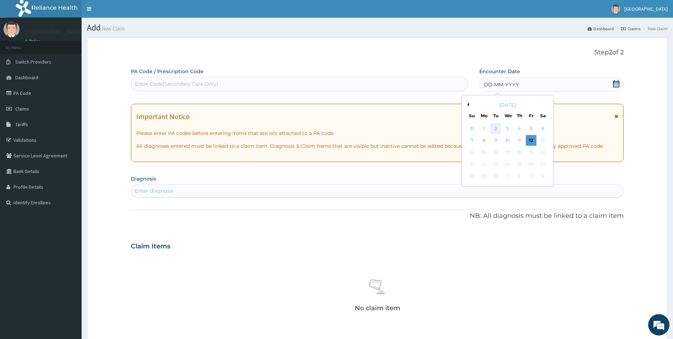
click at [497, 129] on div "2" at bounding box center [496, 128] width 11 height 11
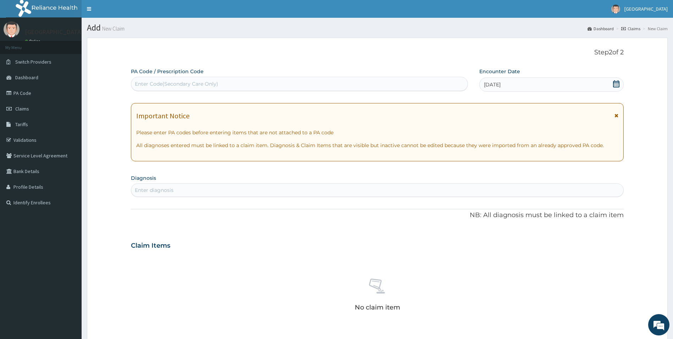
click at [332, 190] on div "Enter diagnosis" at bounding box center [377, 189] width 493 height 11
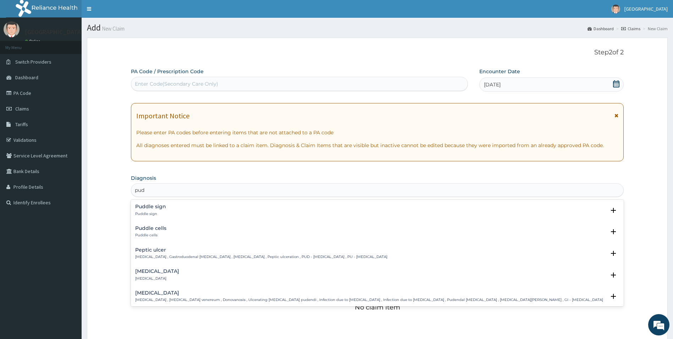
type input "pud"
click at [196, 81] on div "Enter Code(Secondary Care Only)" at bounding box center [176, 83] width 83 height 7
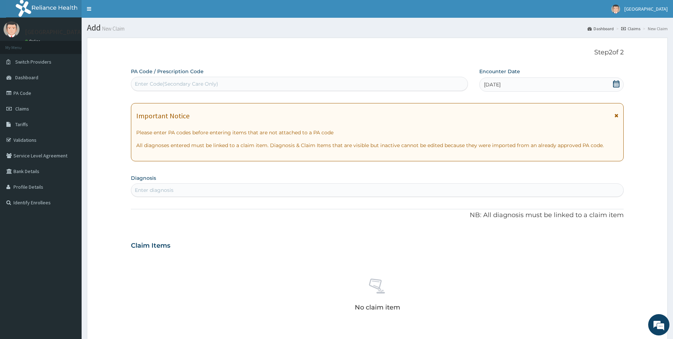
click at [196, 83] on div "Enter Code(Secondary Care Only)" at bounding box center [176, 83] width 83 height 7
paste input "PA/166ACA"
type input "PA/166ACA"
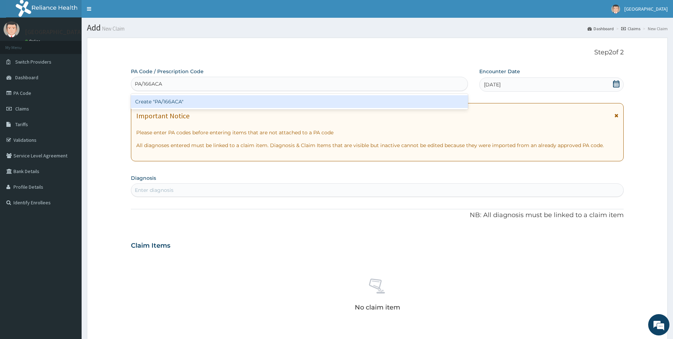
click at [182, 100] on div "Create "PA/166ACA"" at bounding box center [299, 101] width 337 height 13
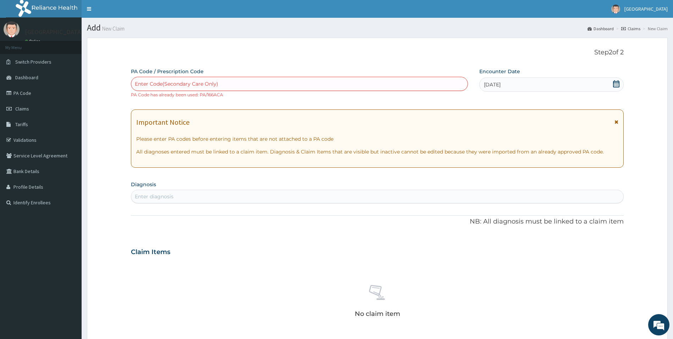
click at [253, 68] on div "PA Code / Prescription Code option Create "PA/166ACA", selected. Select is focu…" at bounding box center [299, 83] width 337 height 30
drag, startPoint x: 253, startPoint y: 68, endPoint x: 232, endPoint y: 86, distance: 27.5
click at [232, 86] on div "Enter Code(Secondary Care Only)" at bounding box center [299, 83] width 337 height 11
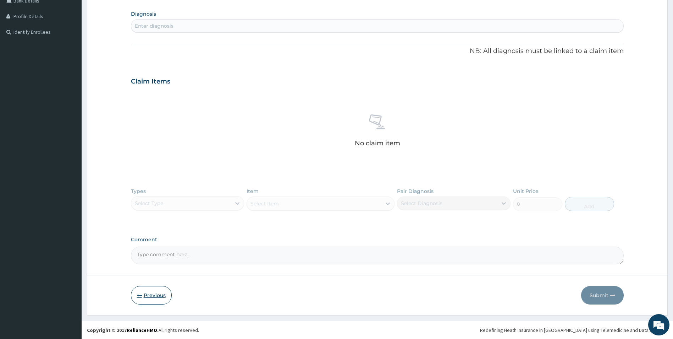
click at [151, 296] on button "Previous" at bounding box center [151, 295] width 41 height 18
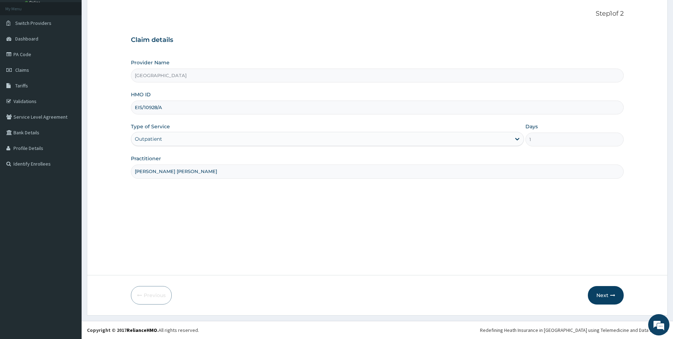
drag, startPoint x: 171, startPoint y: 109, endPoint x: 114, endPoint y: 104, distance: 57.4
click at [114, 104] on form "Step 1 of 2 Claim details Provider Name Fehintola Hospital HMO ID EIS/10928/A T…" at bounding box center [377, 157] width 581 height 316
click at [26, 69] on span "Claims" at bounding box center [22, 70] width 14 height 6
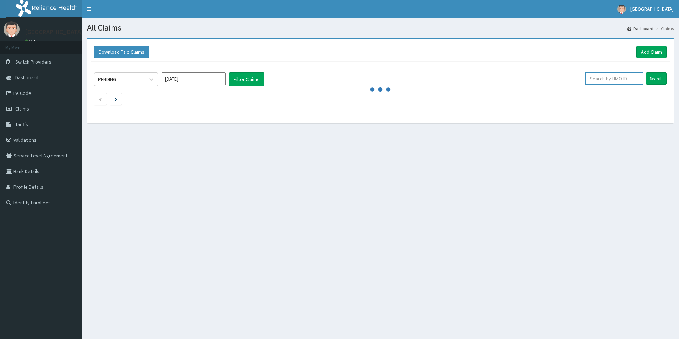
click at [620, 80] on input "text" at bounding box center [614, 78] width 58 height 12
paste input "EIS/10928/A"
type input "EIS/10928/A"
click at [652, 78] on input "Search" at bounding box center [656, 78] width 21 height 12
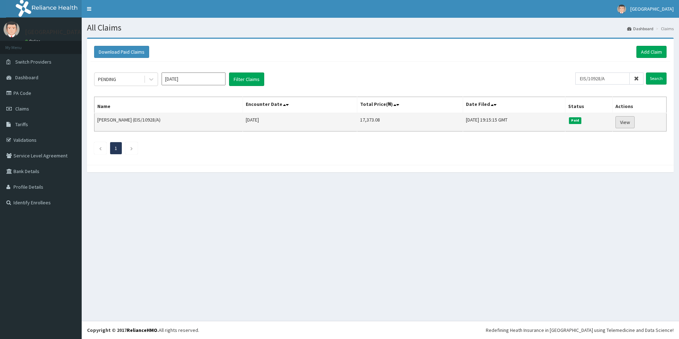
click at [627, 123] on link "View" at bounding box center [624, 122] width 19 height 12
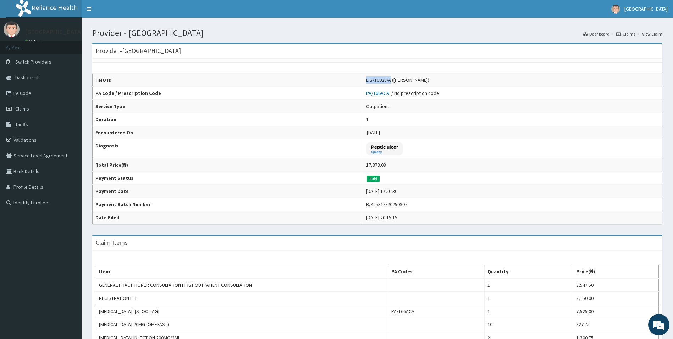
drag, startPoint x: 361, startPoint y: 78, endPoint x: 384, endPoint y: 81, distance: 23.6
click at [384, 81] on div "EIS/10928/A ([PERSON_NAME])" at bounding box center [397, 79] width 63 height 7
copy div "EIS/10928/A"
click at [25, 107] on span "Claims" at bounding box center [22, 108] width 14 height 6
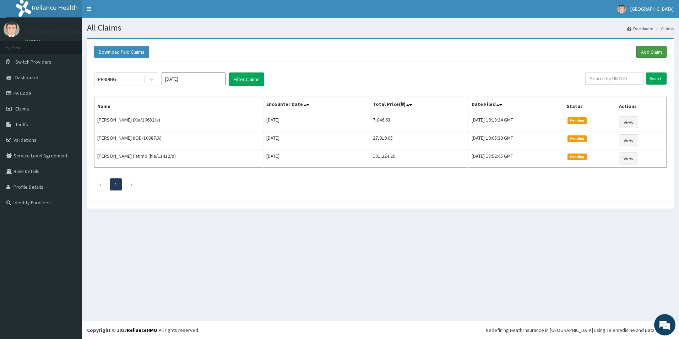
click at [654, 51] on link "Add Claim" at bounding box center [651, 52] width 30 height 12
drag, startPoint x: 0, startPoint y: 0, endPoint x: 654, endPoint y: 51, distance: 655.6
click at [654, 51] on link "Add Claim" at bounding box center [651, 52] width 30 height 12
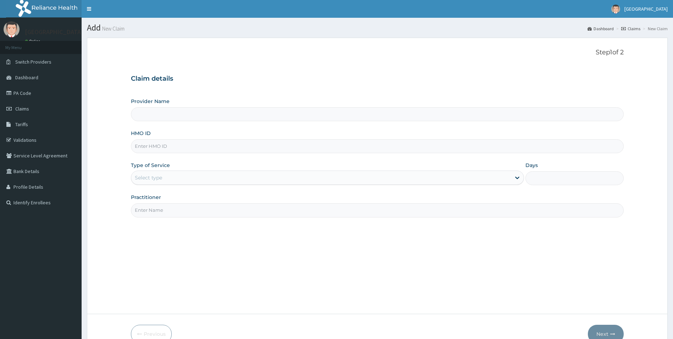
type input "[GEOGRAPHIC_DATA]"
click at [162, 146] on input "HMO ID" at bounding box center [377, 146] width 493 height 14
paste input "EIS/10928/A"
type input "EIS/10928/A"
click at [159, 177] on div "Select type" at bounding box center [148, 177] width 27 height 7
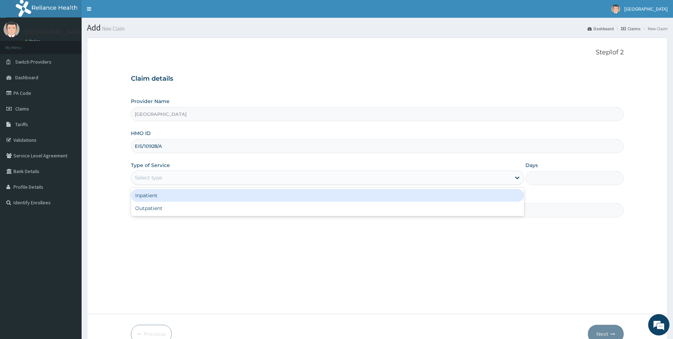
click at [154, 197] on div "Inpatient" at bounding box center [328, 195] width 394 height 13
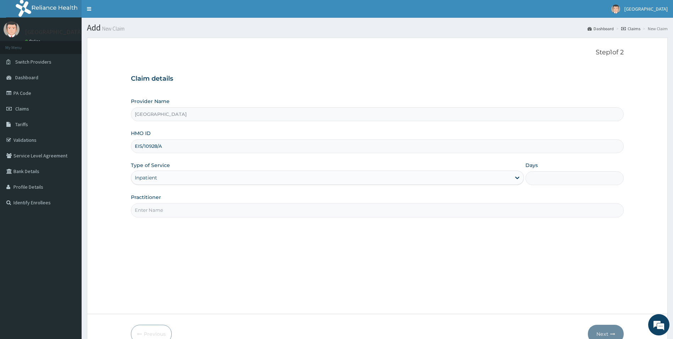
click at [154, 221] on div "Step 1 of 2 Claim details Provider Name [GEOGRAPHIC_DATA] HMO ID EIS/10928/A Ty…" at bounding box center [377, 176] width 493 height 254
click at [161, 213] on input "Practitioner" at bounding box center [377, 210] width 493 height 14
type input "[PERSON_NAME] [PERSON_NAME]"
click at [566, 178] on input "Days" at bounding box center [575, 178] width 98 height 14
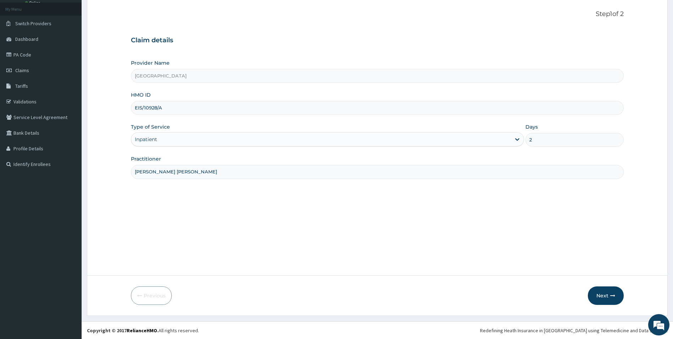
scroll to position [39, 0]
type input "2"
click at [607, 291] on button "Next" at bounding box center [606, 295] width 36 height 18
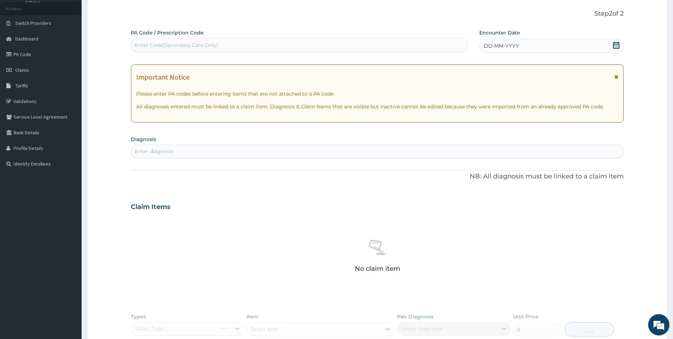
click at [511, 46] on span "DD-MM-YYYY" at bounding box center [501, 45] width 35 height 7
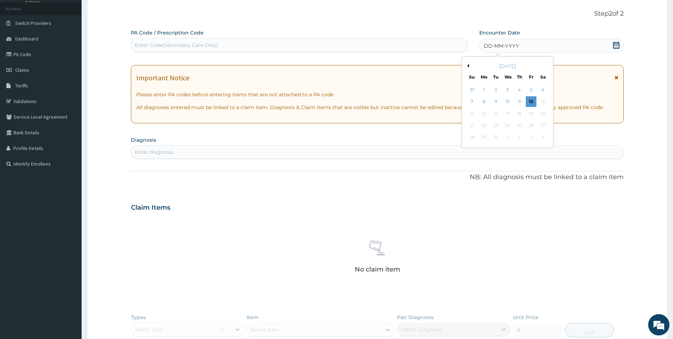
click at [482, 88] on div "1" at bounding box center [484, 89] width 11 height 11
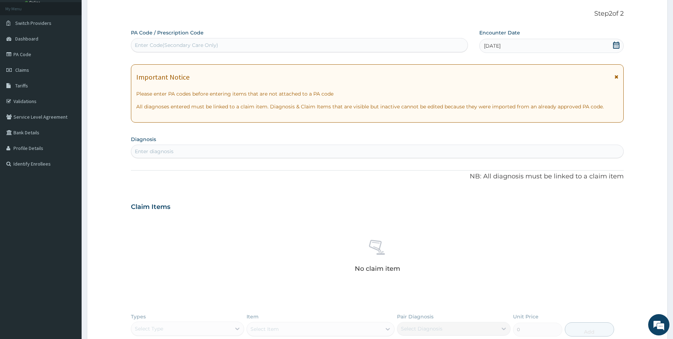
click at [185, 147] on div "Enter diagnosis" at bounding box center [377, 151] width 493 height 11
type input "[MEDICAL_DATA]"
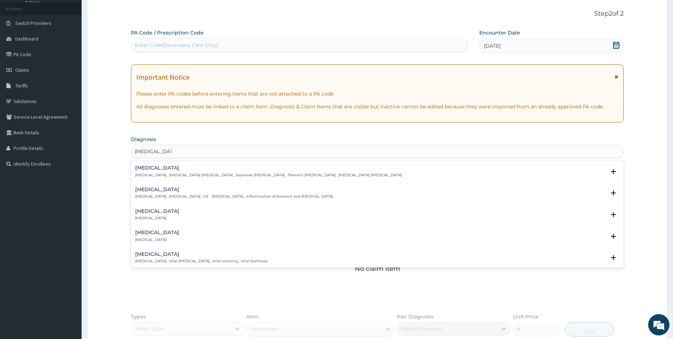
click at [159, 215] on p "[MEDICAL_DATA]" at bounding box center [157, 217] width 44 height 5
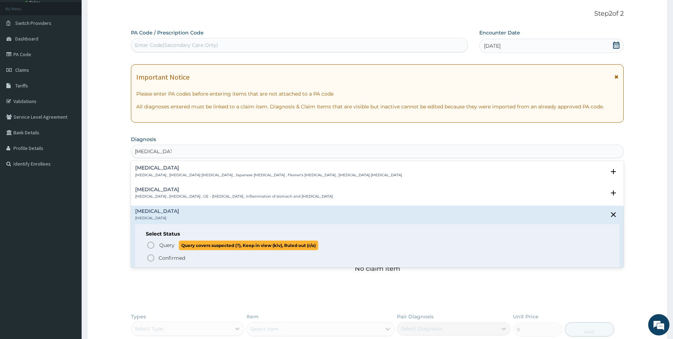
click at [151, 247] on icon "status option query" at bounding box center [151, 245] width 9 height 9
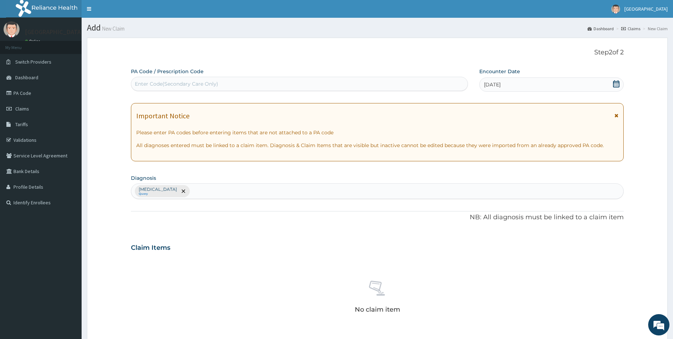
scroll to position [166, 0]
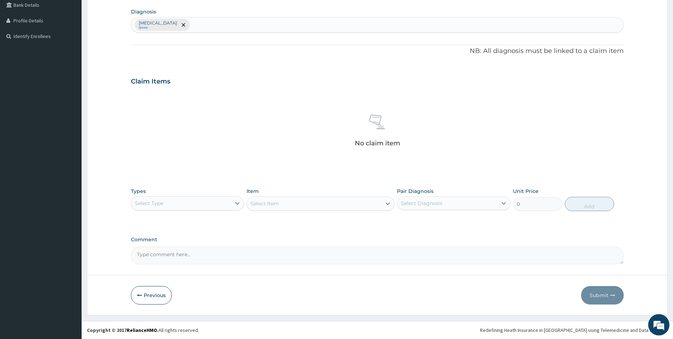
click at [253, 26] on div "[MEDICAL_DATA] Query" at bounding box center [377, 24] width 493 height 15
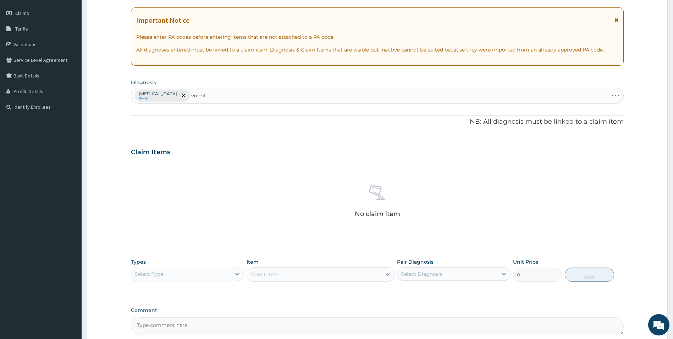
scroll to position [95, 0]
type input "vomit"
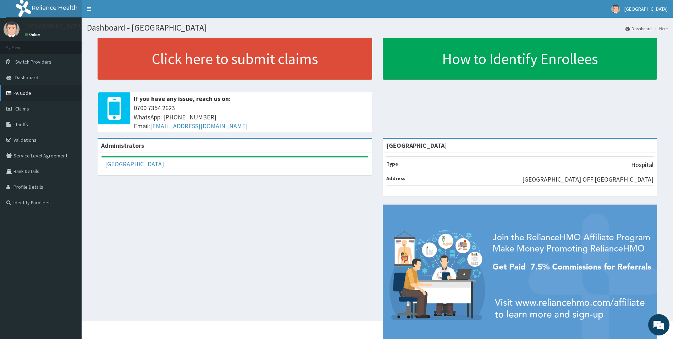
click at [16, 91] on link "PA Code" at bounding box center [41, 93] width 82 height 16
click at [21, 94] on link "PA Code" at bounding box center [41, 93] width 82 height 16
